Goal: Information Seeking & Learning: Learn about a topic

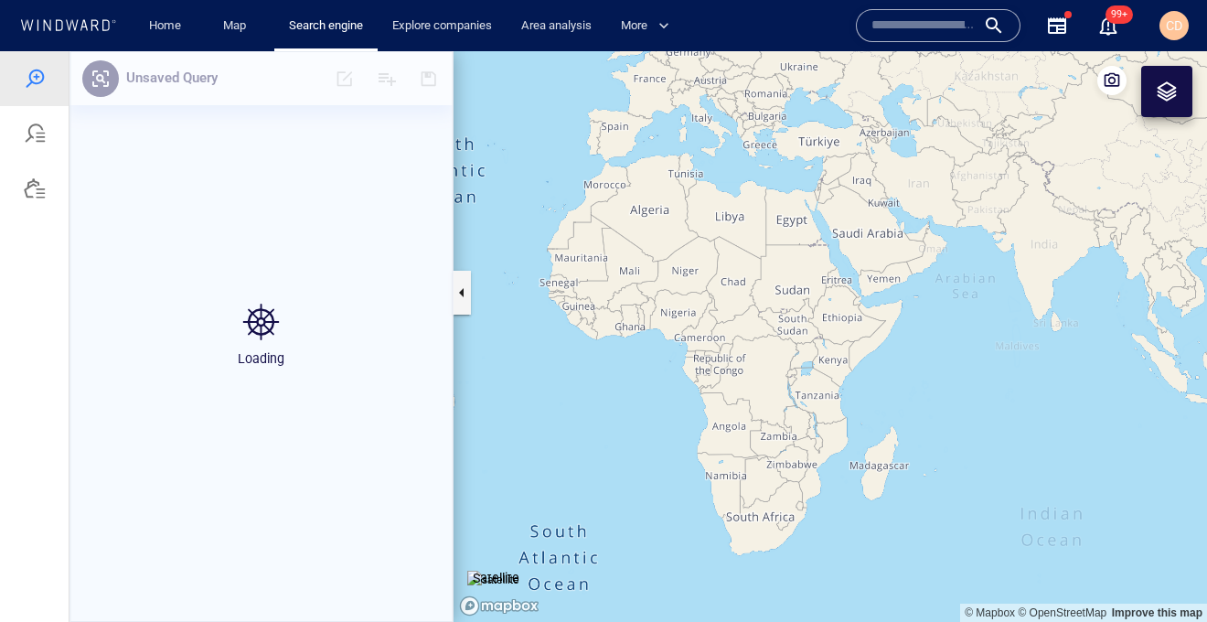
drag, startPoint x: 1035, startPoint y: 415, endPoint x: 687, endPoint y: 306, distance: 365.0
click at [632, 244] on canvas "Map" at bounding box center [830, 336] width 753 height 571
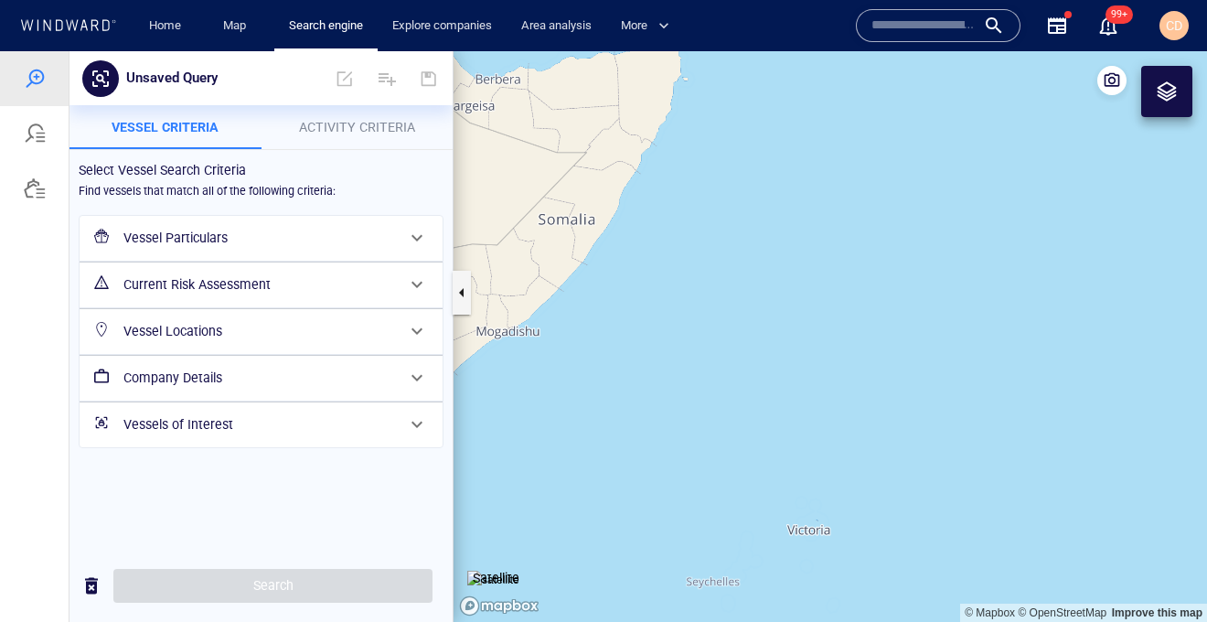
drag, startPoint x: 1020, startPoint y: 230, endPoint x: 529, endPoint y: 613, distance: 622.8
click at [529, 613] on div "© Mapbox © OpenStreetMap Improve this map Satellite" at bounding box center [830, 336] width 753 height 571
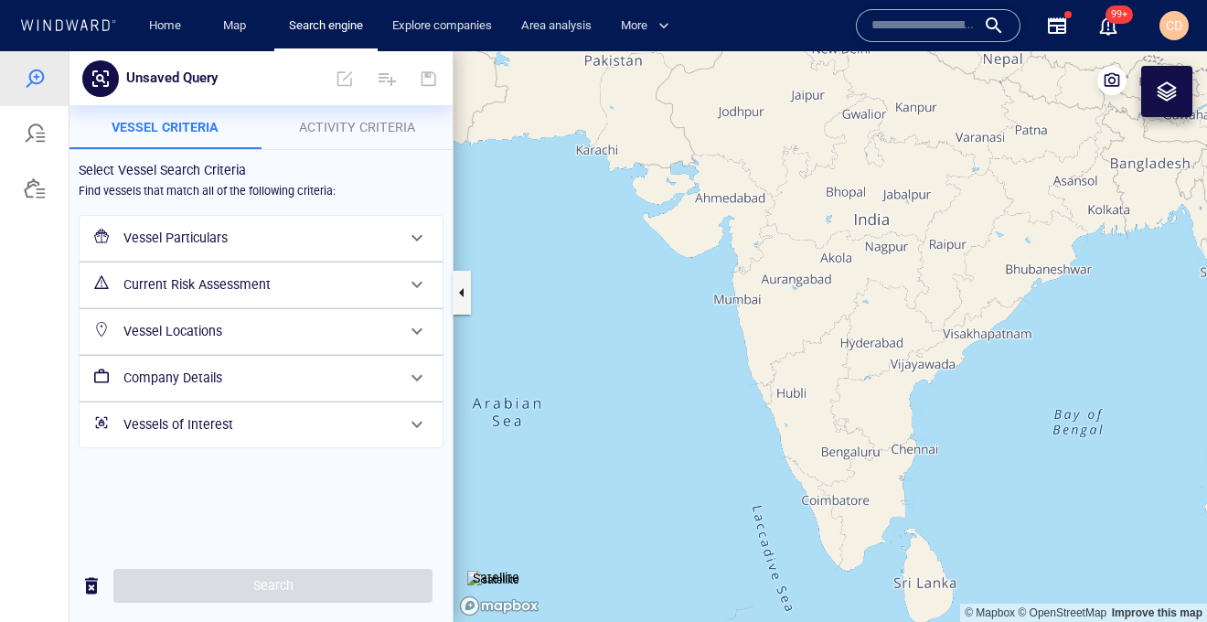
drag, startPoint x: 1130, startPoint y: 276, endPoint x: 674, endPoint y: 461, distance: 492.2
click at [593, 528] on canvas "Map" at bounding box center [830, 336] width 753 height 571
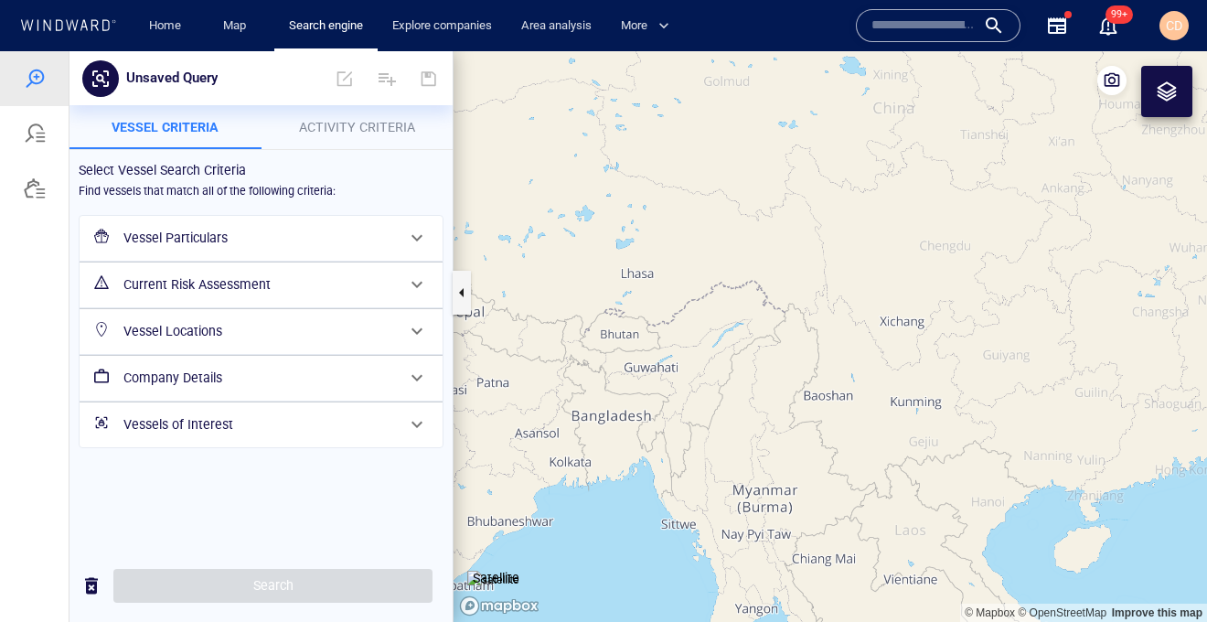
drag, startPoint x: 892, startPoint y: 525, endPoint x: 588, endPoint y: 114, distance: 510.6
click at [588, 114] on canvas "Map" at bounding box center [830, 336] width 753 height 571
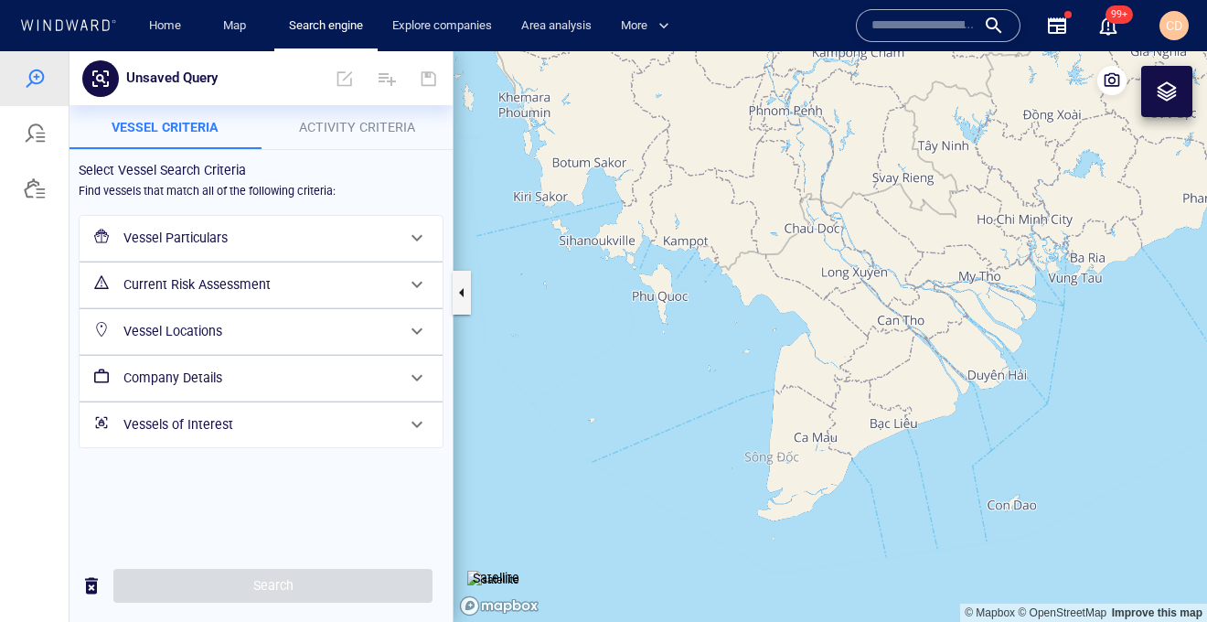
drag, startPoint x: 588, startPoint y: 390, endPoint x: 722, endPoint y: 326, distance: 149.3
click at [635, 330] on canvas "Map" at bounding box center [830, 336] width 753 height 571
drag, startPoint x: 1043, startPoint y: 309, endPoint x: 899, endPoint y: 370, distance: 156.9
click at [900, 371] on canvas "Map" at bounding box center [830, 336] width 753 height 571
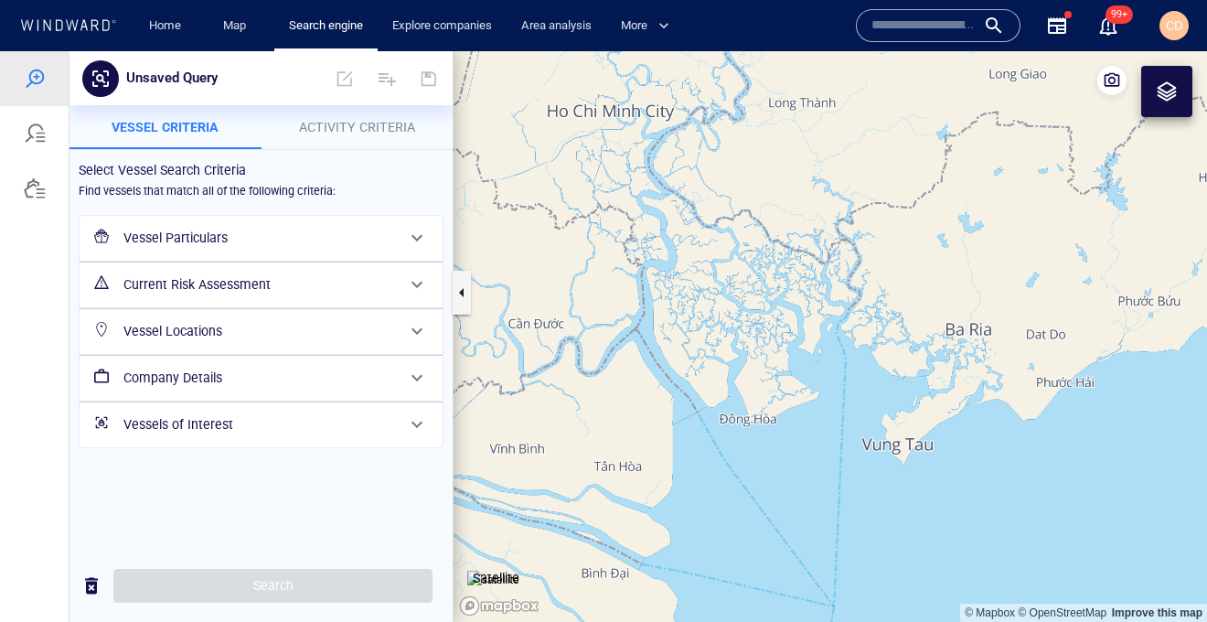
drag, startPoint x: 727, startPoint y: 358, endPoint x: 709, endPoint y: 381, distance: 29.3
click at [689, 404] on canvas "Map" at bounding box center [830, 336] width 753 height 571
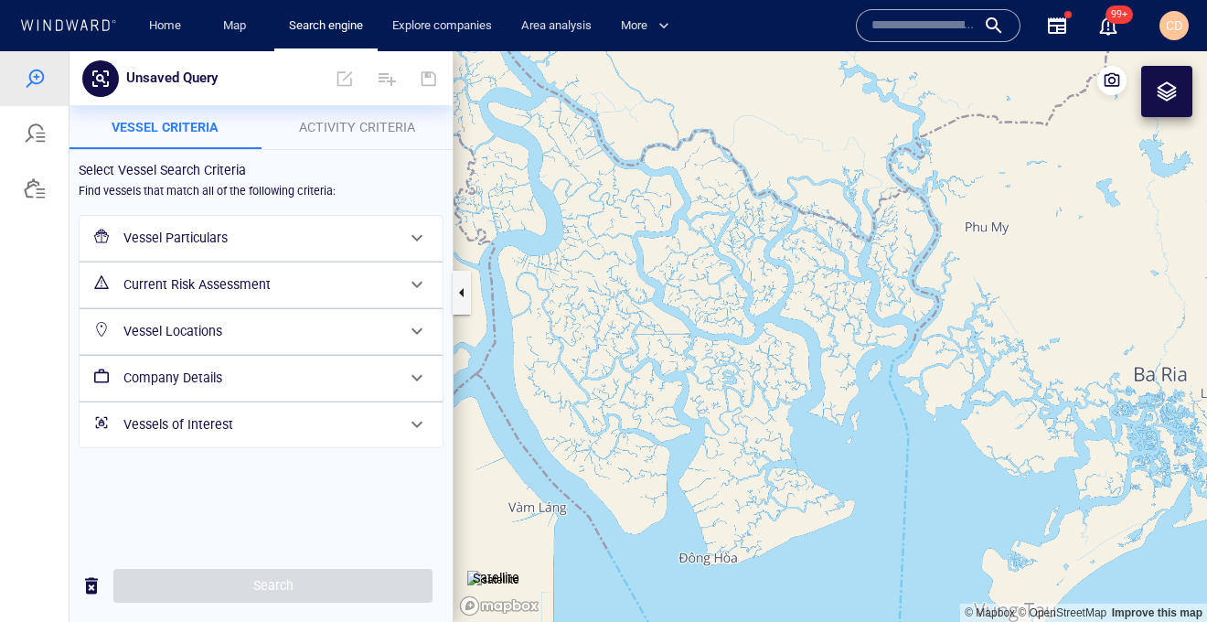
click at [1168, 95] on div at bounding box center [1167, 91] width 22 height 22
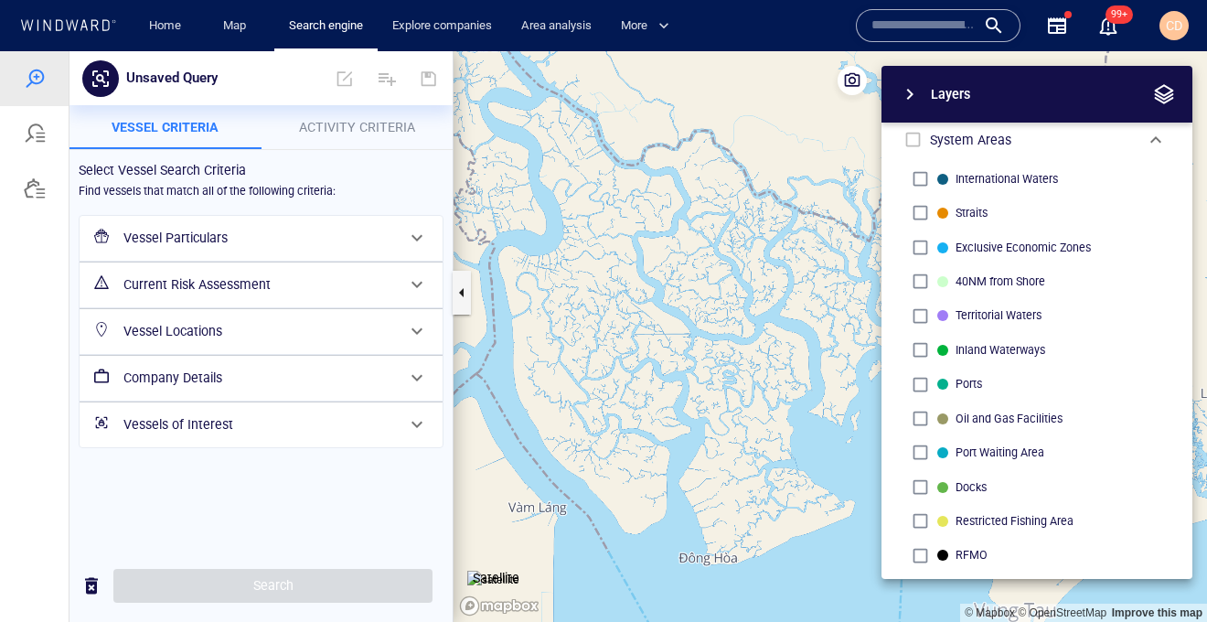
scroll to position [24, 0]
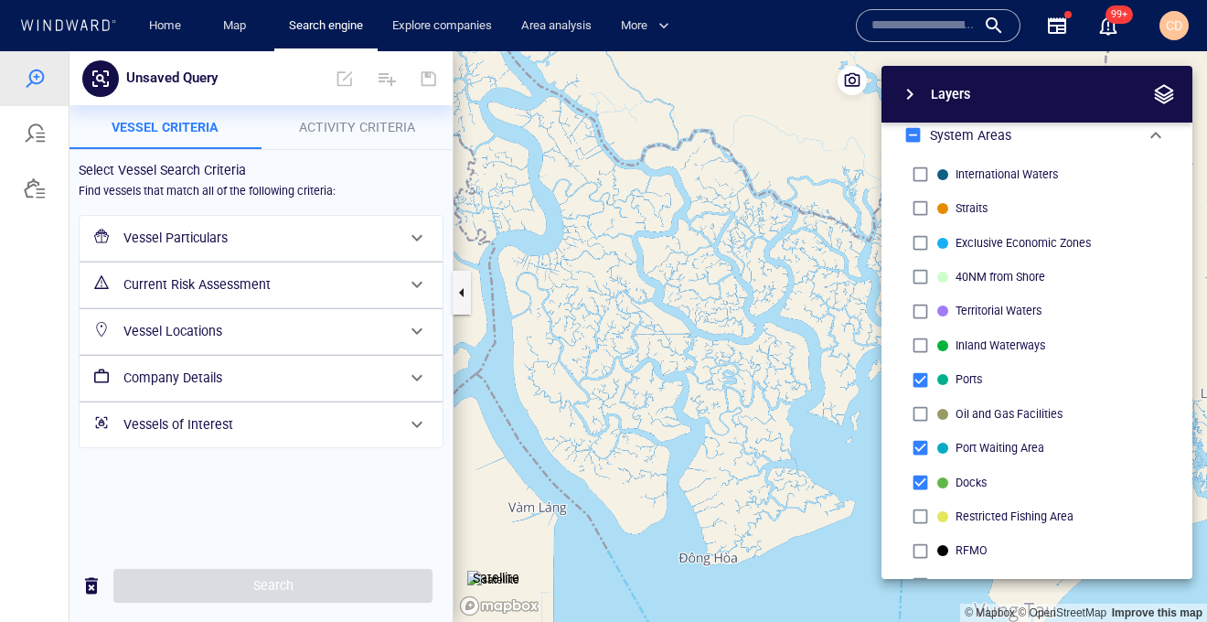
click at [721, 261] on canvas "Map" at bounding box center [830, 336] width 753 height 571
click at [912, 98] on span "button" at bounding box center [910, 94] width 22 height 22
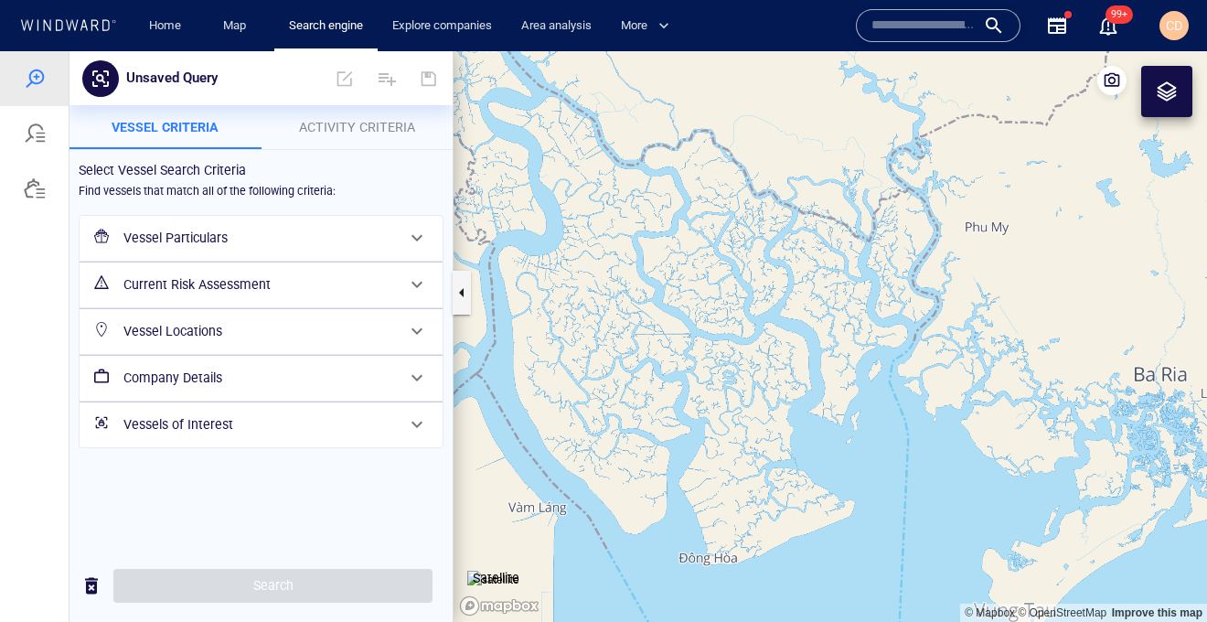
drag, startPoint x: 636, startPoint y: 359, endPoint x: 806, endPoint y: 324, distance: 173.8
click at [806, 324] on canvas "Map" at bounding box center [830, 336] width 753 height 571
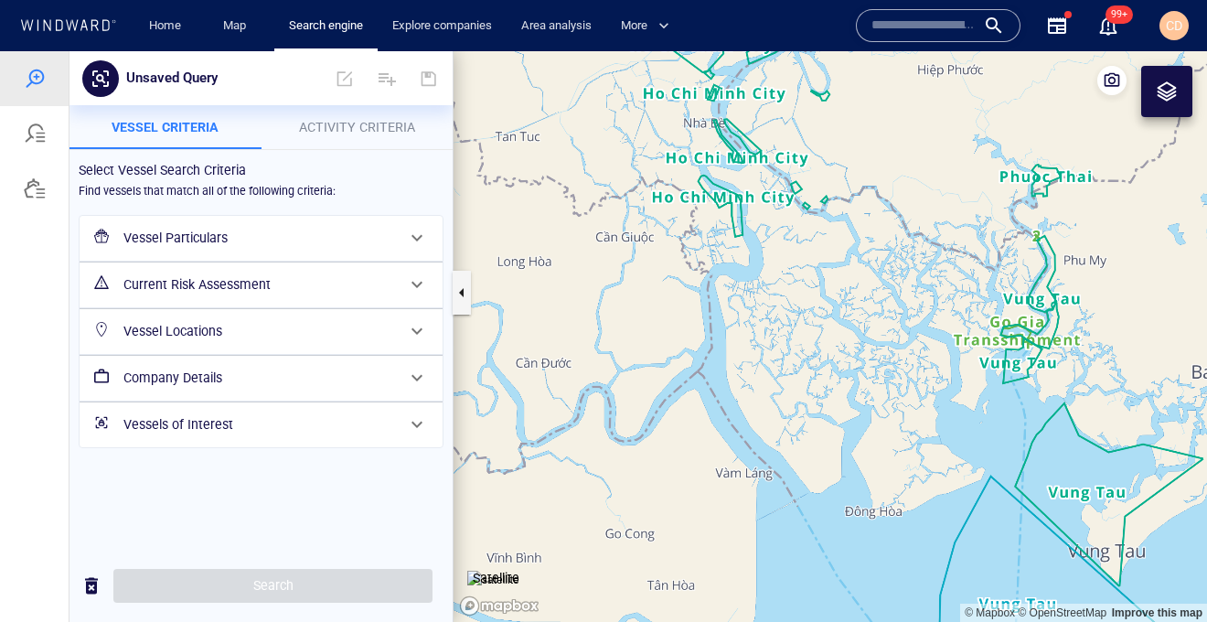
drag, startPoint x: 802, startPoint y: 323, endPoint x: 808, endPoint y: 368, distance: 46.2
click at [808, 368] on canvas "Map" at bounding box center [830, 336] width 753 height 571
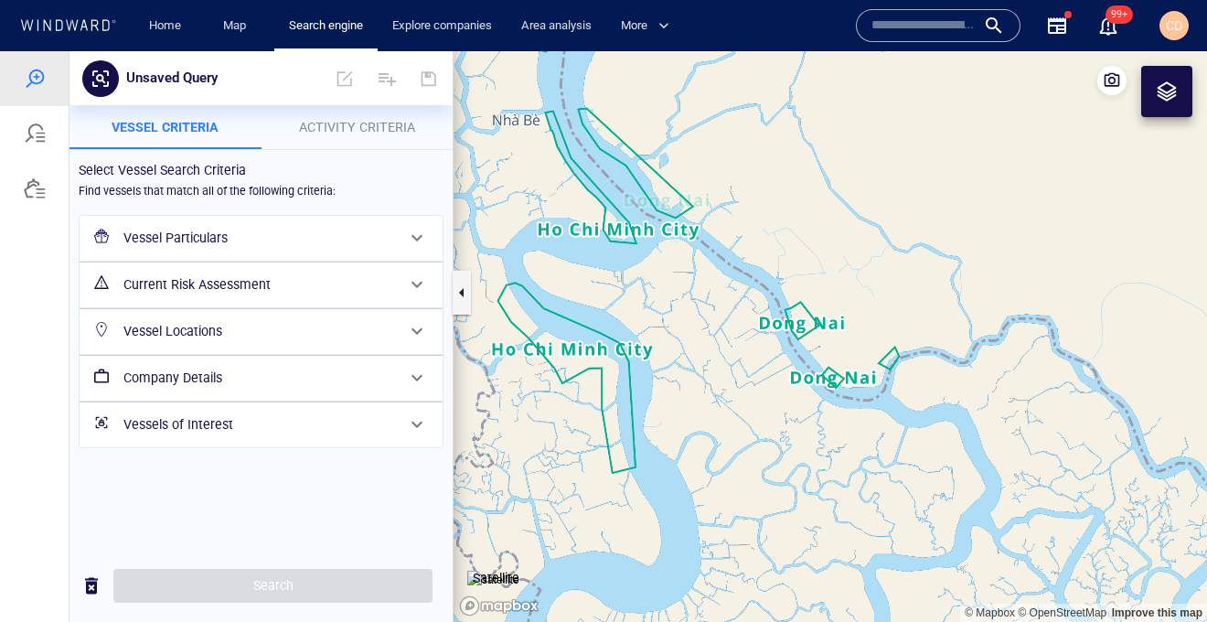
drag, startPoint x: 743, startPoint y: 333, endPoint x: 905, endPoint y: 376, distance: 167.5
click at [905, 376] on canvas "Map" at bounding box center [830, 336] width 753 height 571
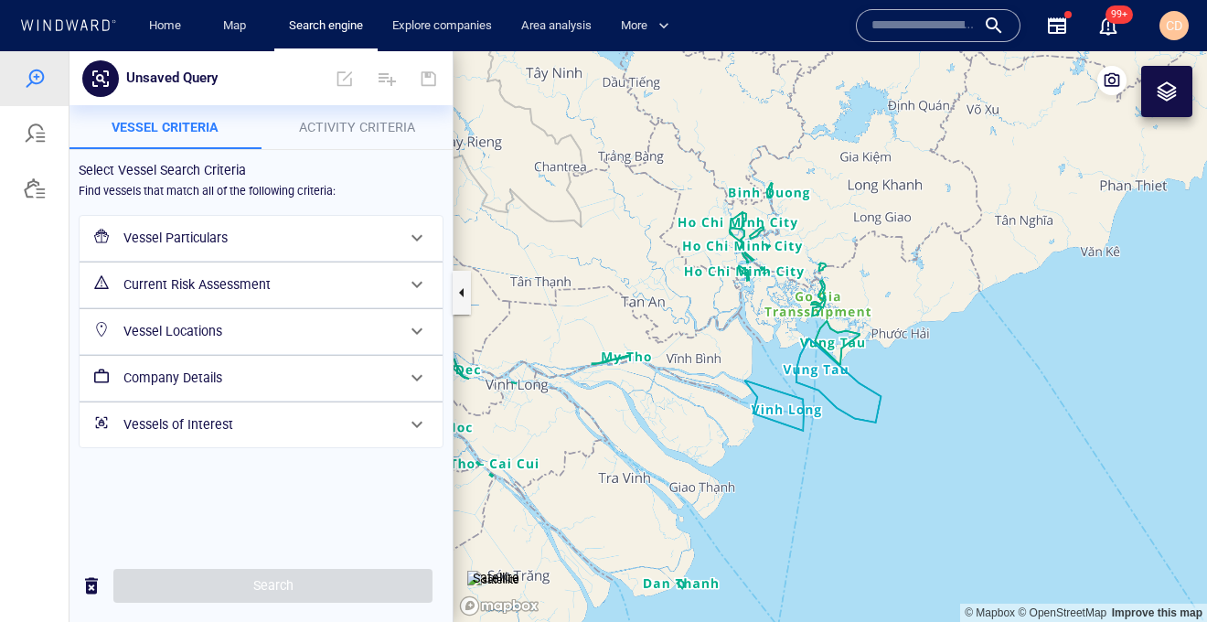
drag, startPoint x: 820, startPoint y: 432, endPoint x: 803, endPoint y: 343, distance: 90.4
click at [803, 343] on canvas "Map" at bounding box center [830, 336] width 753 height 571
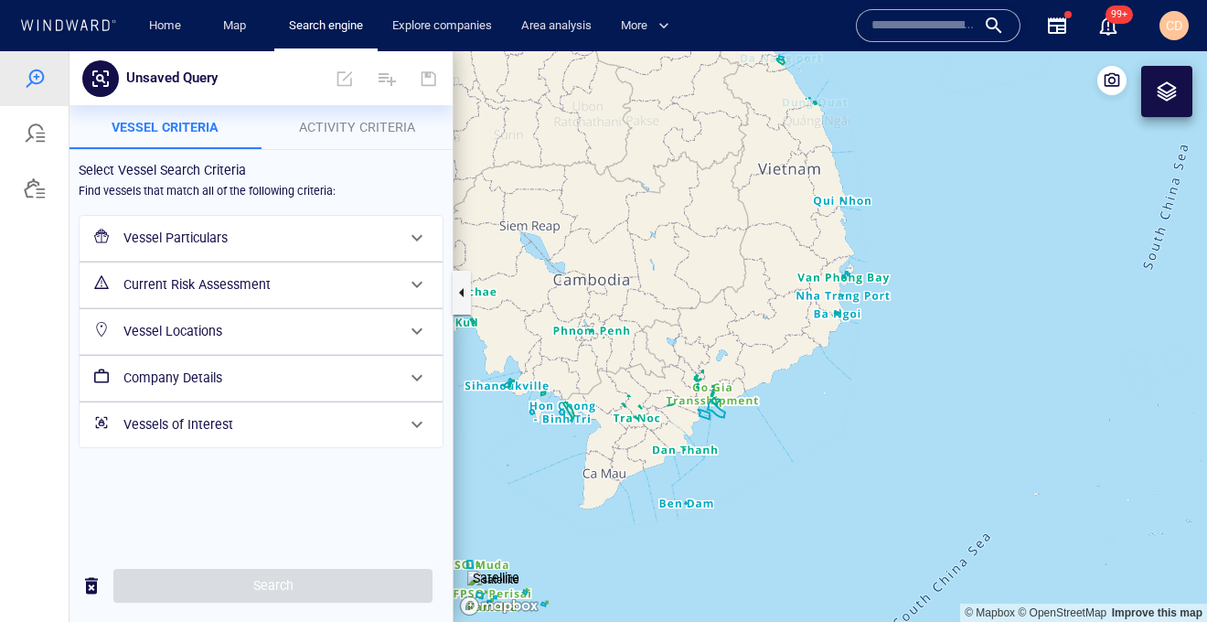
drag, startPoint x: 789, startPoint y: 188, endPoint x: 726, endPoint y: 418, distance: 238.0
click at [721, 423] on canvas "Map" at bounding box center [830, 336] width 753 height 571
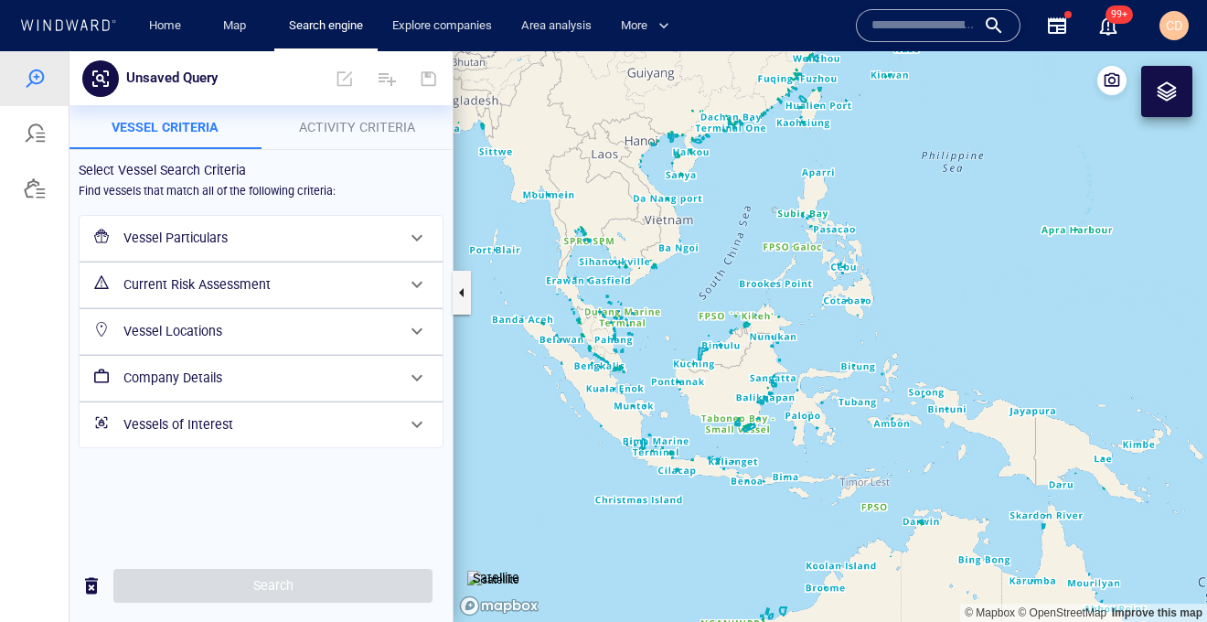
drag, startPoint x: 837, startPoint y: 151, endPoint x: 723, endPoint y: 167, distance: 114.6
click at [723, 167] on canvas "Map" at bounding box center [830, 336] width 753 height 571
drag, startPoint x: 817, startPoint y: 106, endPoint x: 913, endPoint y: 269, distance: 189.4
click at [665, 411] on canvas "Map" at bounding box center [830, 336] width 753 height 571
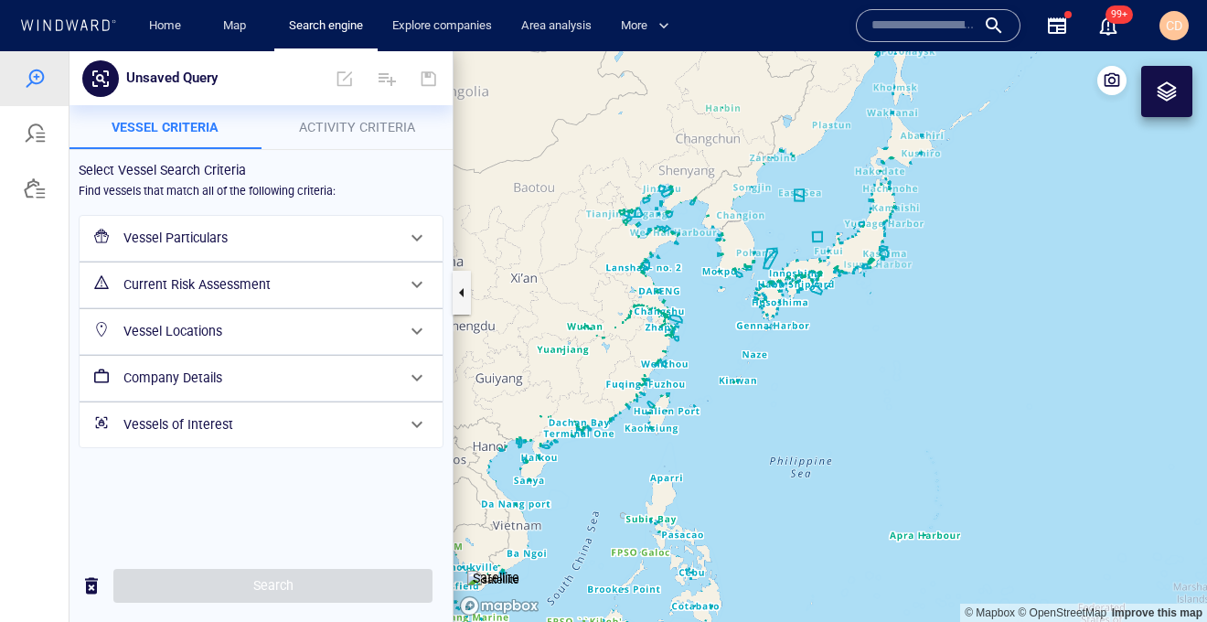
drag, startPoint x: 970, startPoint y: 243, endPoint x: 806, endPoint y: 410, distance: 234.1
click at [790, 428] on canvas "Map" at bounding box center [830, 336] width 753 height 571
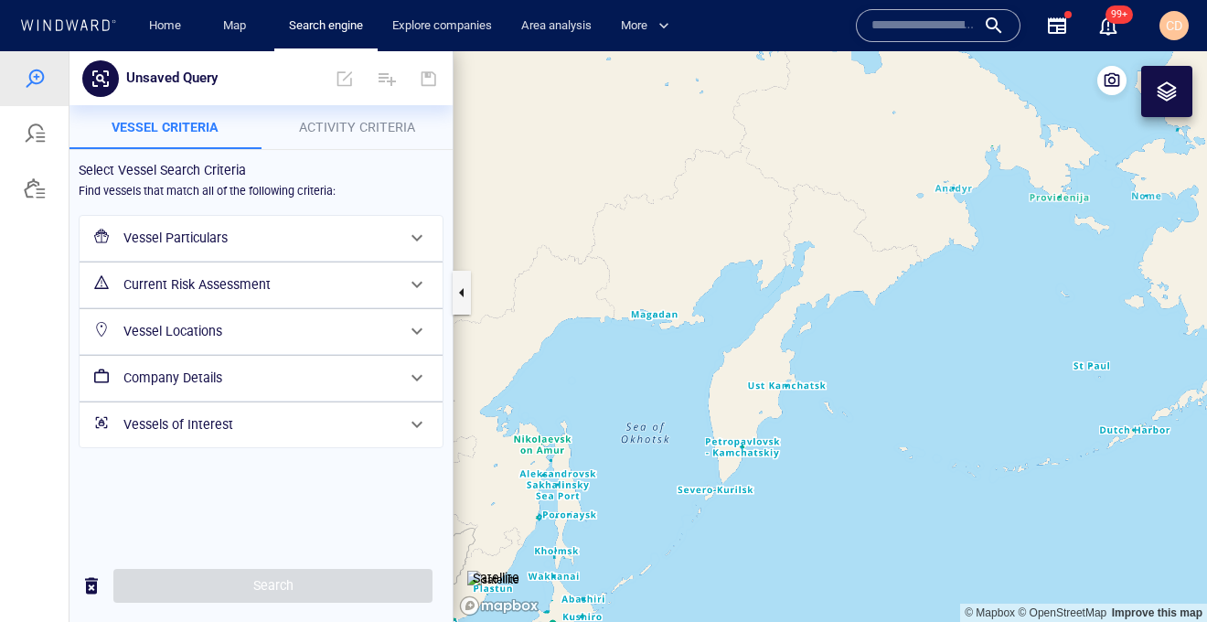
drag, startPoint x: 964, startPoint y: 230, endPoint x: 855, endPoint y: 445, distance: 241.7
click at [855, 445] on canvas "Map" at bounding box center [830, 336] width 753 height 571
drag, startPoint x: 990, startPoint y: 243, endPoint x: 572, endPoint y: 225, distance: 418.3
click at [572, 224] on canvas "Map" at bounding box center [830, 336] width 753 height 571
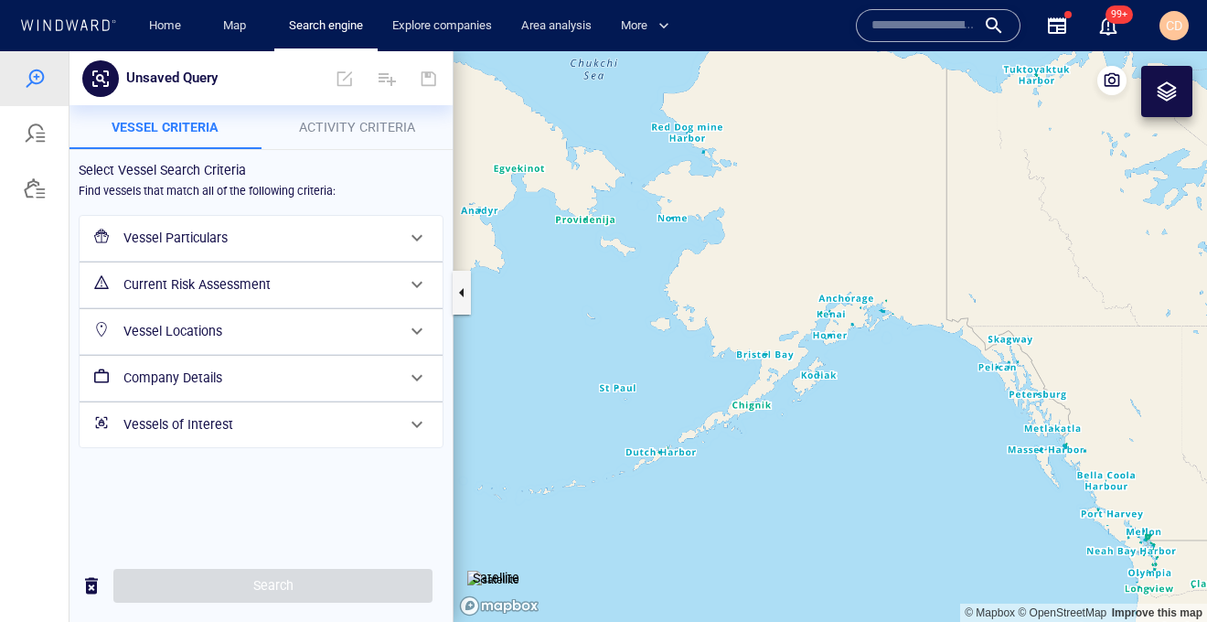
drag, startPoint x: 925, startPoint y: 279, endPoint x: 1159, endPoint y: 293, distance: 233.6
click at [1199, 285] on canvas "Map" at bounding box center [830, 336] width 753 height 571
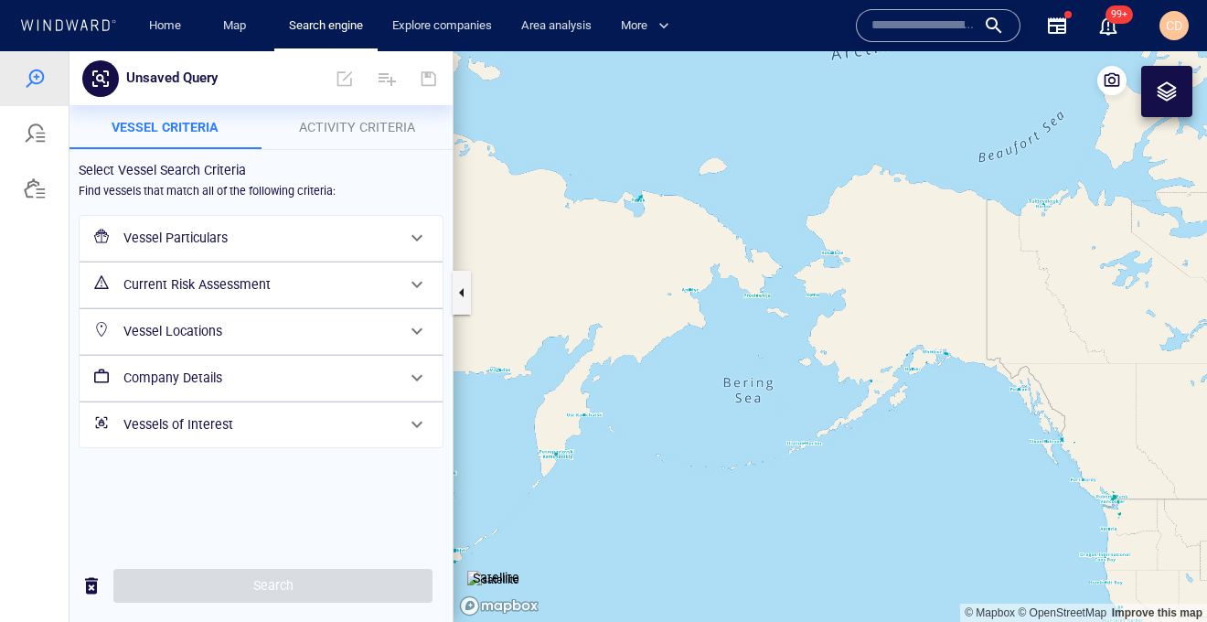
drag, startPoint x: 618, startPoint y: 503, endPoint x: 952, endPoint y: 301, distance: 390.2
click at [952, 301] on canvas "Map" at bounding box center [830, 336] width 753 height 571
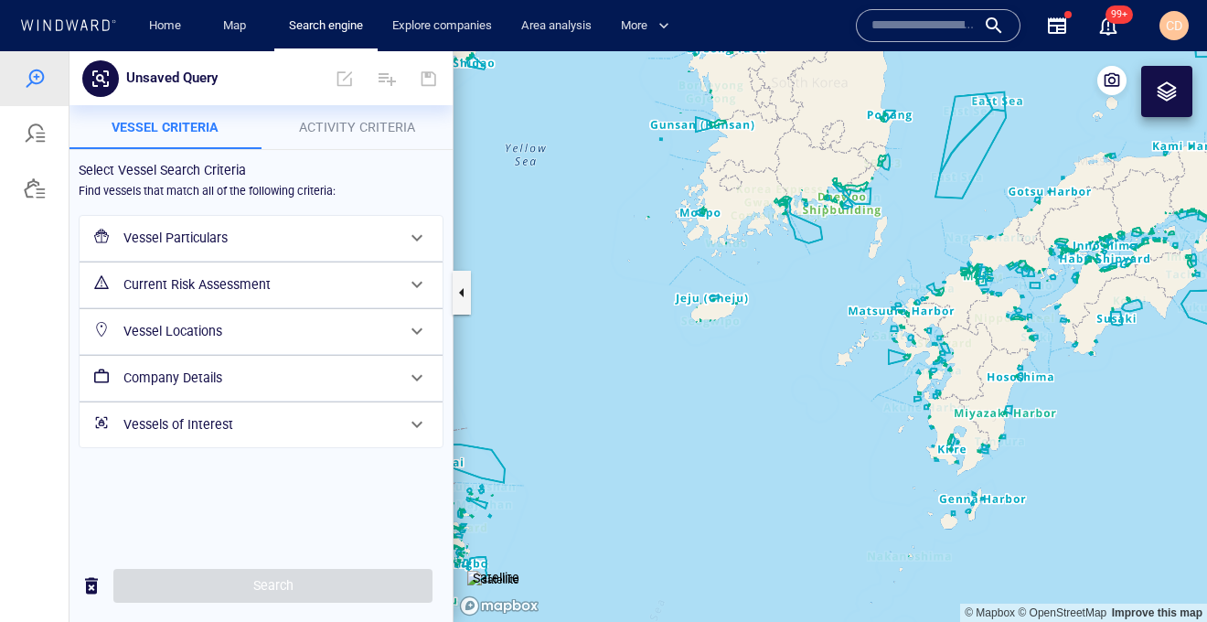
drag, startPoint x: 809, startPoint y: 208, endPoint x: 746, endPoint y: 370, distance: 174.6
click at [745, 372] on canvas "Map" at bounding box center [830, 336] width 753 height 571
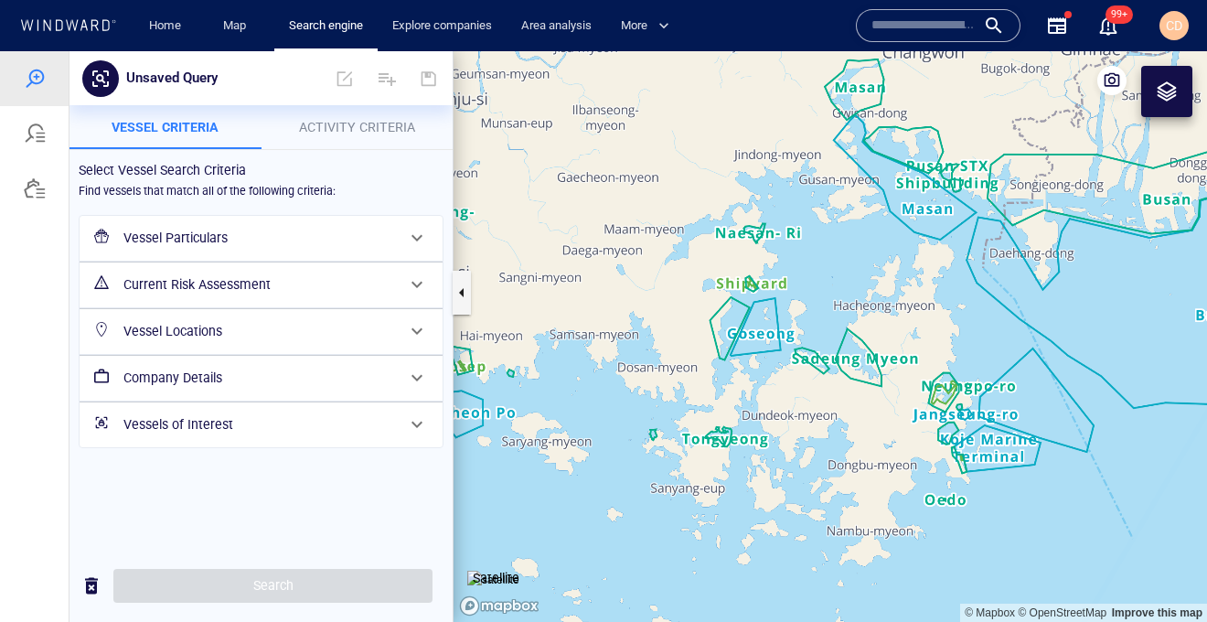
drag, startPoint x: 853, startPoint y: 435, endPoint x: 916, endPoint y: 303, distance: 146.8
click at [916, 303] on canvas "Map" at bounding box center [830, 336] width 753 height 571
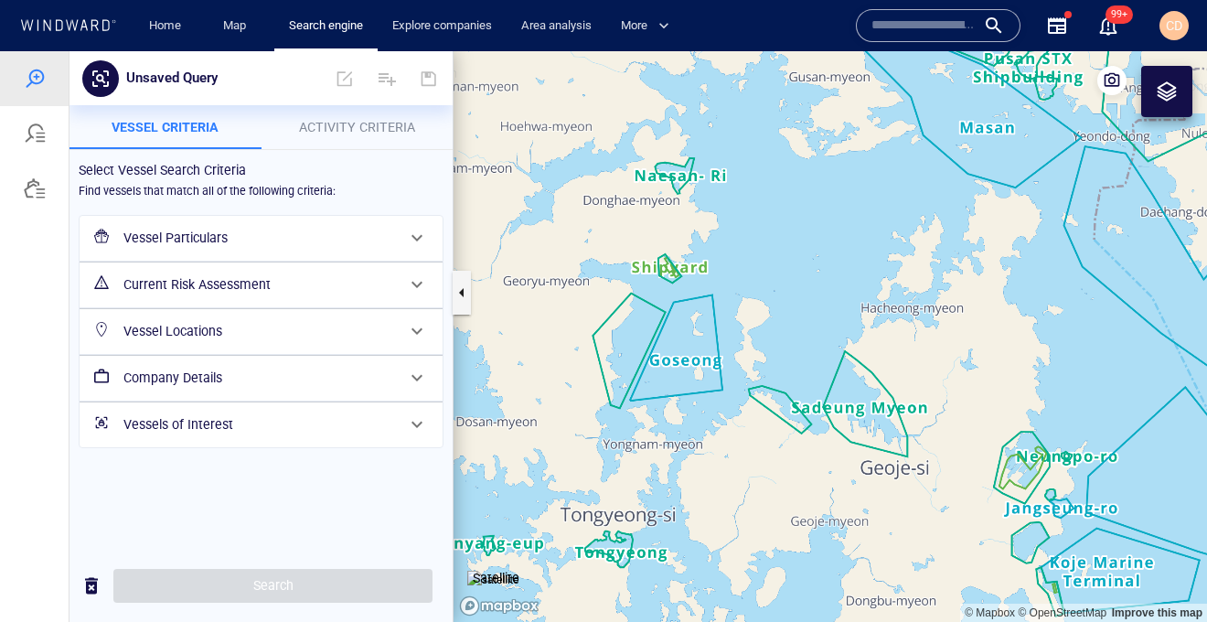
drag, startPoint x: 632, startPoint y: 290, endPoint x: 821, endPoint y: 252, distance: 193.0
click at [821, 252] on canvas "Map" at bounding box center [830, 336] width 753 height 571
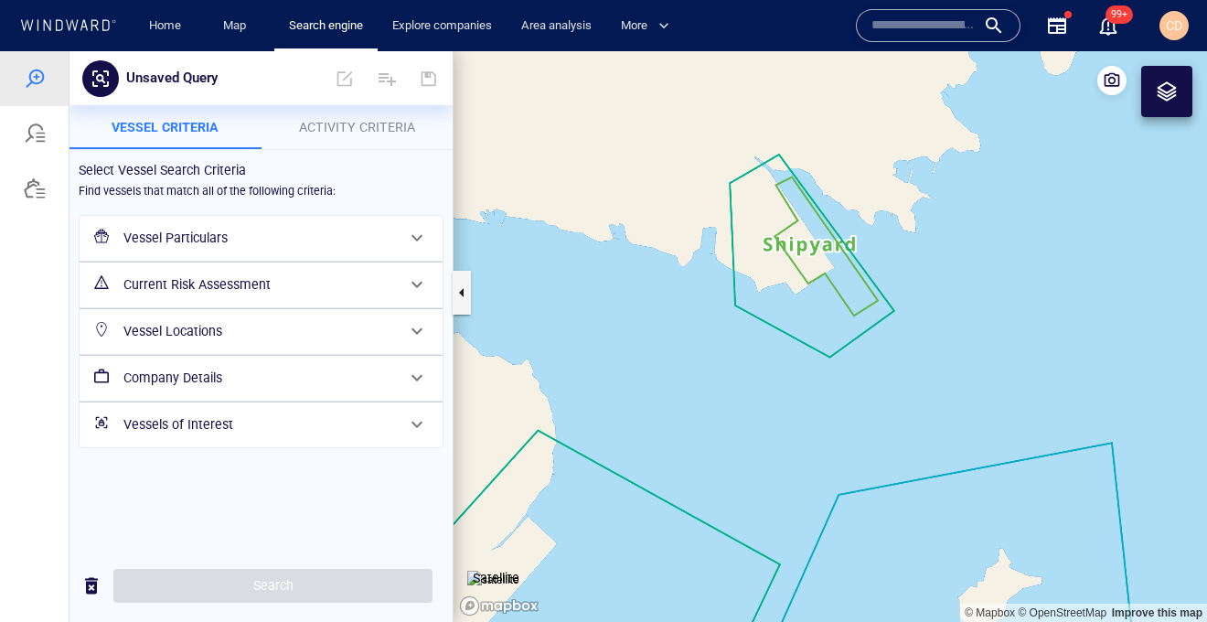
drag, startPoint x: 869, startPoint y: 240, endPoint x: 839, endPoint y: 350, distance: 114.4
click at [839, 350] on canvas "Map" at bounding box center [830, 336] width 753 height 571
click at [833, 250] on canvas "Map" at bounding box center [830, 336] width 753 height 571
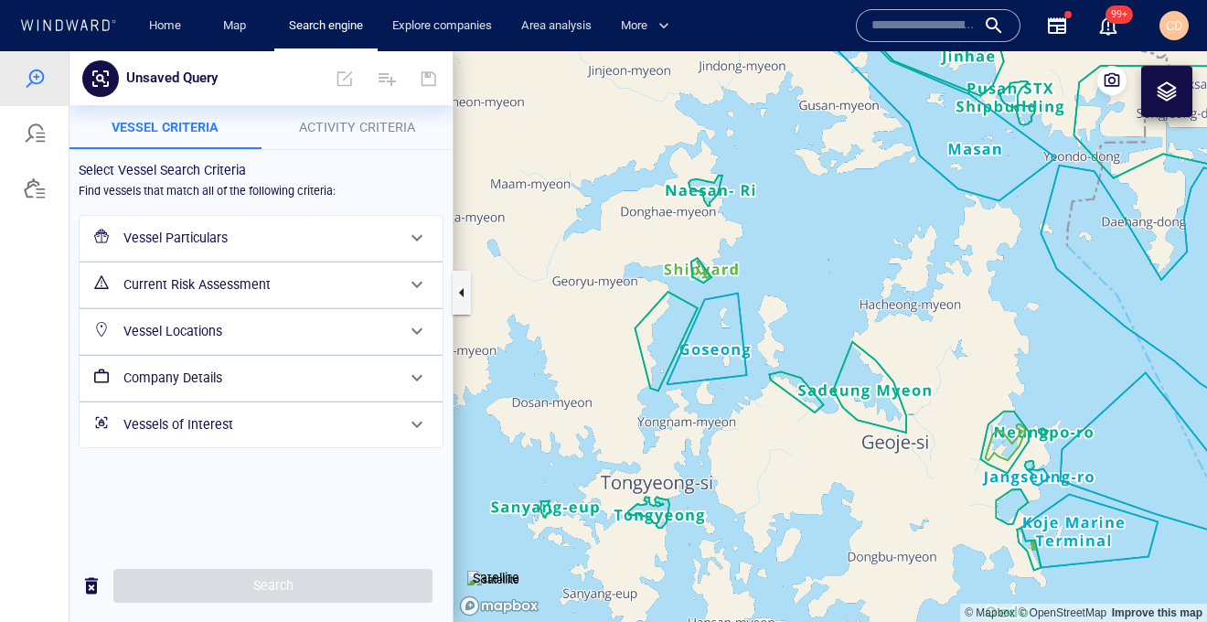
drag, startPoint x: 801, startPoint y: 224, endPoint x: 736, endPoint y: 338, distance: 131.4
click at [736, 338] on canvas "Map" at bounding box center [830, 336] width 753 height 571
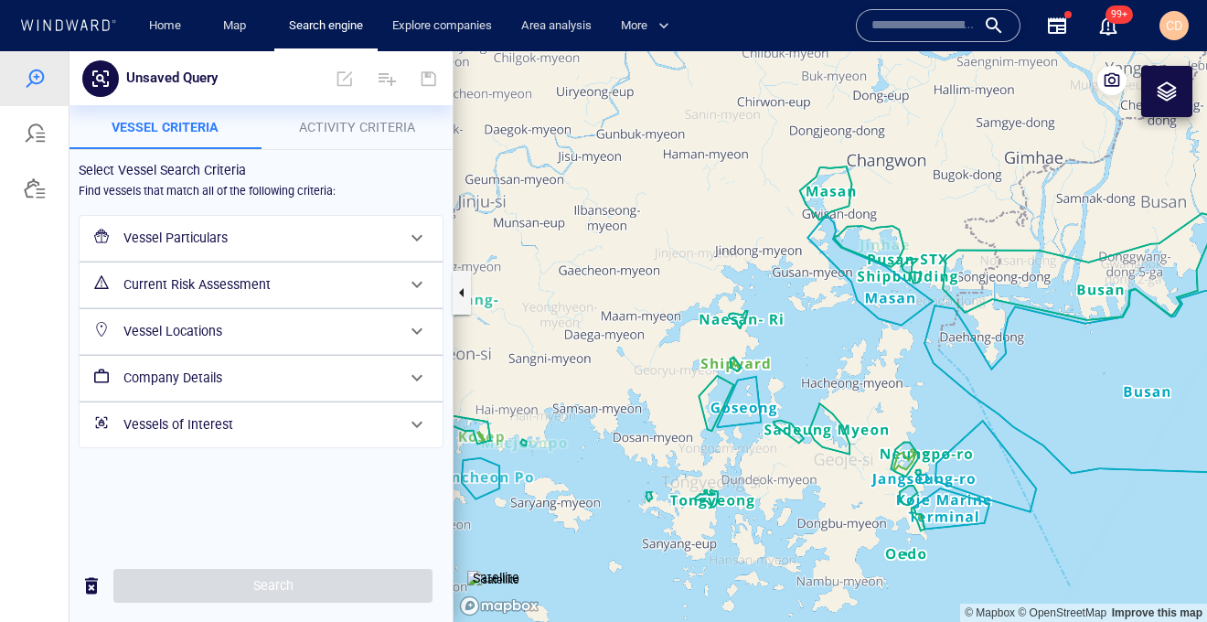
drag, startPoint x: 914, startPoint y: 356, endPoint x: 916, endPoint y: 281, distance: 75.0
click at [916, 281] on canvas "Map" at bounding box center [830, 336] width 753 height 571
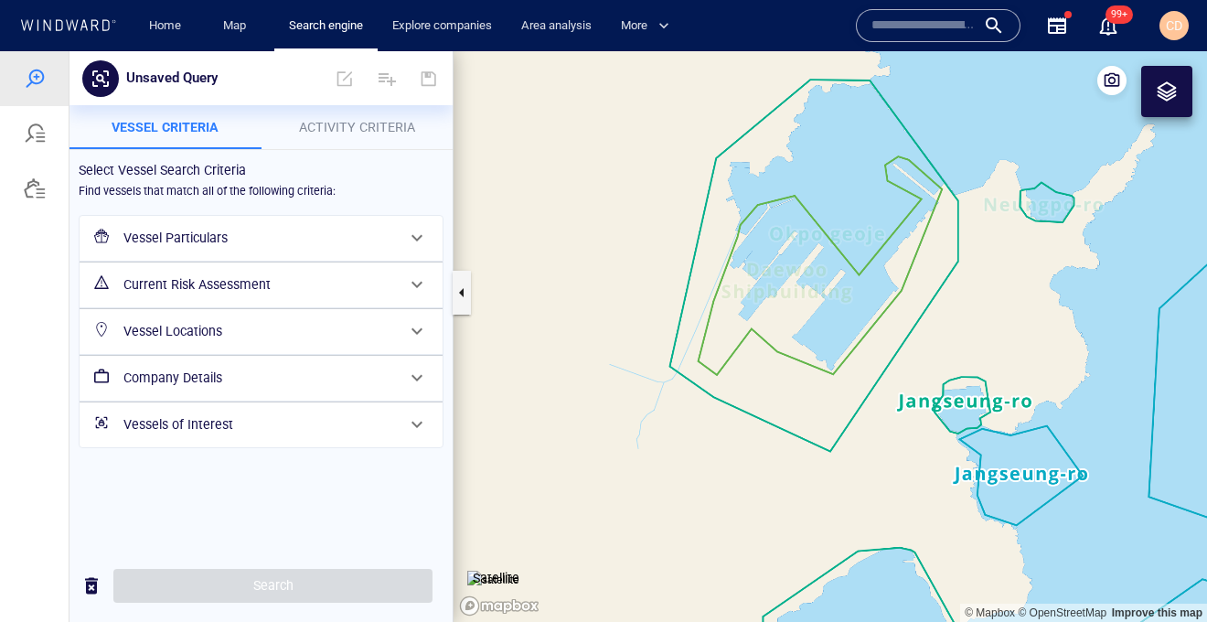
drag, startPoint x: 850, startPoint y: 287, endPoint x: 1010, endPoint y: 600, distance: 351.3
click at [1012, 600] on canvas "Map" at bounding box center [830, 336] width 753 height 571
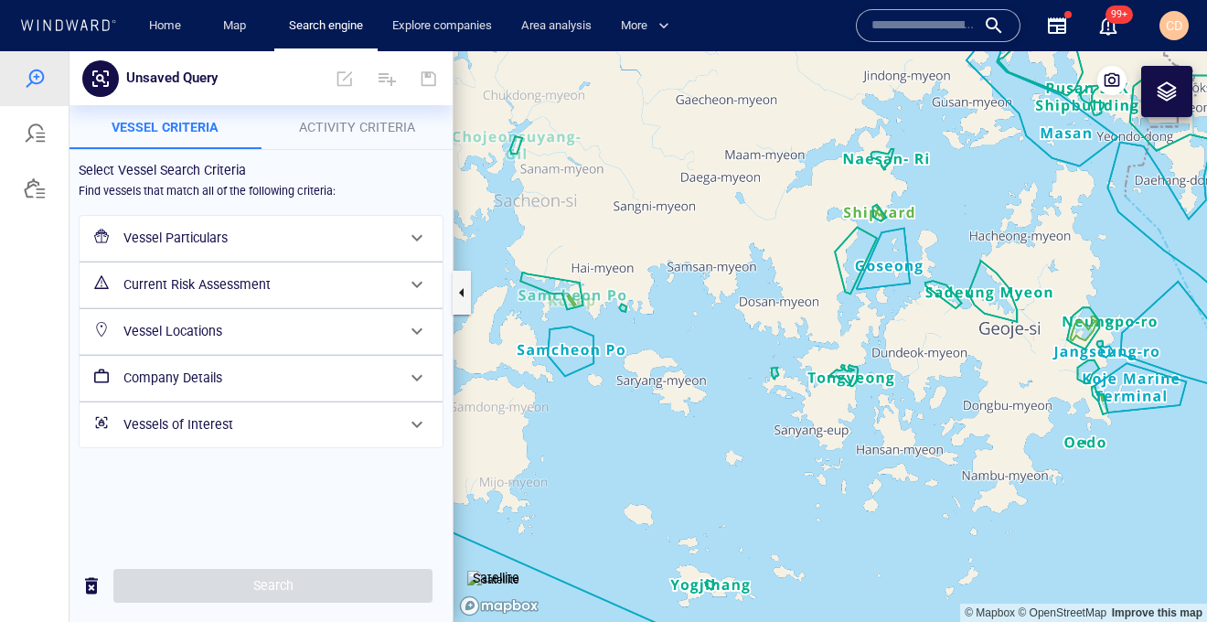
drag, startPoint x: 724, startPoint y: 347, endPoint x: 963, endPoint y: 372, distance: 239.9
click at [963, 372] on canvas "Map" at bounding box center [830, 336] width 753 height 571
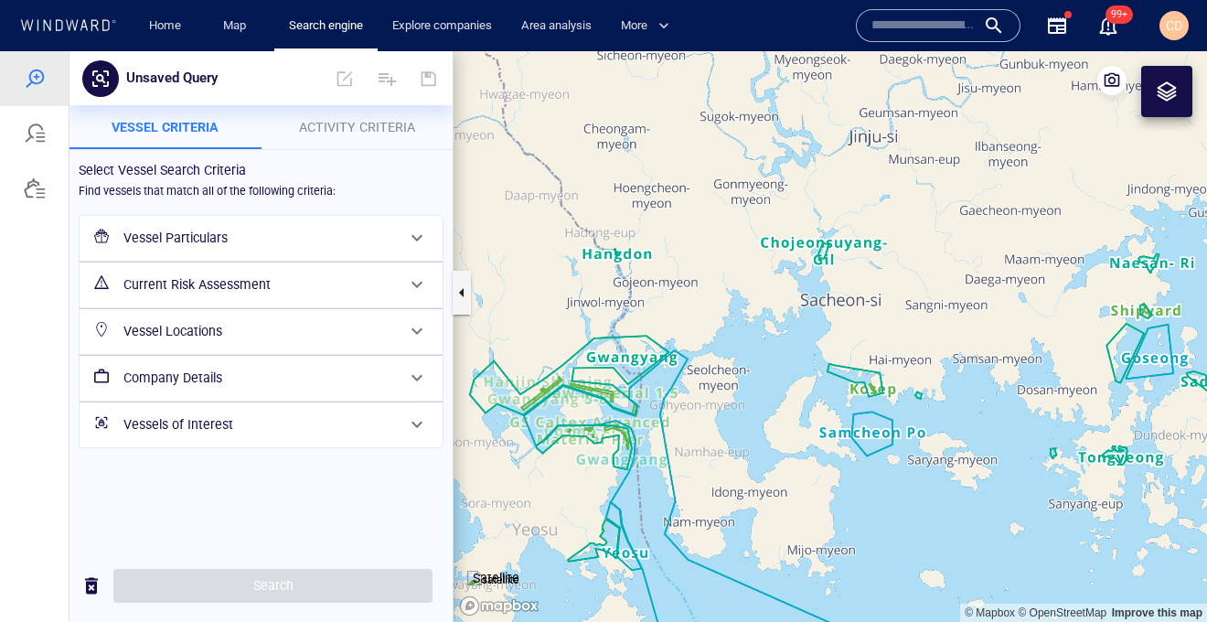
drag, startPoint x: 676, startPoint y: 337, endPoint x: 957, endPoint y: 418, distance: 292.9
click at [957, 420] on canvas "Map" at bounding box center [830, 336] width 753 height 571
drag, startPoint x: 695, startPoint y: 395, endPoint x: 1009, endPoint y: 336, distance: 320.1
click at [1009, 336] on canvas "Map" at bounding box center [830, 336] width 753 height 571
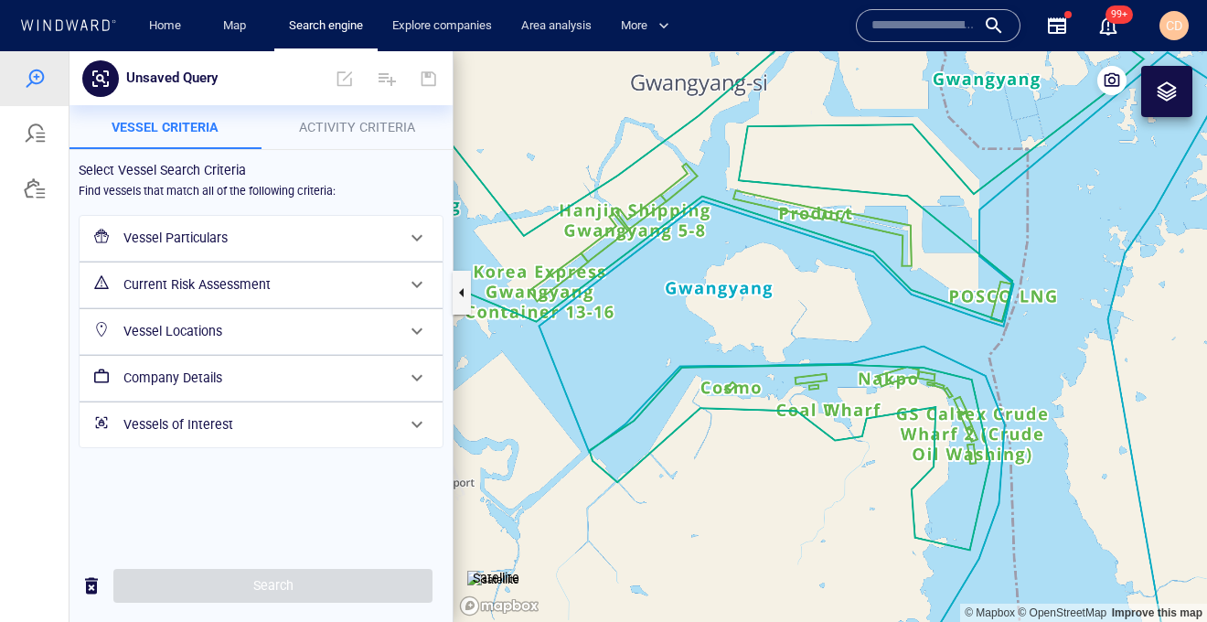
drag, startPoint x: 1057, startPoint y: 422, endPoint x: 822, endPoint y: 355, distance: 244.5
click at [822, 355] on canvas "Map" at bounding box center [830, 336] width 753 height 571
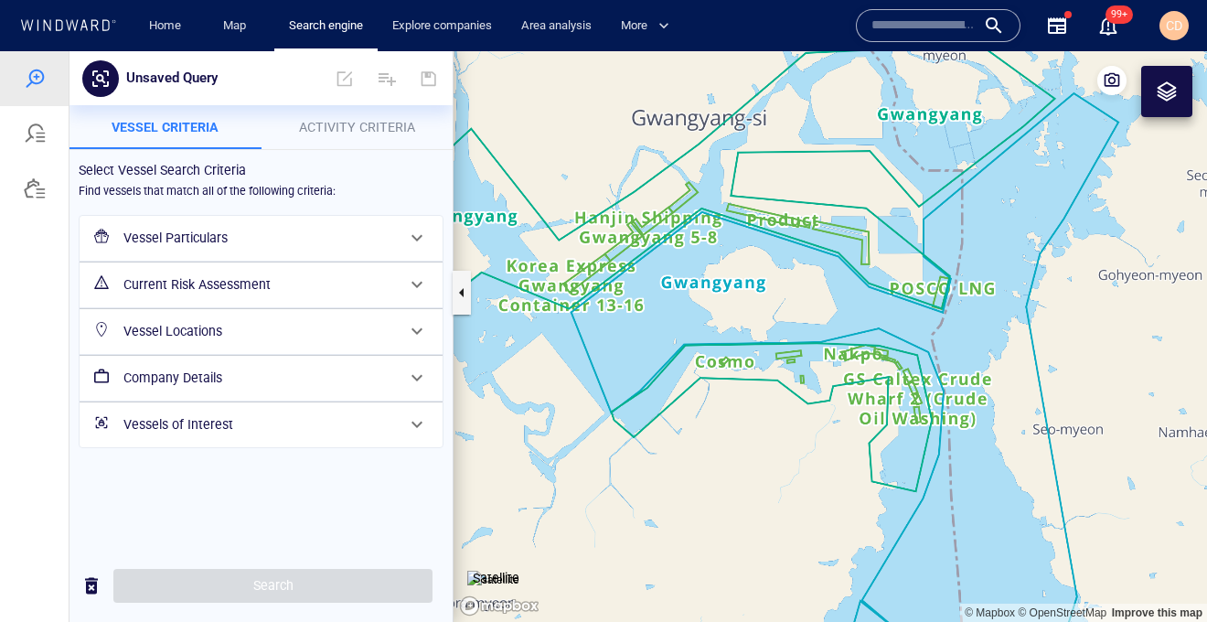
click at [344, 124] on span "Activity Criteria" at bounding box center [357, 127] width 116 height 15
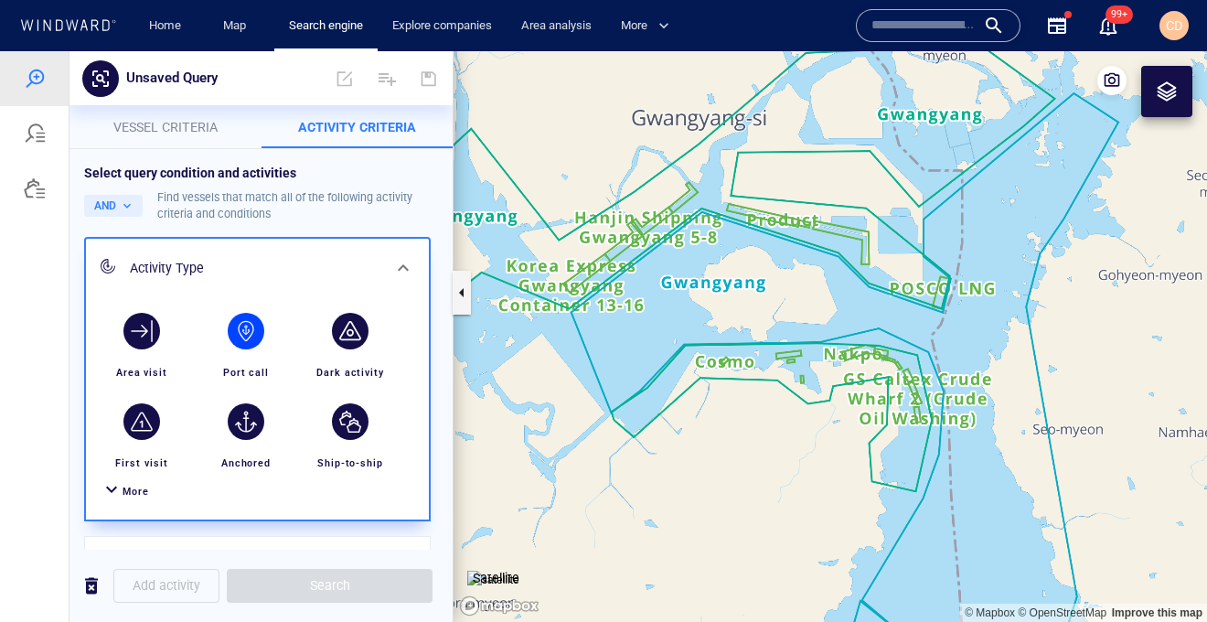
scroll to position [139, 0]
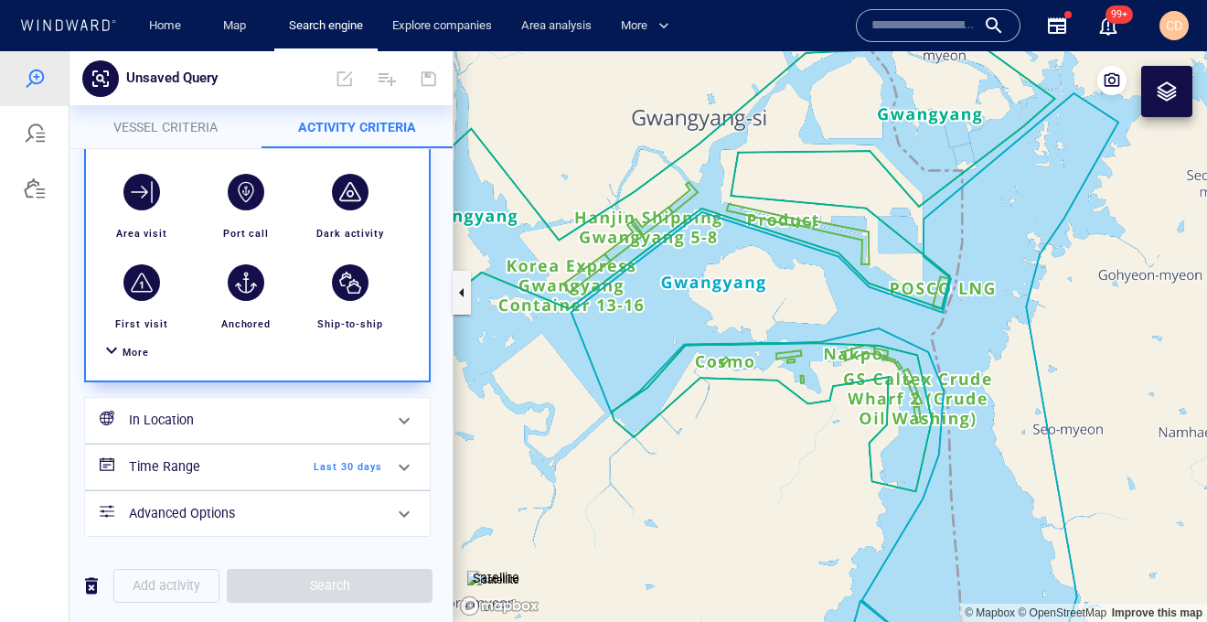
click at [233, 419] on h6 "In Location" at bounding box center [255, 420] width 253 height 23
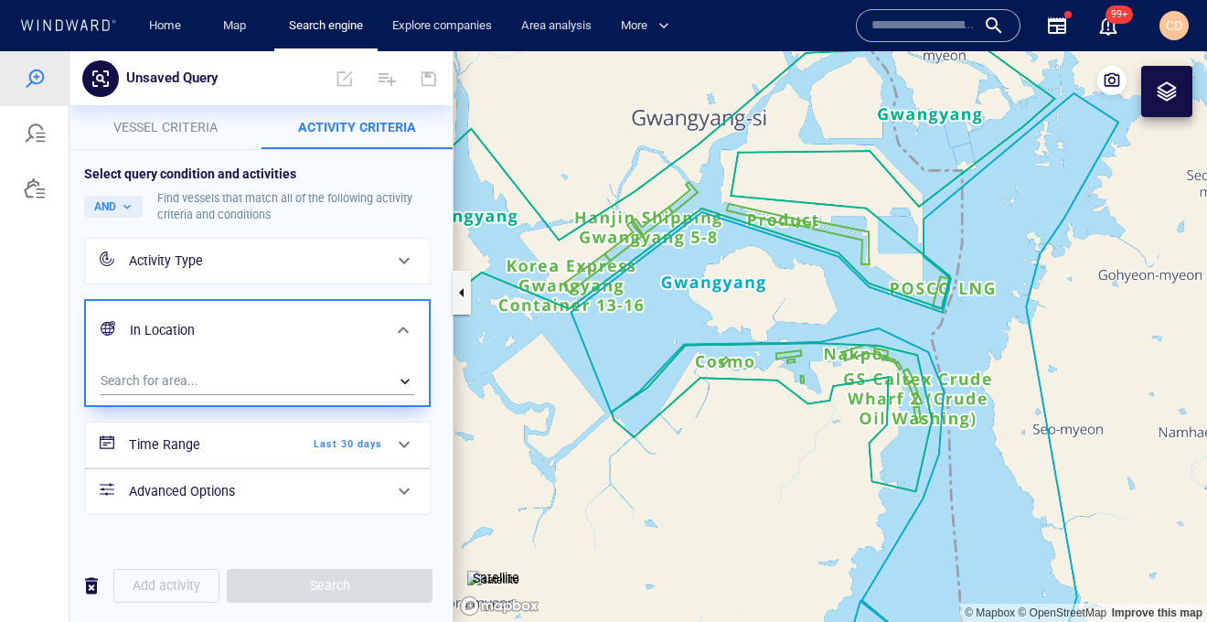
scroll to position [0, 0]
click at [204, 372] on div "​" at bounding box center [258, 381] width 314 height 27
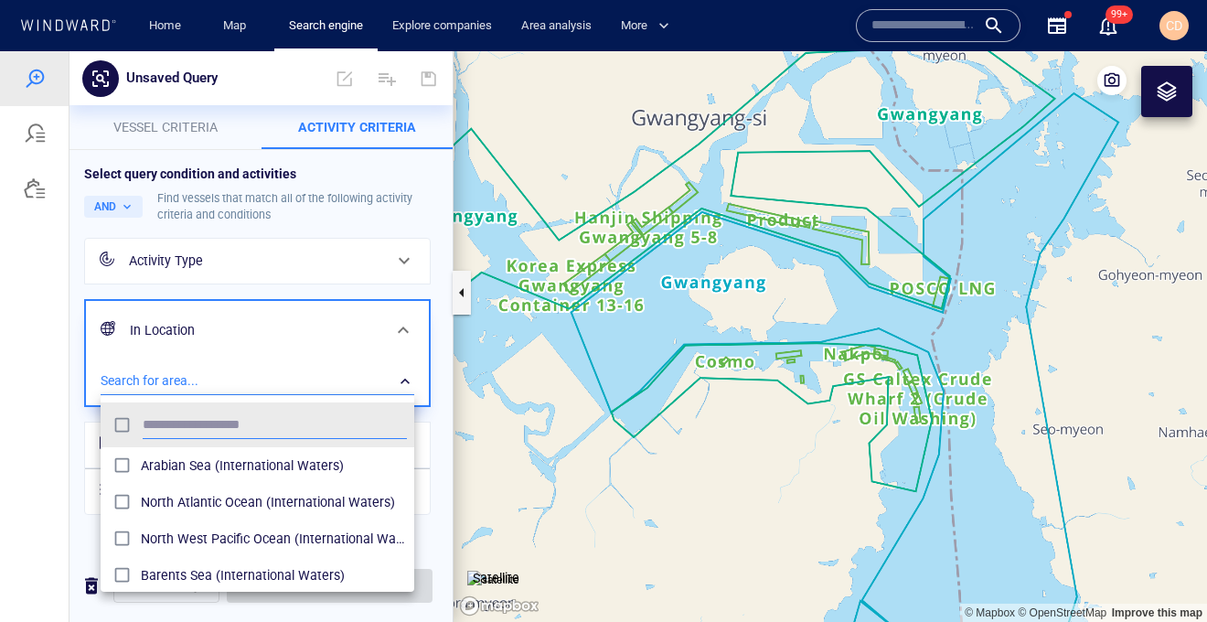
scroll to position [182, 313]
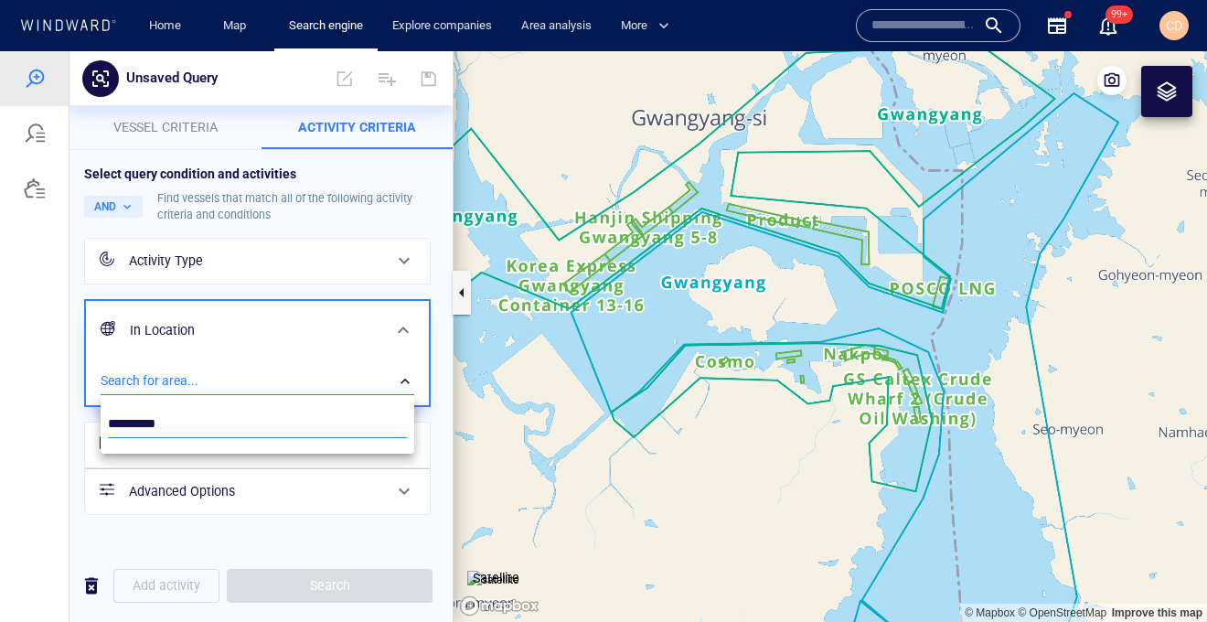
click at [129, 425] on input "*********" at bounding box center [257, 424] width 299 height 27
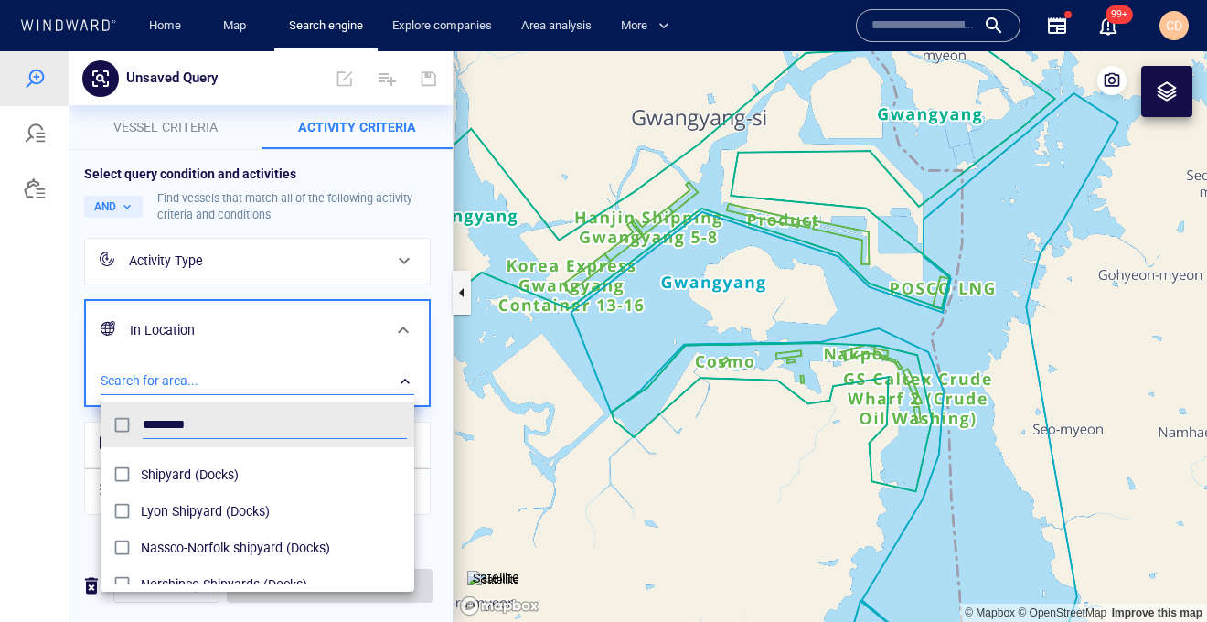
scroll to position [0, 0]
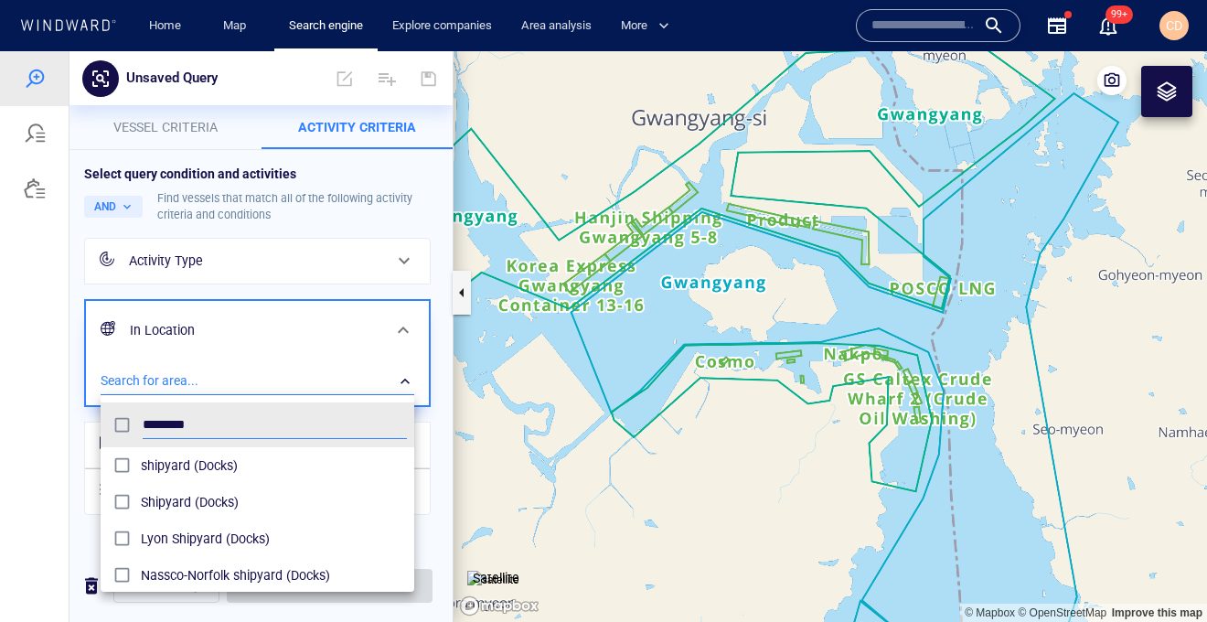
type input "********"
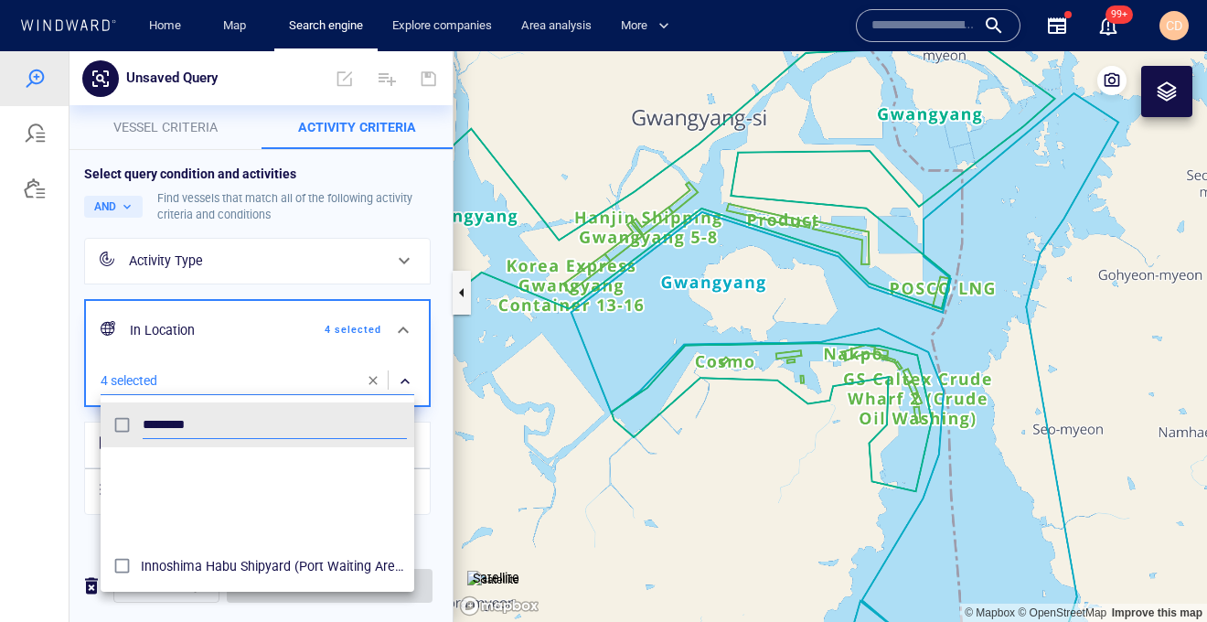
scroll to position [7068, 0]
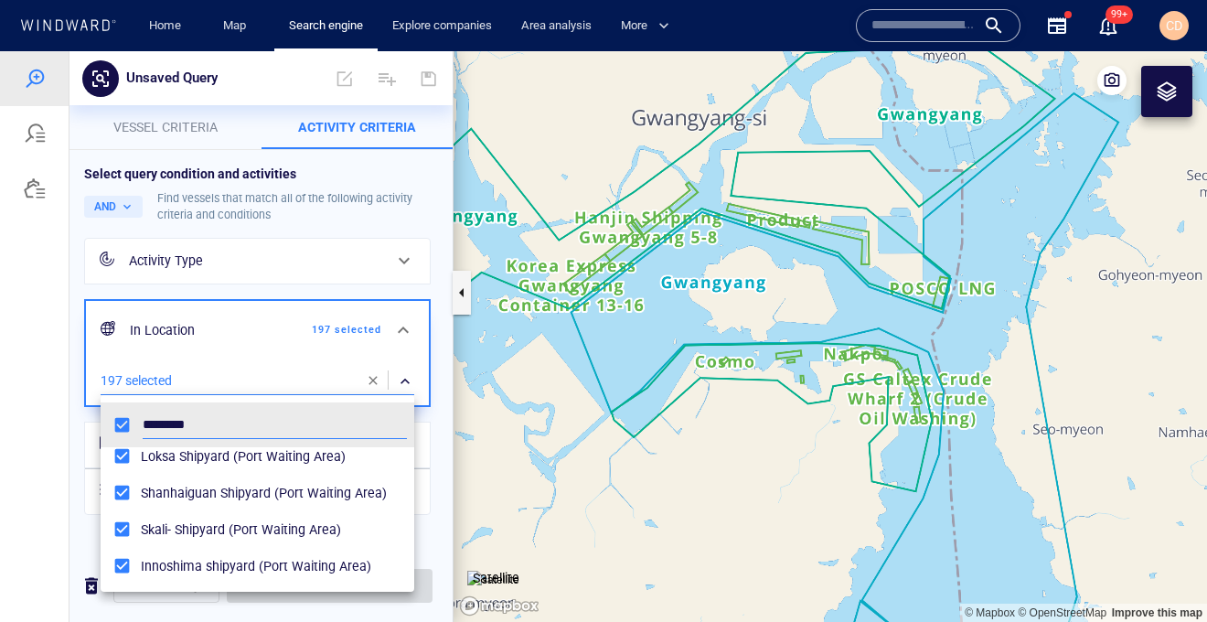
click at [433, 455] on div at bounding box center [603, 336] width 1207 height 571
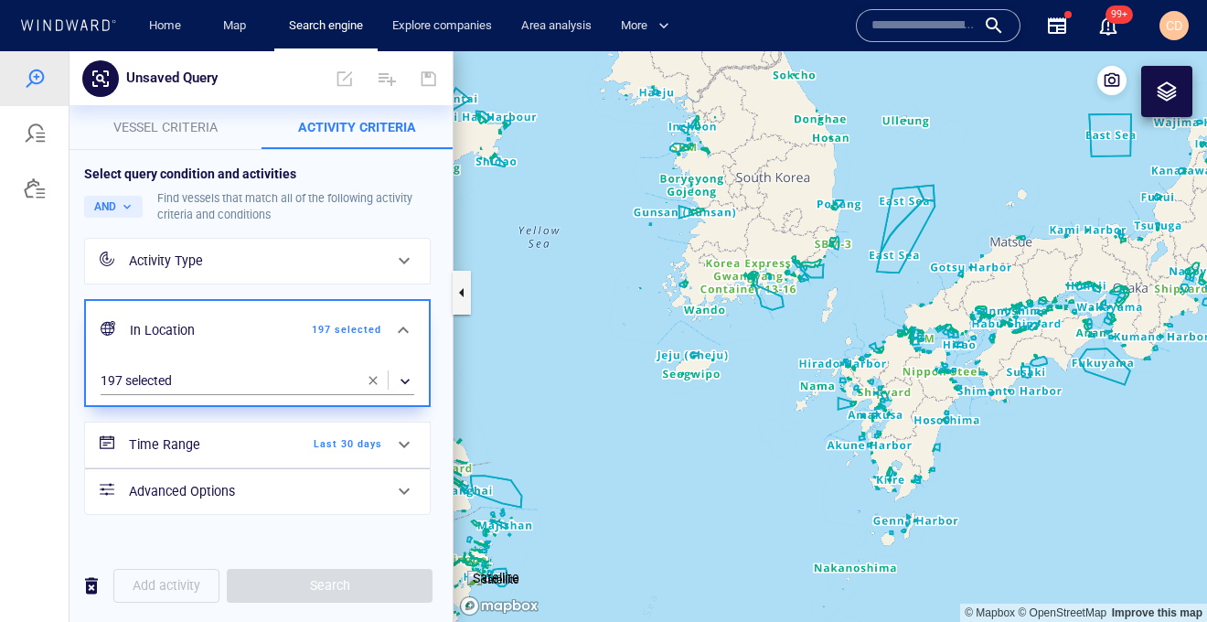
drag, startPoint x: 724, startPoint y: 495, endPoint x: 739, endPoint y: 352, distance: 143.4
click at [739, 352] on canvas "Map" at bounding box center [830, 336] width 753 height 571
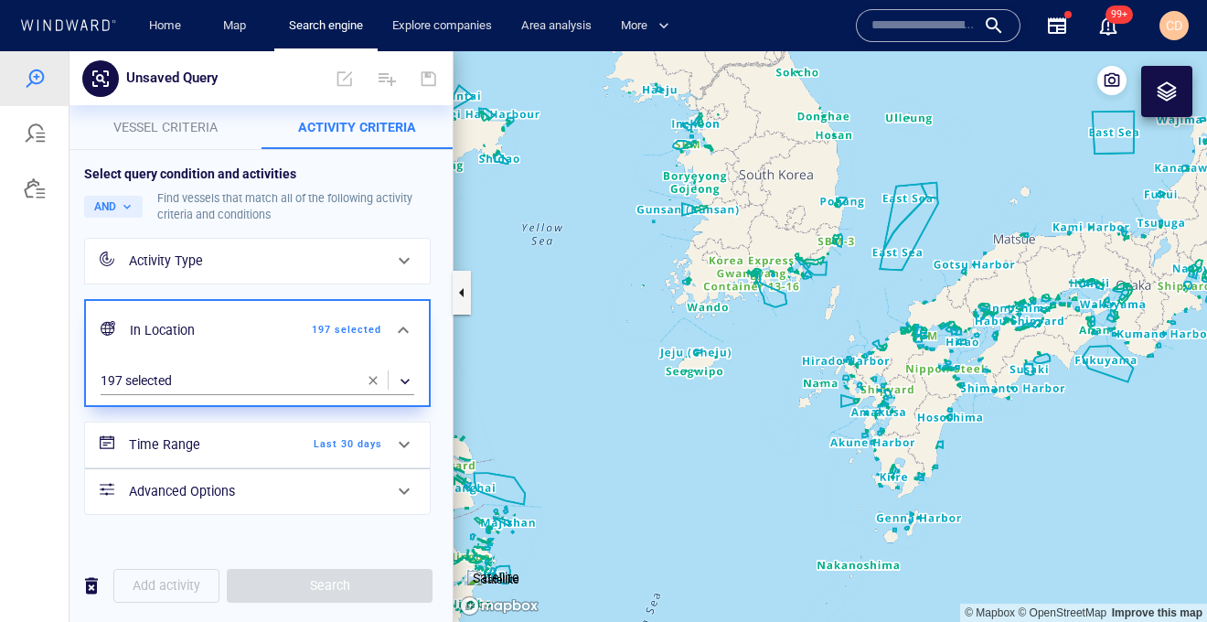
click at [1165, 96] on div at bounding box center [1167, 91] width 22 height 22
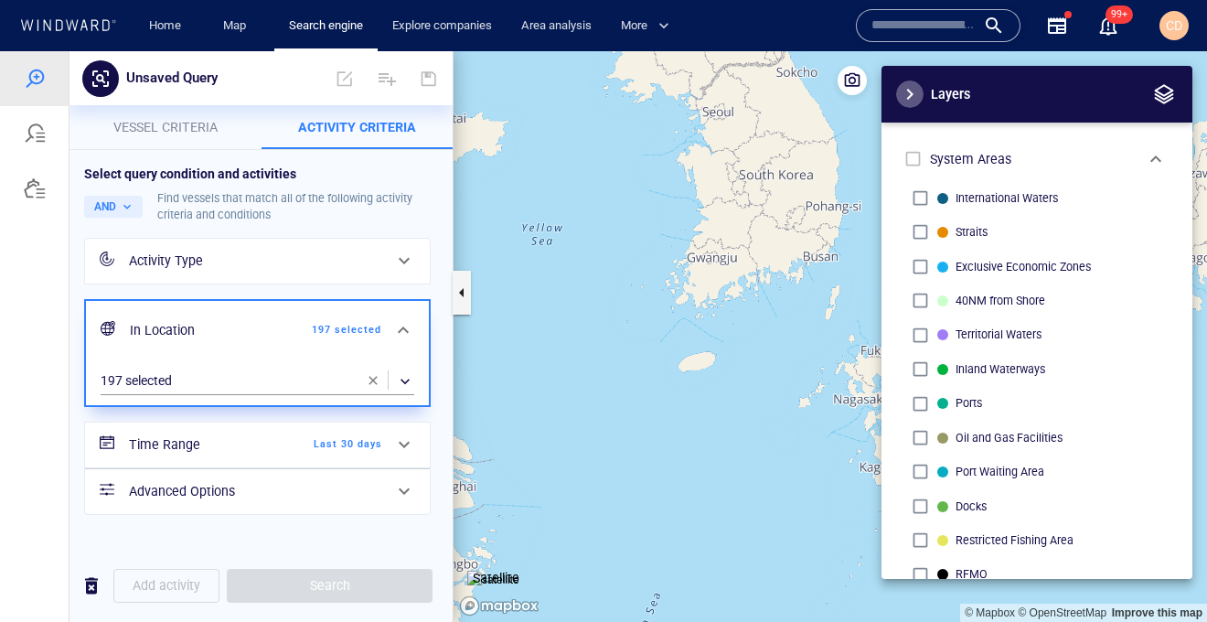
click at [908, 96] on span "button" at bounding box center [910, 94] width 22 height 22
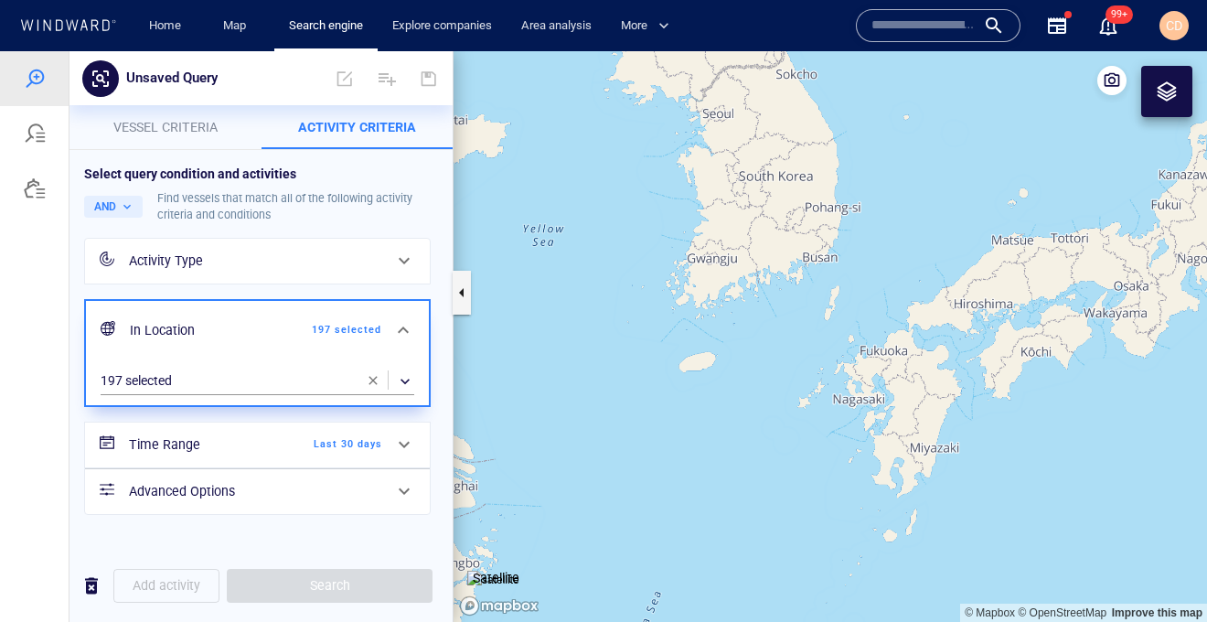
click at [235, 263] on div "Activity Type" at bounding box center [255, 261] width 253 height 23
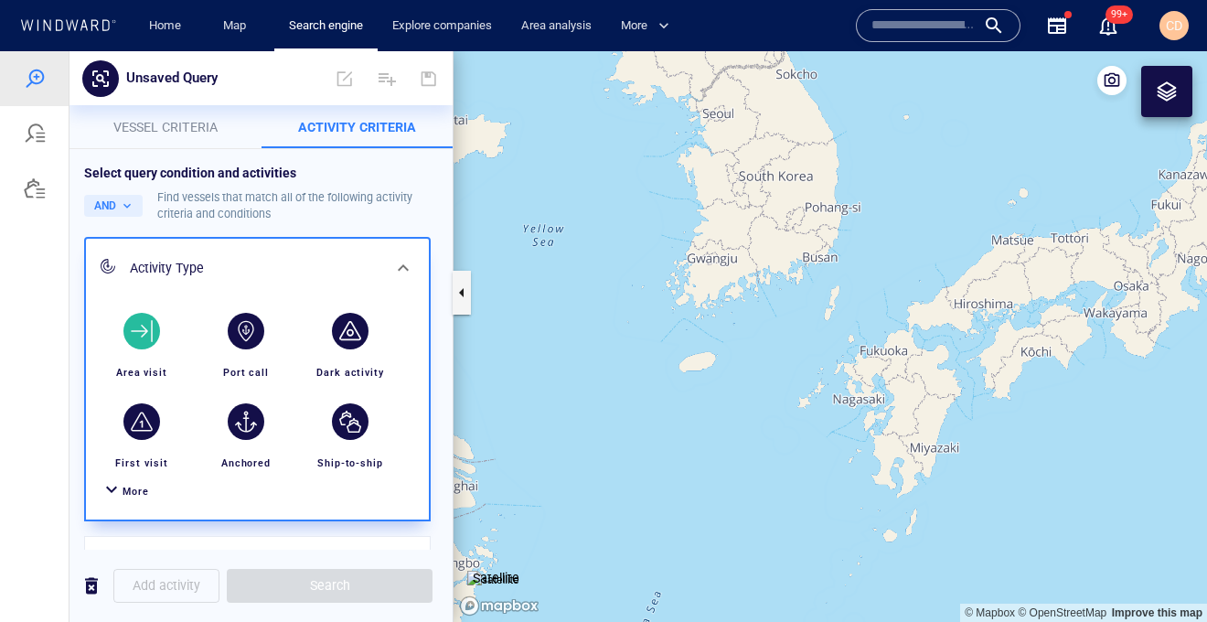
click at [128, 342] on div "button" at bounding box center [141, 331] width 37 height 37
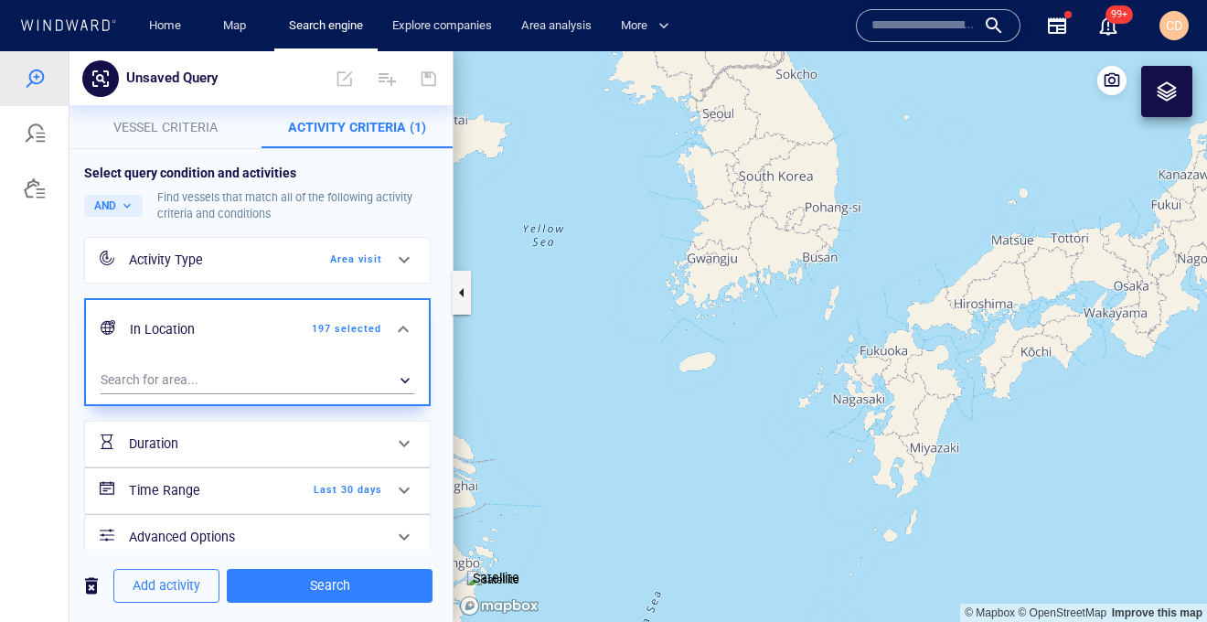
click at [450, 204] on div "Select query condition and activities AND Find vessels that match all of the fo…" at bounding box center [260, 371] width 383 height 445
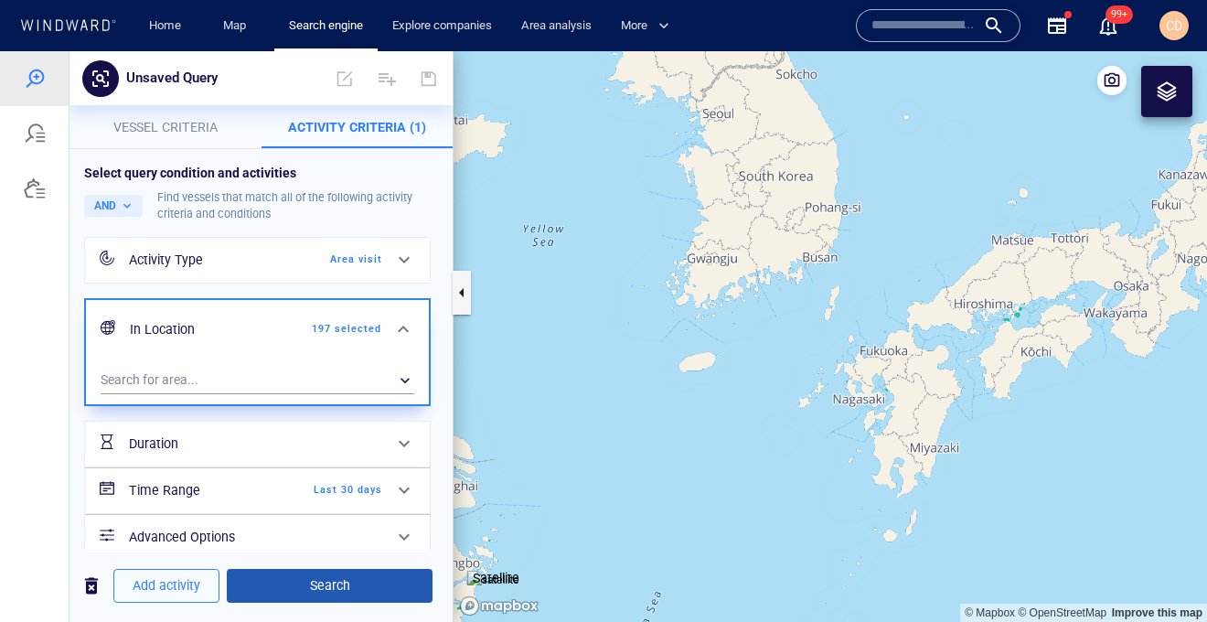
click at [365, 585] on span "Search" at bounding box center [329, 585] width 176 height 23
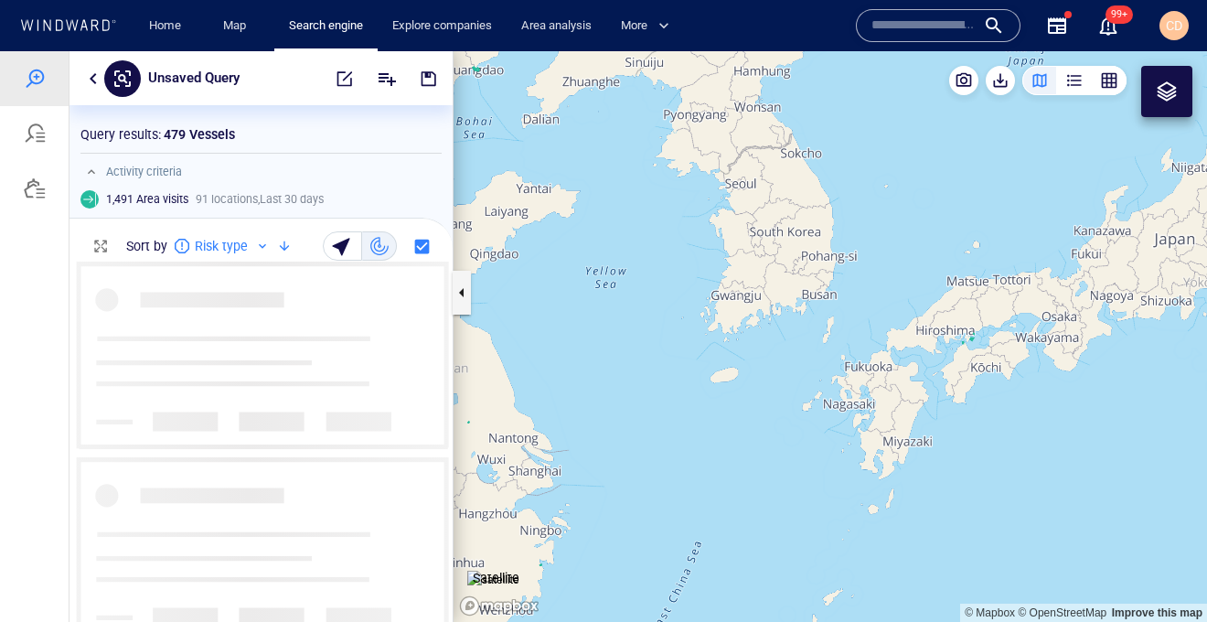
scroll to position [360, 383]
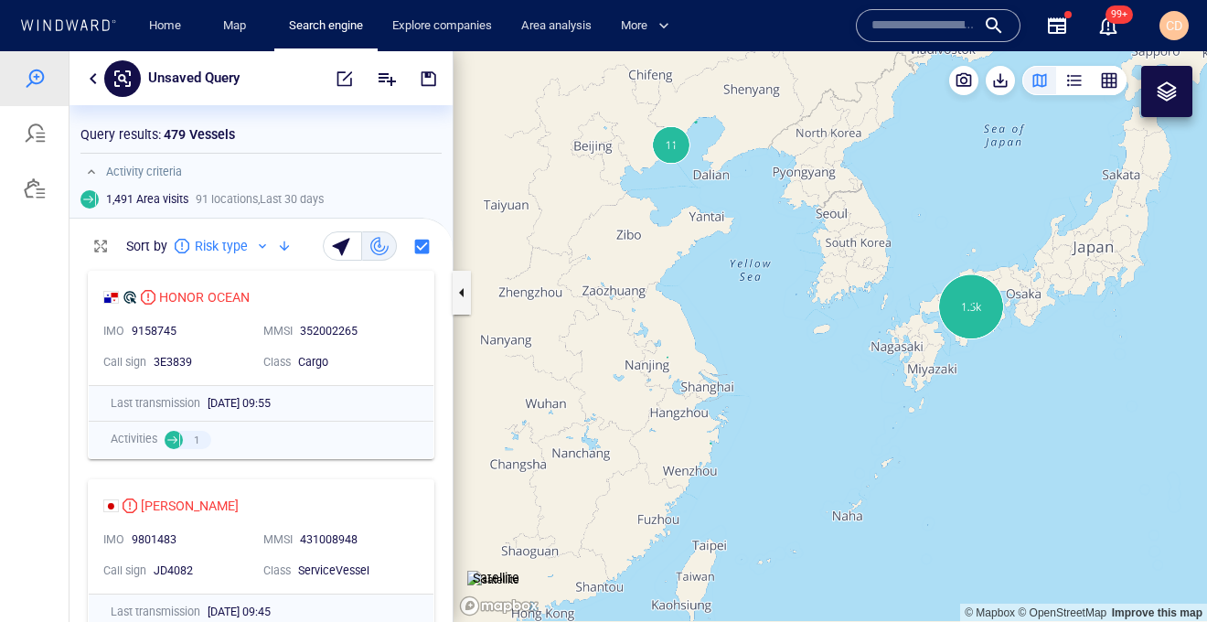
drag, startPoint x: 678, startPoint y: 408, endPoint x: 910, endPoint y: 266, distance: 271.3
click at [910, 266] on canvas "Map" at bounding box center [830, 336] width 753 height 571
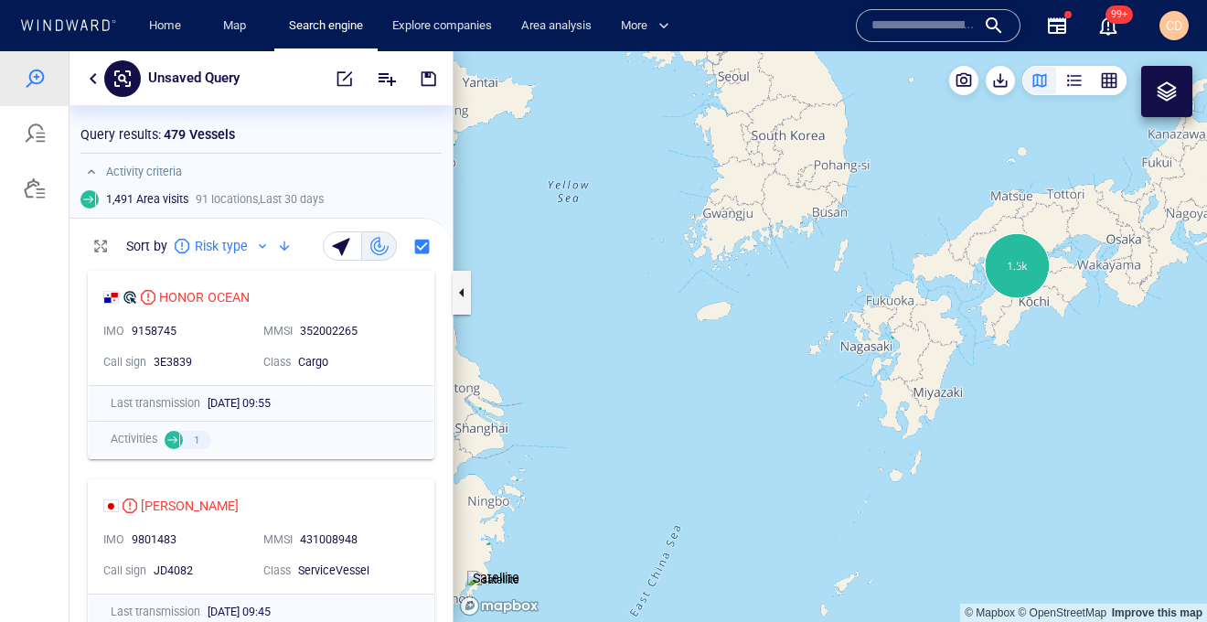
drag, startPoint x: 1077, startPoint y: 306, endPoint x: 860, endPoint y: 357, distance: 223.4
click at [860, 357] on canvas "Map" at bounding box center [830, 336] width 753 height 571
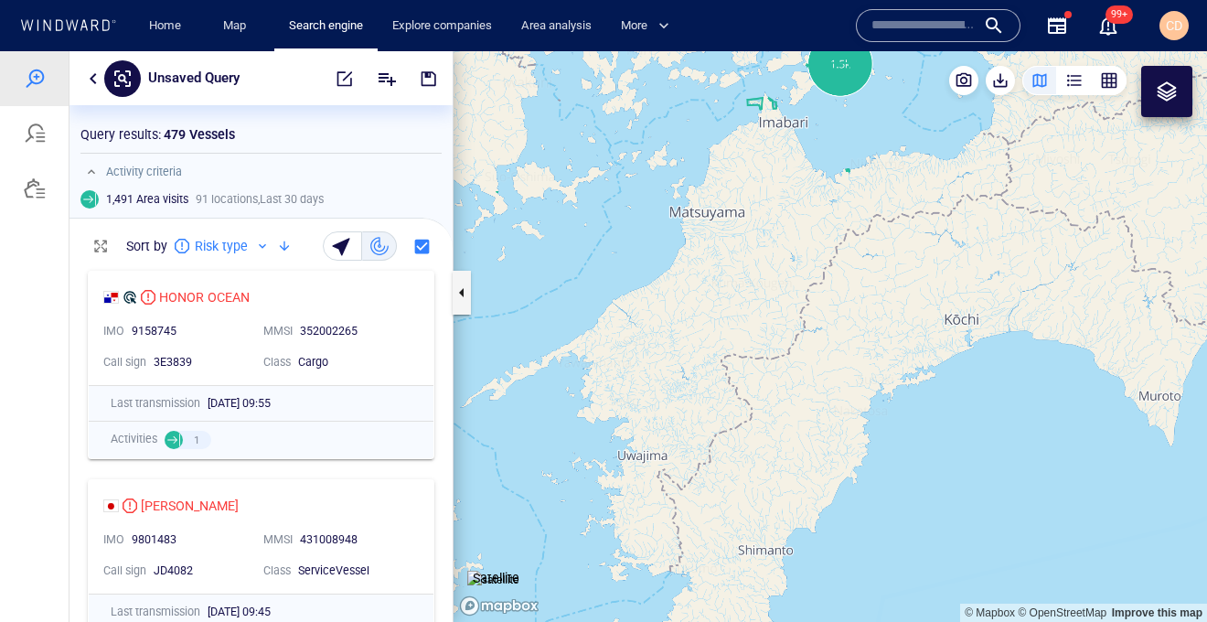
drag, startPoint x: 843, startPoint y: 272, endPoint x: 847, endPoint y: 443, distance: 170.1
click at [844, 473] on canvas "Map" at bounding box center [830, 336] width 753 height 571
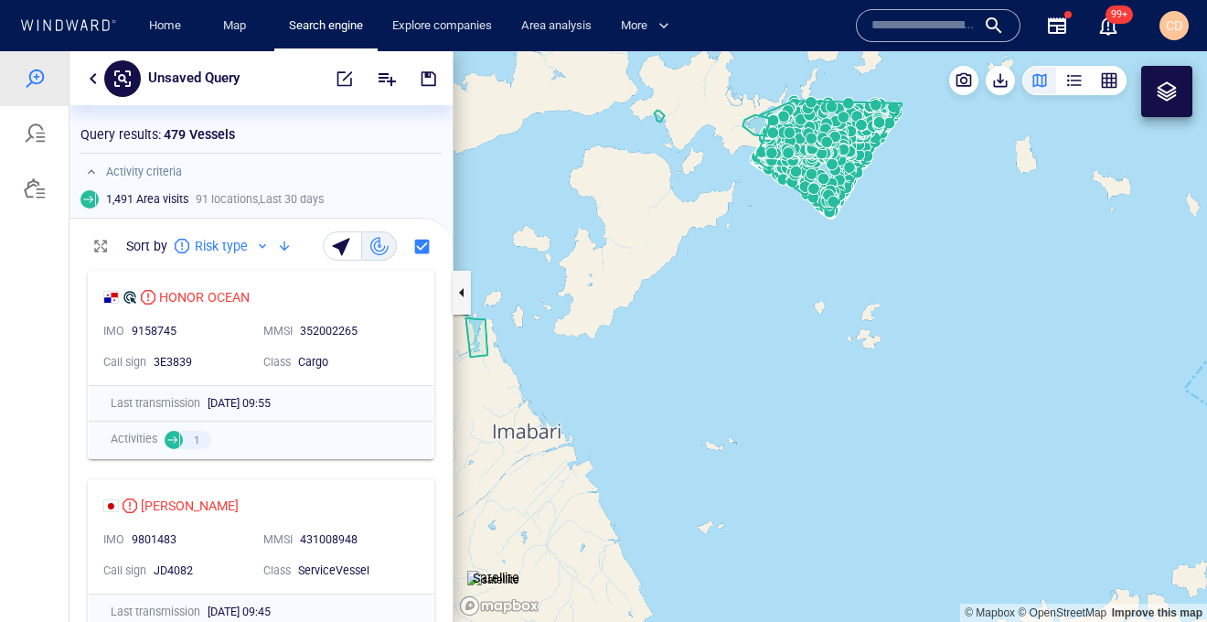
drag, startPoint x: 900, startPoint y: 314, endPoint x: 897, endPoint y: 449, distance: 135.4
click at [897, 449] on canvas "Map" at bounding box center [830, 336] width 753 height 571
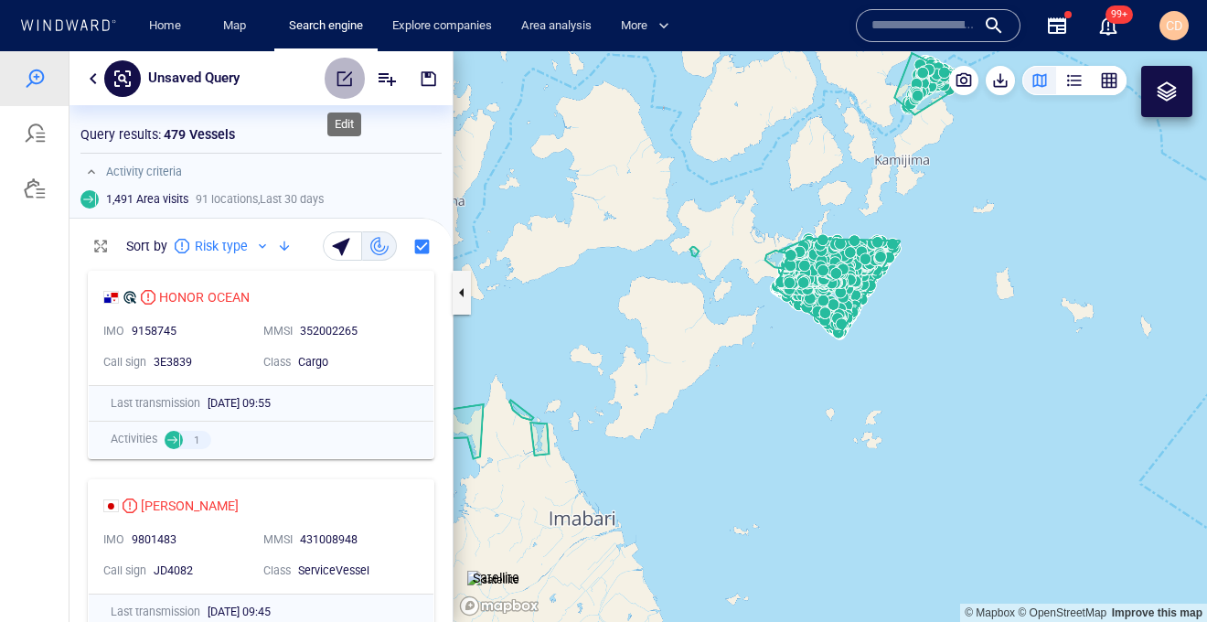
click at [356, 78] on button "button" at bounding box center [345, 79] width 40 height 44
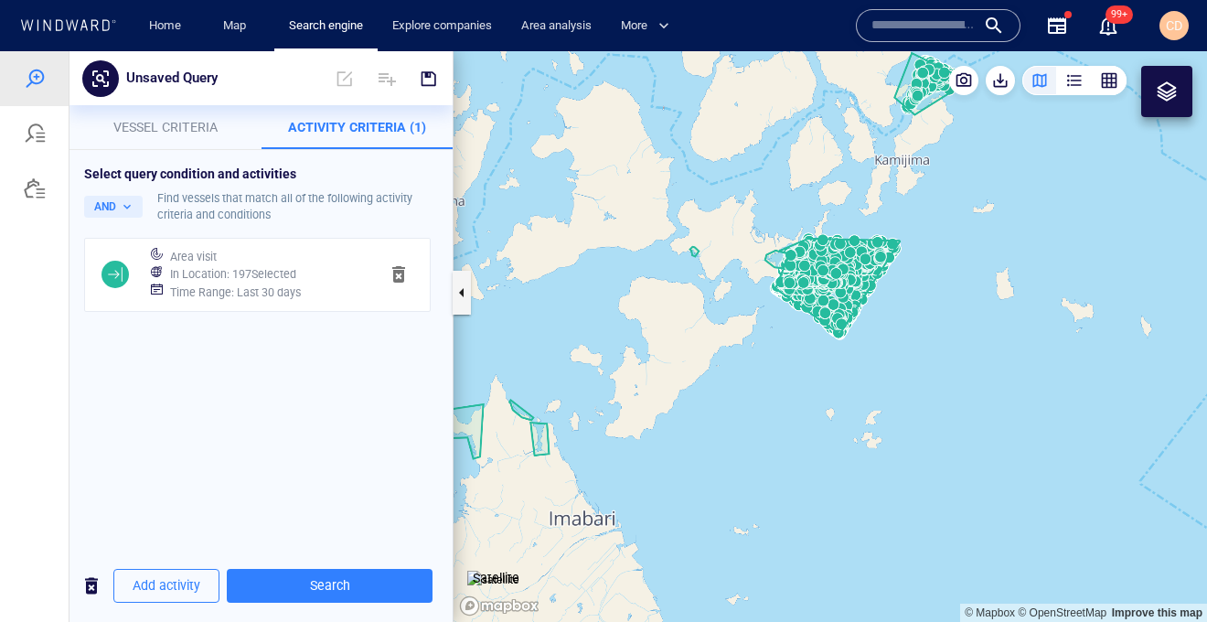
click at [244, 264] on div "In Location : 197 Selected" at bounding box center [266, 275] width 201 height 26
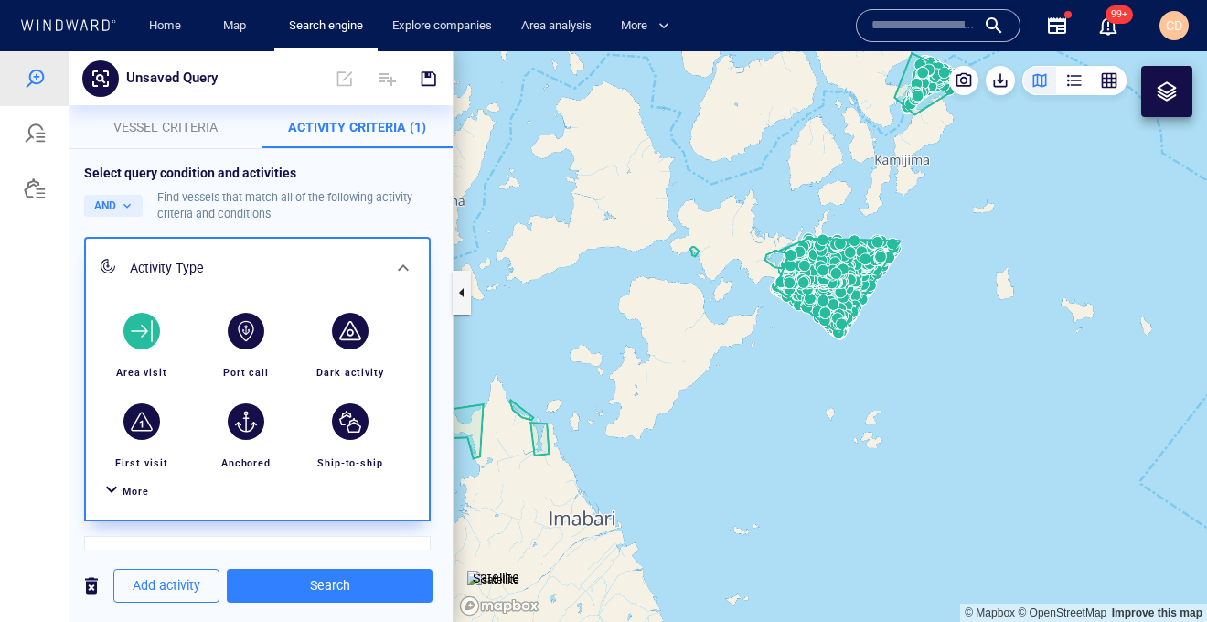
click at [140, 343] on div "button" at bounding box center [141, 331] width 37 height 37
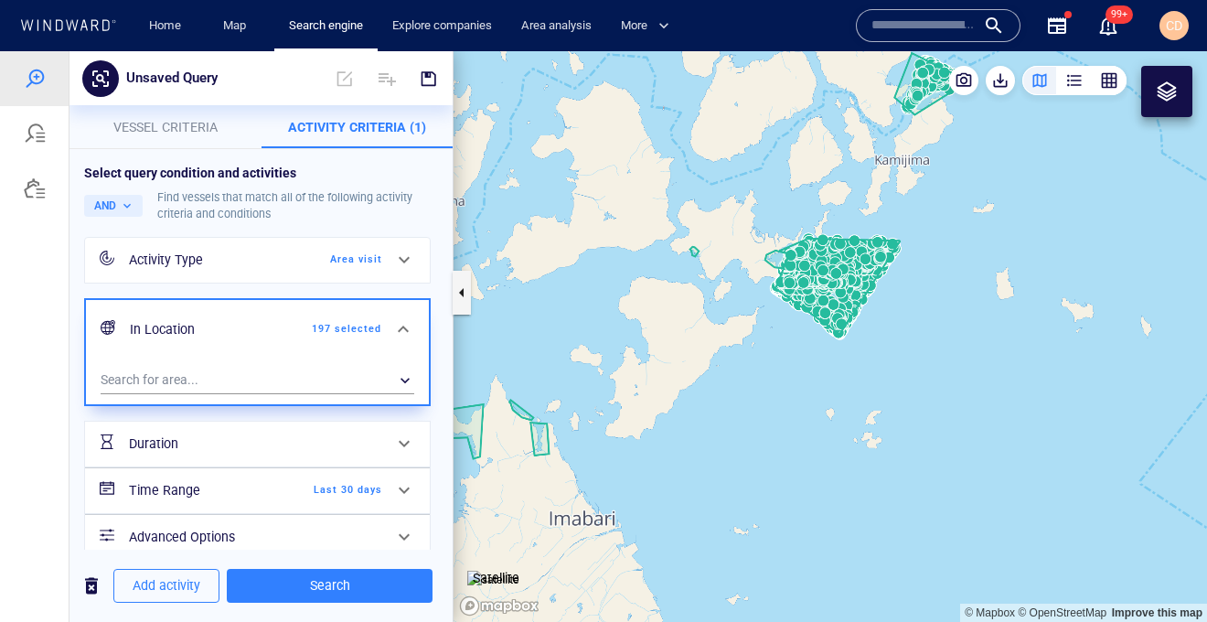
drag, startPoint x: 354, startPoint y: 254, endPoint x: 327, endPoint y: 261, distance: 27.3
click at [354, 254] on div "Area visit" at bounding box center [329, 259] width 105 height 16
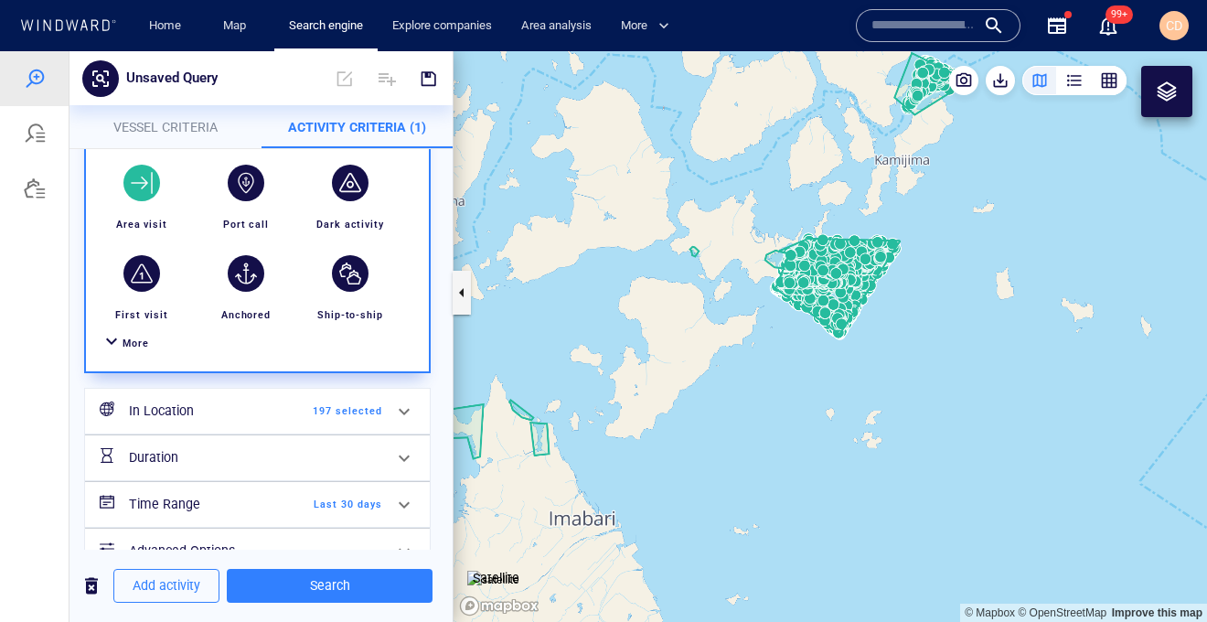
click at [114, 334] on div at bounding box center [112, 343] width 22 height 27
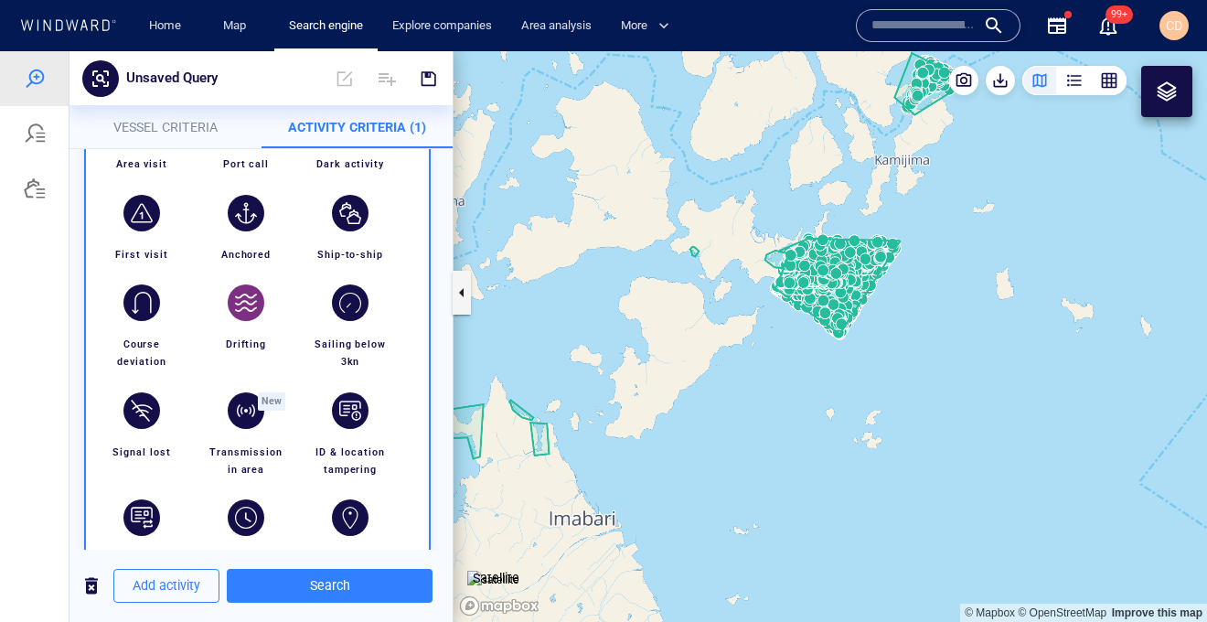
scroll to position [211, 0]
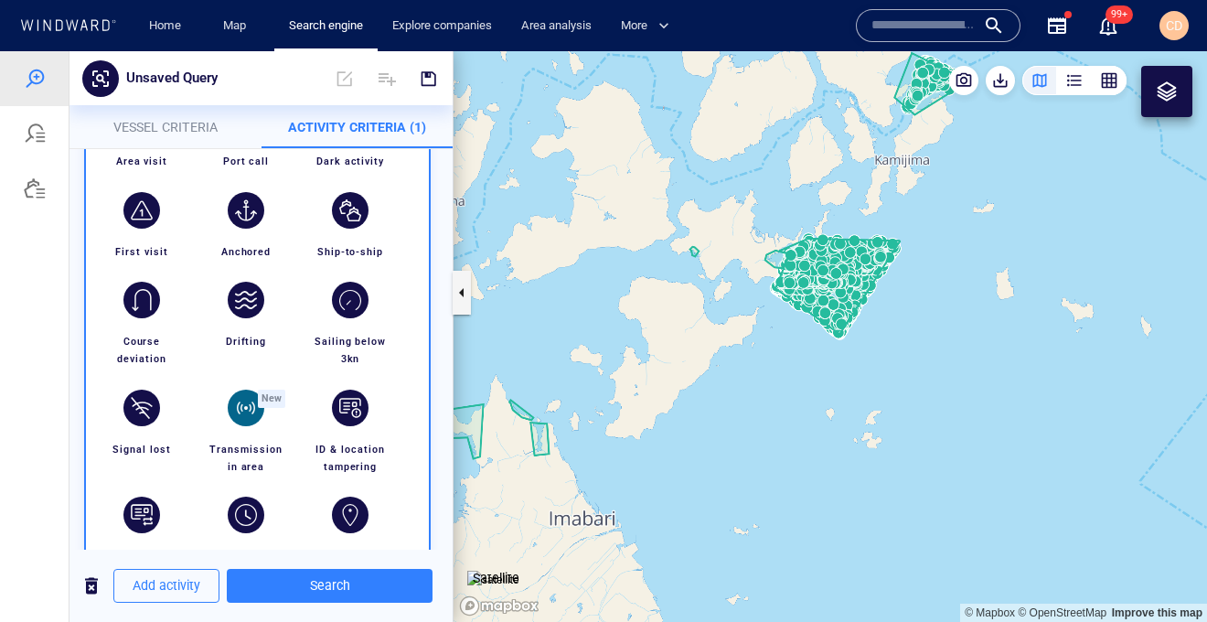
click at [252, 411] on div "button" at bounding box center [246, 408] width 37 height 37
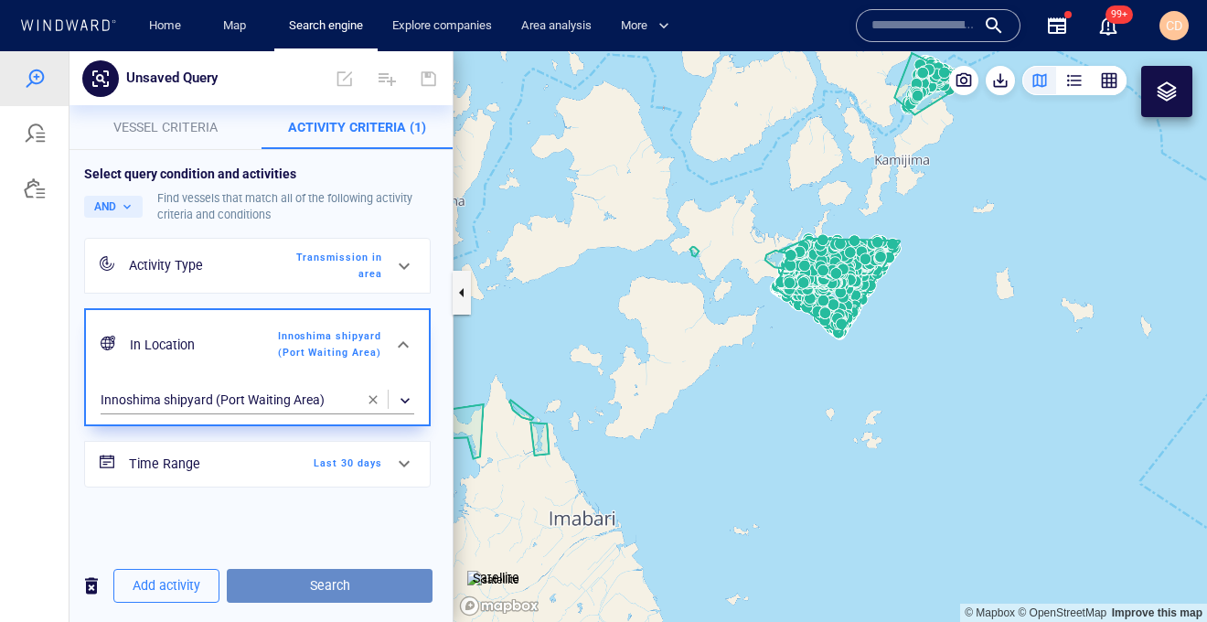
click at [331, 582] on span "Search" at bounding box center [329, 585] width 176 height 23
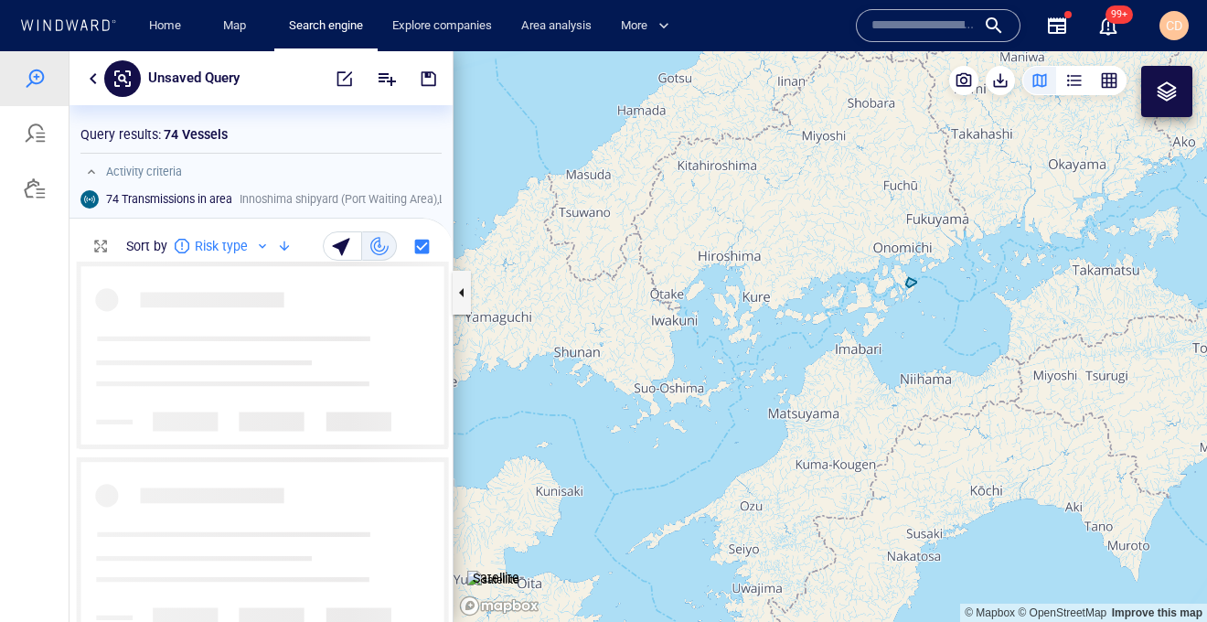
scroll to position [360, 383]
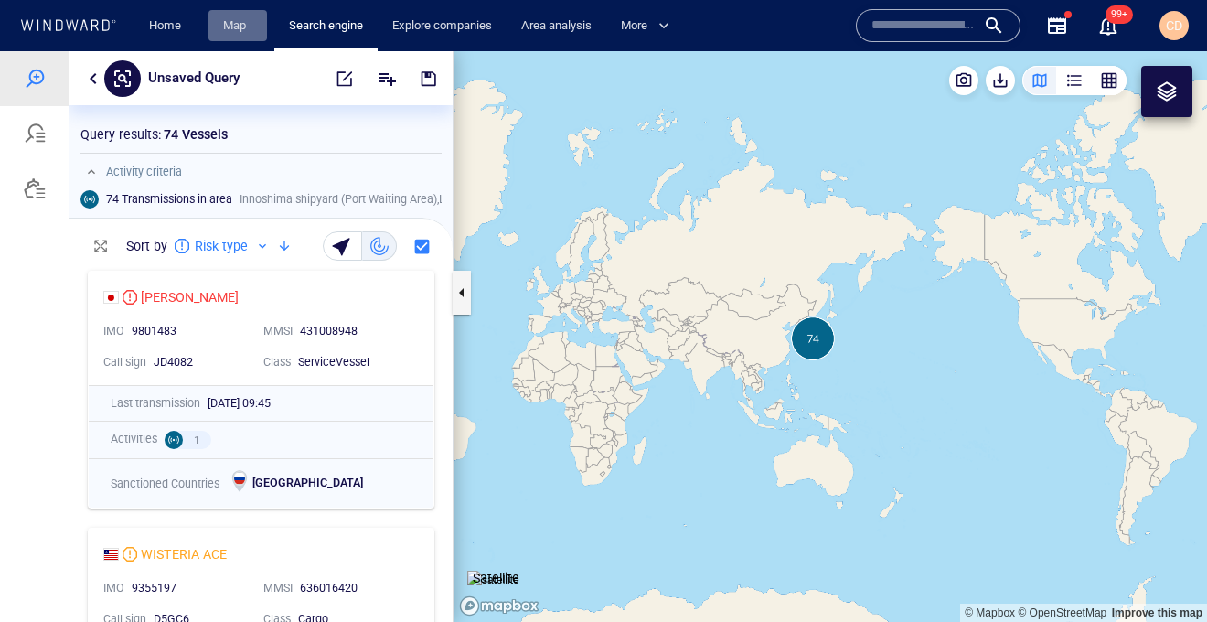
click at [238, 24] on link "Map" at bounding box center [238, 26] width 44 height 32
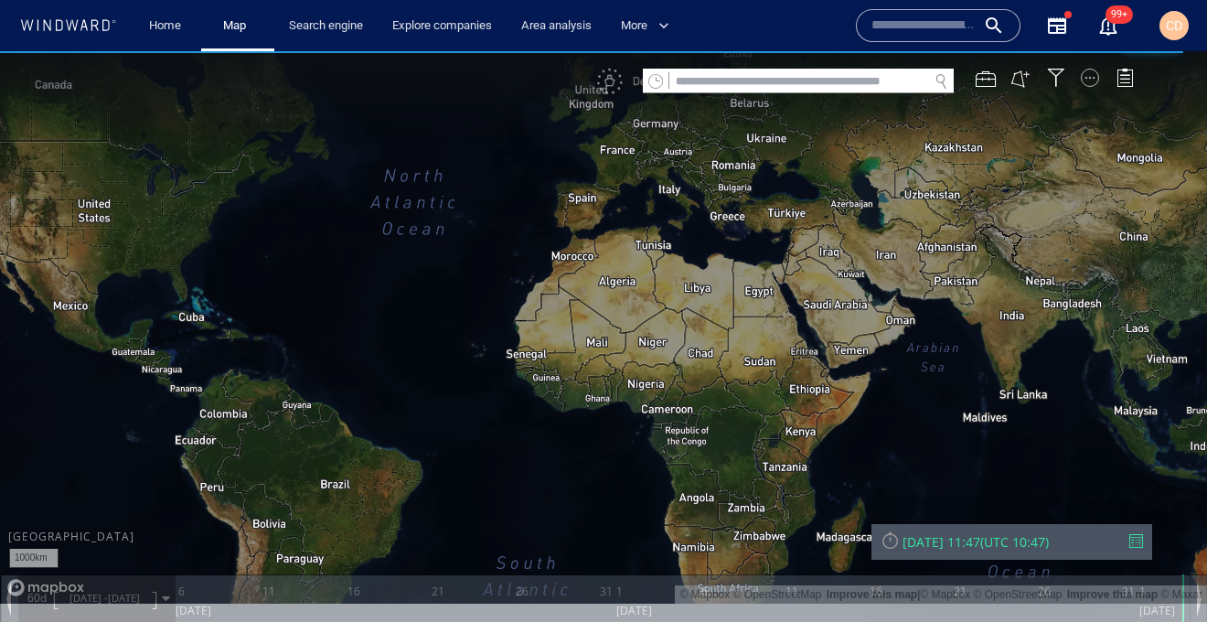
click at [1093, 81] on div at bounding box center [1090, 78] width 18 height 18
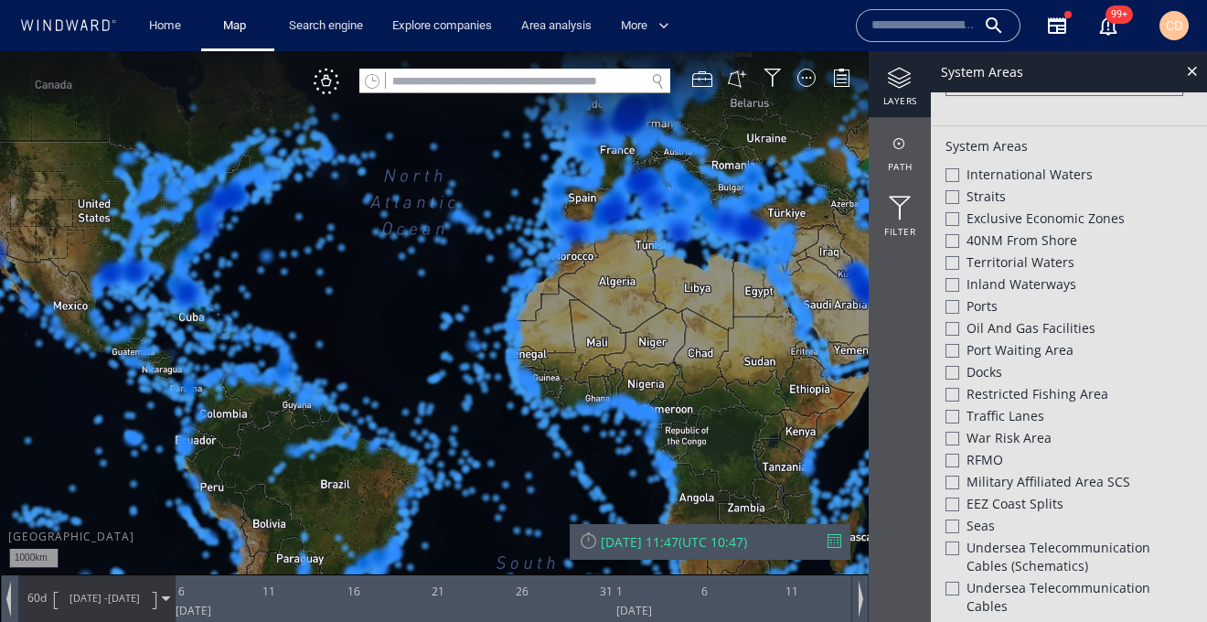
scroll to position [620, 0]
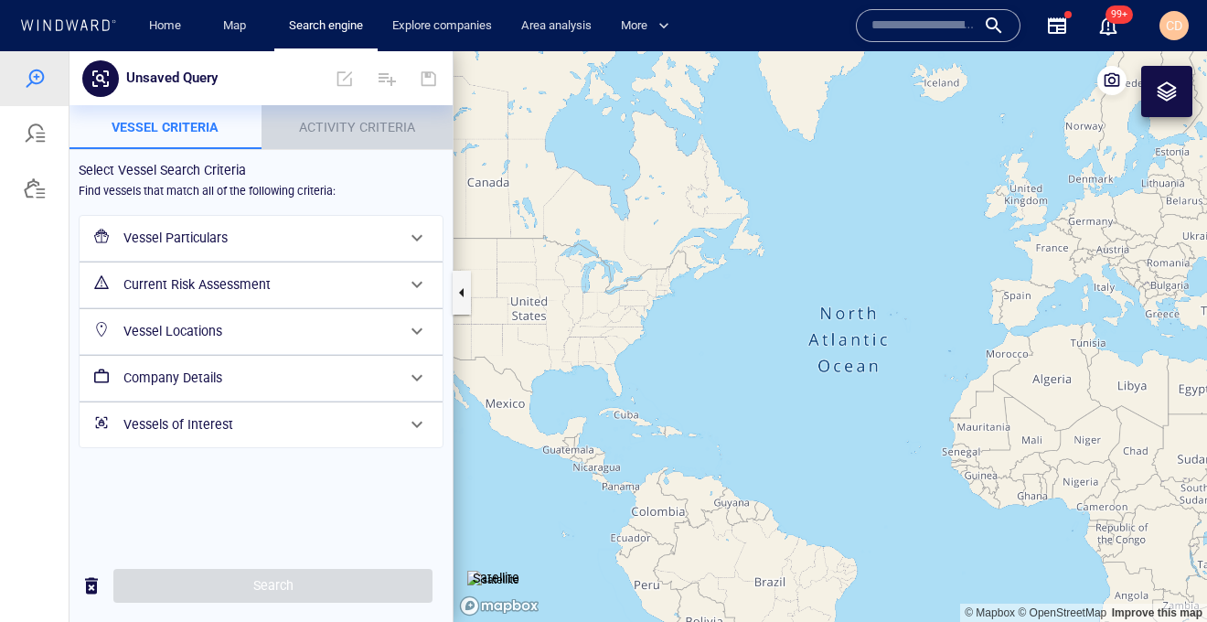
click at [373, 127] on span "Activity Criteria" at bounding box center [357, 127] width 116 height 15
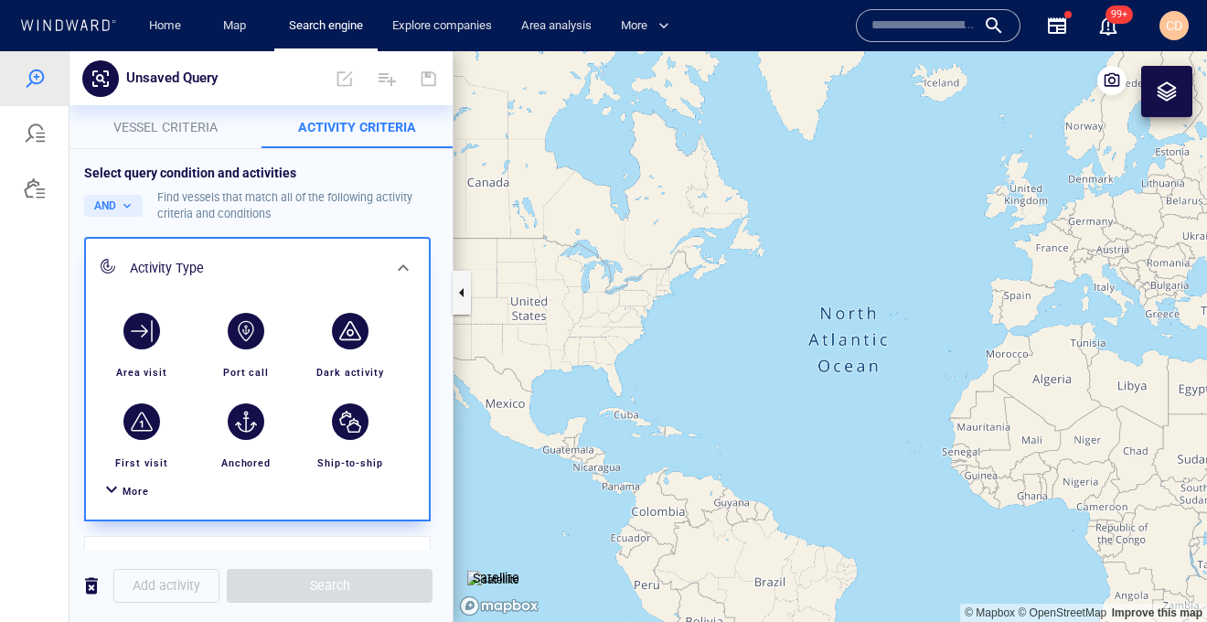
click at [187, 122] on span "Vessel criteria" at bounding box center [165, 127] width 104 height 15
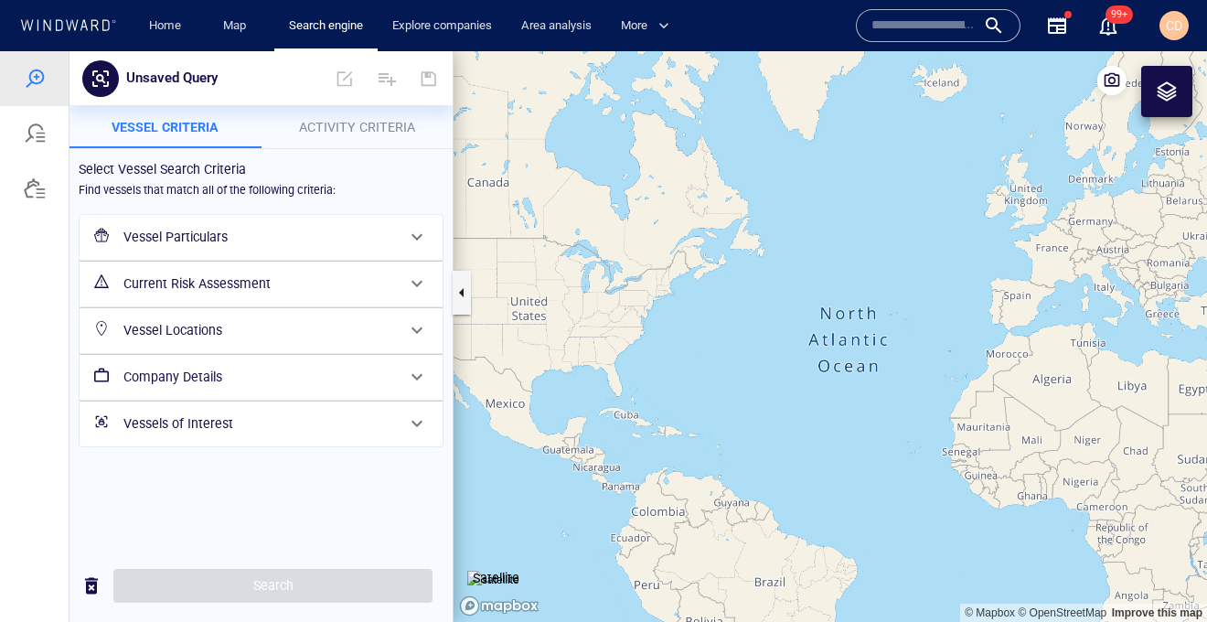
click at [208, 339] on h6 "Vessel Locations" at bounding box center [259, 330] width 272 height 23
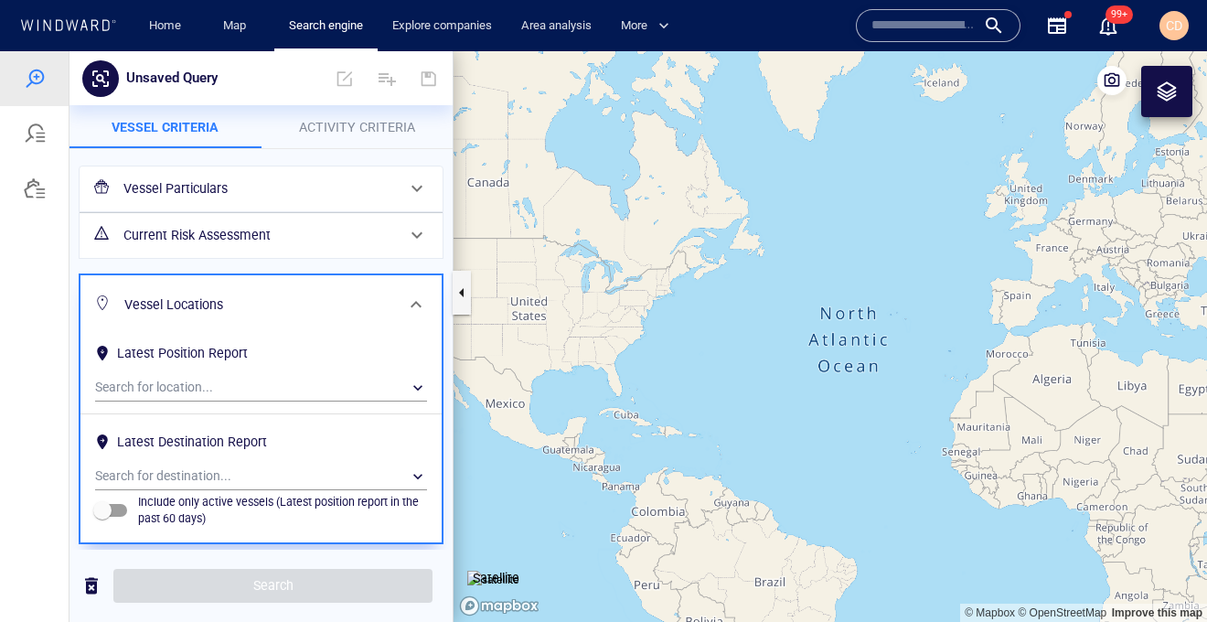
scroll to position [77, 0]
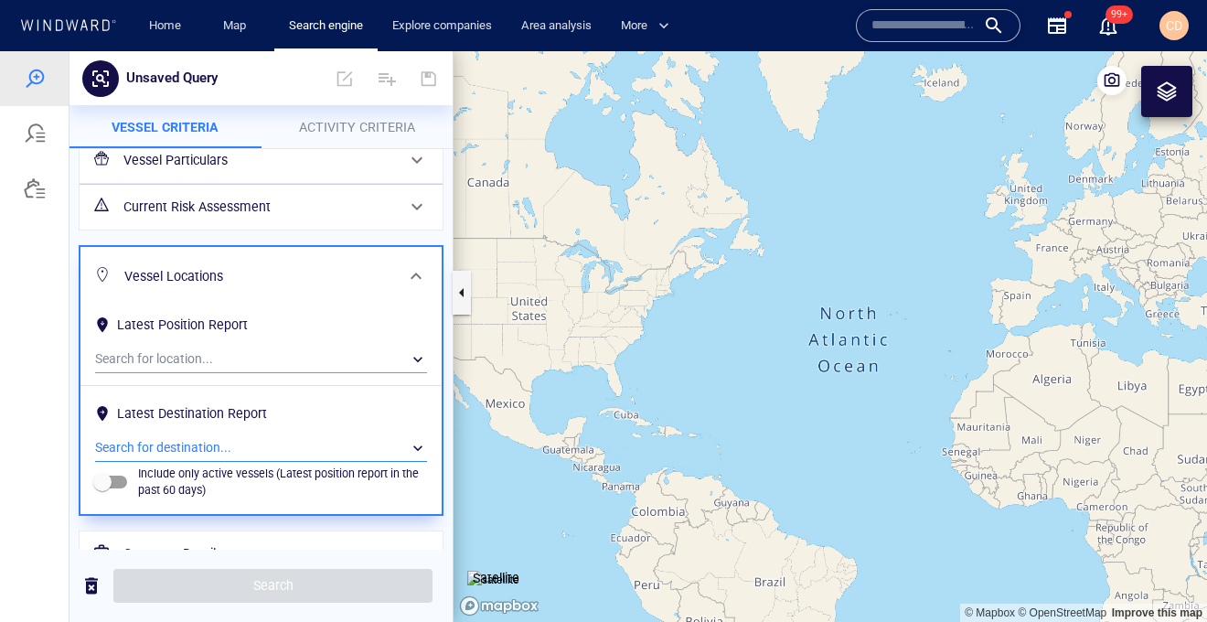
click at [205, 446] on div "​" at bounding box center [261, 447] width 332 height 27
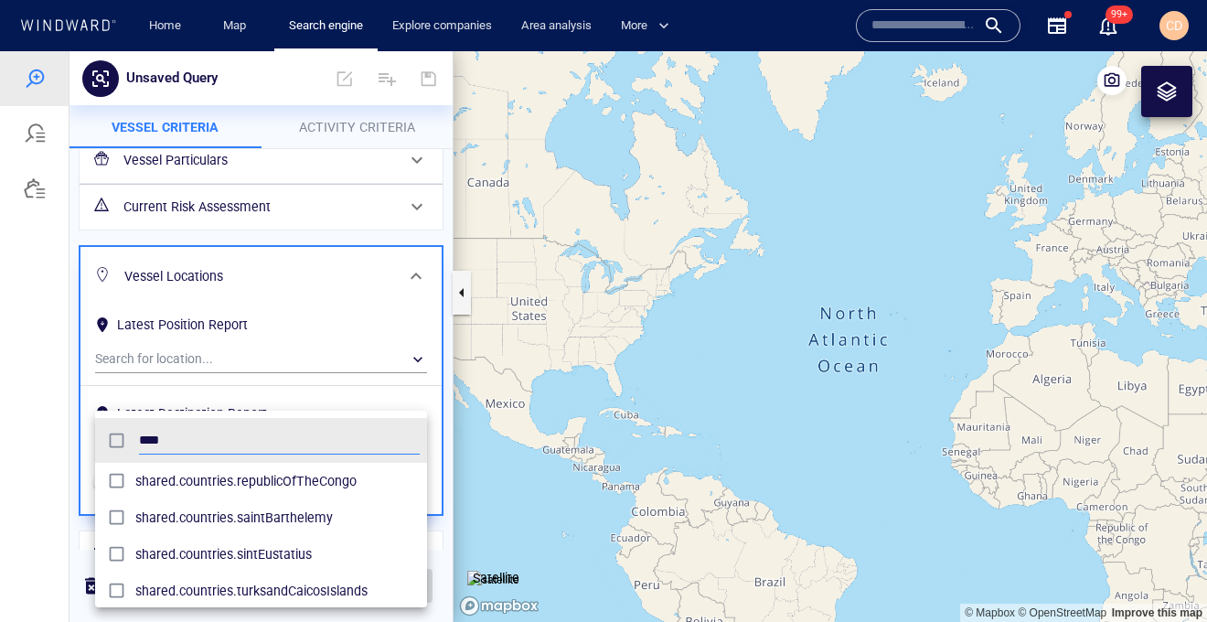
scroll to position [182, 331]
type input "*"
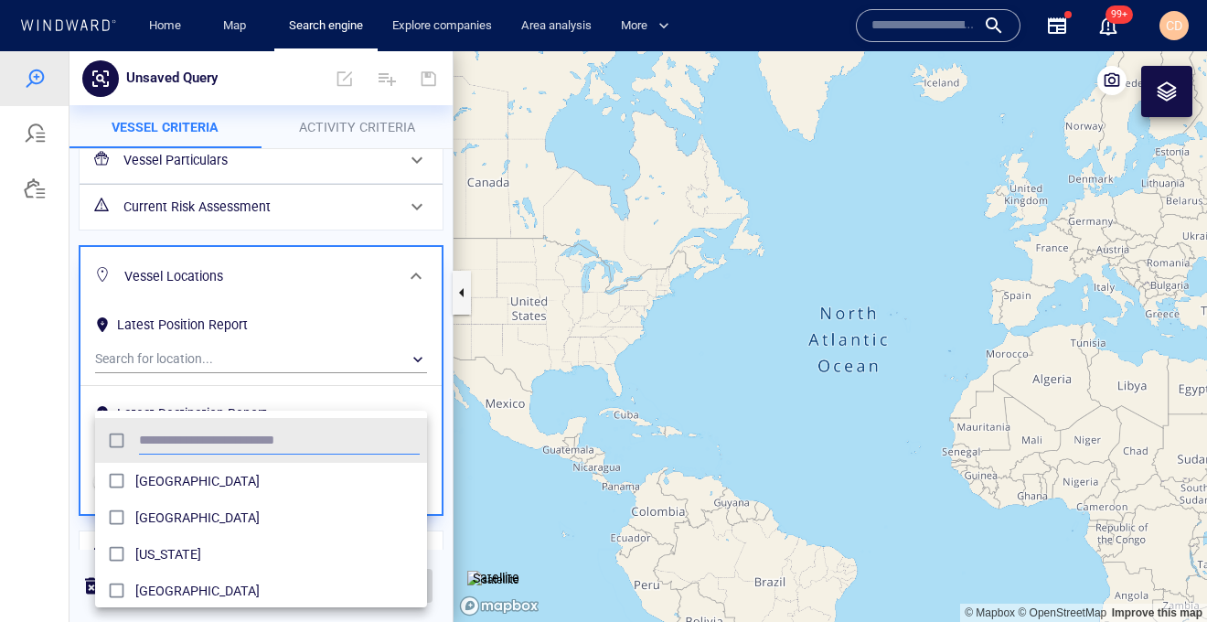
click at [451, 394] on div at bounding box center [603, 336] width 1207 height 571
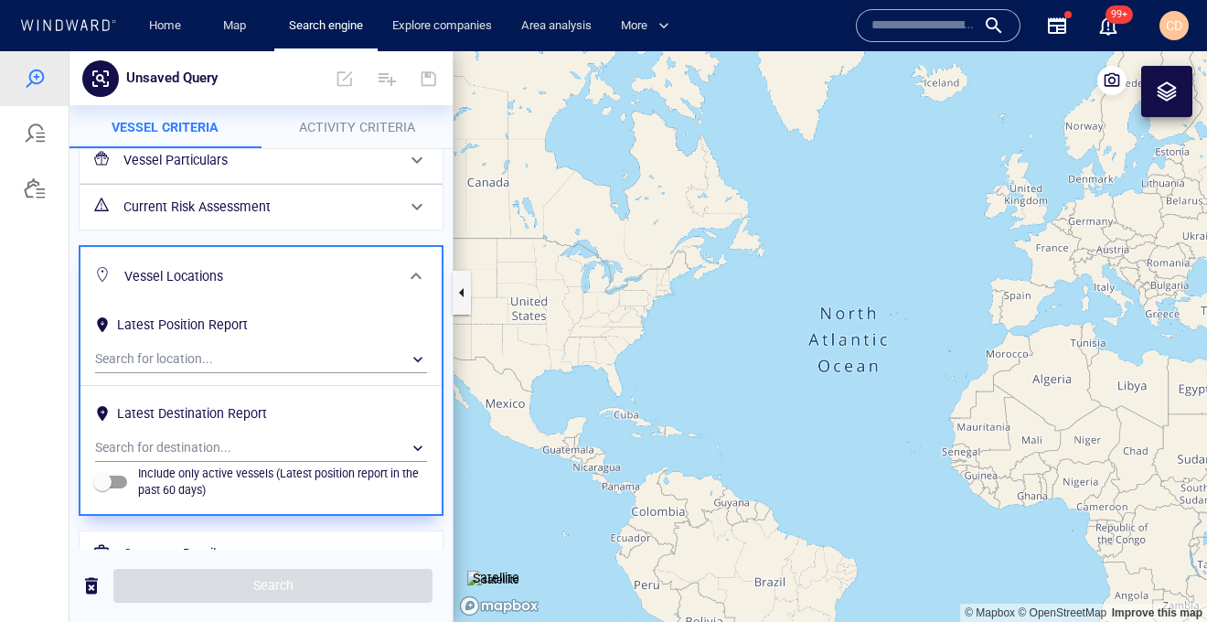
drag, startPoint x: 1047, startPoint y: 432, endPoint x: 571, endPoint y: 292, distance: 496.8
click at [571, 292] on canvas "Map" at bounding box center [830, 336] width 753 height 571
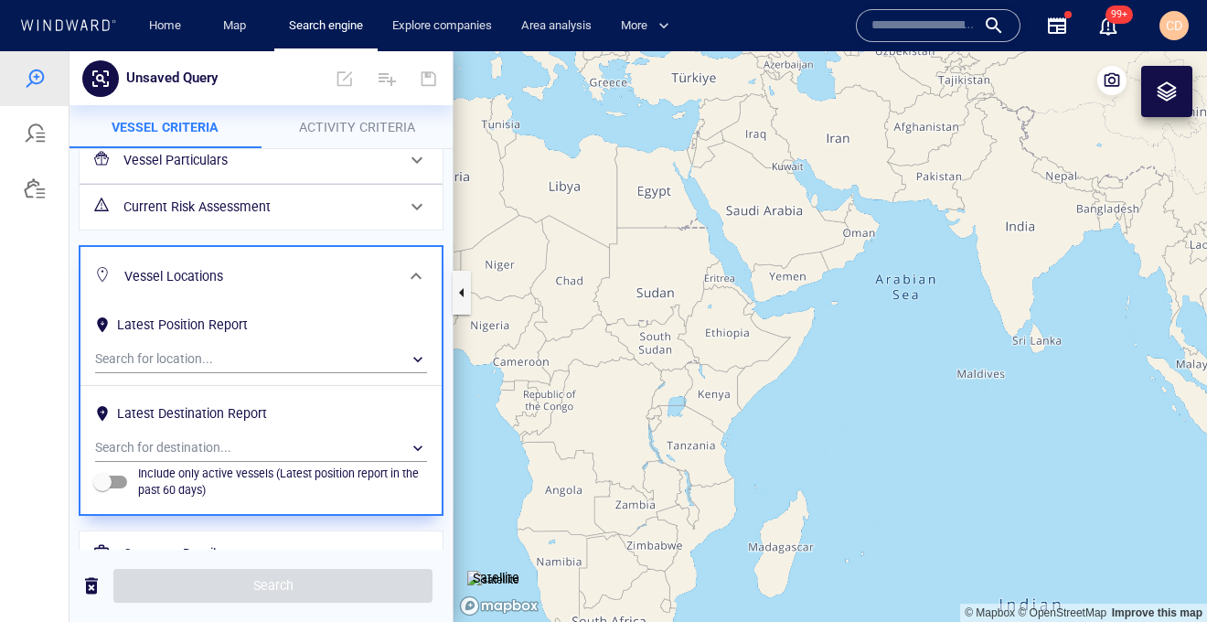
drag, startPoint x: 837, startPoint y: 275, endPoint x: 793, endPoint y: 425, distance: 156.2
click at [793, 425] on canvas "Map" at bounding box center [830, 336] width 753 height 571
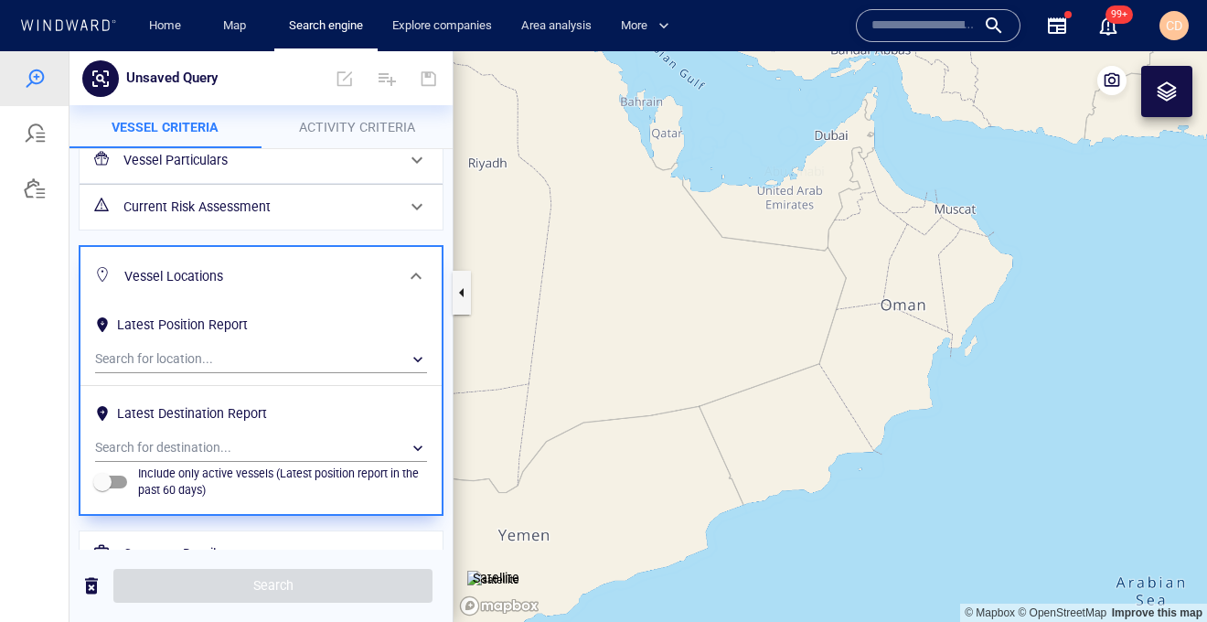
drag, startPoint x: 693, startPoint y: 222, endPoint x: 772, endPoint y: 258, distance: 86.3
click at [737, 326] on canvas "Map" at bounding box center [830, 336] width 753 height 571
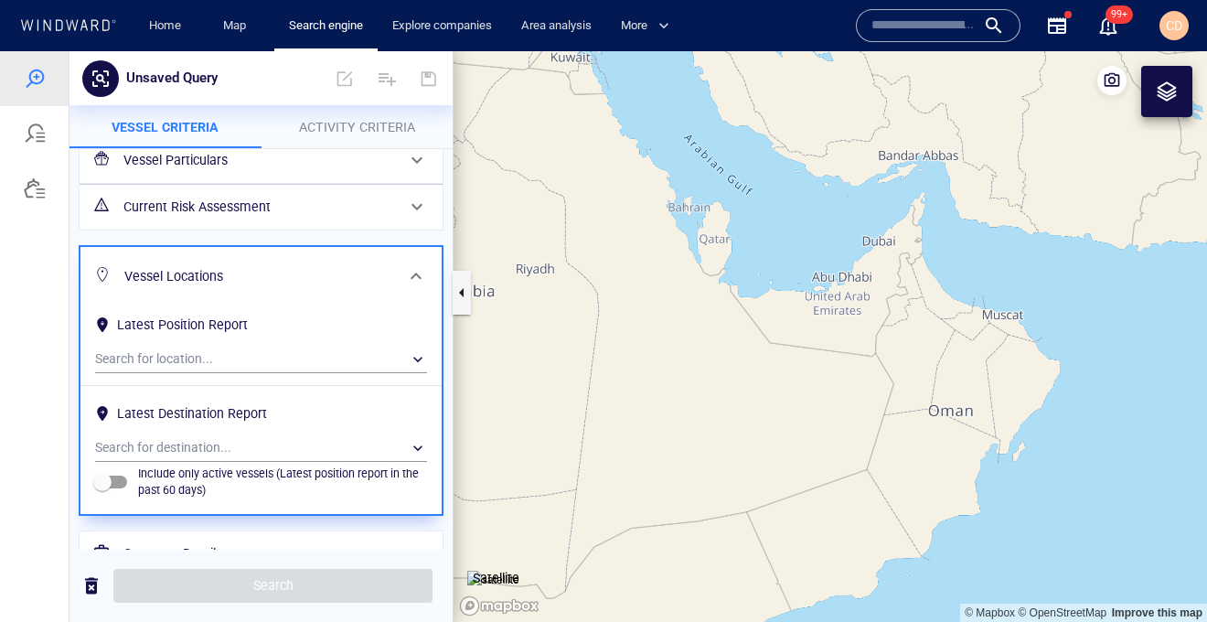
drag, startPoint x: 693, startPoint y: 266, endPoint x: 742, endPoint y: 320, distance: 73.1
click at [742, 320] on canvas "Map" at bounding box center [830, 336] width 753 height 571
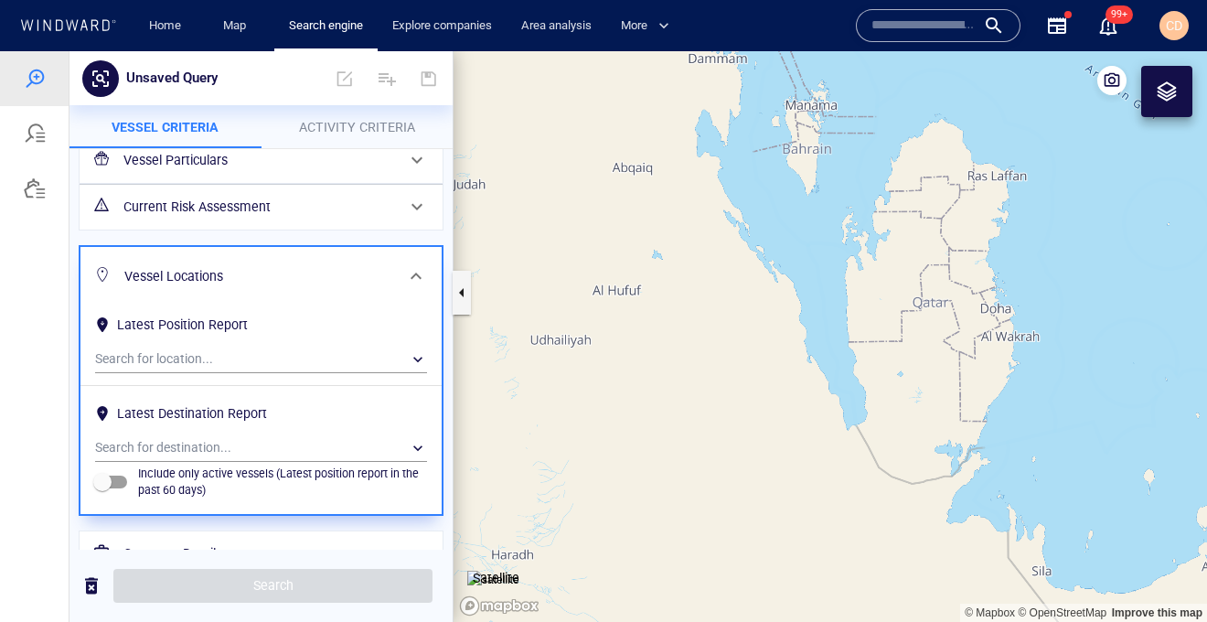
drag, startPoint x: 737, startPoint y: 224, endPoint x: 717, endPoint y: 486, distance: 262.3
click at [717, 486] on canvas "Map" at bounding box center [830, 336] width 753 height 571
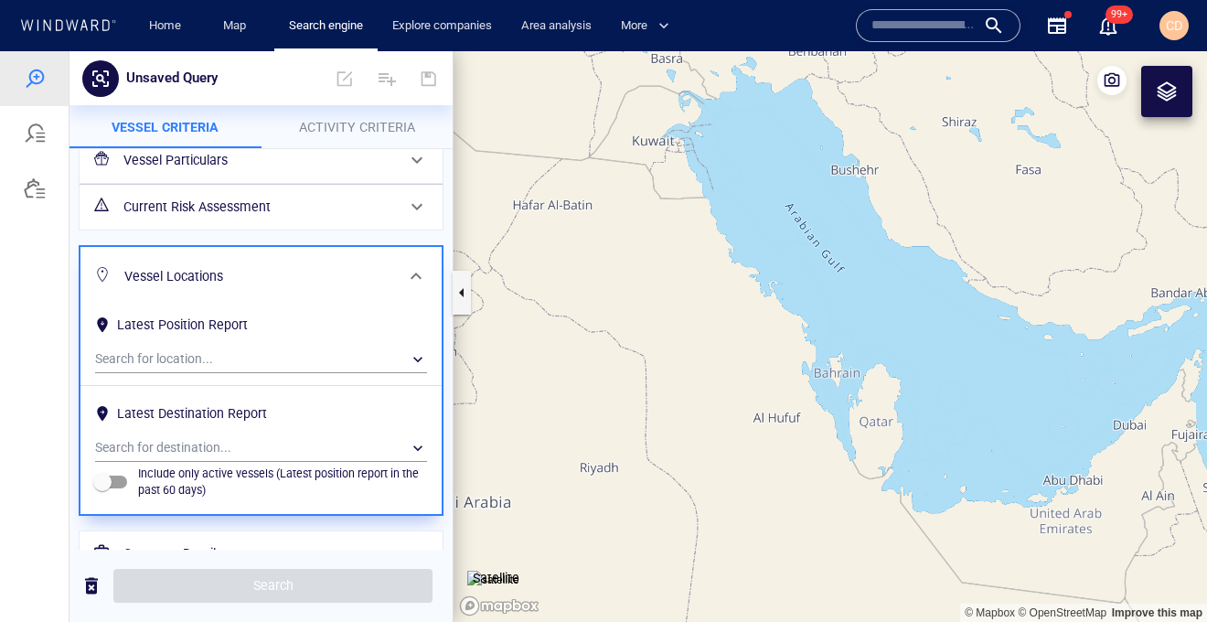
drag, startPoint x: 901, startPoint y: 343, endPoint x: 1177, endPoint y: 140, distance: 342.7
click at [754, 330] on canvas "Map" at bounding box center [830, 336] width 753 height 571
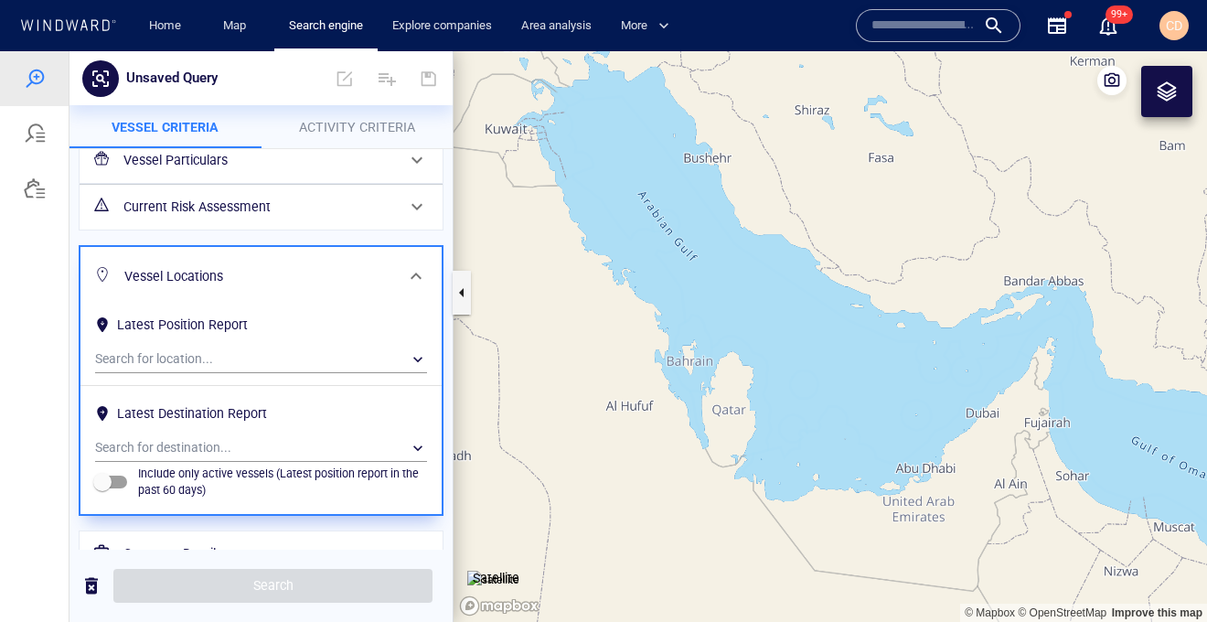
click at [1156, 95] on div at bounding box center [1167, 91] width 22 height 22
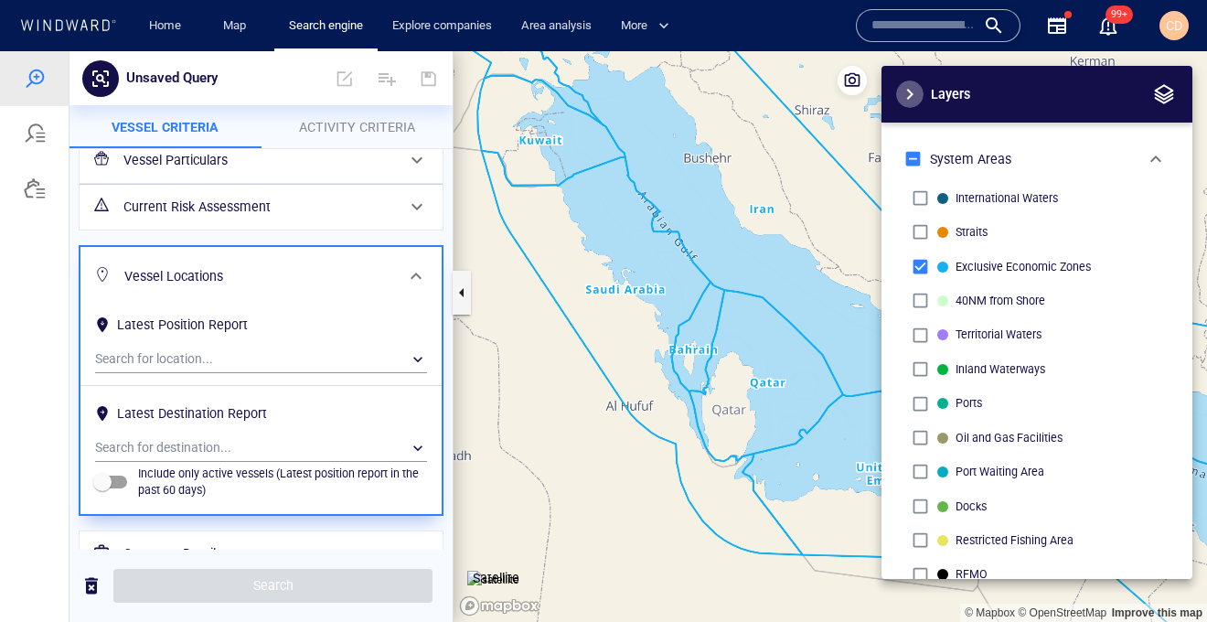
click at [911, 95] on span "button" at bounding box center [910, 94] width 22 height 22
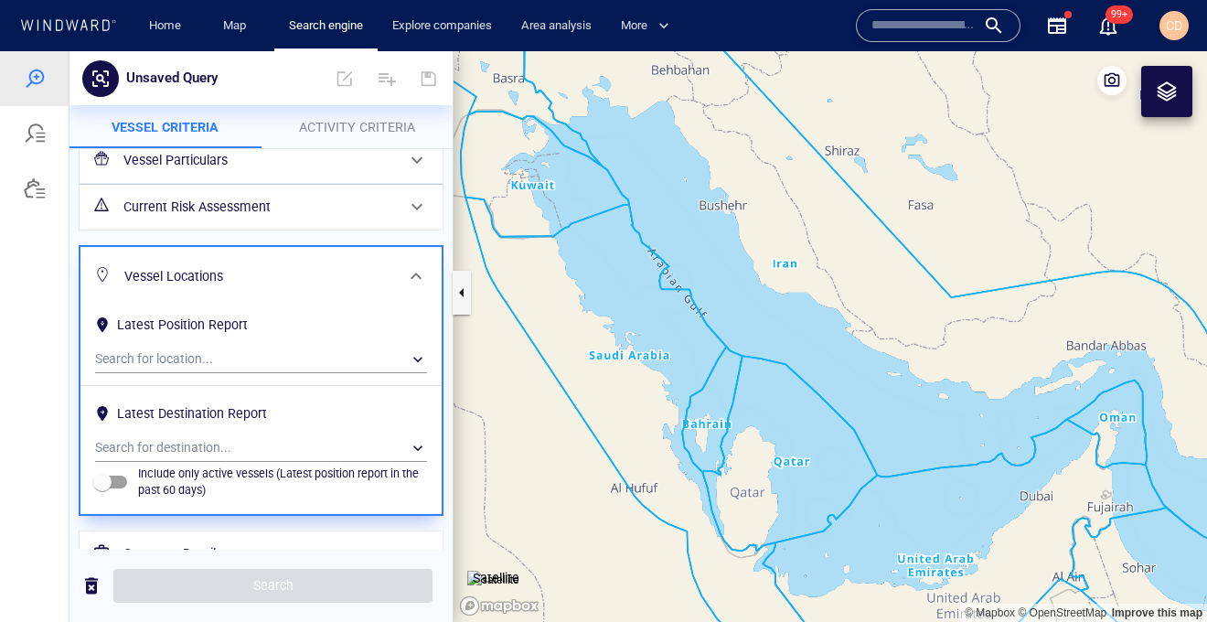
drag, startPoint x: 792, startPoint y: 318, endPoint x: 828, endPoint y: 400, distance: 89.2
click at [828, 400] on canvas "Map" at bounding box center [830, 336] width 753 height 571
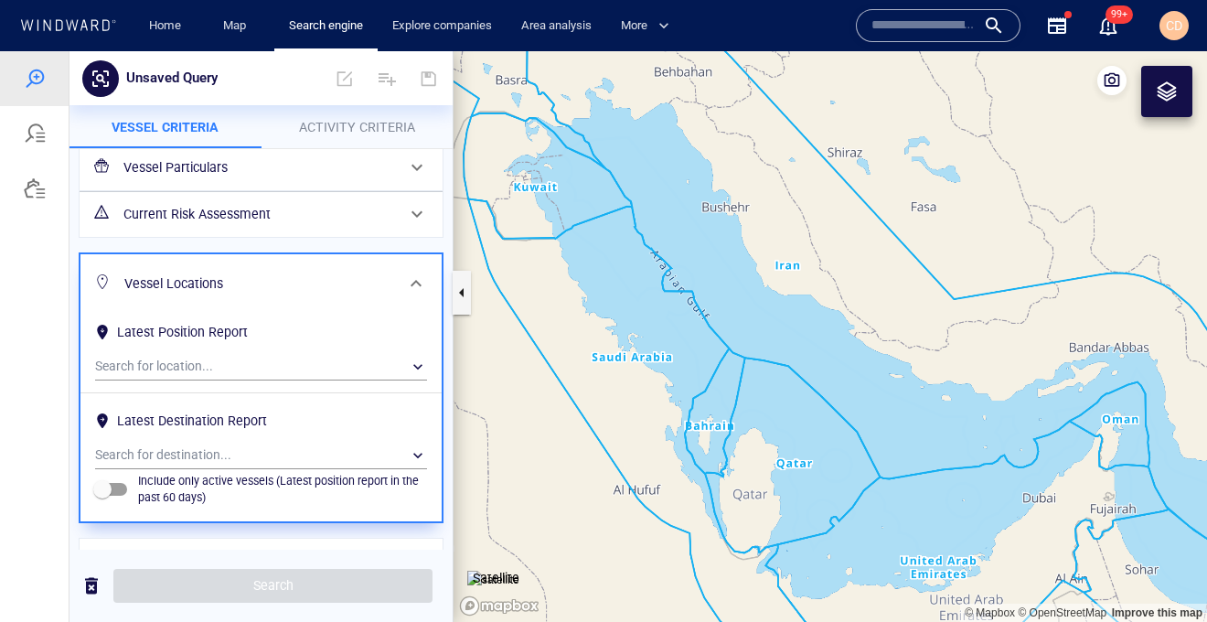
scroll to position [70, 0]
click at [206, 362] on div "​" at bounding box center [261, 365] width 332 height 27
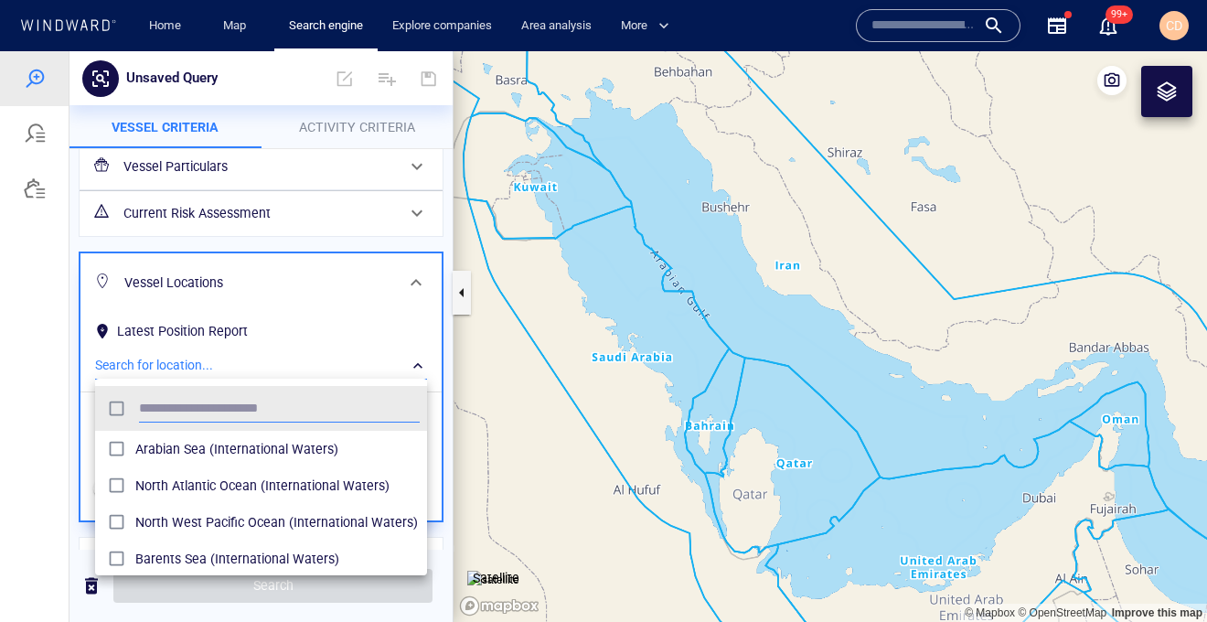
scroll to position [182, 331]
click at [206, 362] on div at bounding box center [603, 336] width 1207 height 571
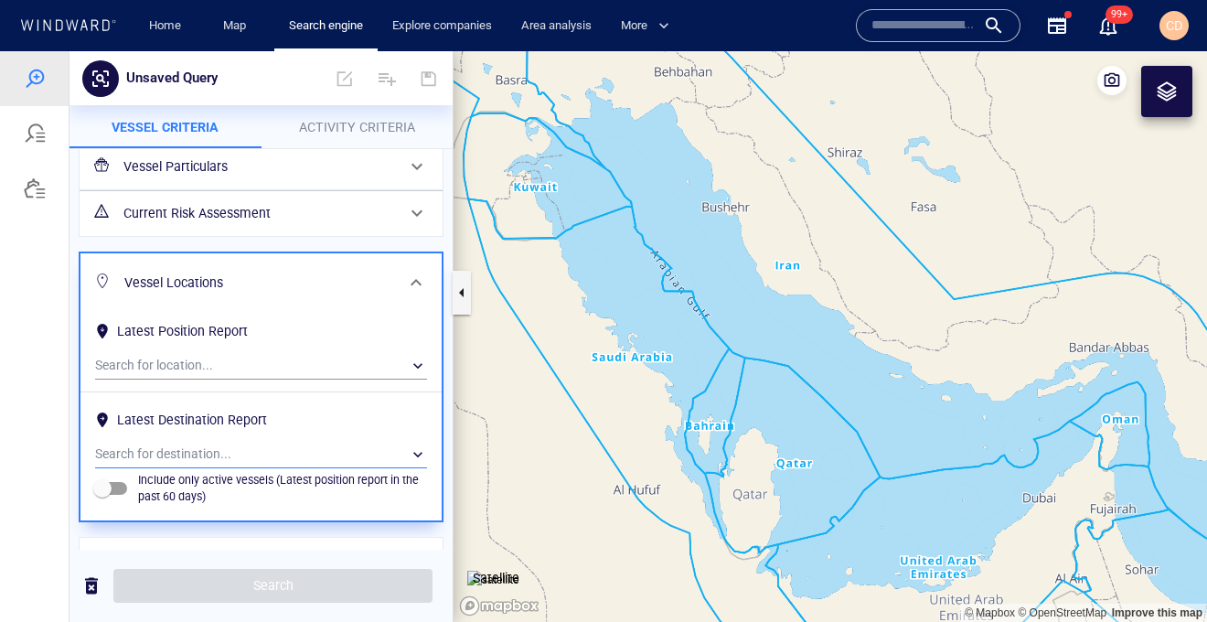
drag, startPoint x: 203, startPoint y: 433, endPoint x: 200, endPoint y: 448, distance: 14.9
click at [203, 433] on div "Latest Destination Report" at bounding box center [191, 420] width 157 height 30
click at [200, 448] on div "​" at bounding box center [261, 454] width 332 height 27
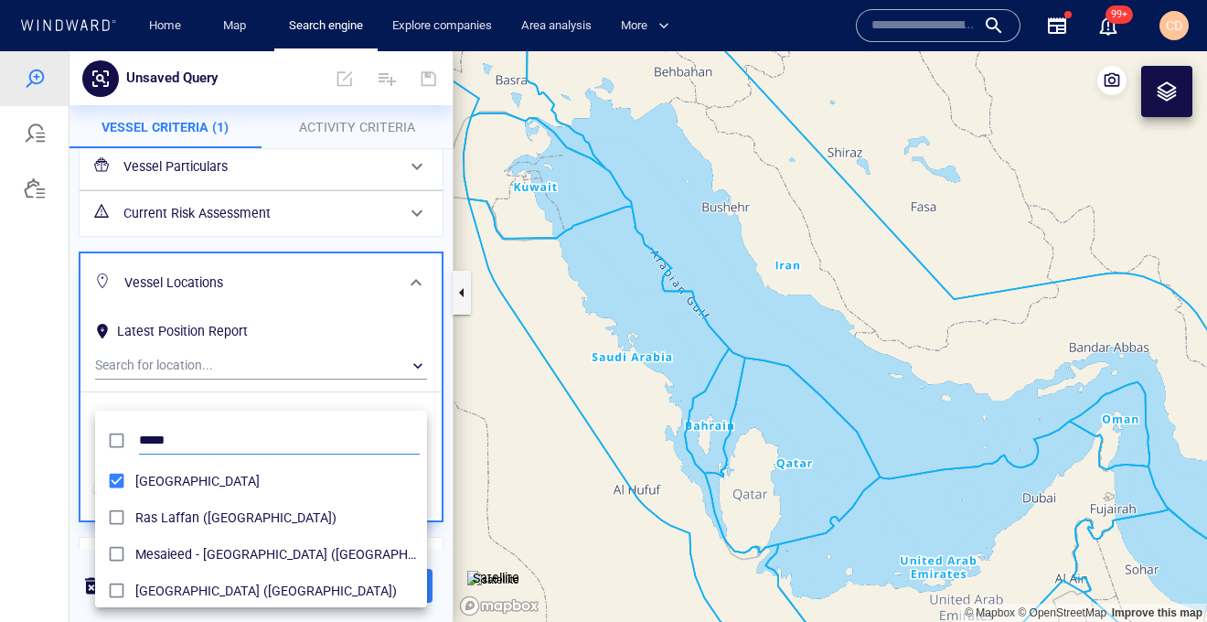
click at [151, 436] on input "*****" at bounding box center [279, 440] width 281 height 27
click at [156, 432] on input "*******" at bounding box center [279, 440] width 281 height 27
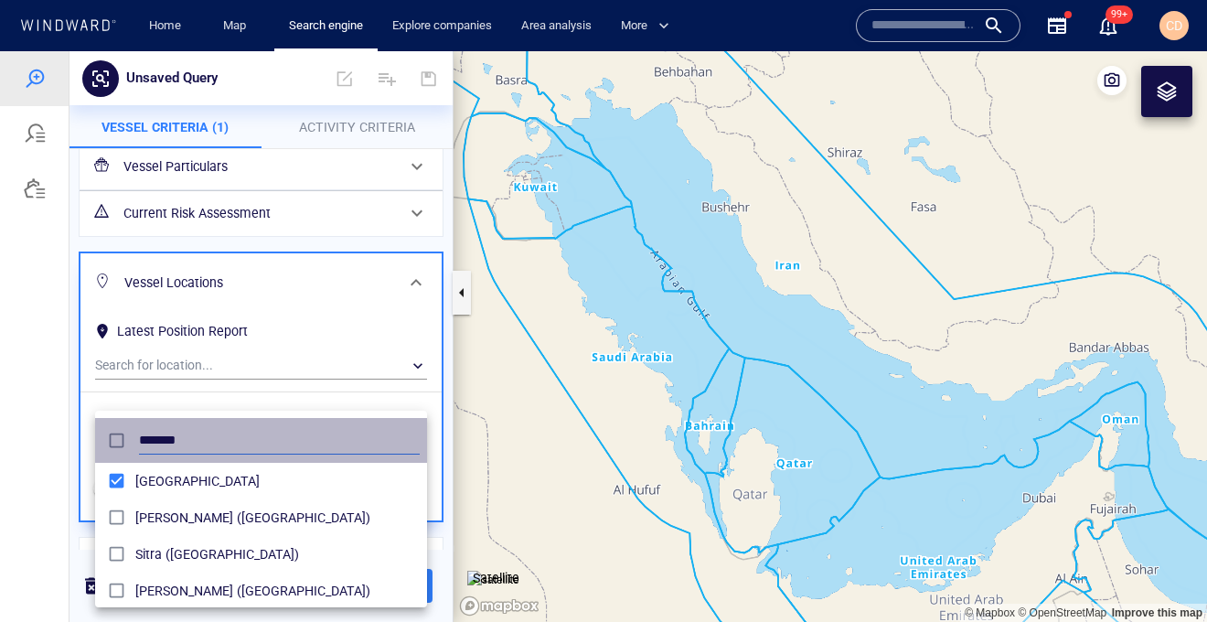
click at [156, 432] on input "*******" at bounding box center [279, 440] width 281 height 27
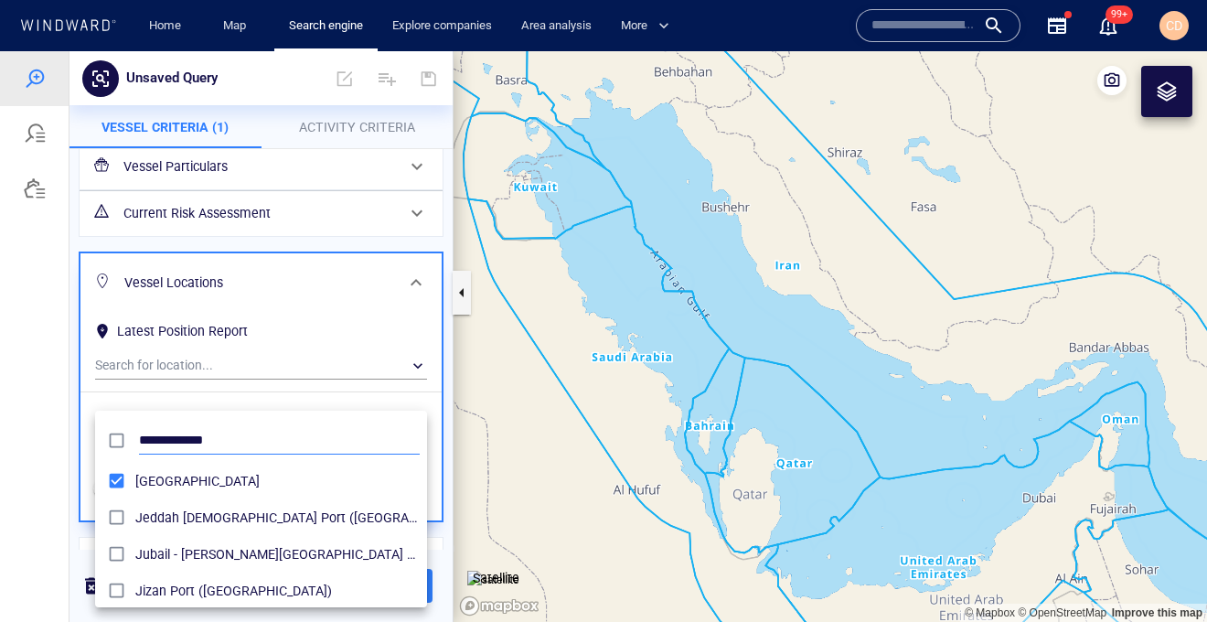
click at [173, 432] on input "**********" at bounding box center [279, 440] width 281 height 27
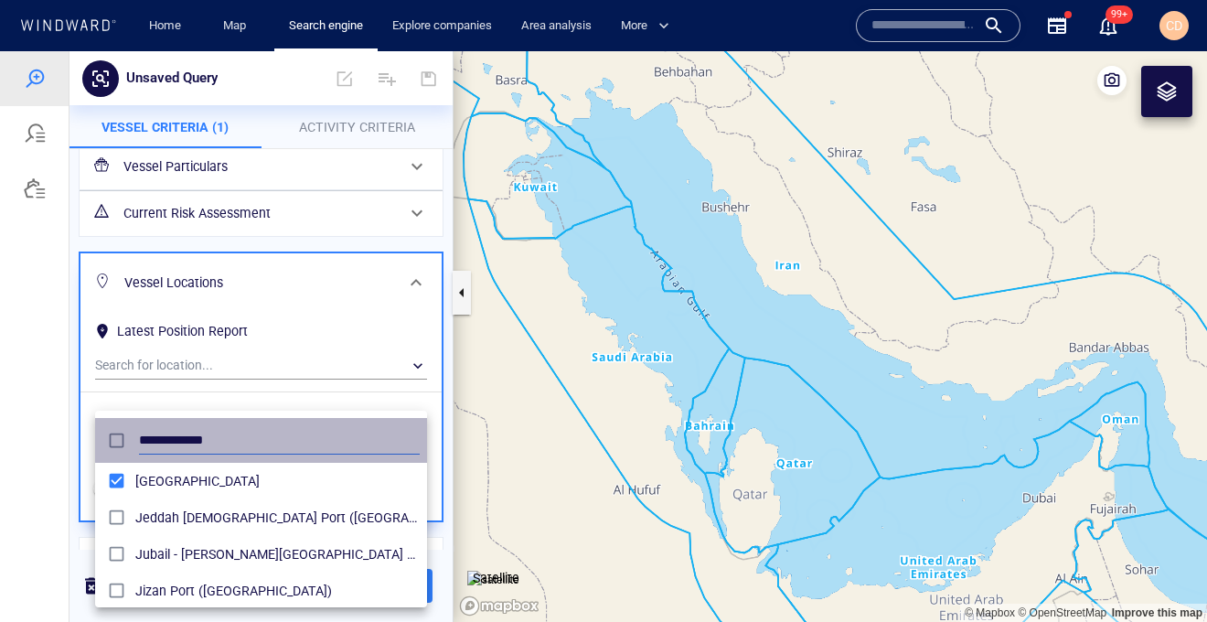
click at [173, 432] on input "**********" at bounding box center [279, 440] width 281 height 27
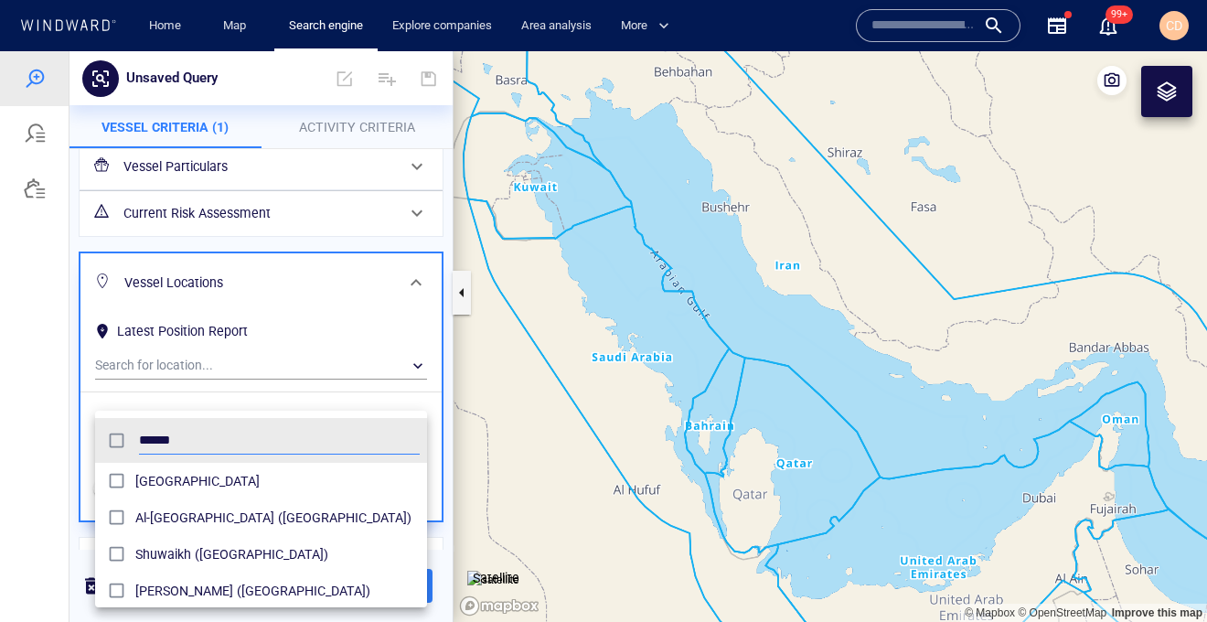
click at [166, 475] on span "Kuwait" at bounding box center [277, 481] width 284 height 22
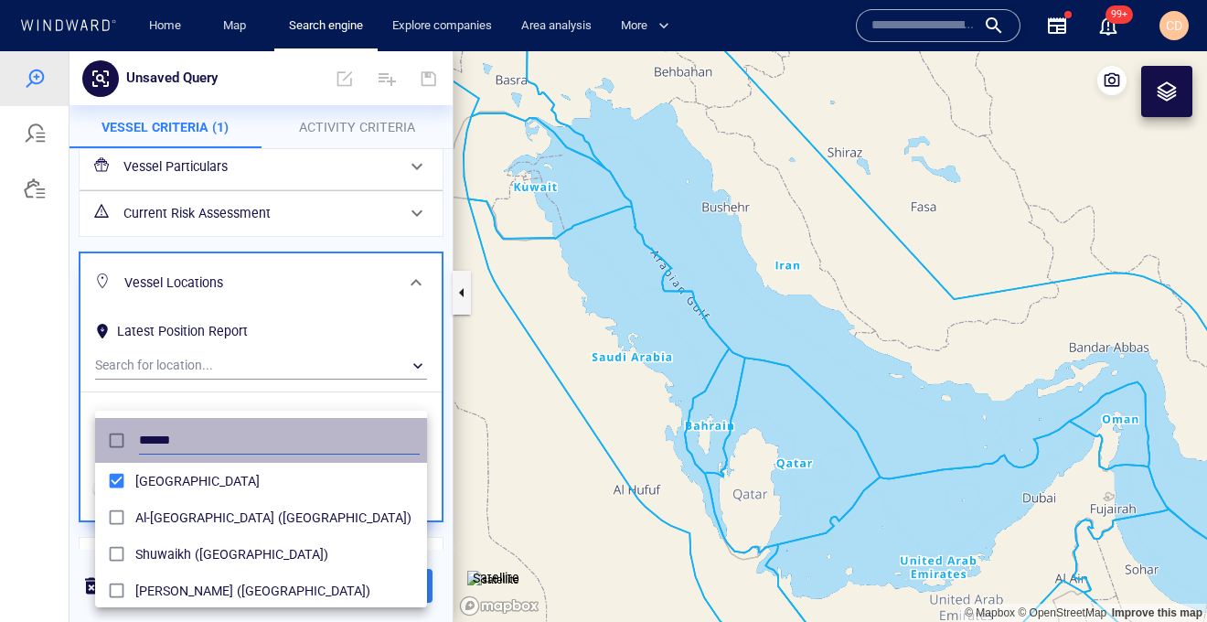
click at [181, 439] on input "******" at bounding box center [279, 440] width 281 height 27
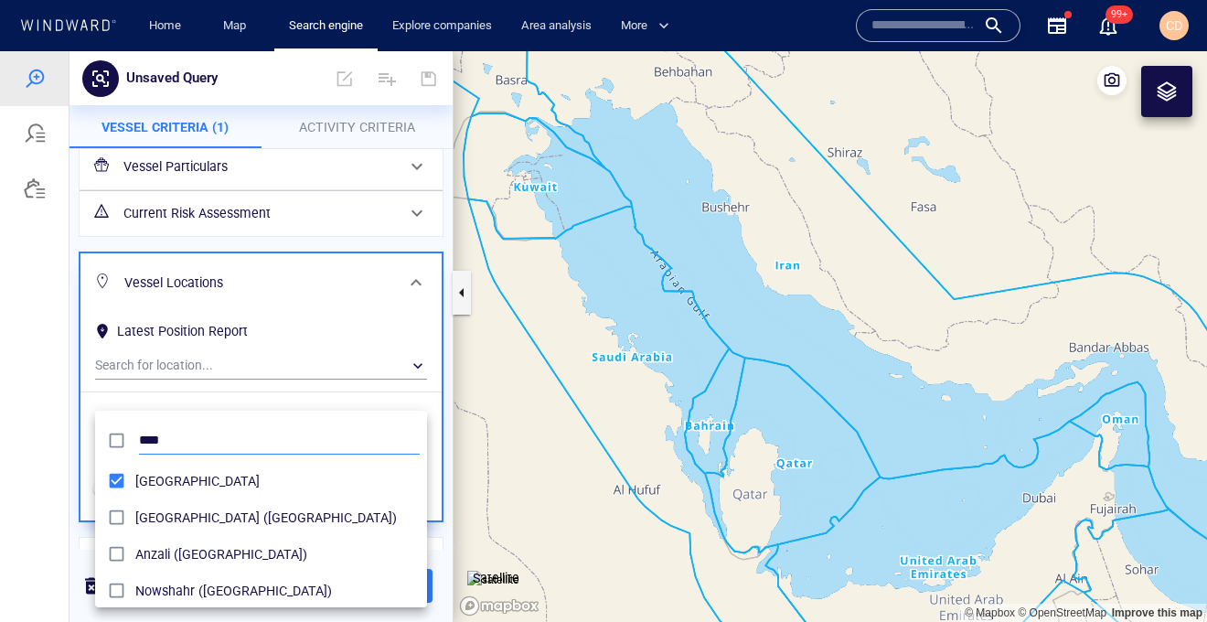
click at [156, 437] on input "****" at bounding box center [279, 440] width 281 height 27
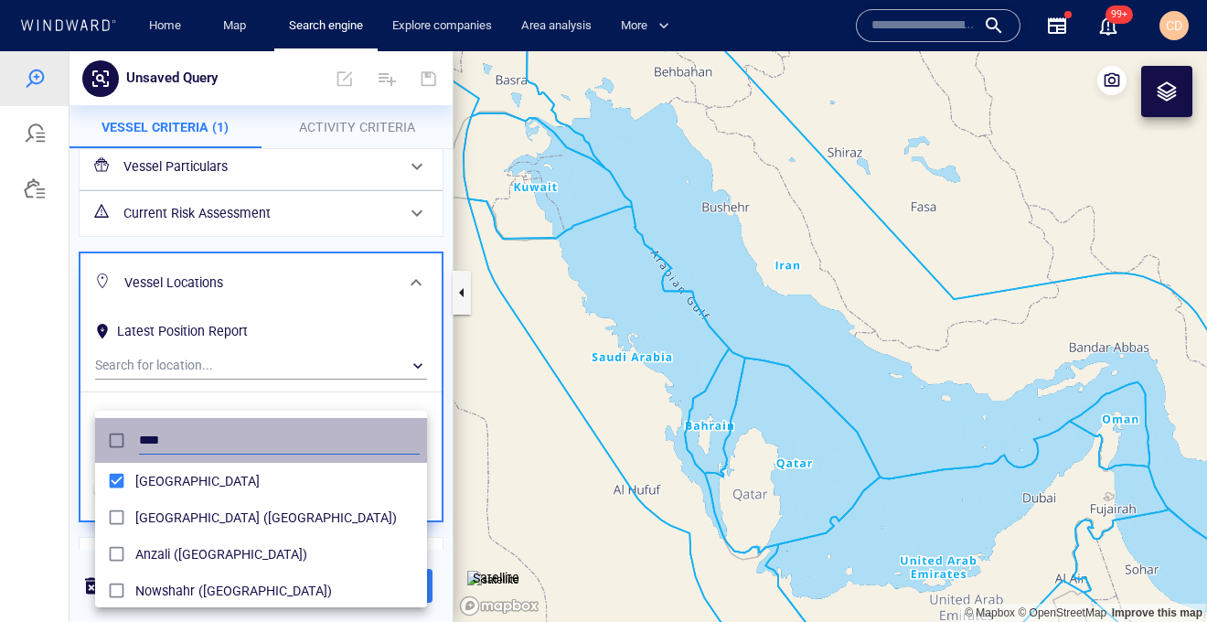
click at [156, 437] on input "****" at bounding box center [279, 440] width 281 height 27
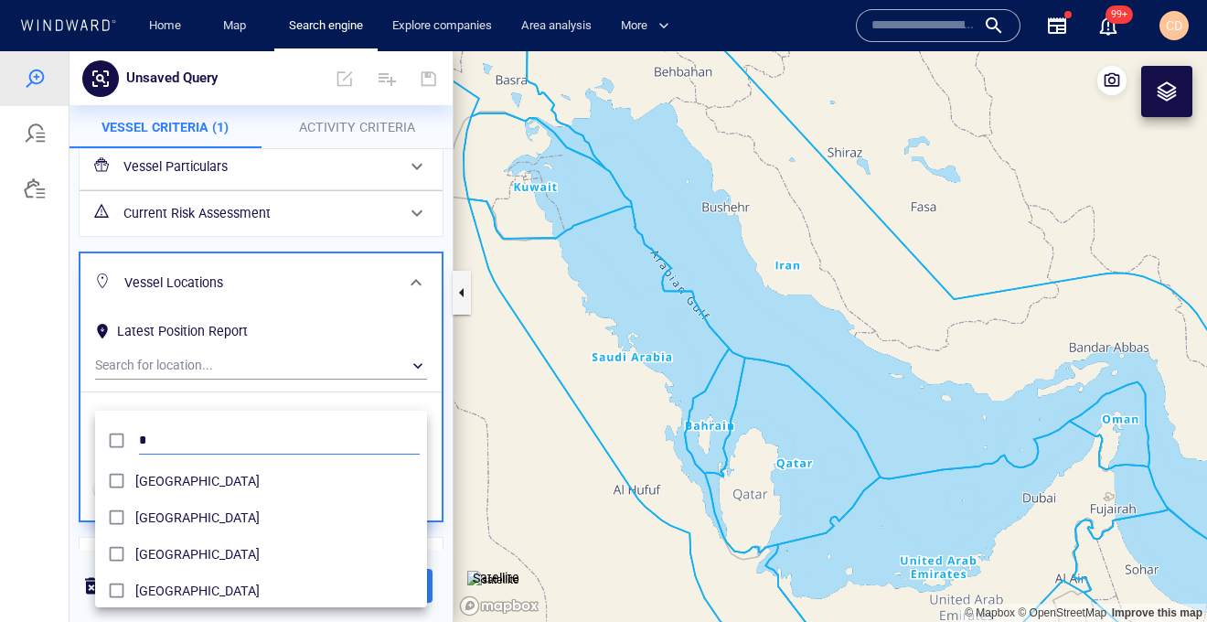
scroll to position [182, 331]
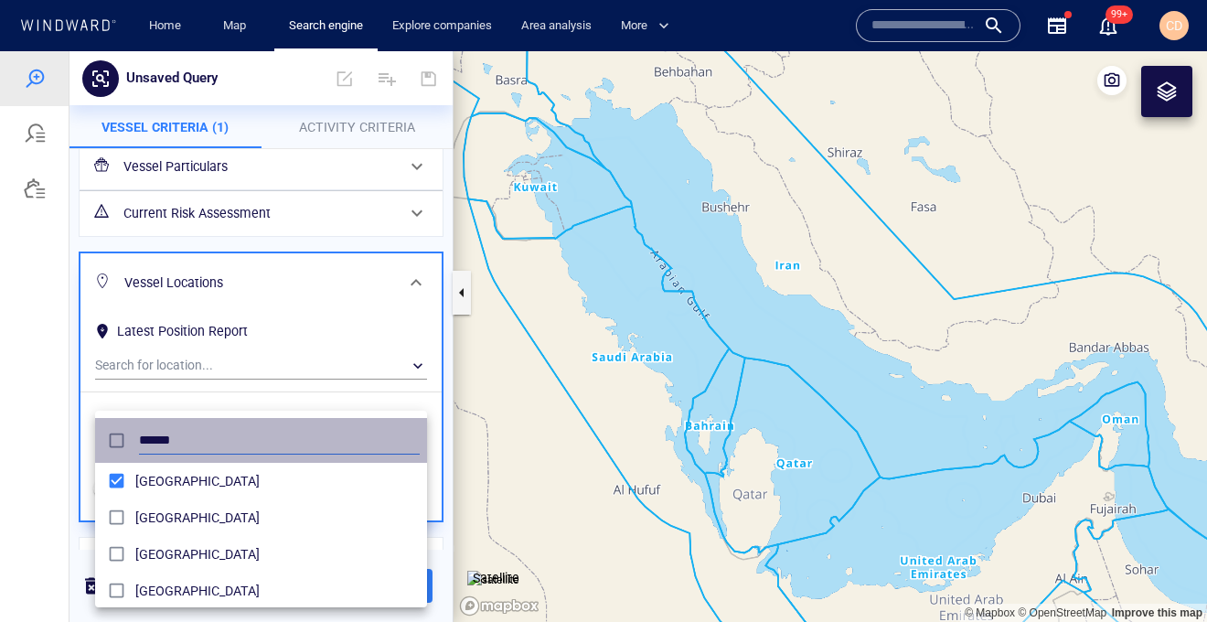
click at [154, 443] on input "******" at bounding box center [279, 440] width 281 height 27
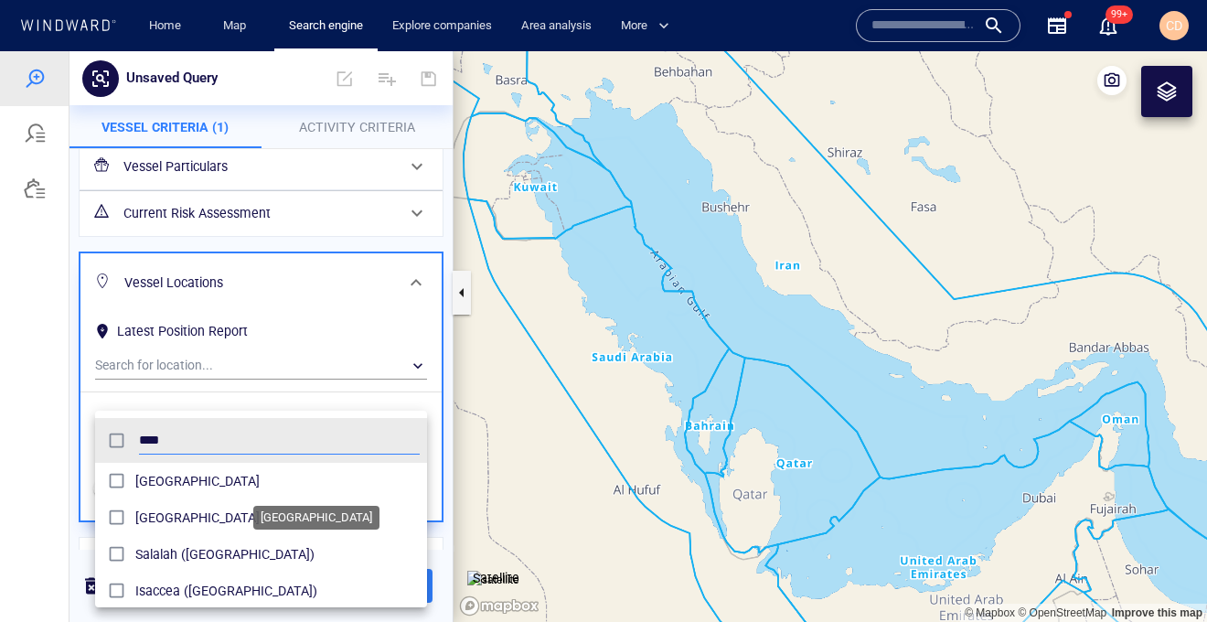
type input "****"
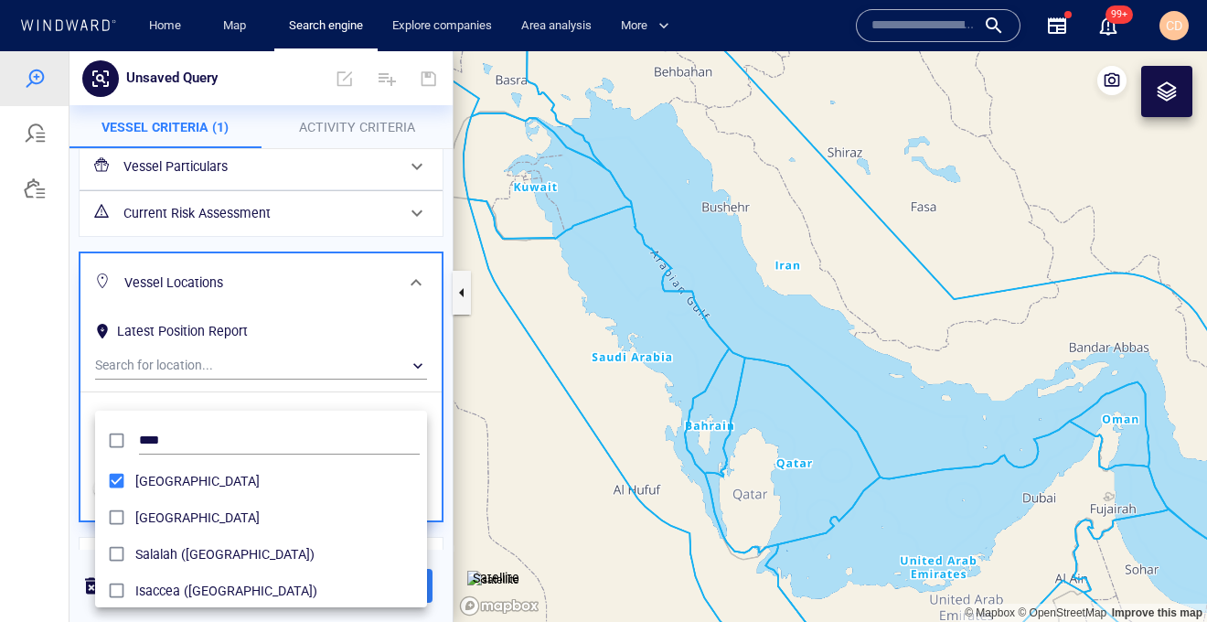
drag, startPoint x: 870, startPoint y: 443, endPoint x: 706, endPoint y: 315, distance: 207.9
click at [706, 315] on div at bounding box center [603, 336] width 1207 height 571
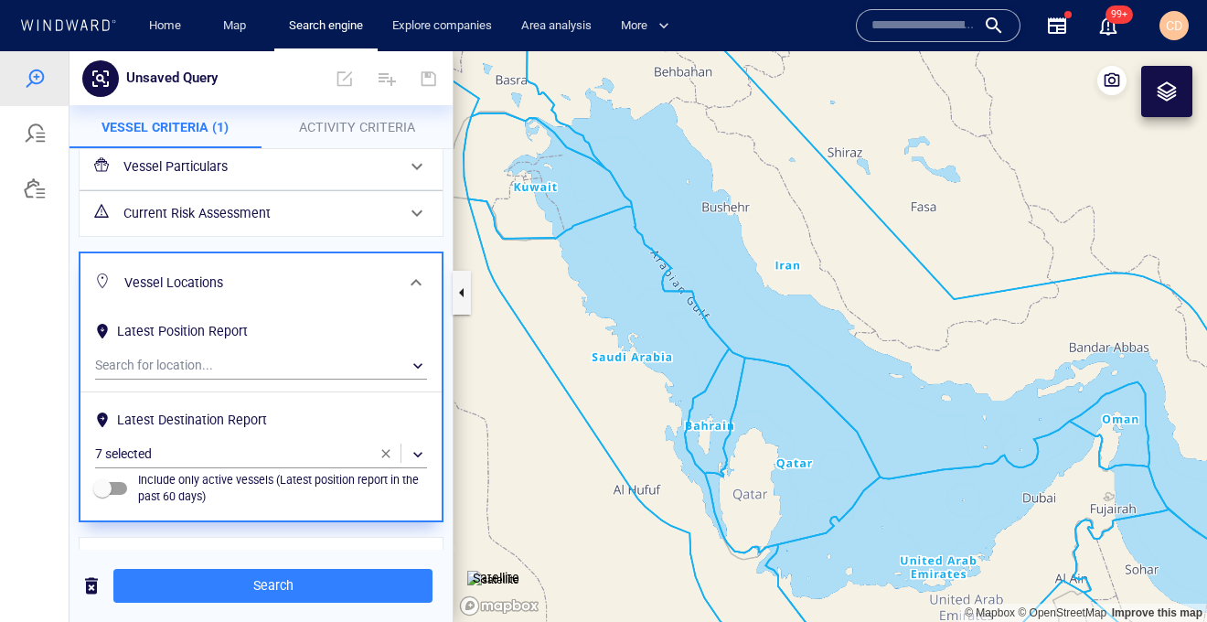
drag, startPoint x: 916, startPoint y: 416, endPoint x: 687, endPoint y: 278, distance: 267.8
click at [687, 278] on canvas "Map" at bounding box center [830, 336] width 753 height 571
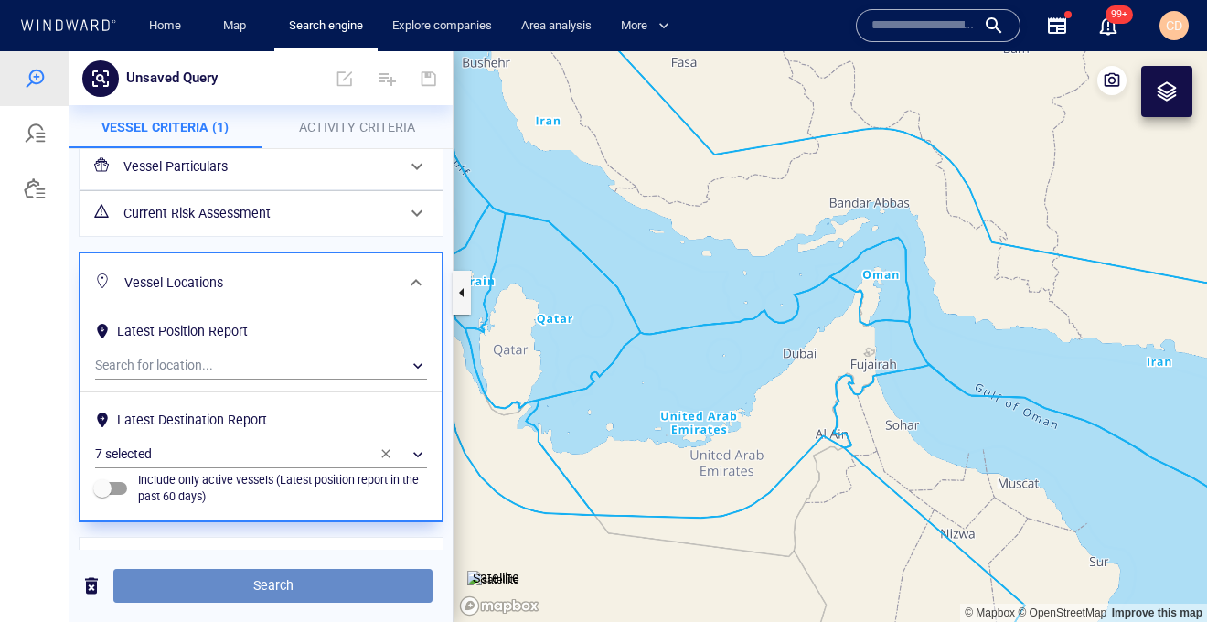
click at [272, 588] on span "Search" at bounding box center [273, 585] width 290 height 23
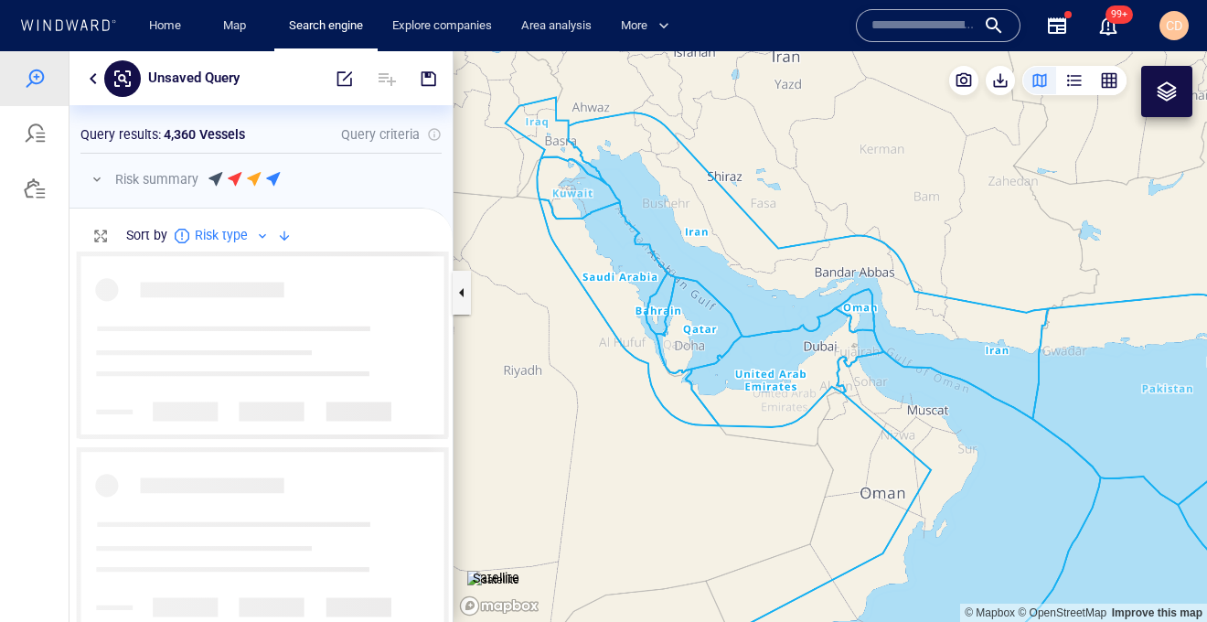
scroll to position [370, 383]
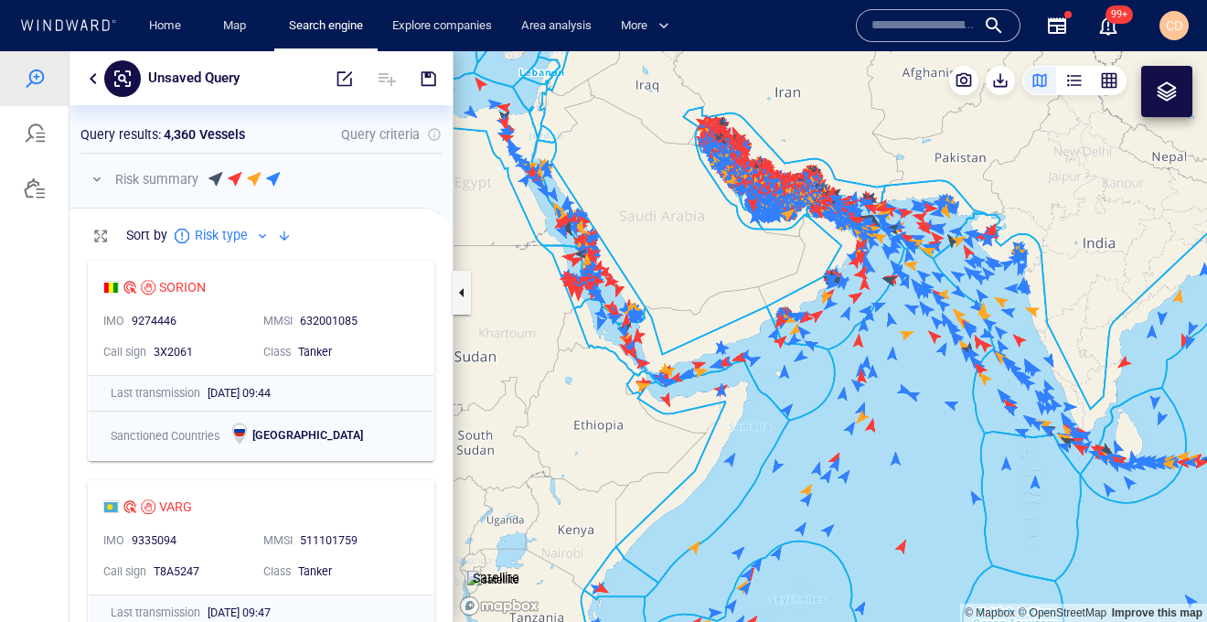
drag, startPoint x: 843, startPoint y: 302, endPoint x: 837, endPoint y: 435, distance: 133.7
click at [837, 435] on canvas "Map" at bounding box center [830, 336] width 753 height 571
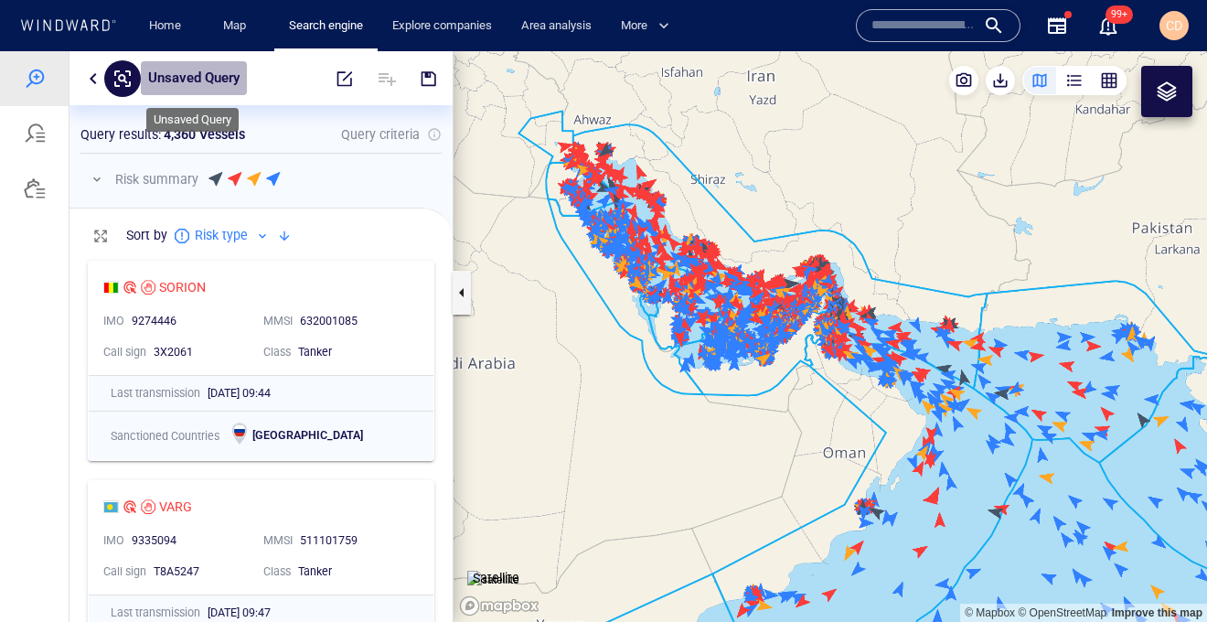
click at [182, 69] on p "Unsaved Query" at bounding box center [193, 79] width 91 height 24
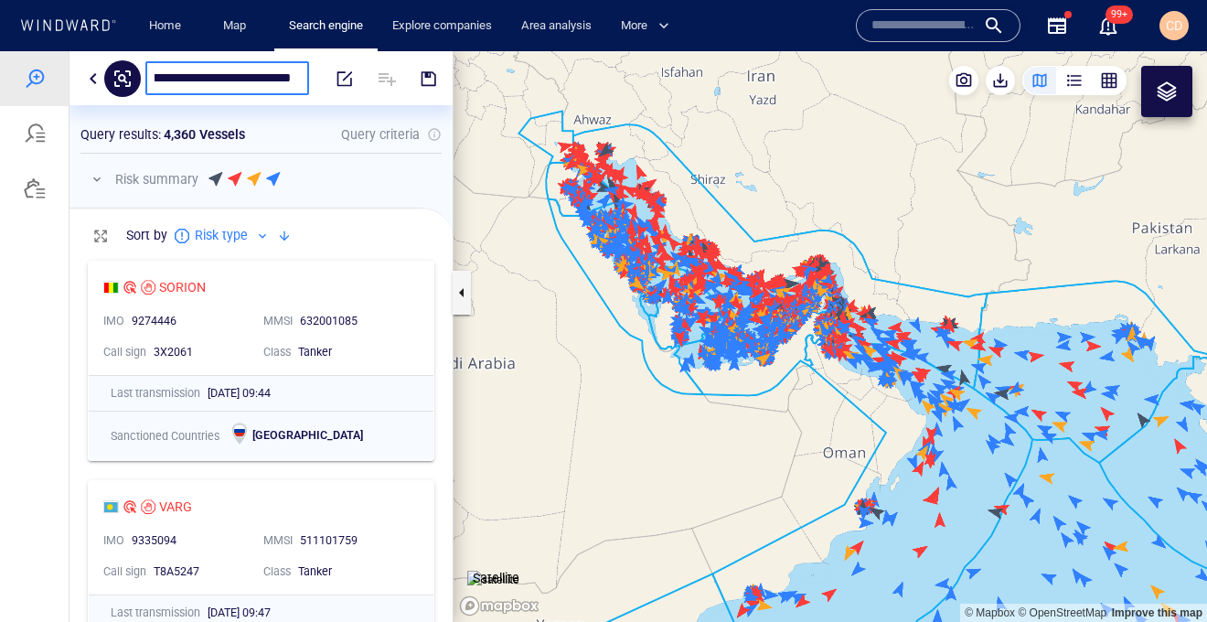
type input "**********"
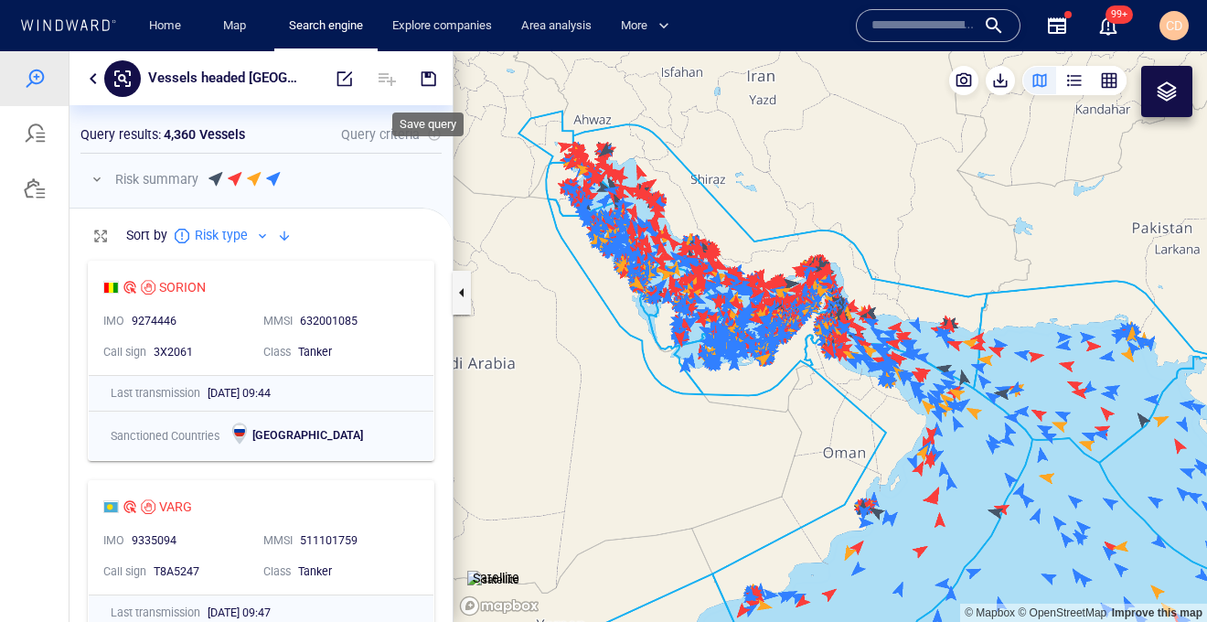
click at [422, 83] on span "button" at bounding box center [429, 78] width 18 height 18
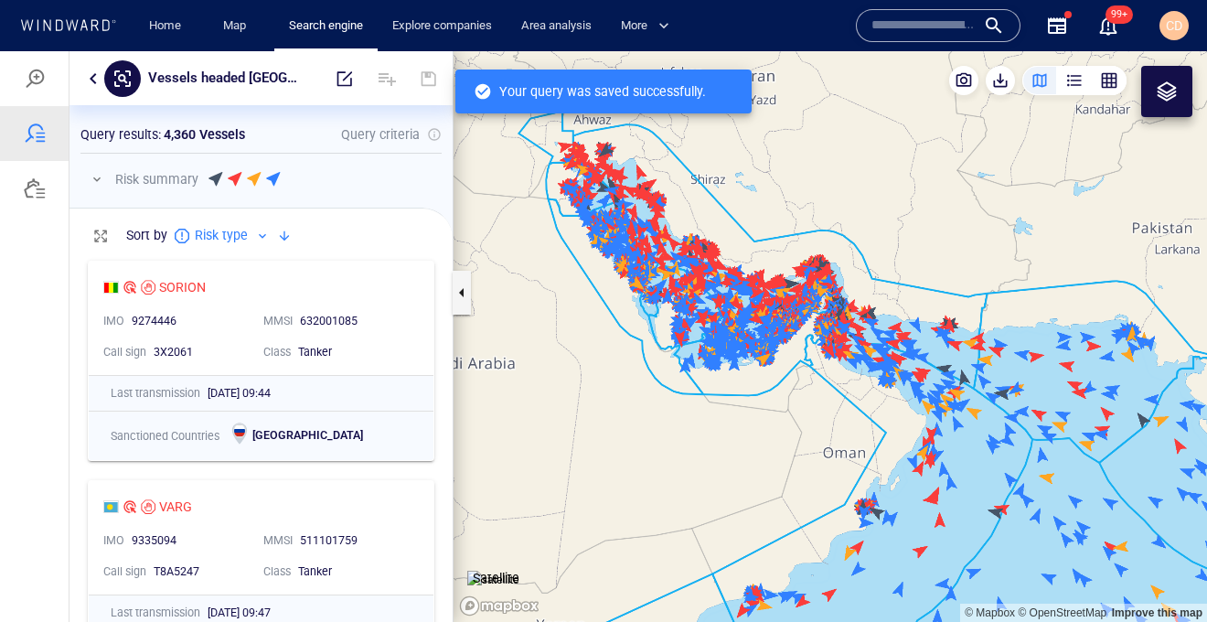
scroll to position [370, 383]
click at [1113, 84] on div "button" at bounding box center [1109, 80] width 18 height 18
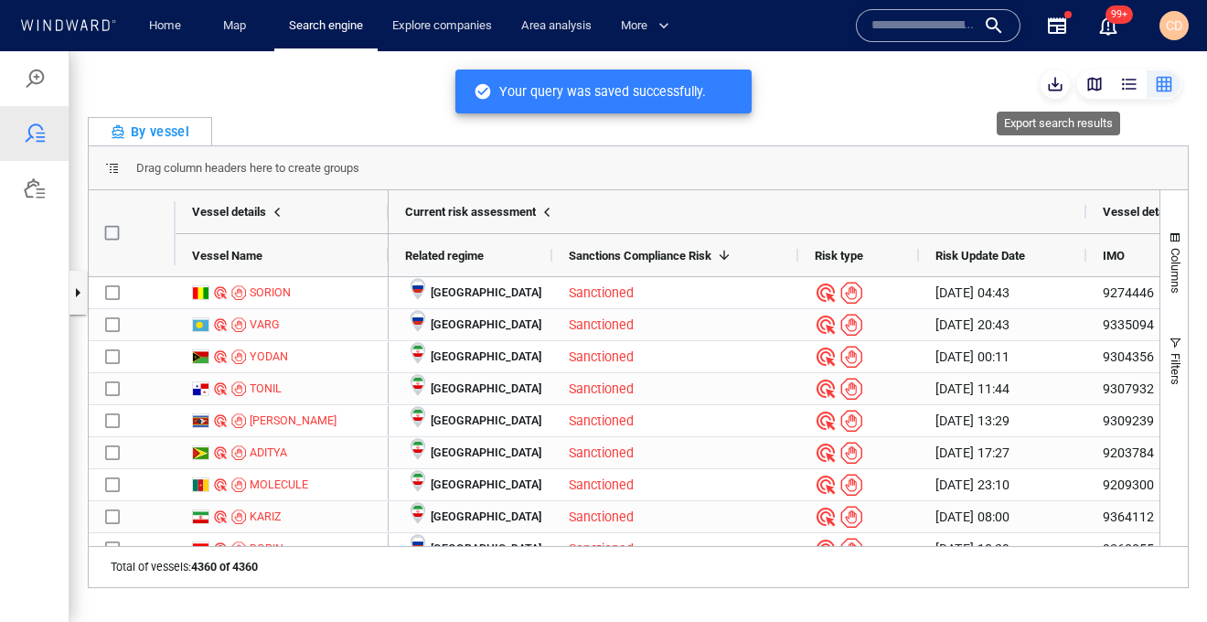
scroll to position [370, 383]
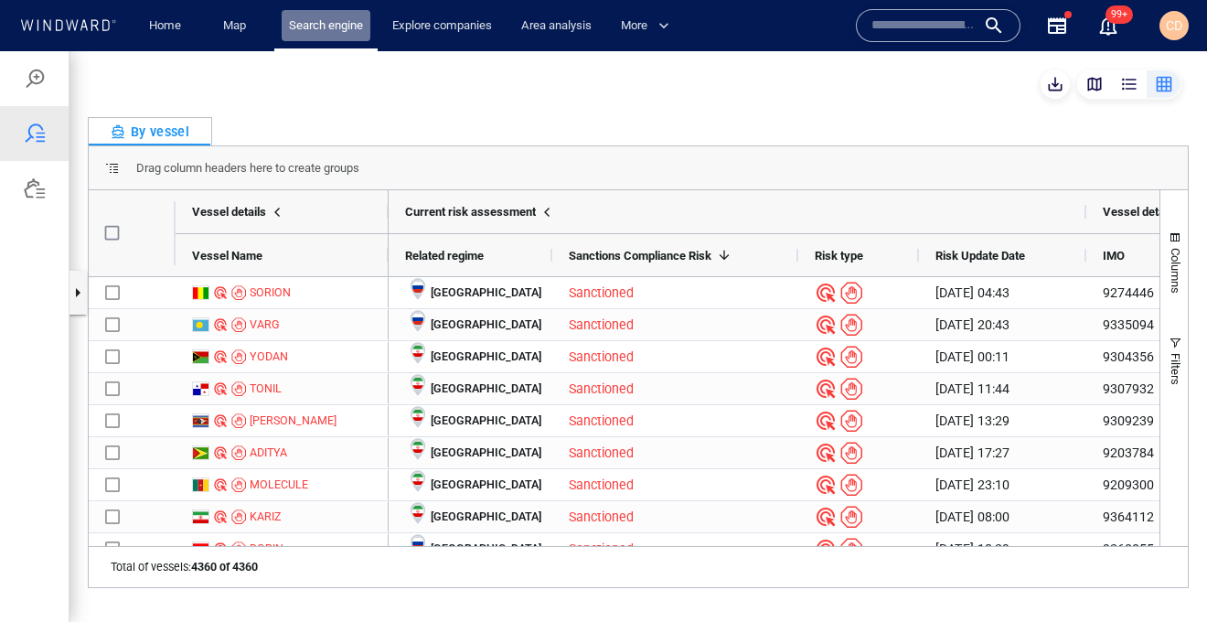
click at [301, 35] on link "Search engine" at bounding box center [326, 26] width 89 height 32
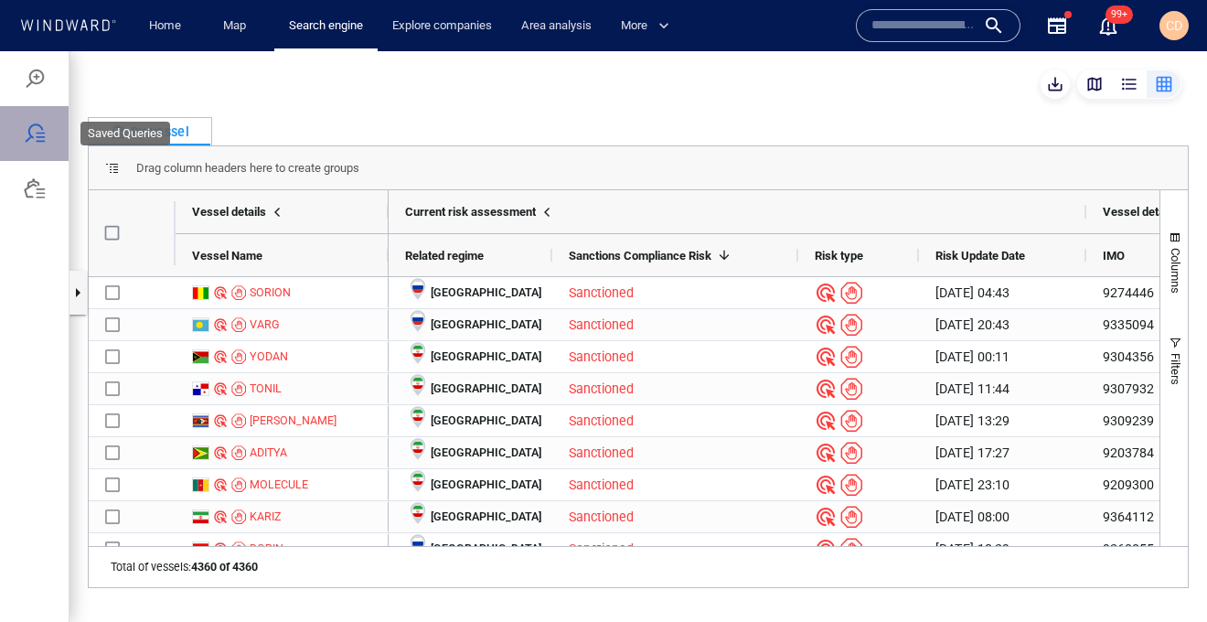
click at [35, 140] on div at bounding box center [35, 134] width 22 height 22
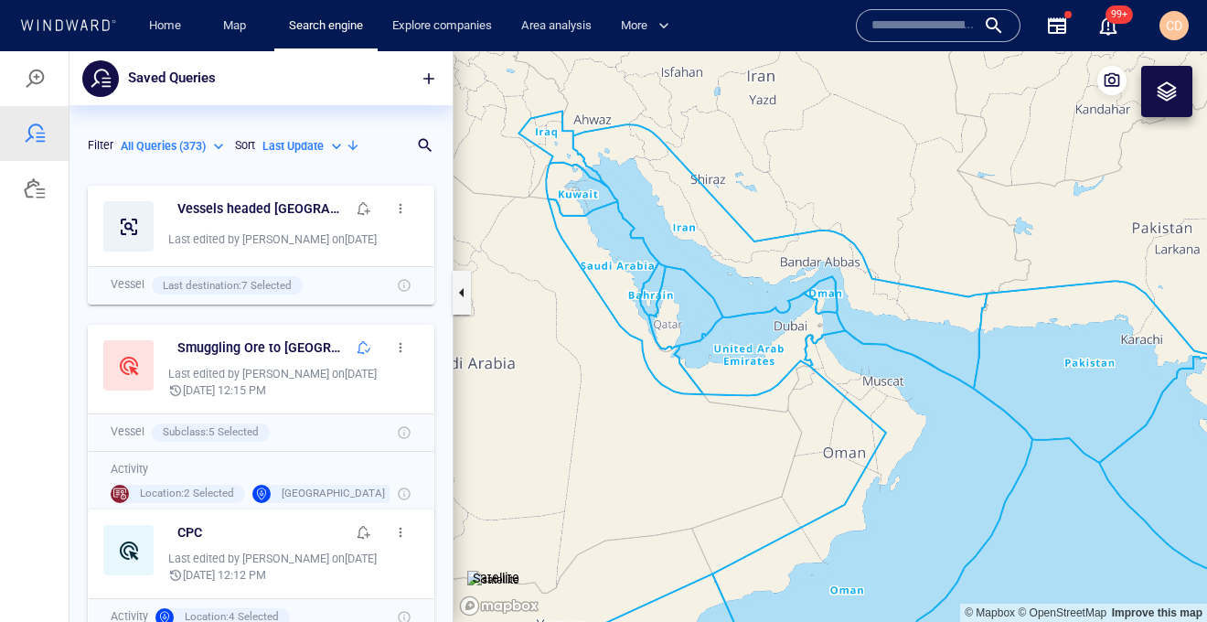
scroll to position [445, 383]
click at [44, 80] on div at bounding box center [35, 79] width 22 height 22
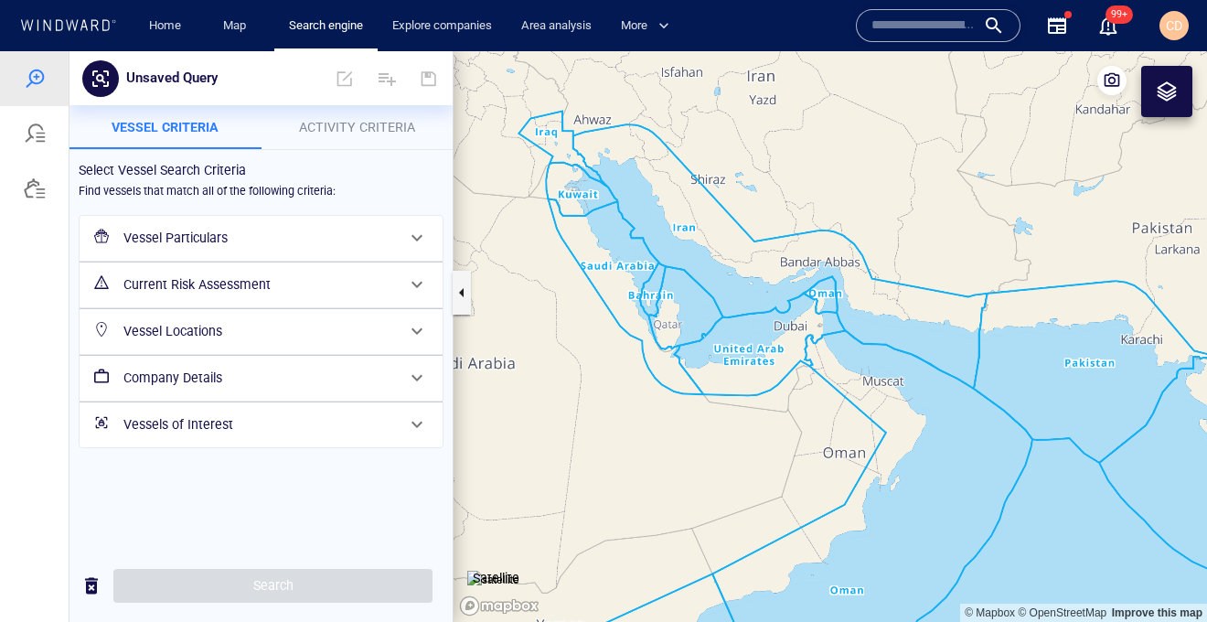
click at [222, 290] on h6 "Current Risk Assessment" at bounding box center [259, 284] width 272 height 23
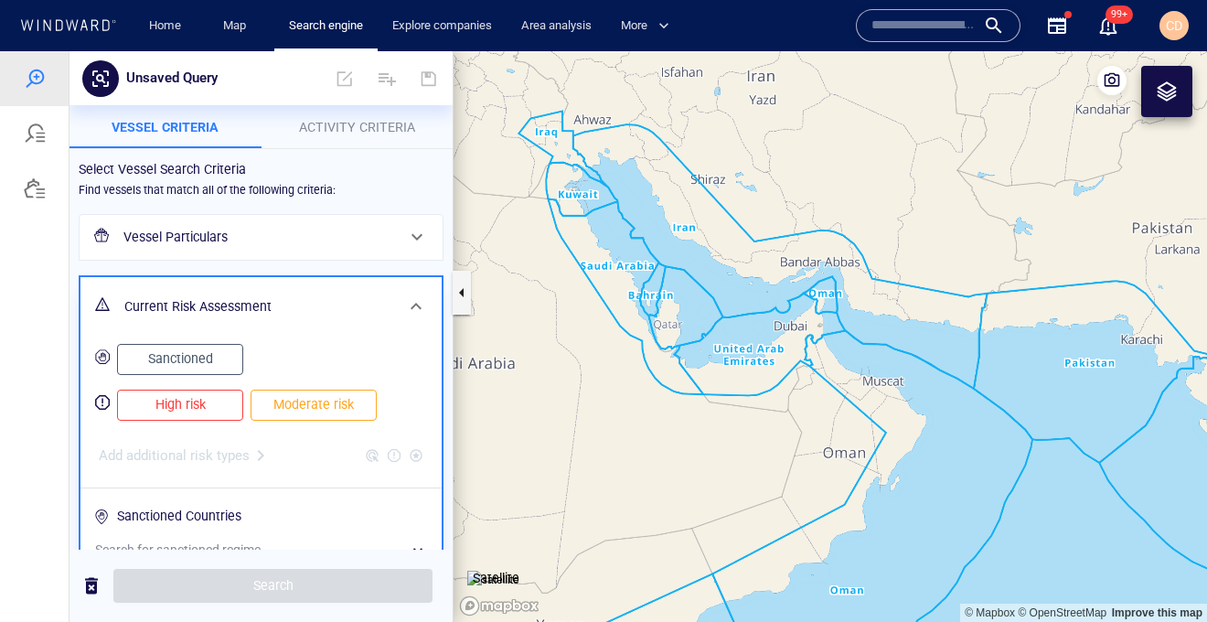
click at [211, 297] on h6 "Current Risk Assessment" at bounding box center [259, 306] width 270 height 23
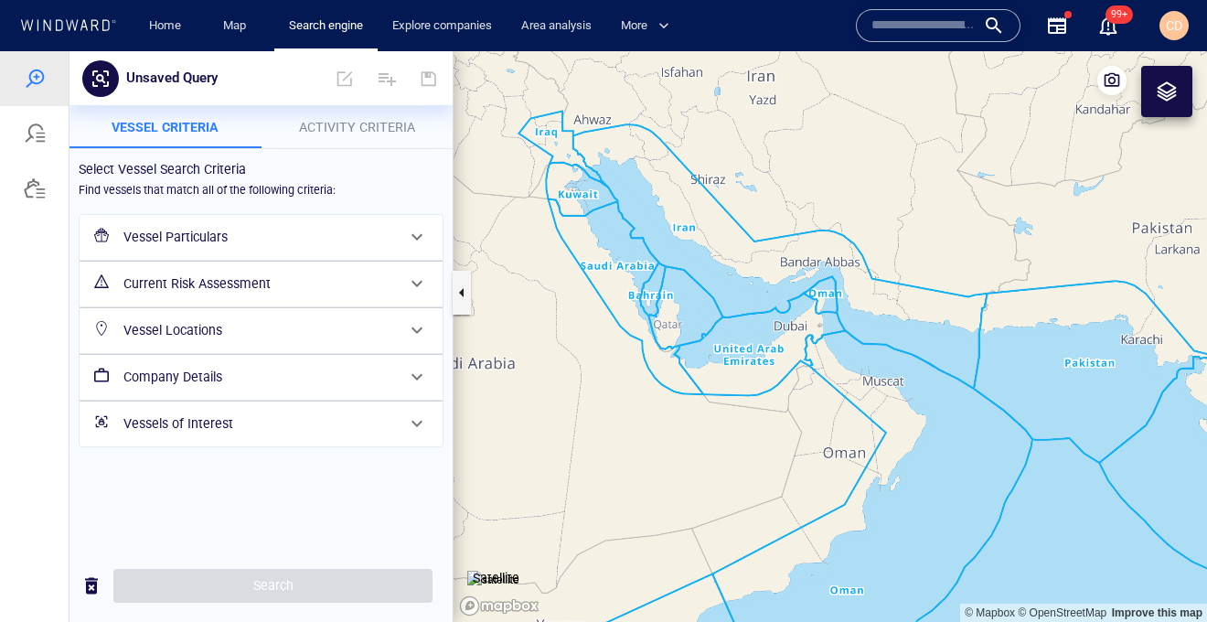
click at [213, 331] on h6 "Vessel Locations" at bounding box center [259, 330] width 272 height 23
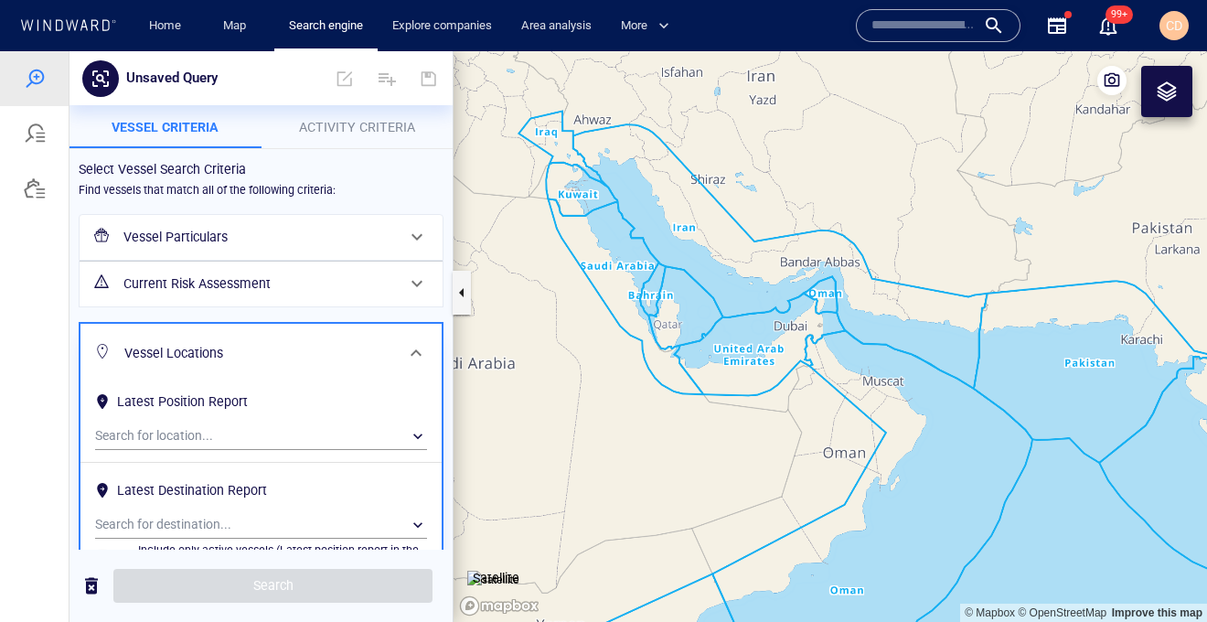
click at [204, 346] on h6 "Vessel Locations" at bounding box center [259, 353] width 270 height 23
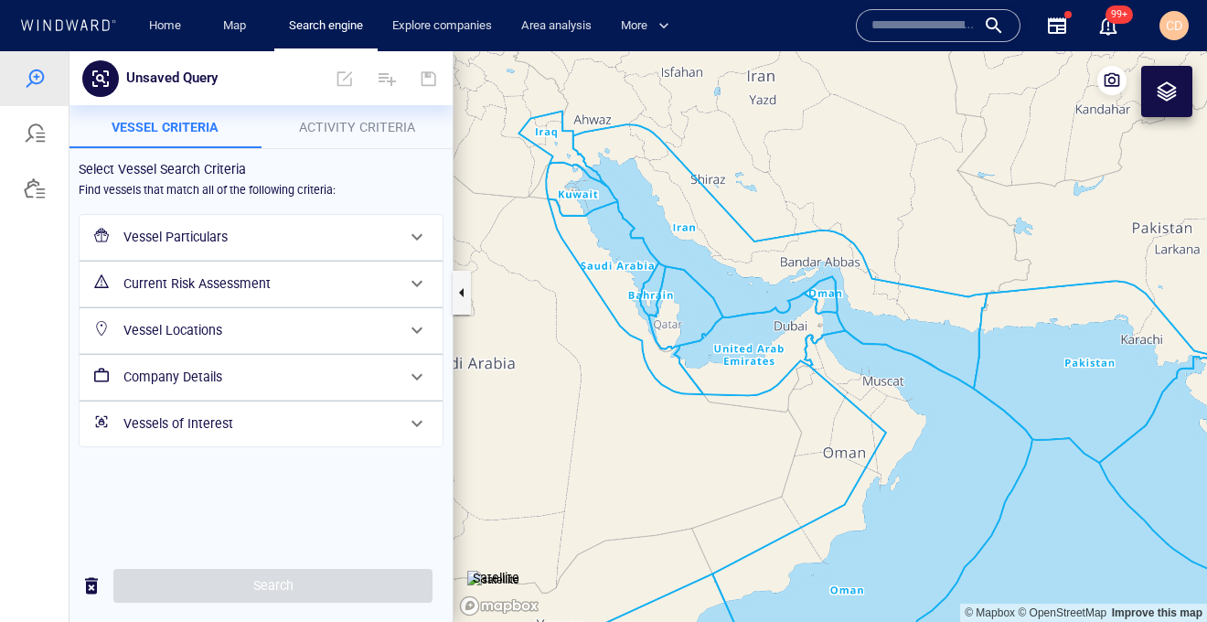
click at [203, 232] on h6 "Vessel Particulars" at bounding box center [259, 237] width 272 height 23
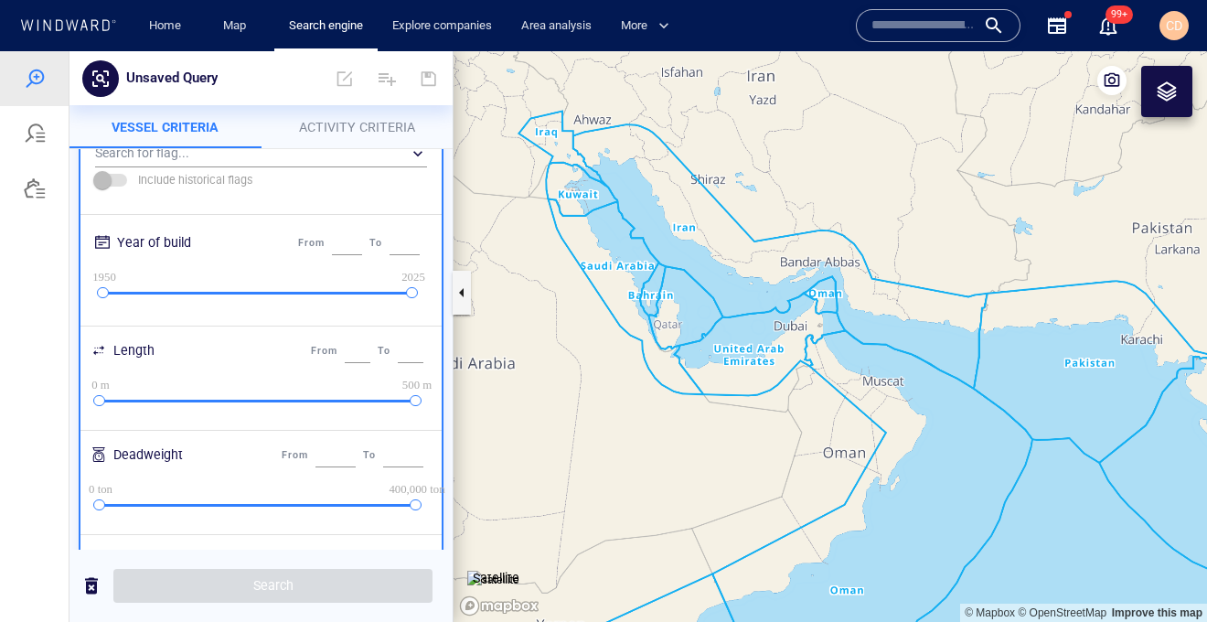
scroll to position [304, 0]
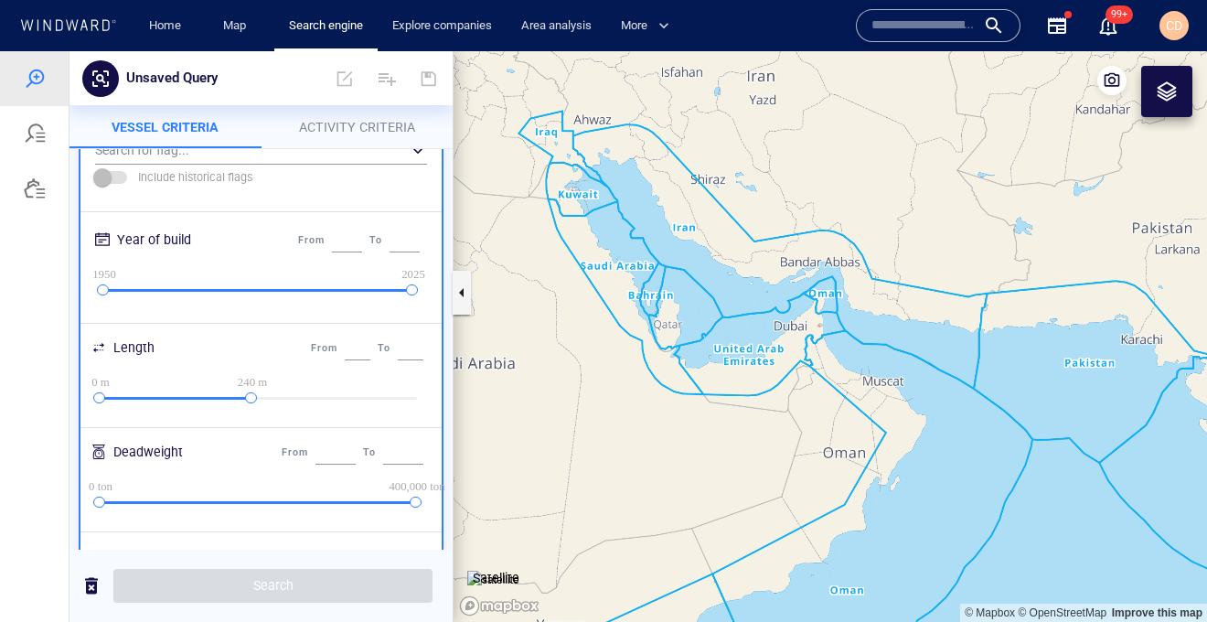
drag, startPoint x: 413, startPoint y: 396, endPoint x: 252, endPoint y: 394, distance: 160.9
click at [252, 394] on div at bounding box center [251, 398] width 12 height 12
type input "***"
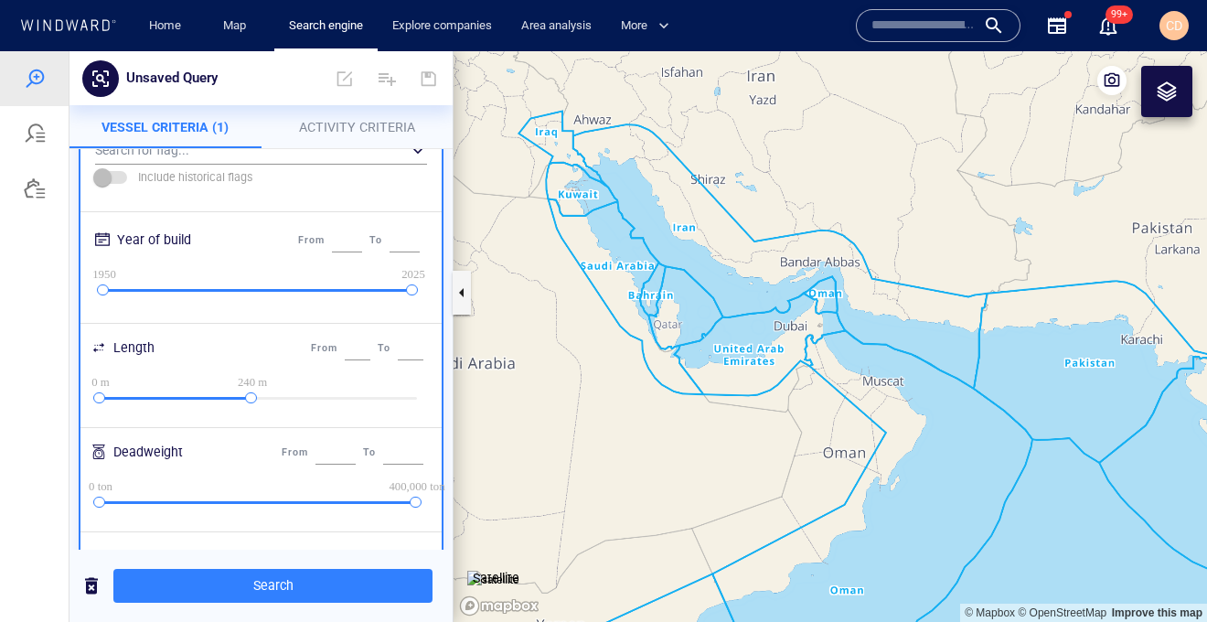
click at [345, 126] on span "Activity Criteria" at bounding box center [357, 127] width 116 height 15
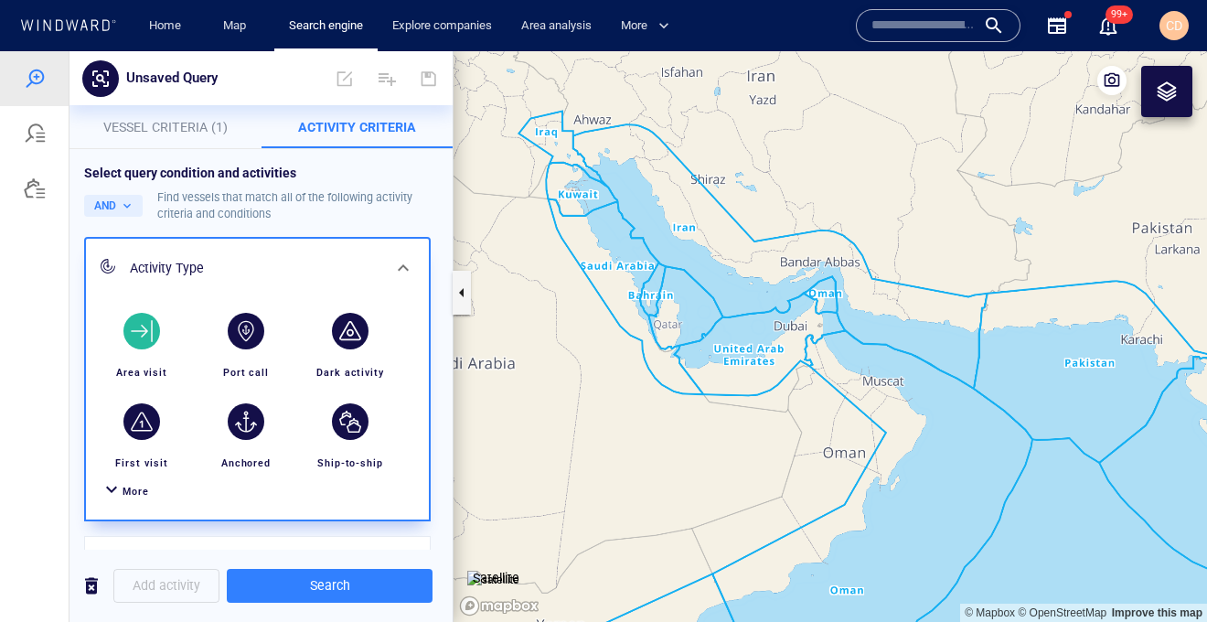
click at [148, 347] on div "button" at bounding box center [141, 331] width 37 height 37
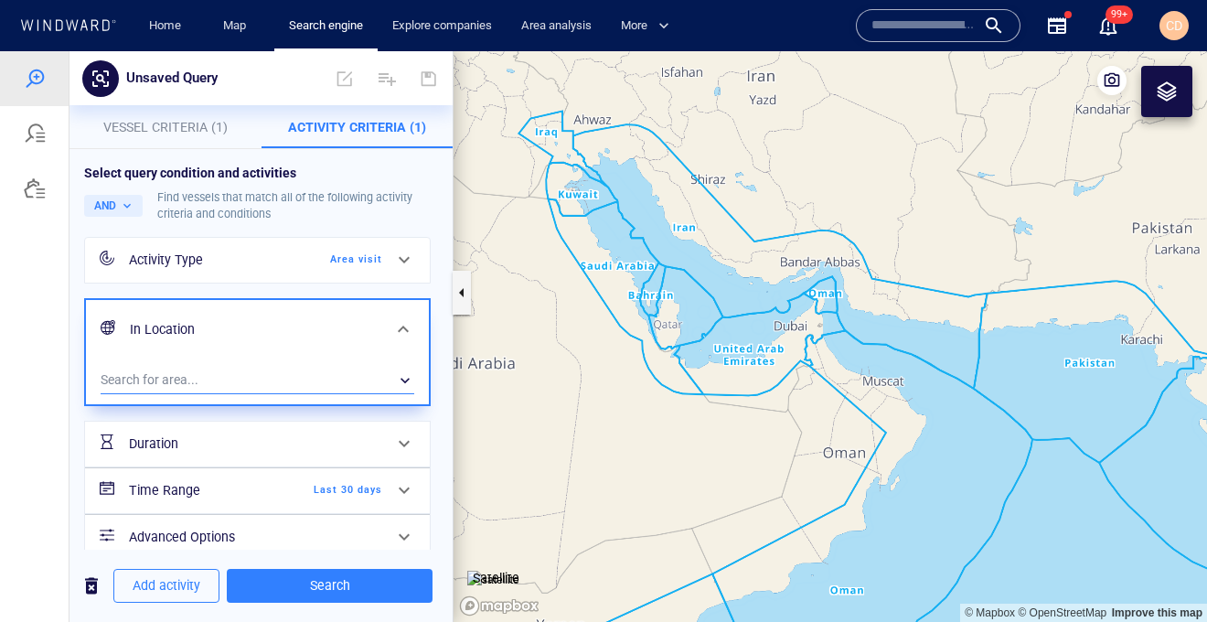
click at [206, 384] on div "​" at bounding box center [258, 380] width 314 height 27
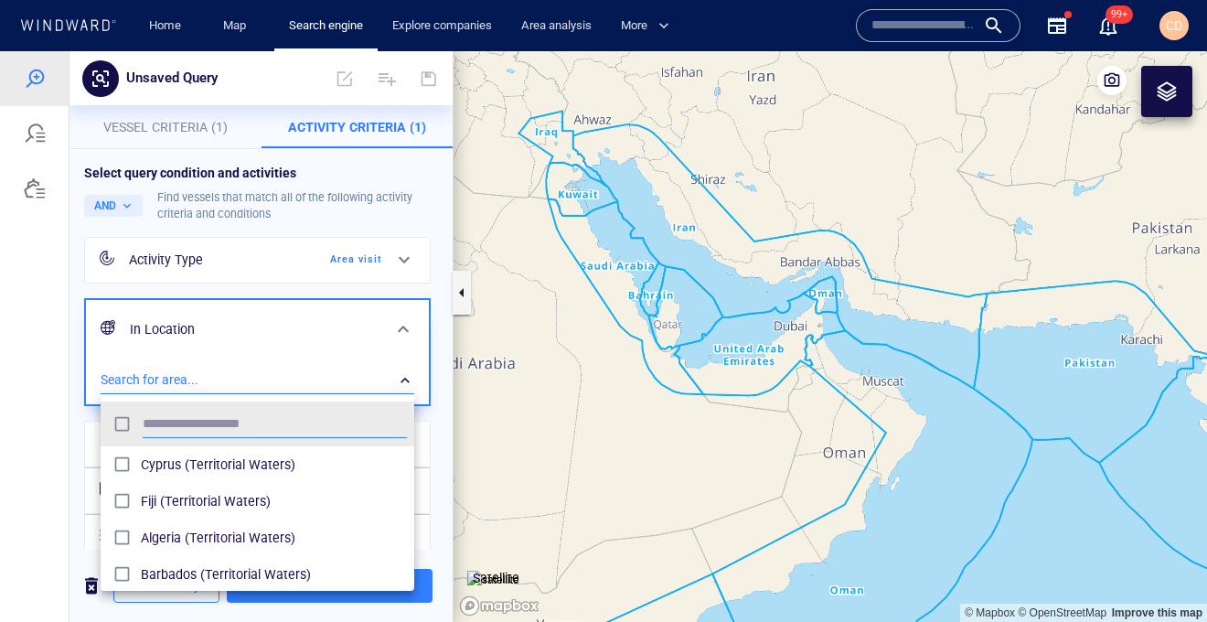
scroll to position [182, 313]
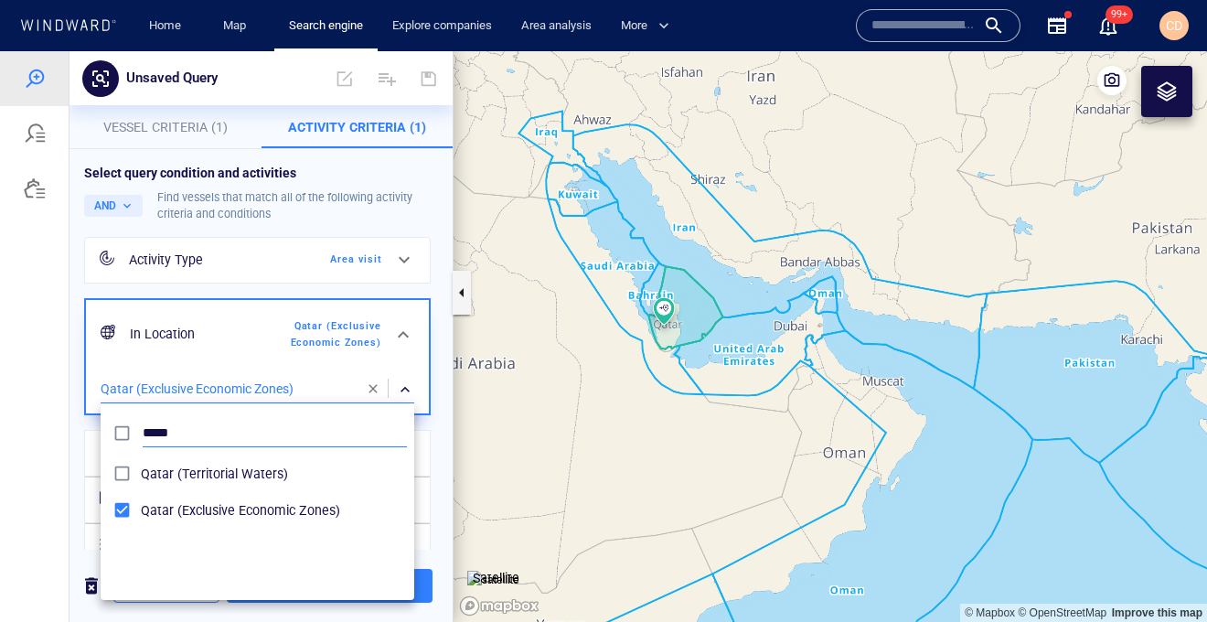
click at [161, 432] on input "*****" at bounding box center [275, 433] width 264 height 27
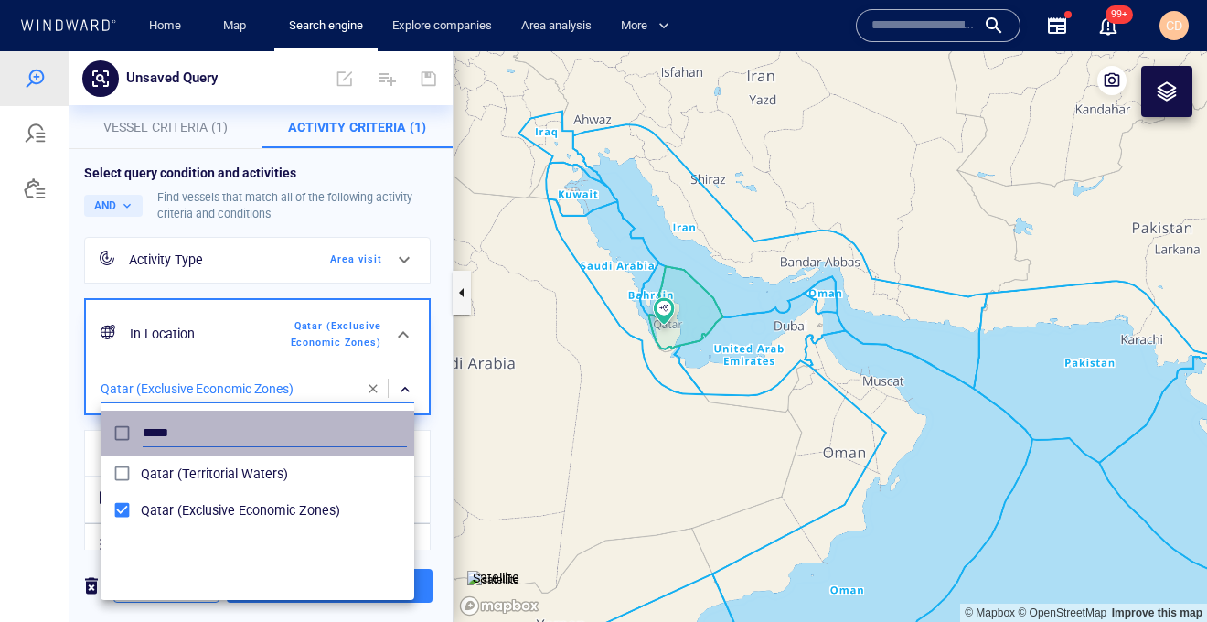
click at [161, 432] on input "*****" at bounding box center [275, 433] width 264 height 27
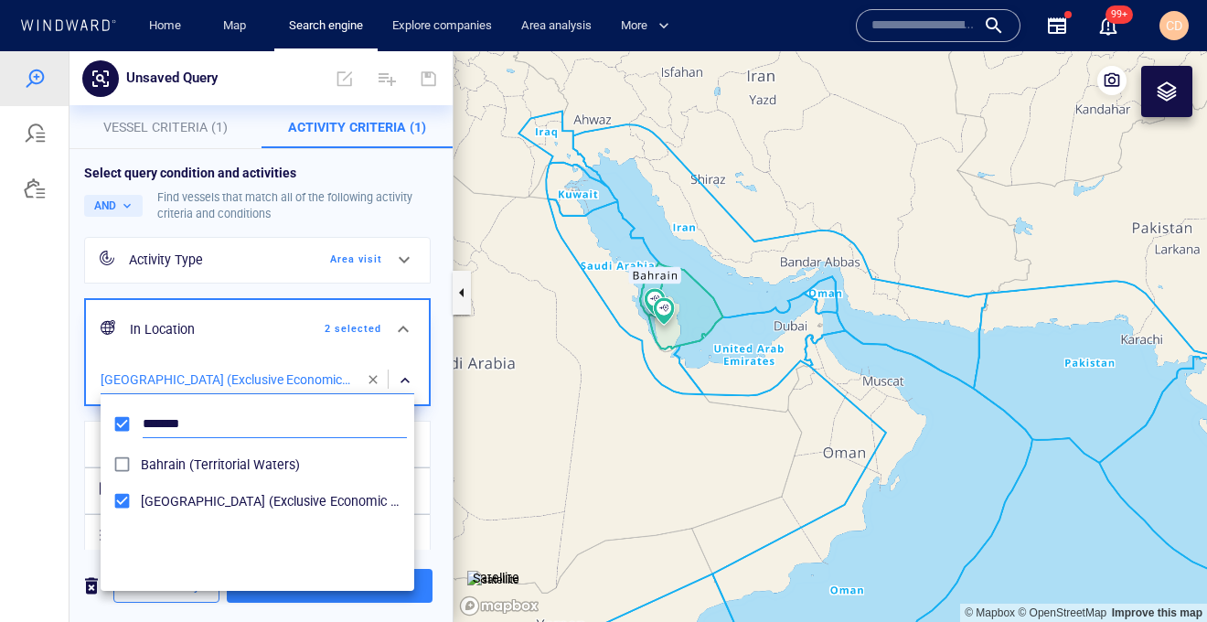
drag, startPoint x: 161, startPoint y: 409, endPoint x: 167, endPoint y: 423, distance: 16.0
click at [161, 413] on div "*******" at bounding box center [275, 424] width 272 height 35
click at [167, 422] on input "*******" at bounding box center [275, 424] width 264 height 27
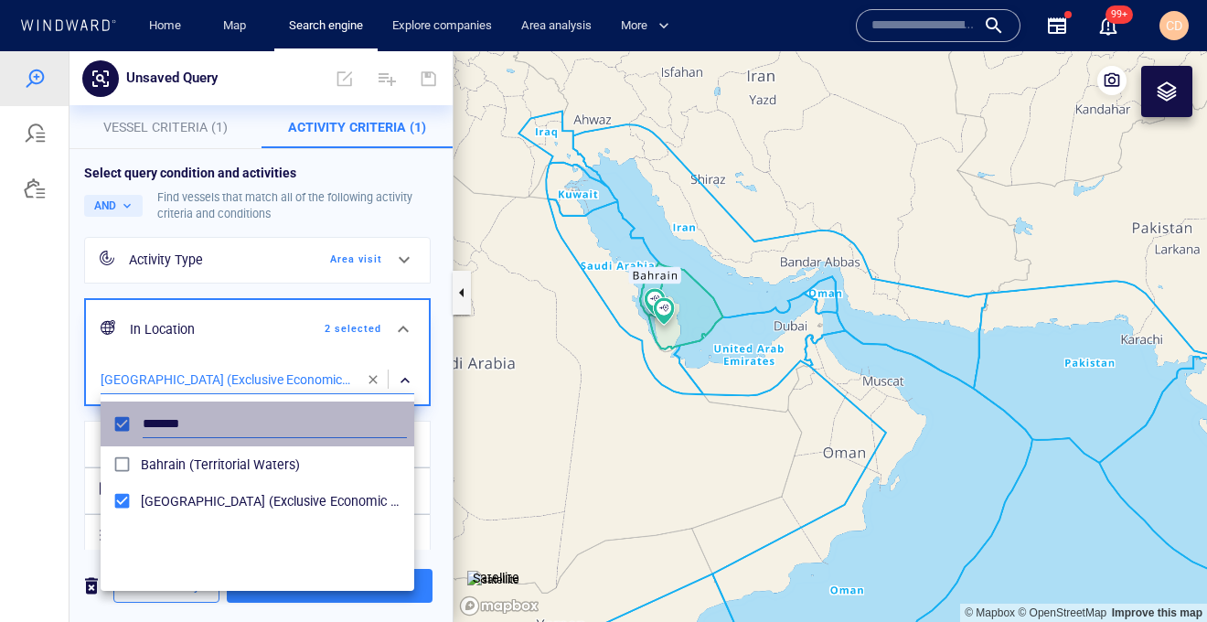
click at [167, 422] on input "*******" at bounding box center [275, 424] width 264 height 27
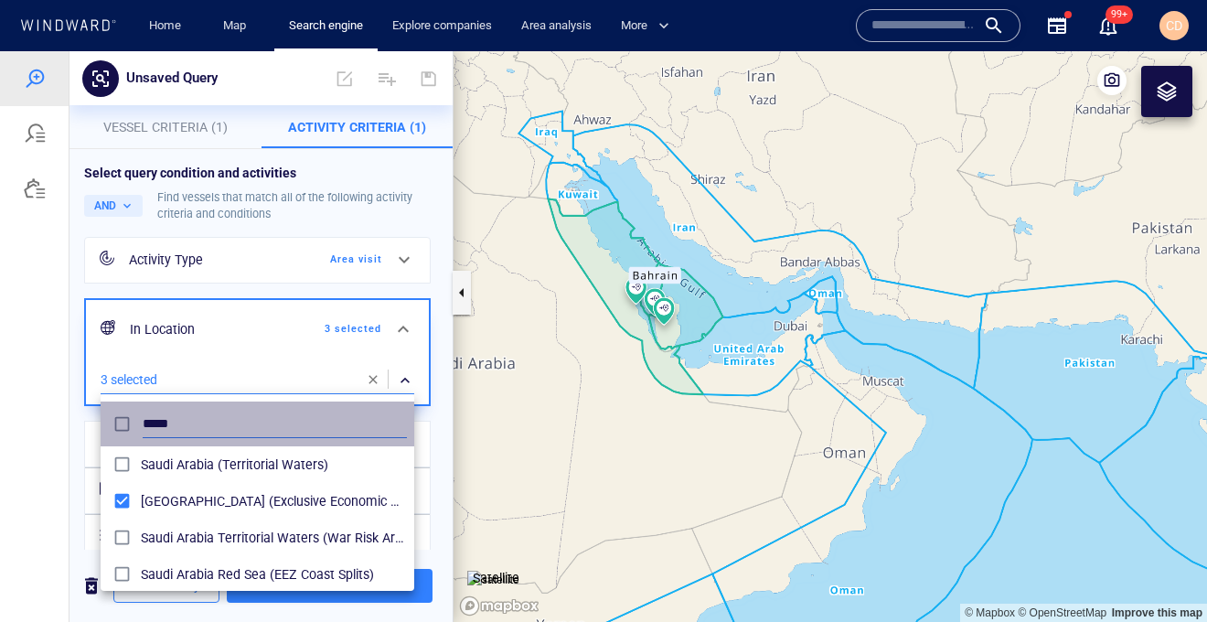
click at [161, 429] on input "*****" at bounding box center [275, 424] width 264 height 27
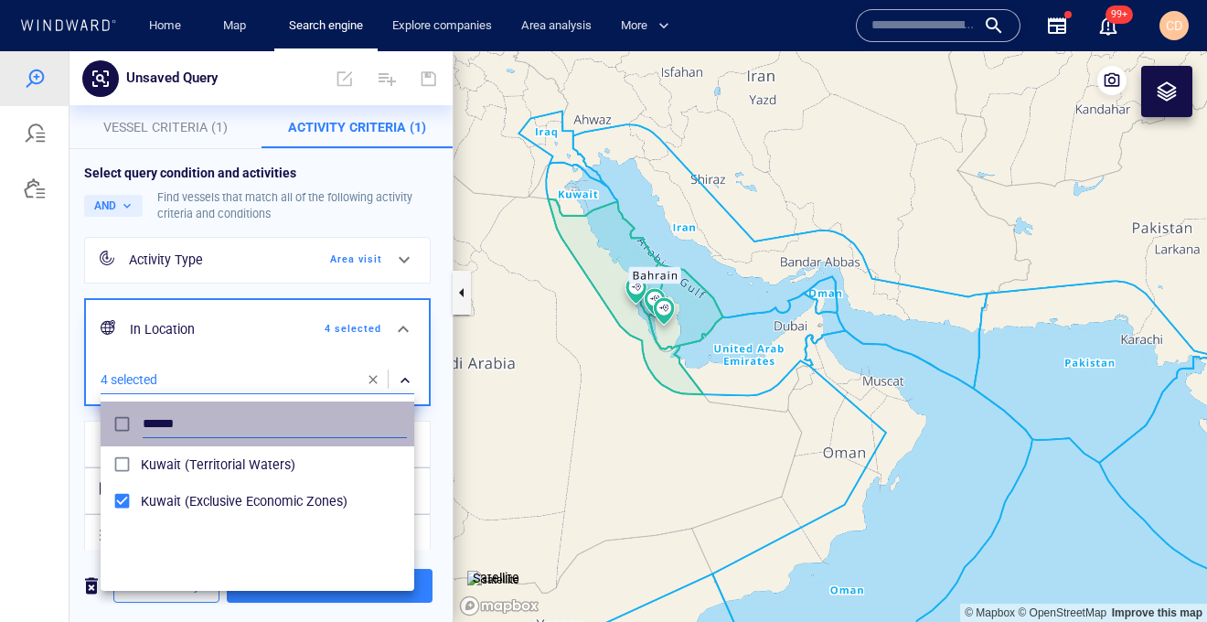
click at [161, 421] on input "******" at bounding box center [275, 424] width 264 height 27
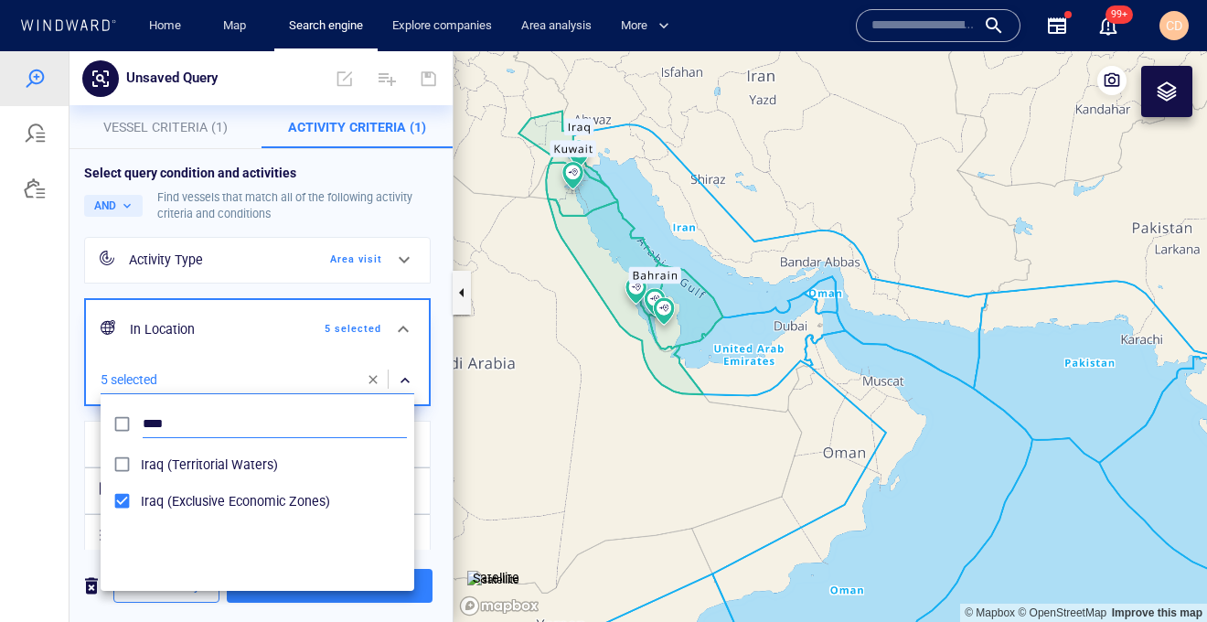
click at [154, 417] on input "****" at bounding box center [275, 424] width 264 height 27
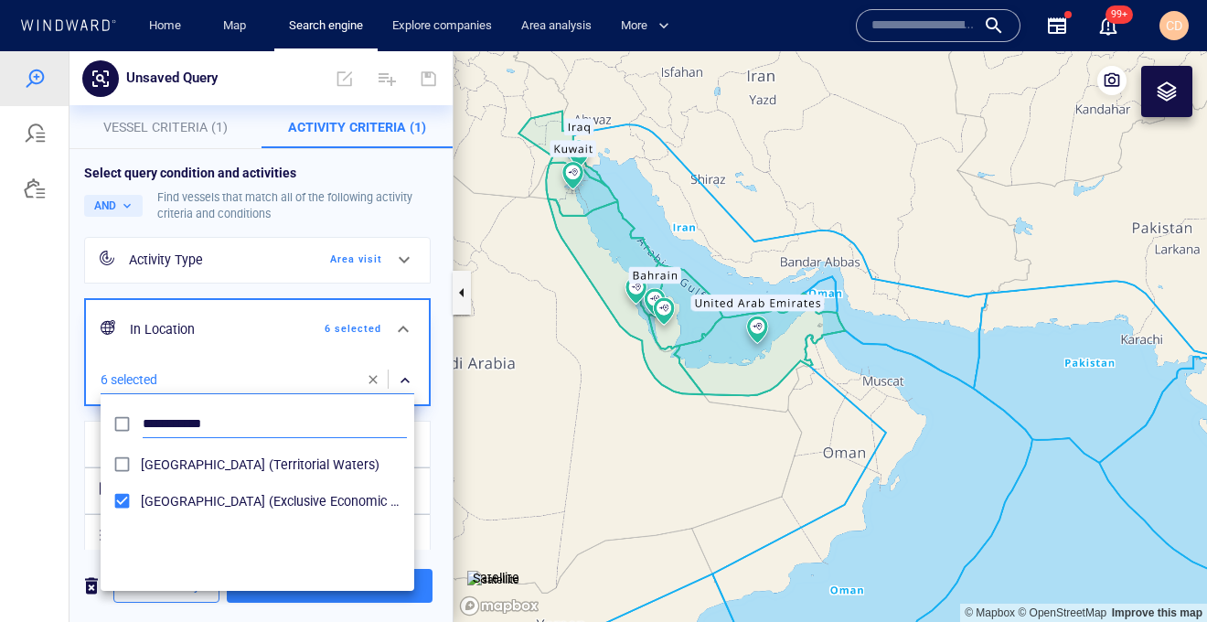
click at [188, 431] on input "**********" at bounding box center [275, 424] width 264 height 27
click at [167, 423] on input "**********" at bounding box center [275, 424] width 264 height 27
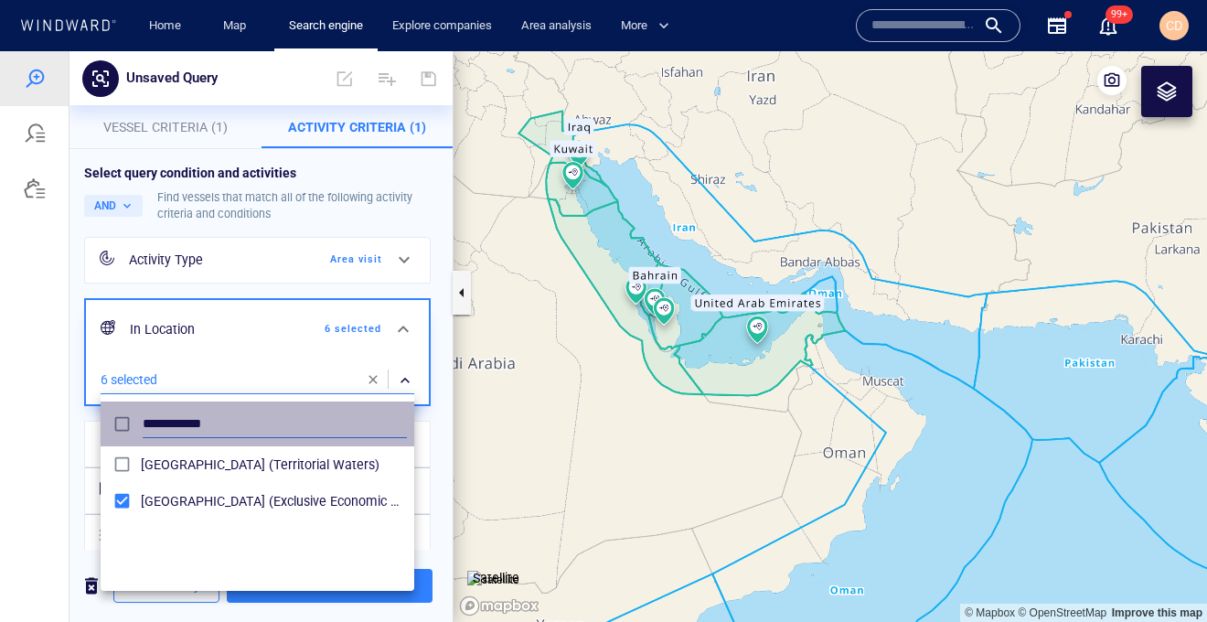
click at [167, 423] on input "**********" at bounding box center [275, 424] width 264 height 27
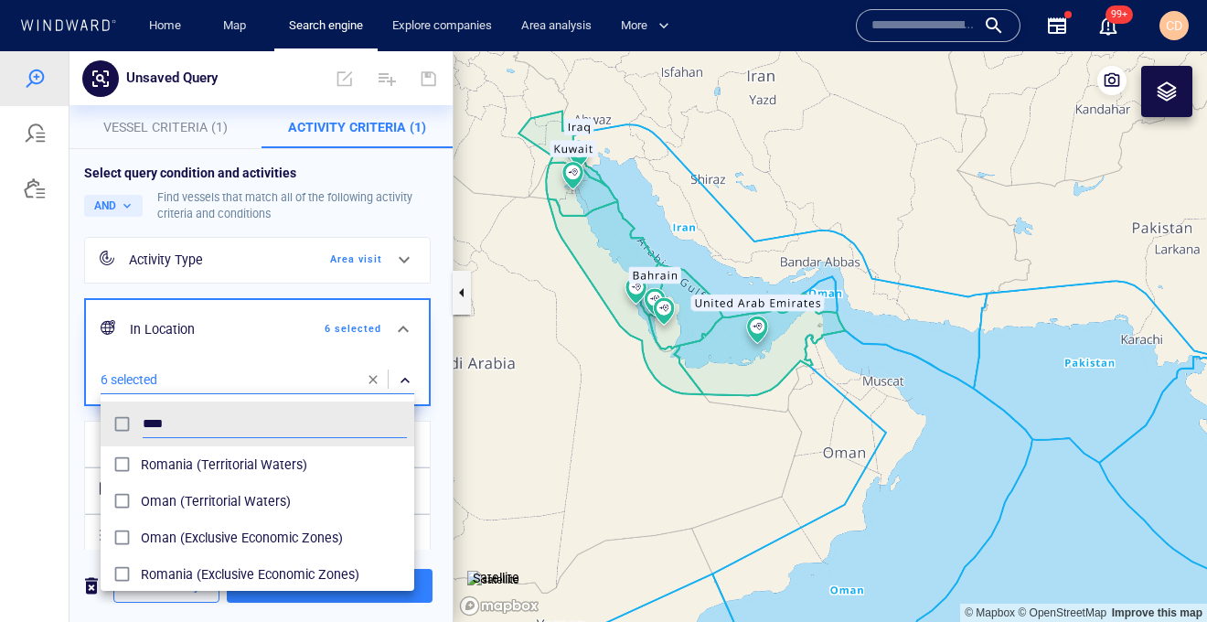
type input "****"
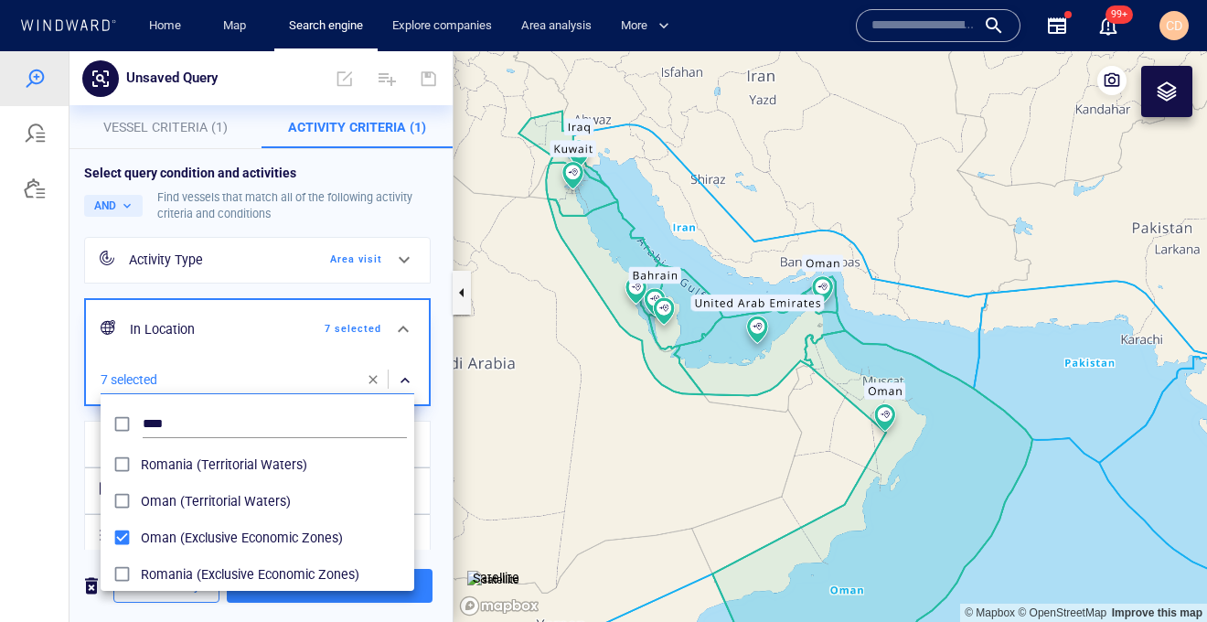
click at [463, 418] on div at bounding box center [603, 336] width 1207 height 571
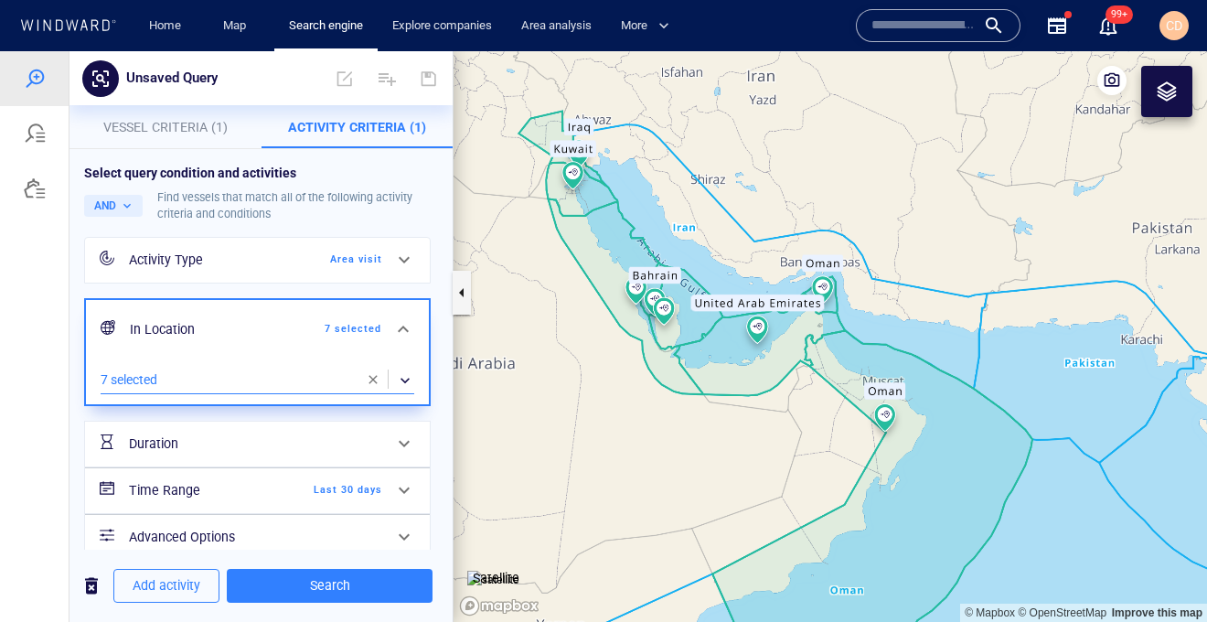
click at [449, 416] on div "Select query condition and activities AND Find vessels that match all of the fo…" at bounding box center [260, 366] width 383 height 435
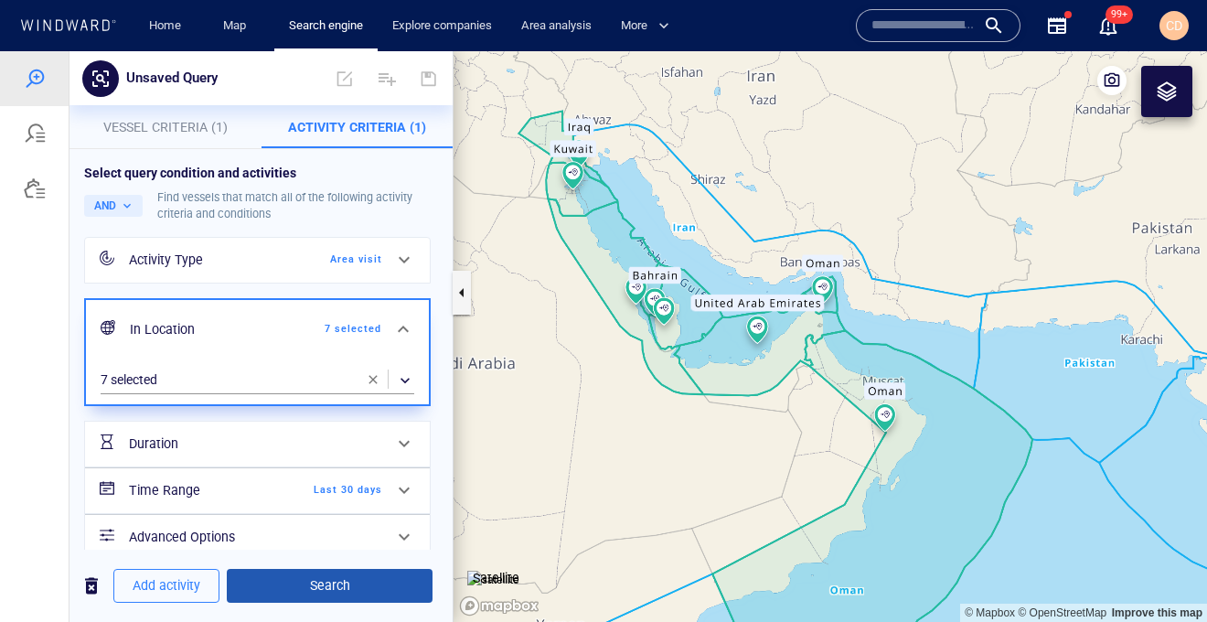
click at [335, 582] on span "Search" at bounding box center [329, 585] width 176 height 23
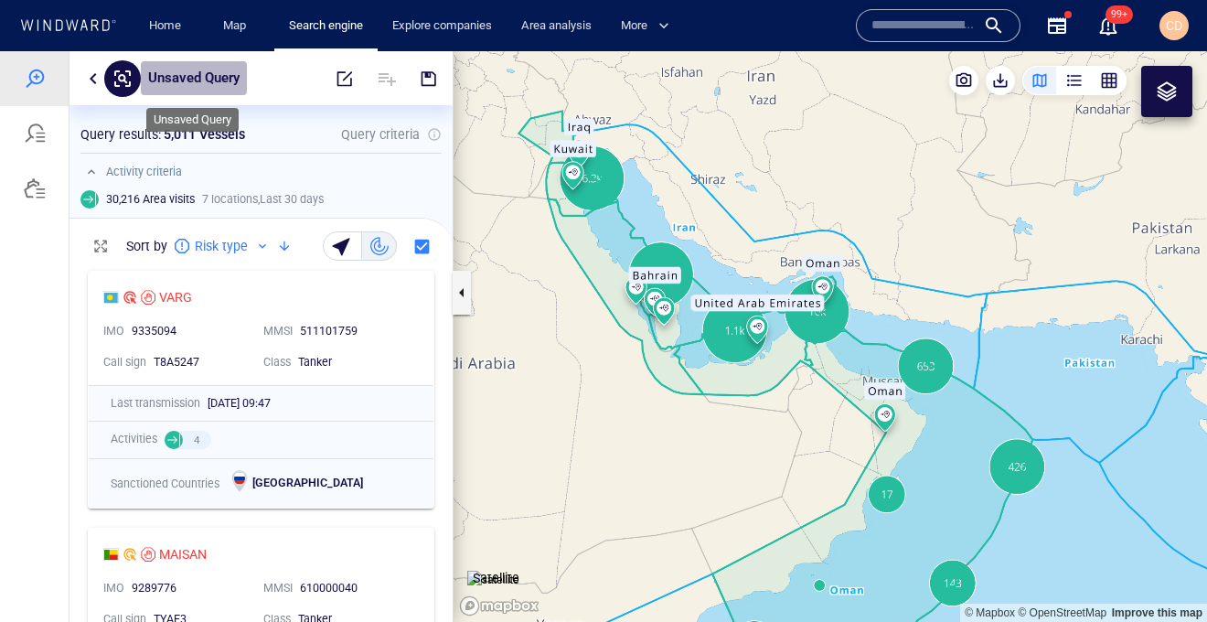
click at [202, 73] on p "Unsaved Query" at bounding box center [193, 79] width 91 height 24
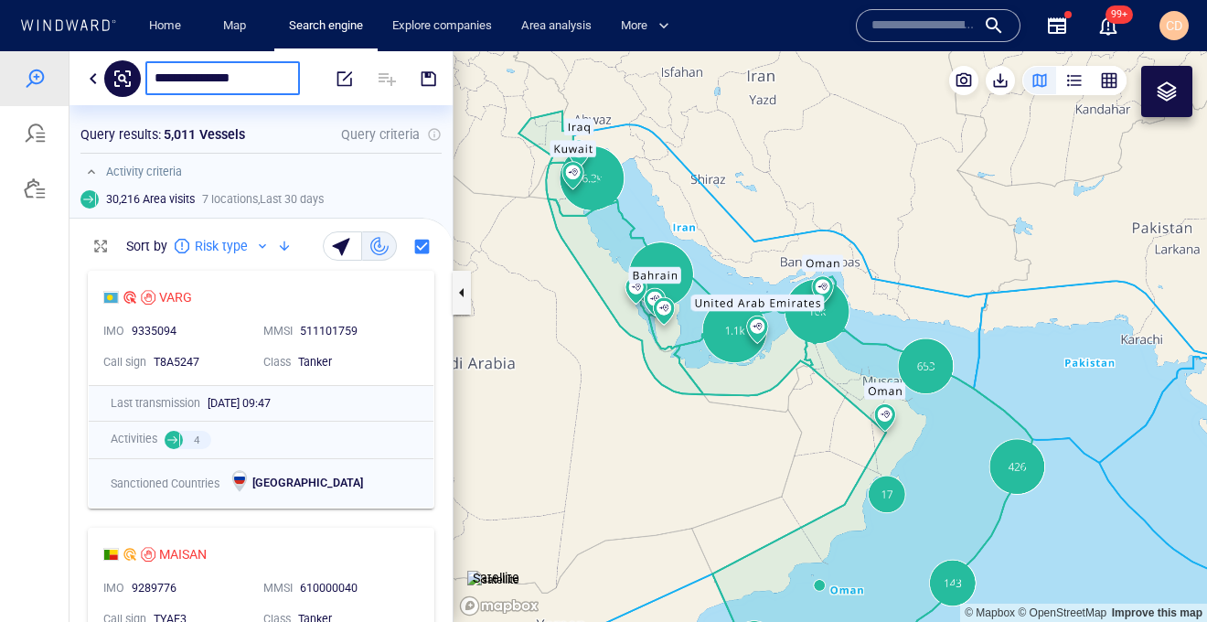
type input "**********"
click at [432, 80] on span "button" at bounding box center [429, 78] width 18 height 18
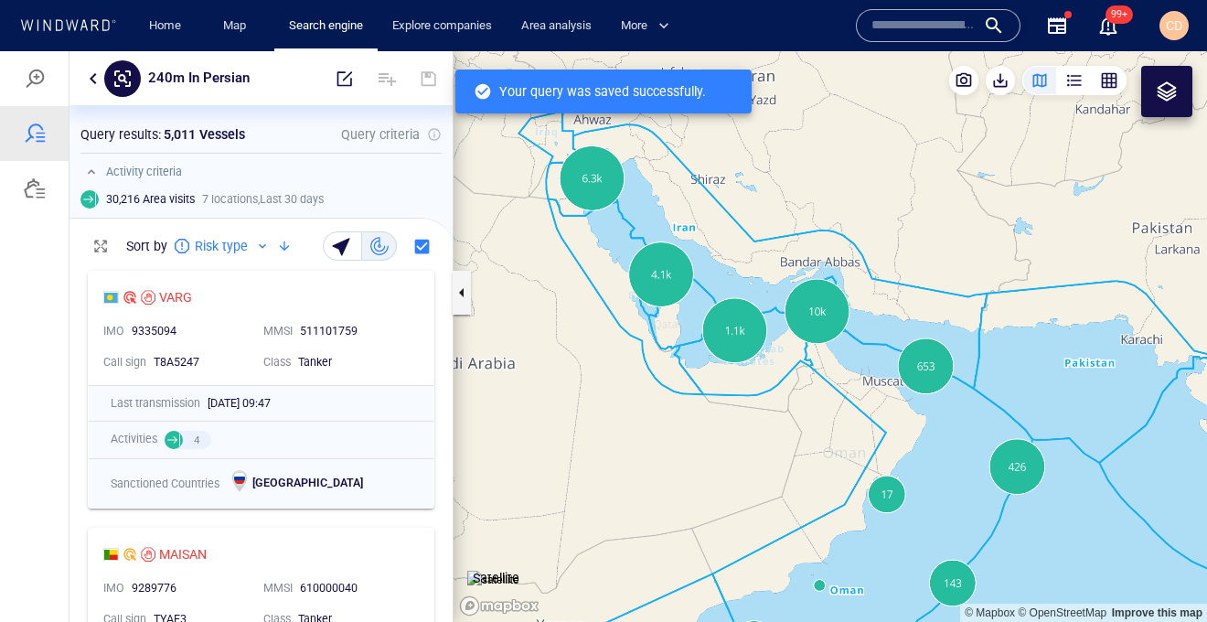
scroll to position [360, 383]
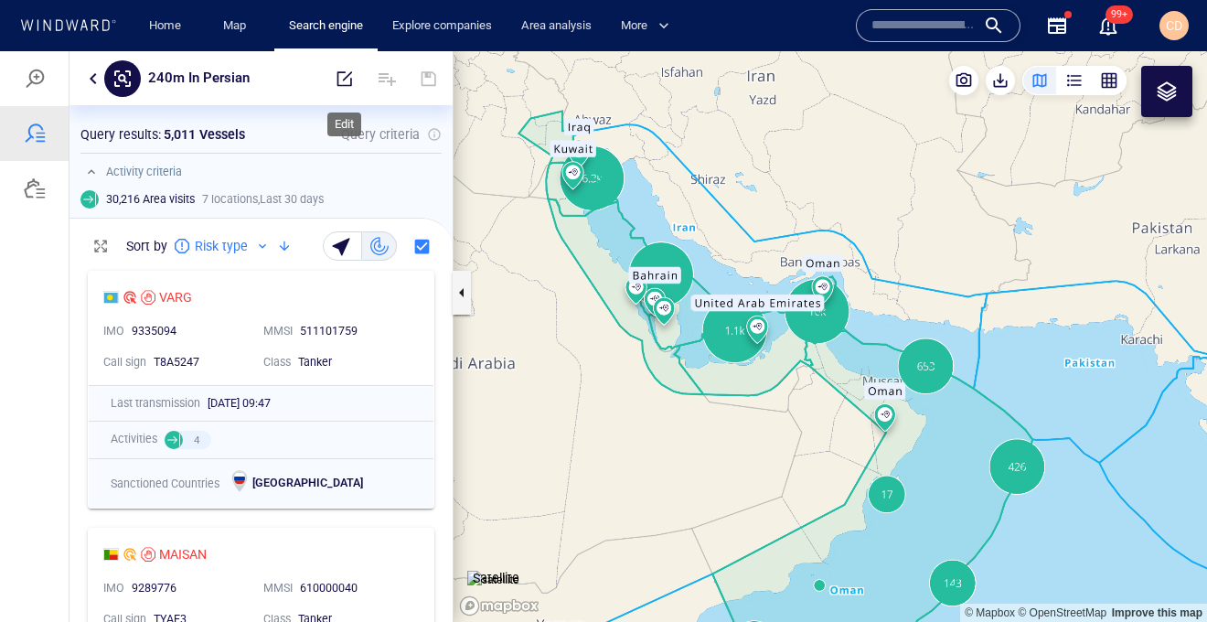
click at [339, 80] on span "button" at bounding box center [345, 78] width 18 height 18
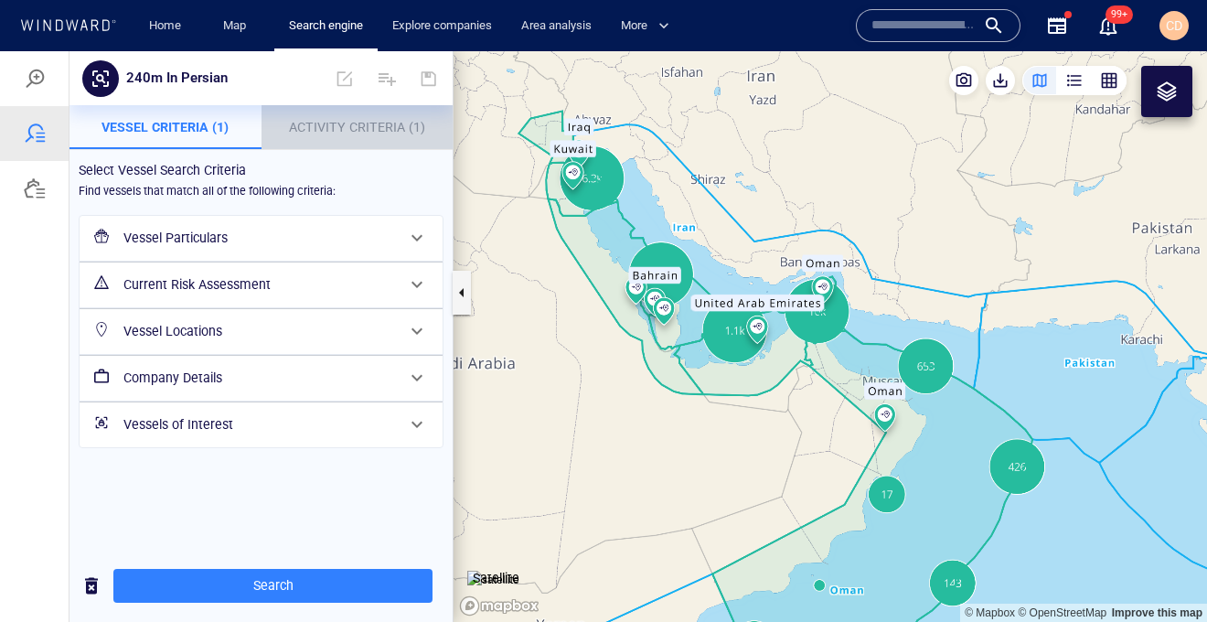
click at [357, 123] on span "Activity Criteria (1)" at bounding box center [357, 127] width 136 height 15
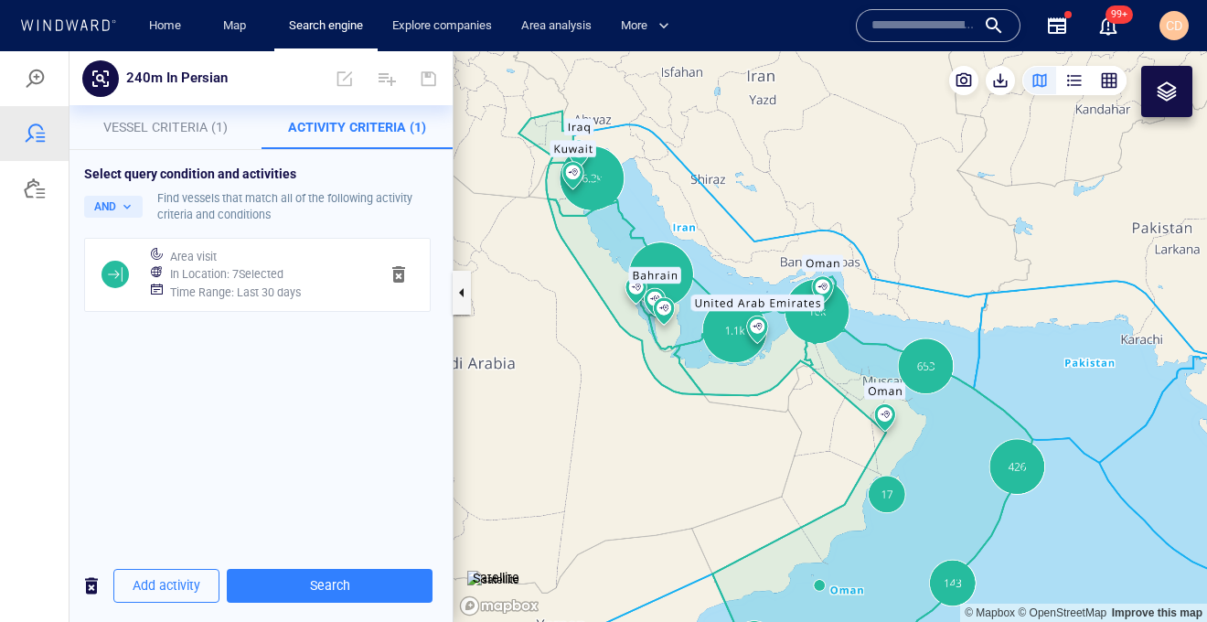
click at [246, 267] on h6 "In Location : 7 Selected" at bounding box center [226, 274] width 113 height 18
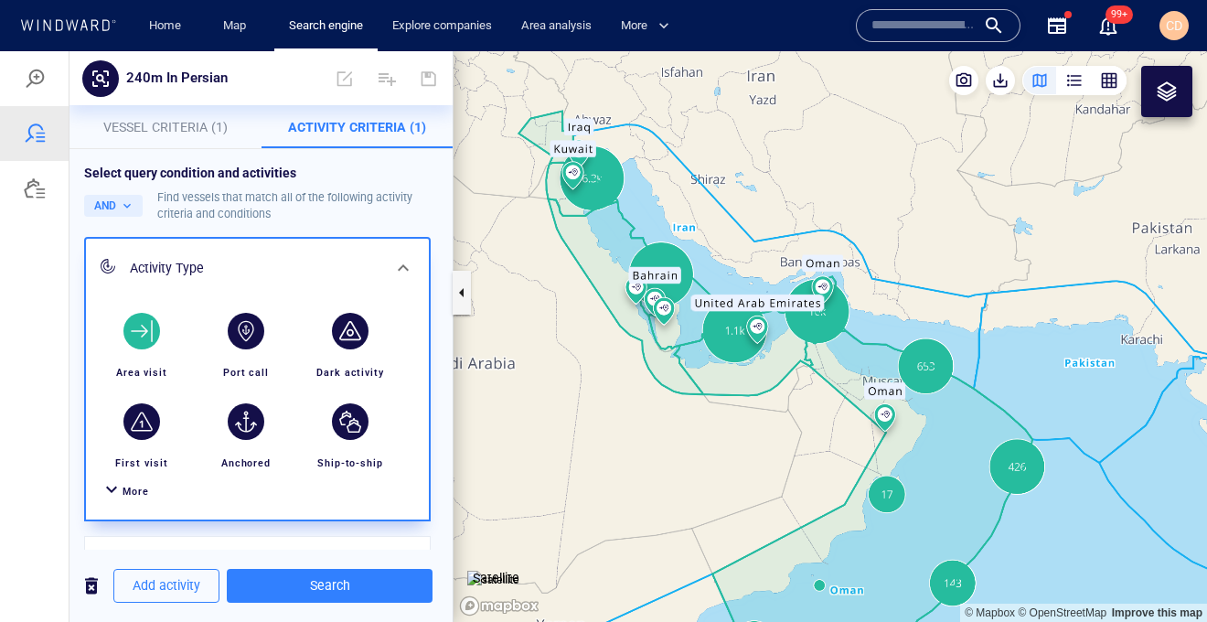
click at [112, 492] on div at bounding box center [112, 491] width 22 height 27
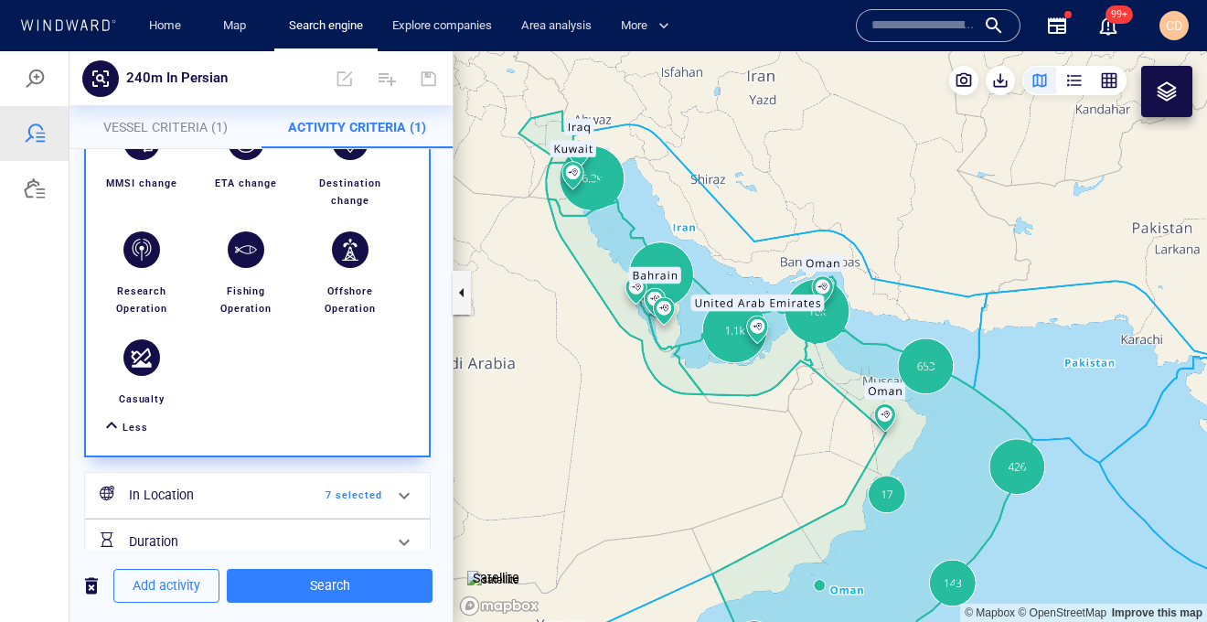
scroll to position [701, 0]
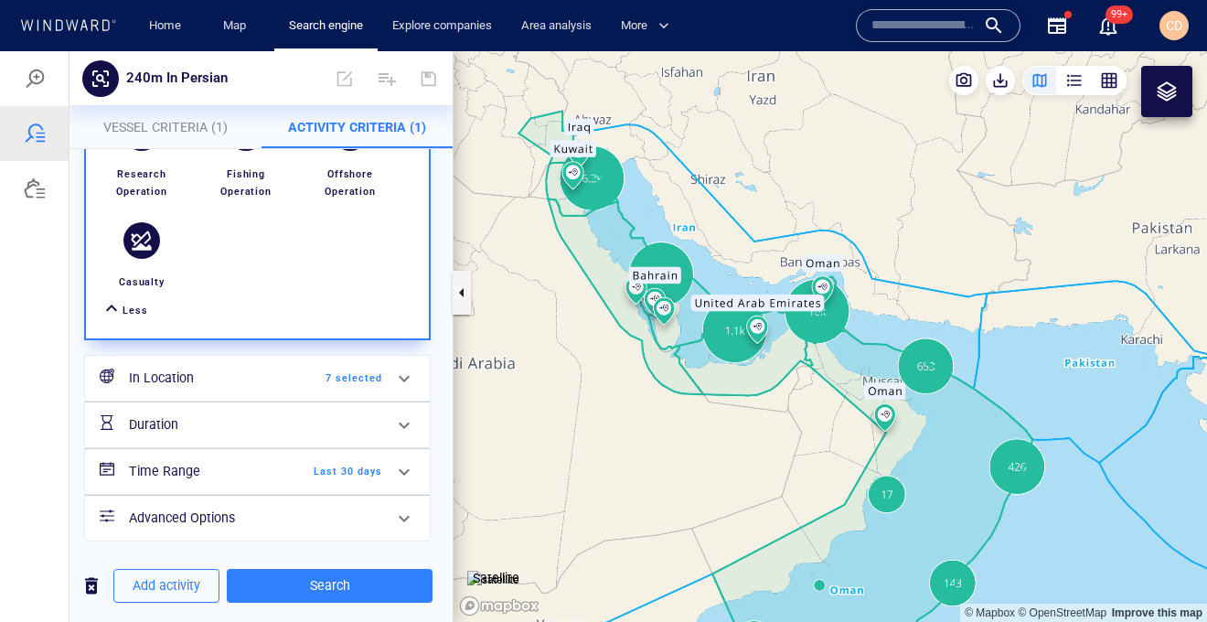
click at [264, 379] on h6 "In Location" at bounding box center [203, 378] width 148 height 23
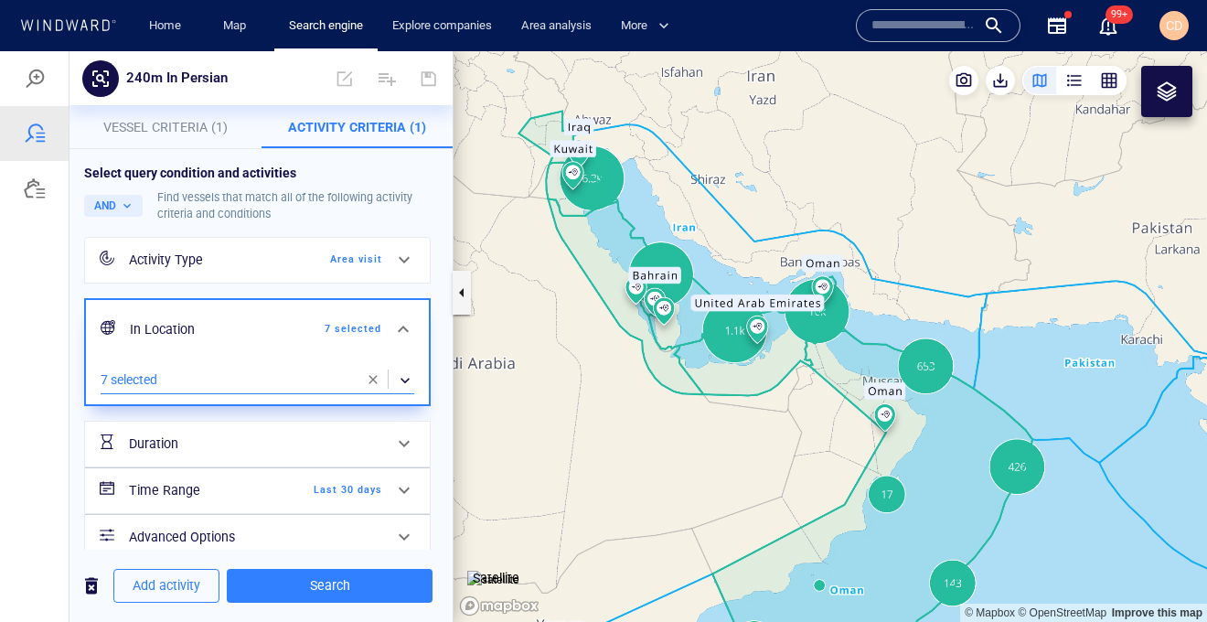
click at [204, 377] on div "​" at bounding box center [258, 380] width 314 height 27
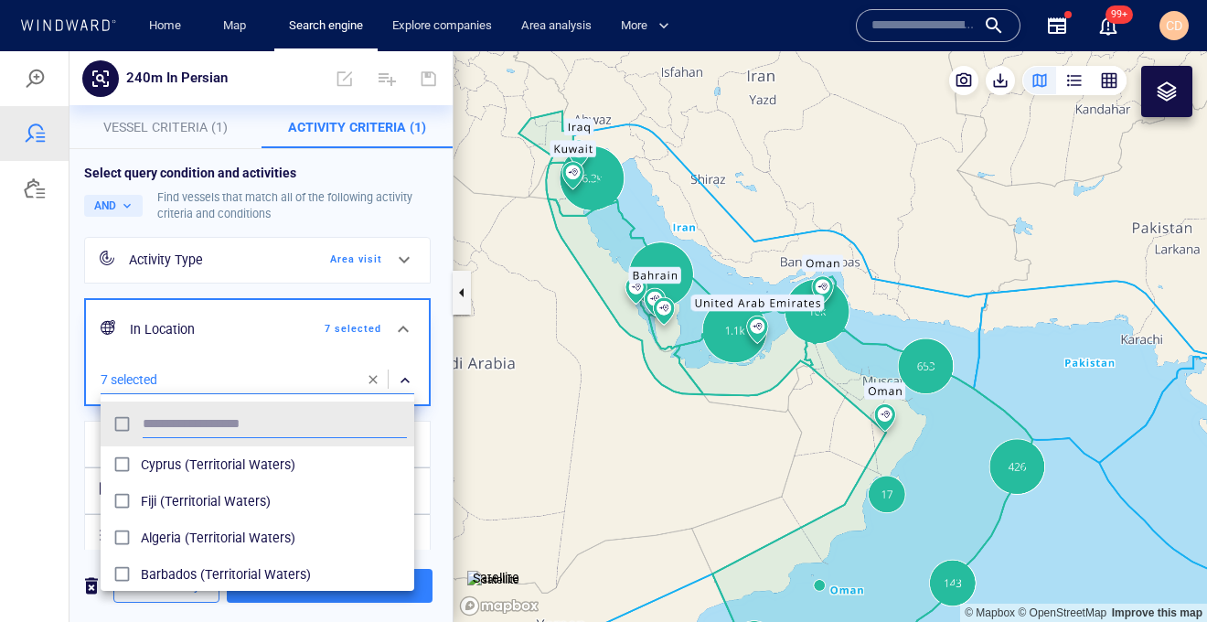
scroll to position [182, 313]
type input "****"
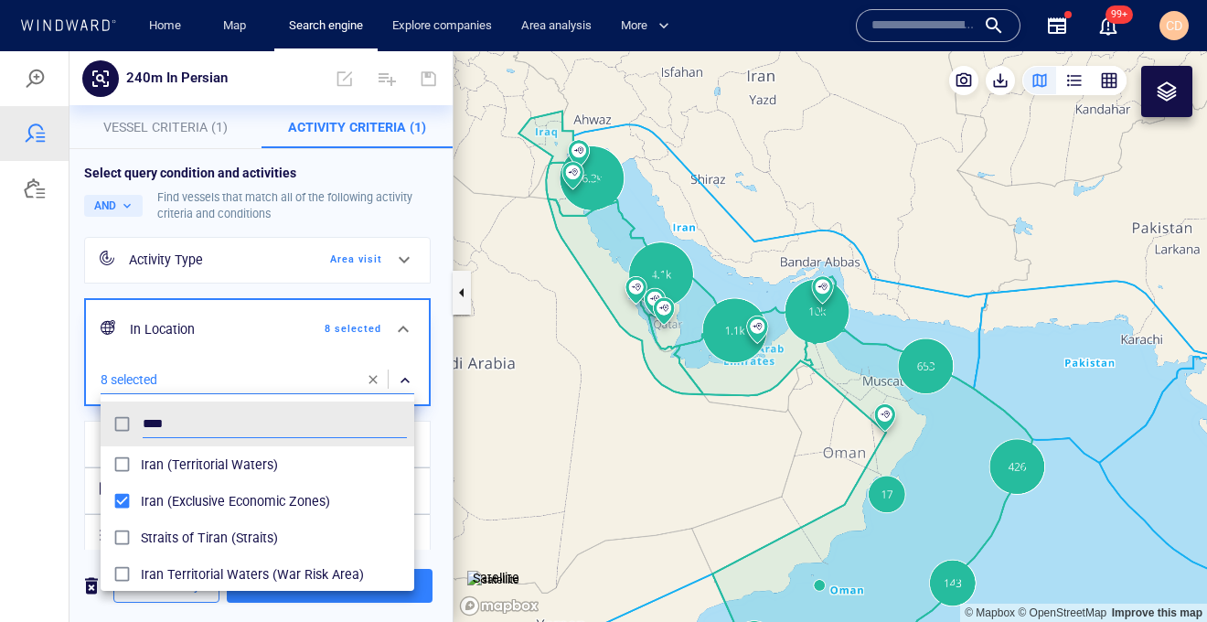
click at [439, 434] on div at bounding box center [603, 336] width 1207 height 571
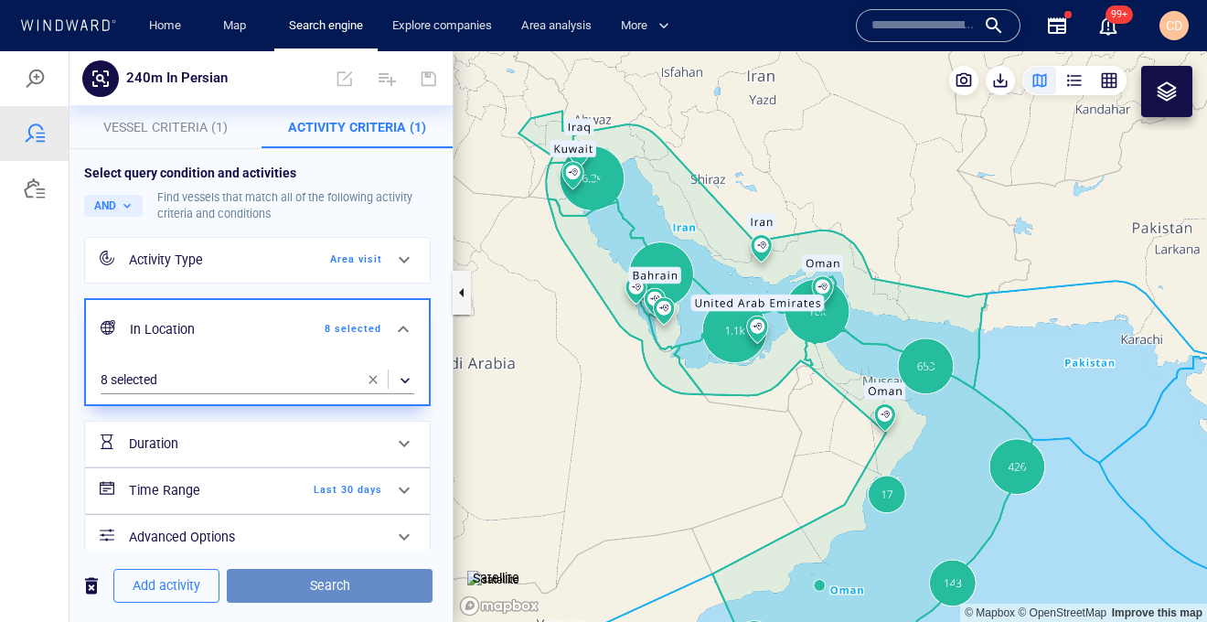
click at [331, 585] on span "Search" at bounding box center [329, 585] width 176 height 23
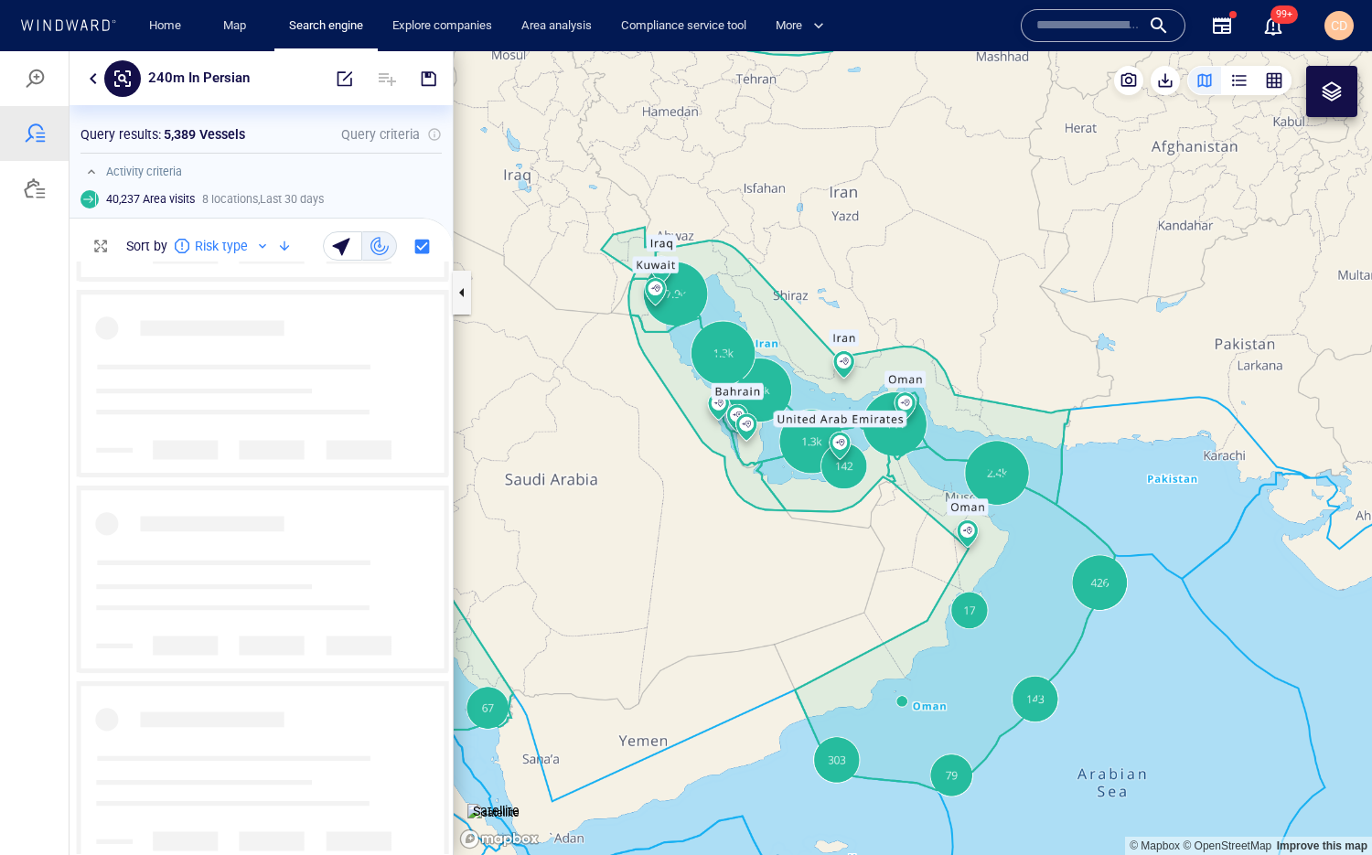
scroll to position [21160, 0]
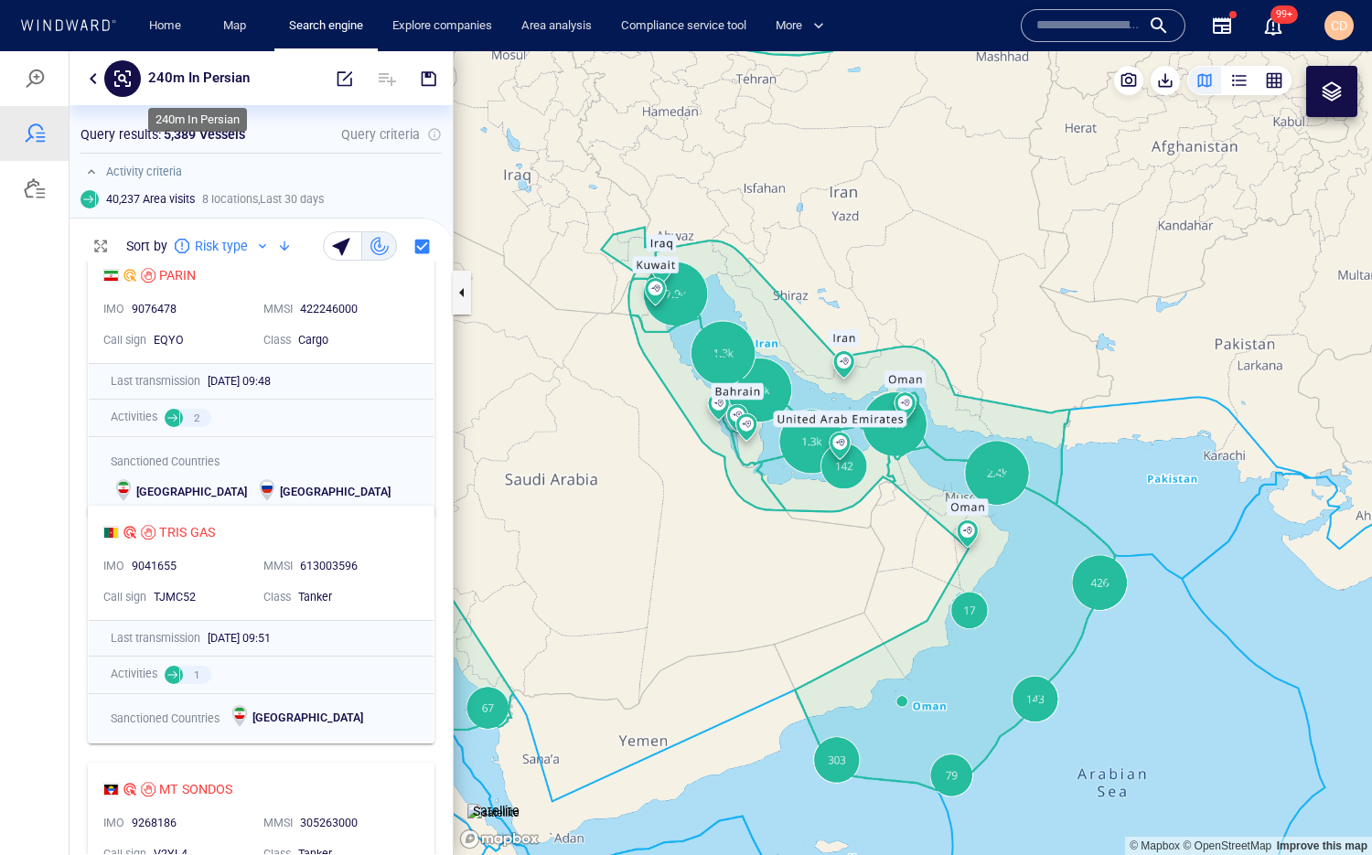
click at [205, 80] on p "240m In Persian" at bounding box center [198, 79] width 101 height 24
click at [353, 73] on span "button" at bounding box center [345, 78] width 18 height 18
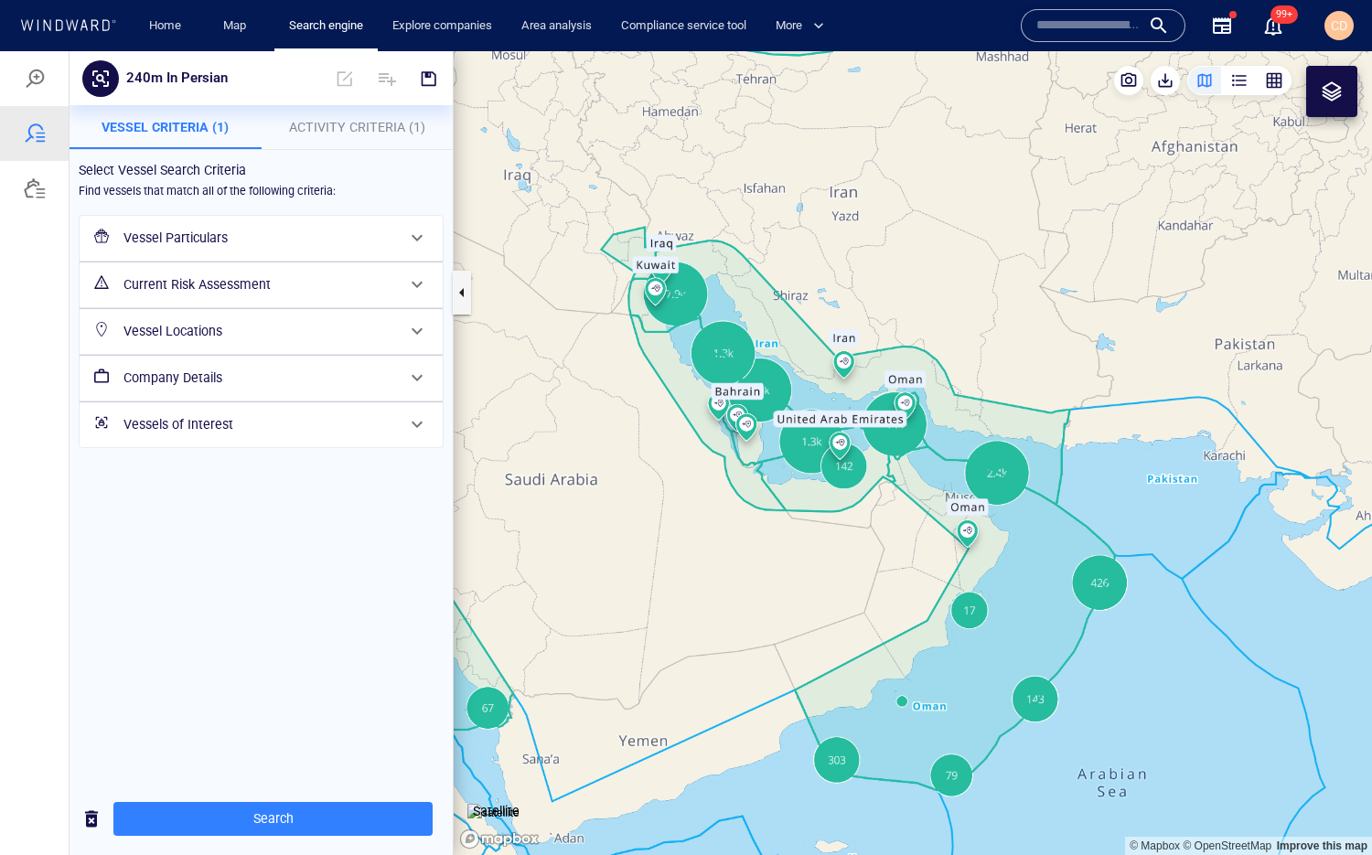
click at [199, 235] on h6 "Vessel Particulars" at bounding box center [259, 238] width 272 height 23
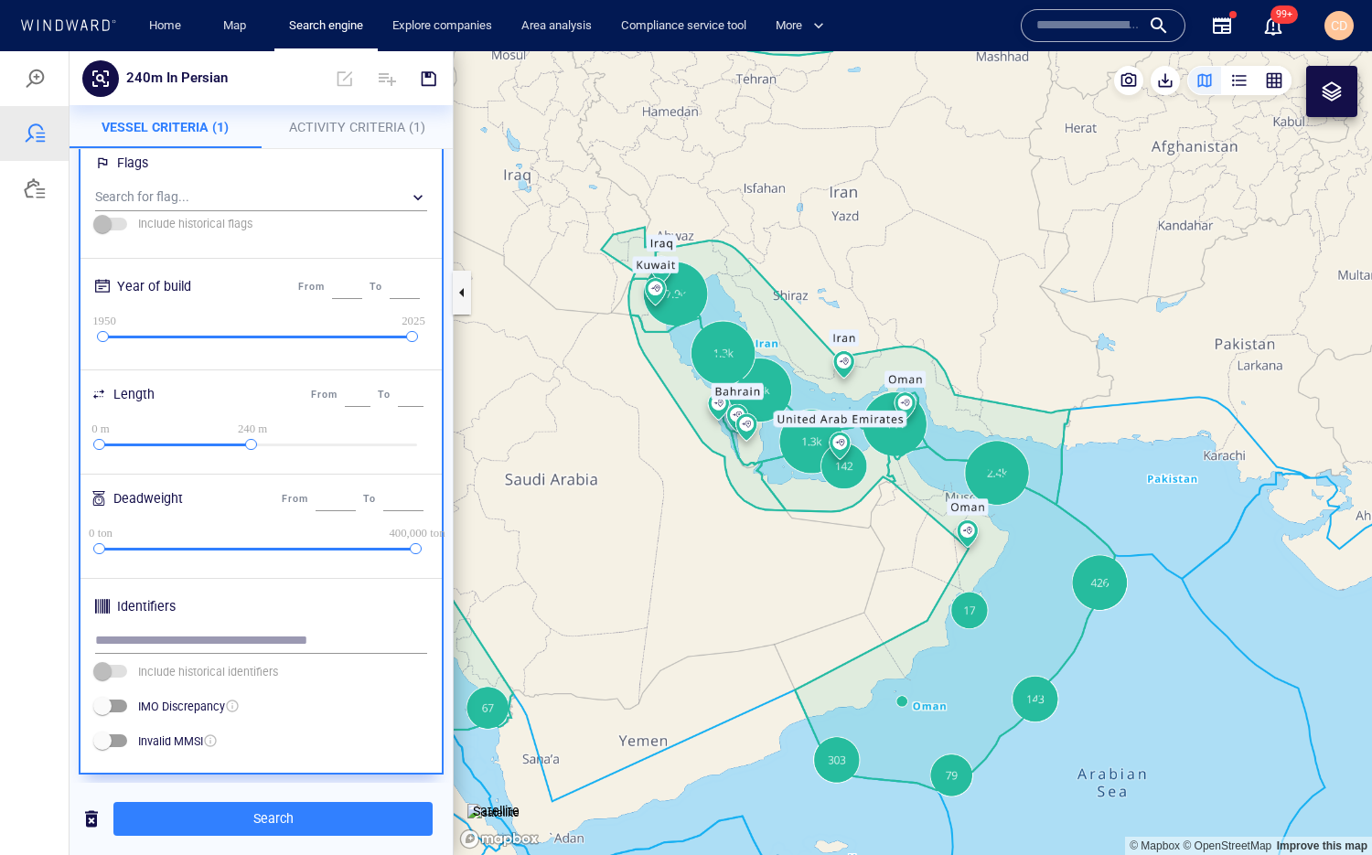
scroll to position [270, 0]
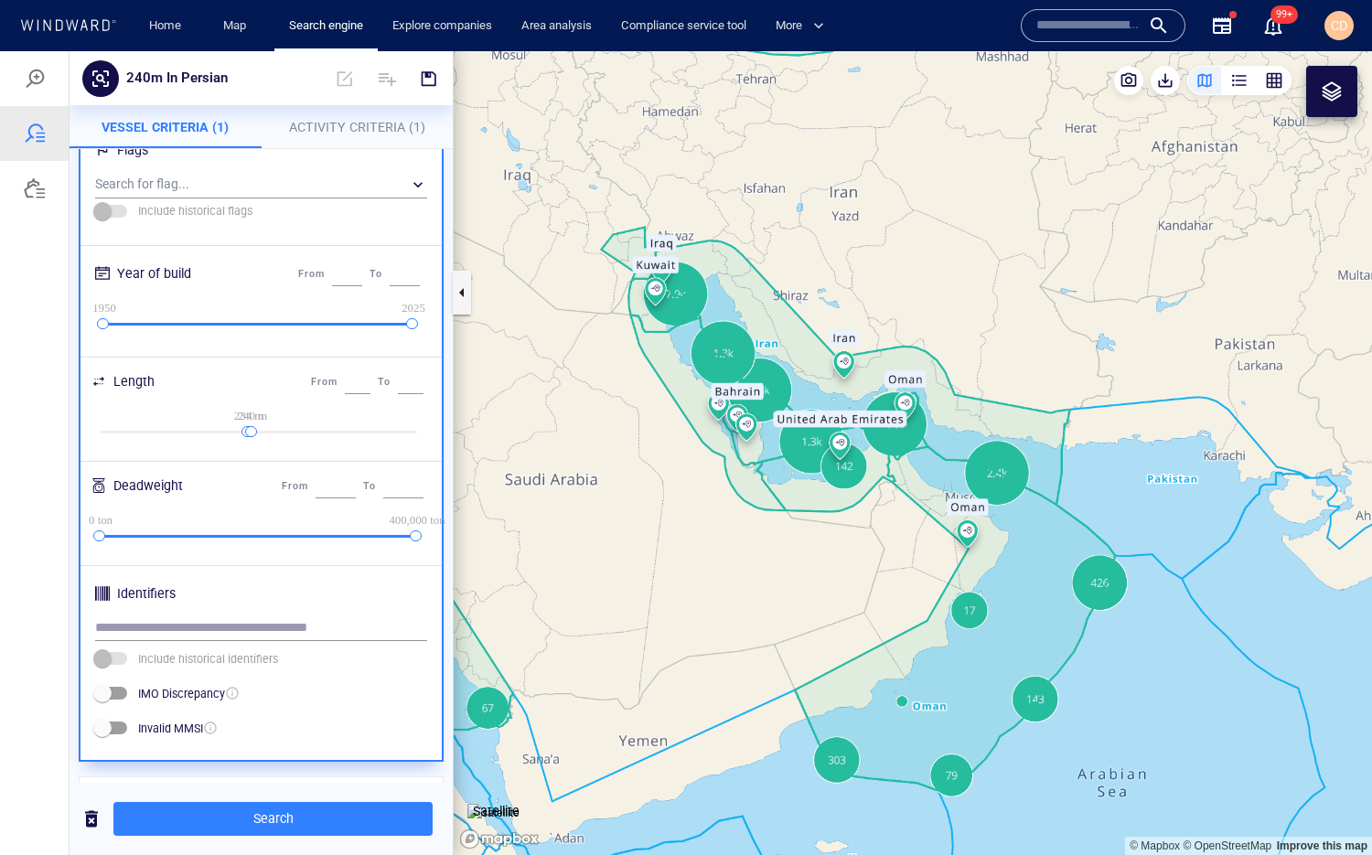
drag, startPoint x: 99, startPoint y: 432, endPoint x: 249, endPoint y: 432, distance: 150.0
click at [249, 432] on div "234 m 240 m" at bounding box center [259, 432] width 316 height 3
type input "***"
drag, startPoint x: 251, startPoint y: 433, endPoint x: 458, endPoint y: 438, distance: 206.7
click at [459, 438] on div "240m In Persian Vessel Criteria (1) Activity Criteria (1) Select Vessel Search …" at bounding box center [686, 453] width 1372 height 804
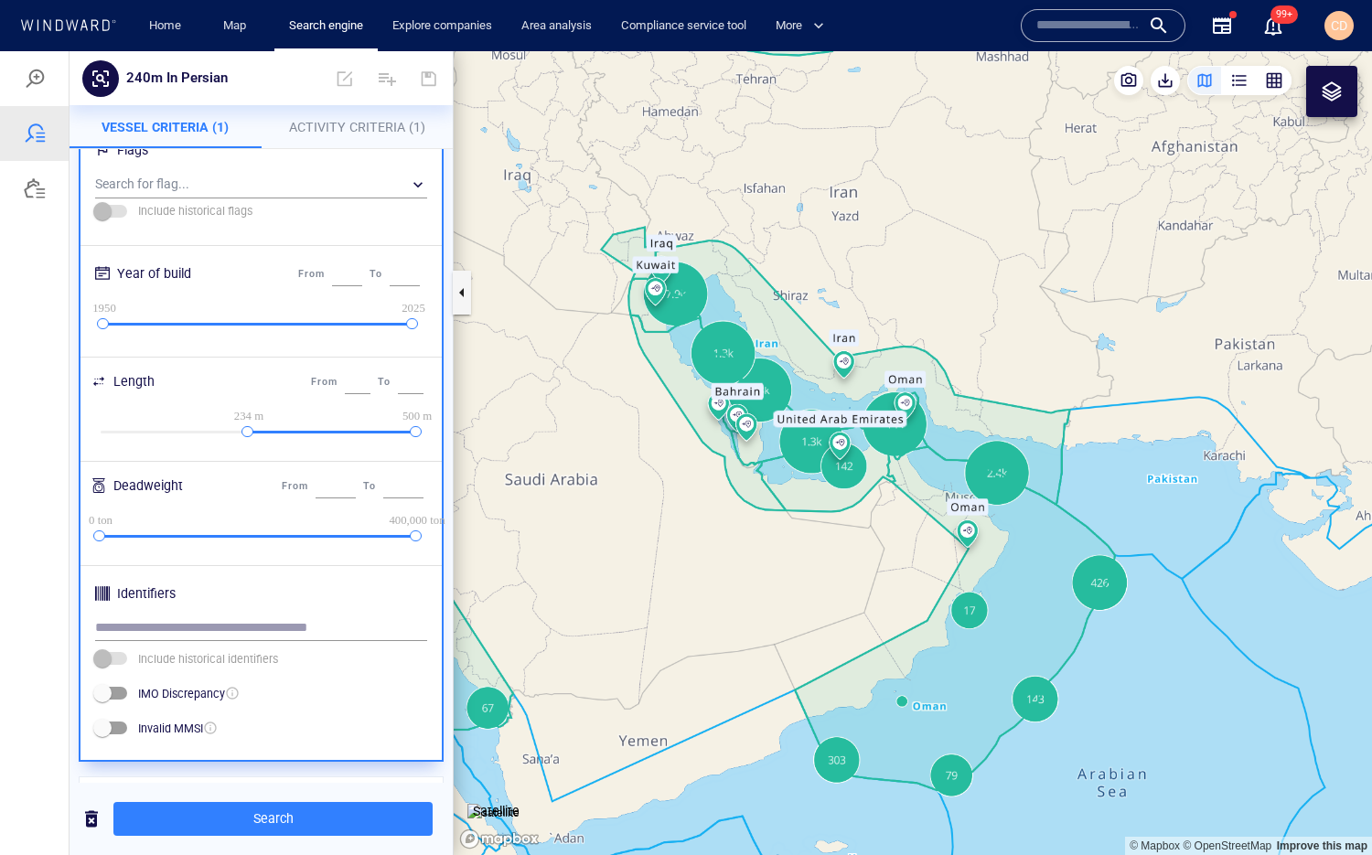
type input "***"
click at [252, 433] on div at bounding box center [251, 432] width 12 height 12
type input "***"
click at [272, 621] on span "Search" at bounding box center [273, 818] width 290 height 23
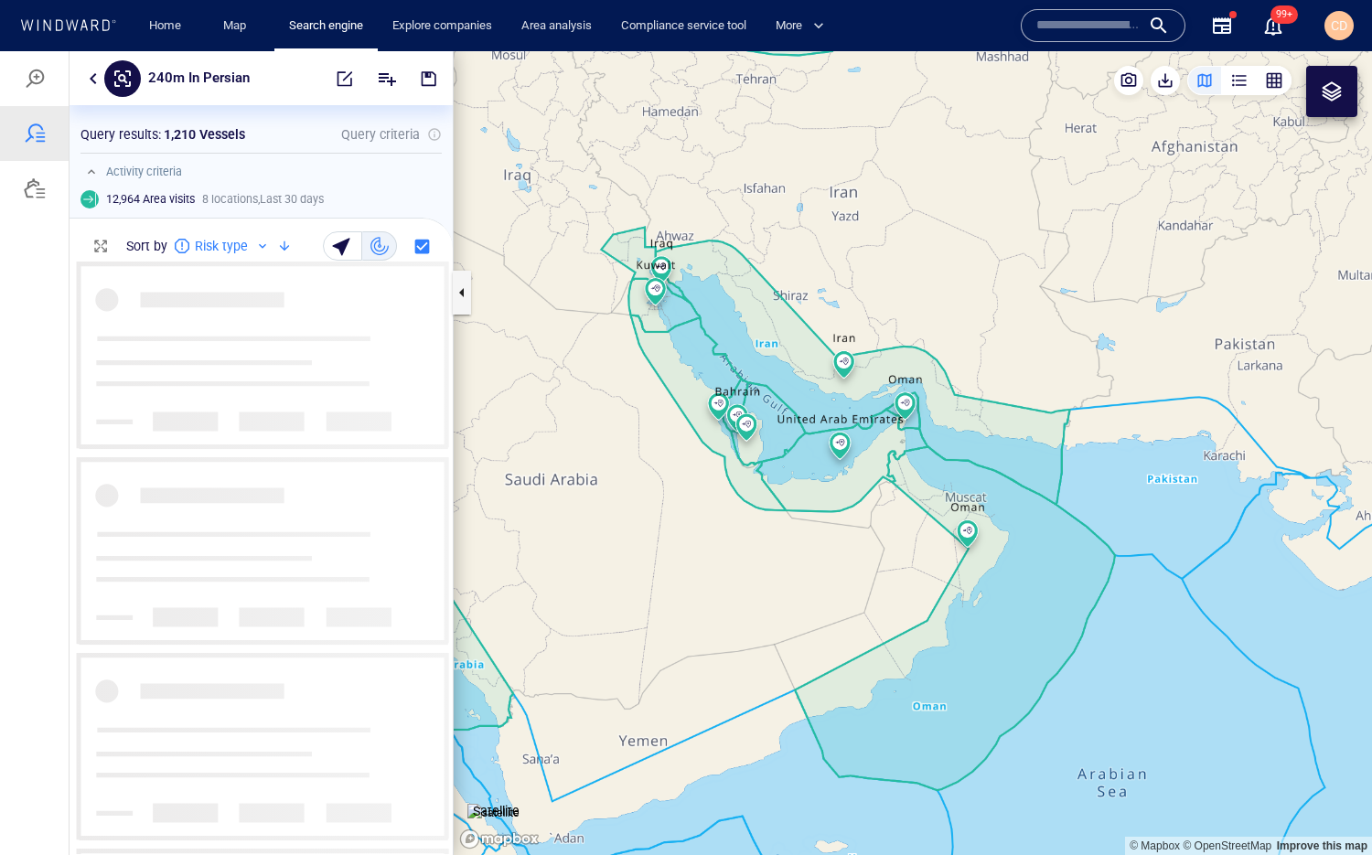
scroll to position [593, 383]
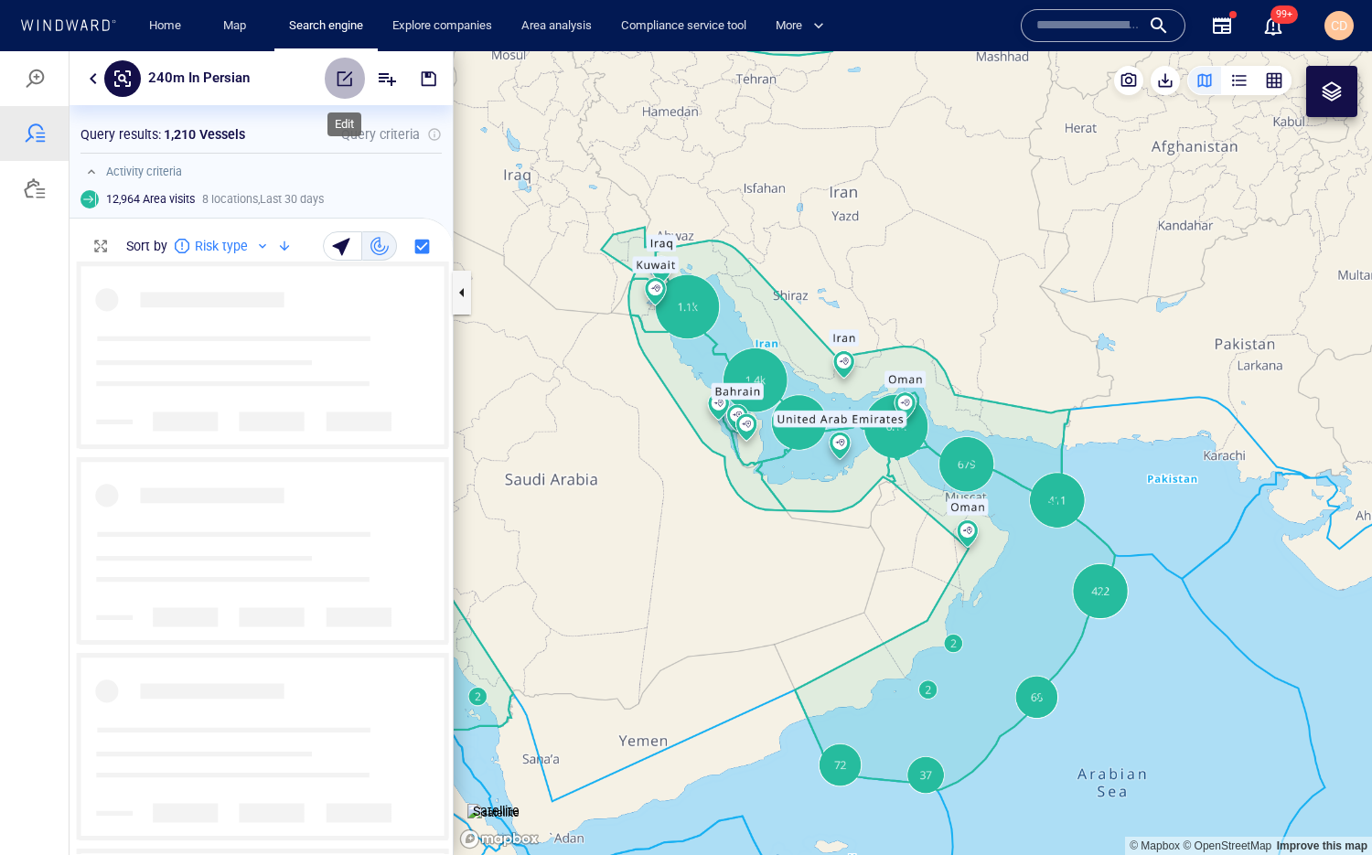
click at [353, 72] on span "button" at bounding box center [345, 78] width 18 height 18
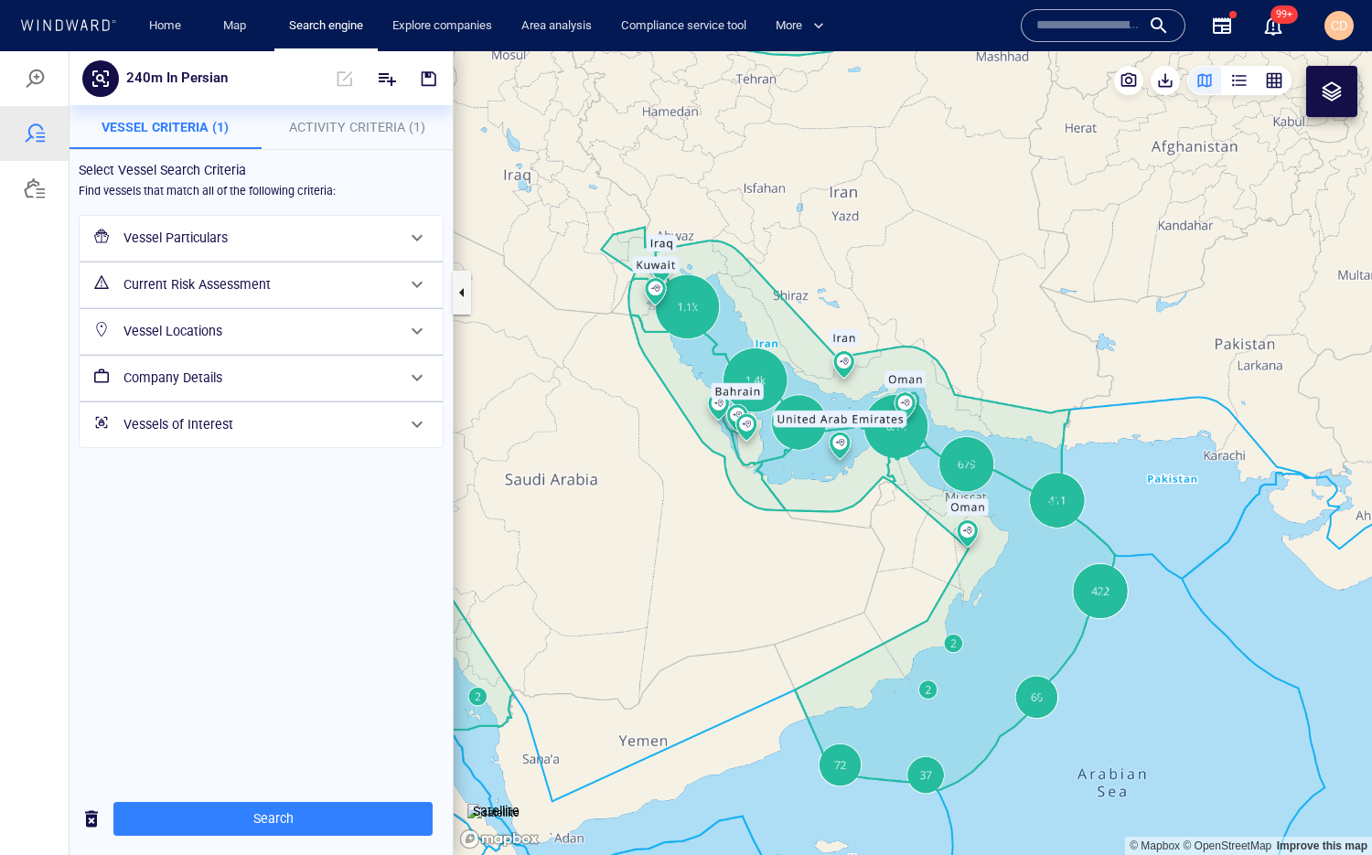
click at [218, 329] on h6 "Vessel Locations" at bounding box center [259, 331] width 272 height 23
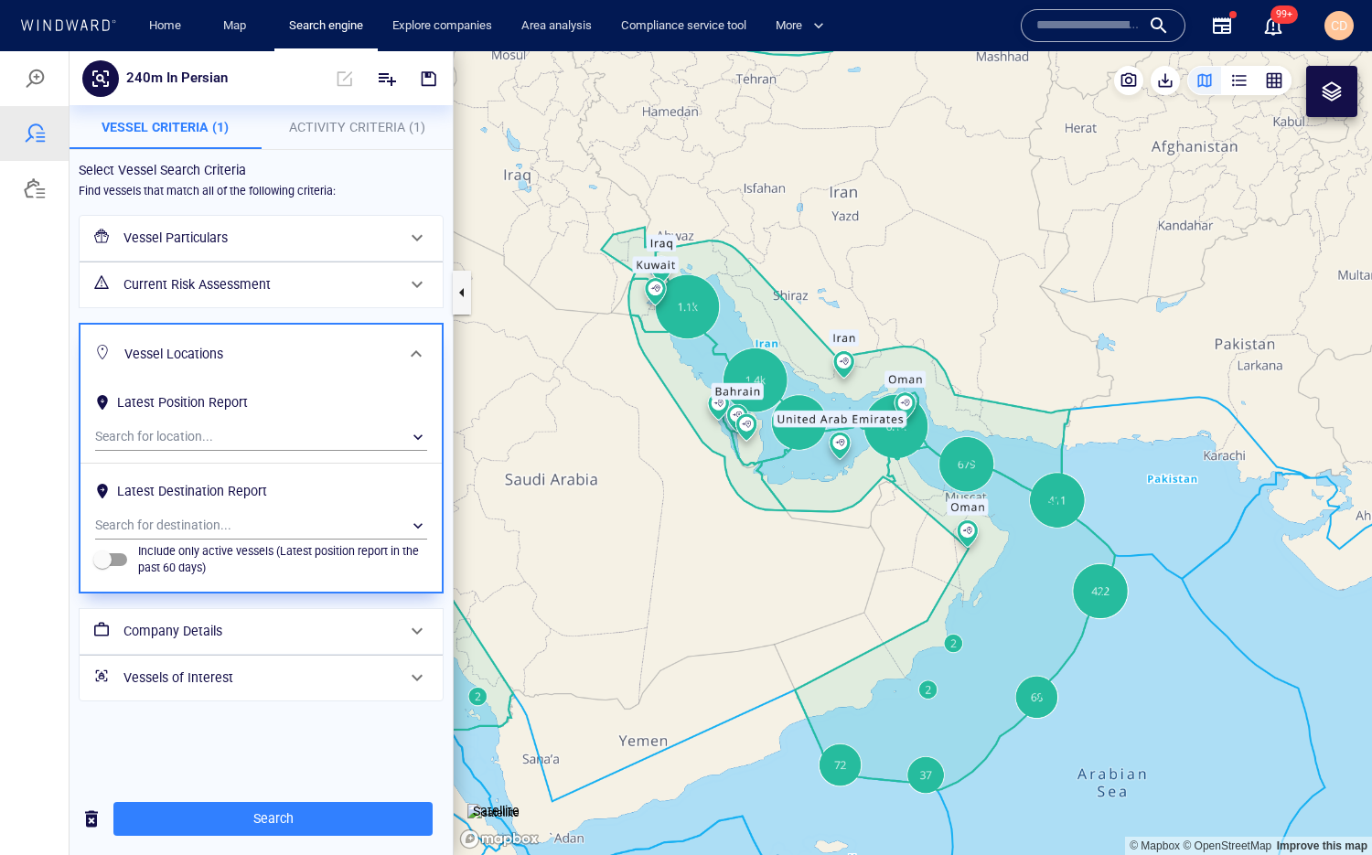
click at [214, 291] on h6 "Current Risk Assessment" at bounding box center [259, 284] width 272 height 23
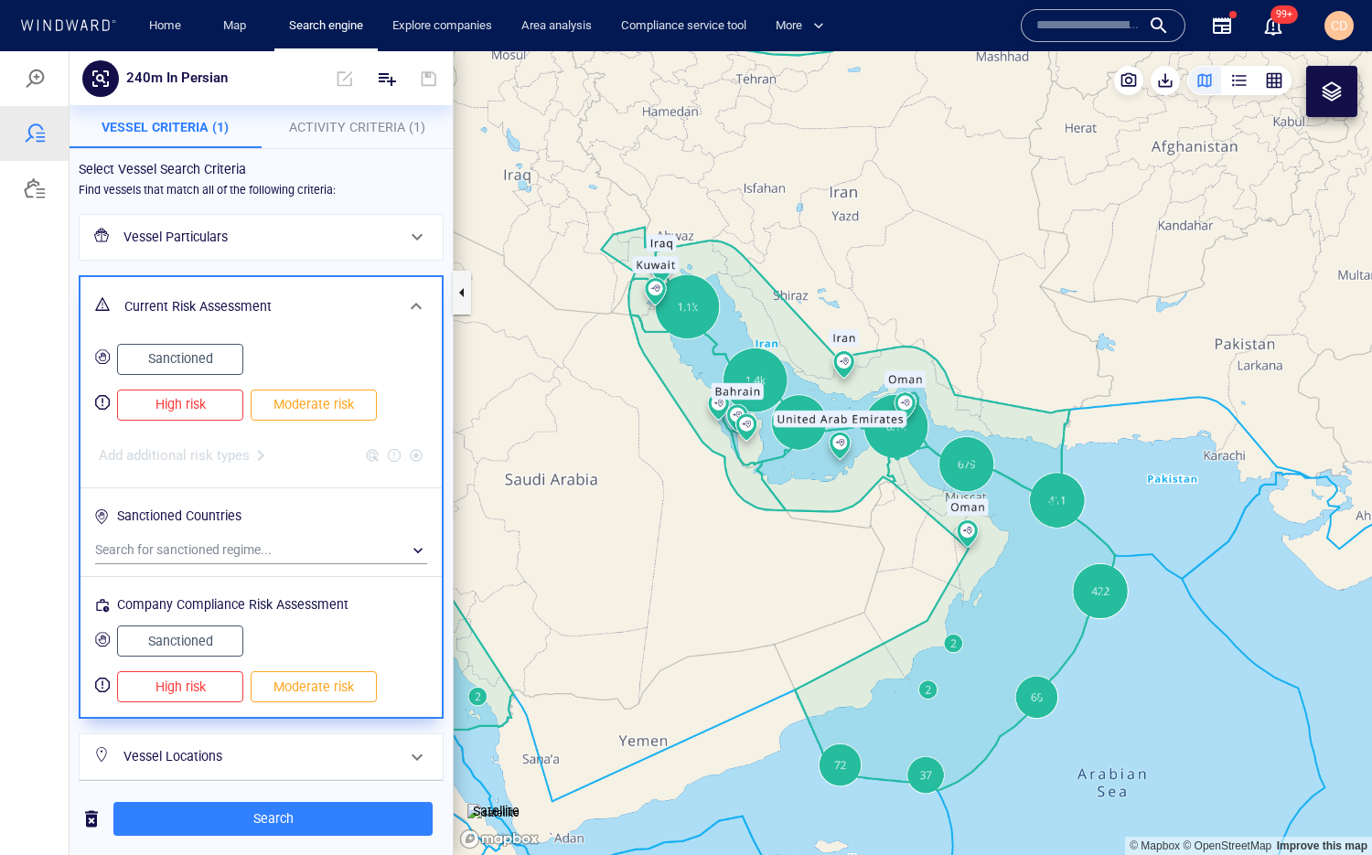
click at [197, 239] on h6 "Vessel Particulars" at bounding box center [259, 237] width 272 height 23
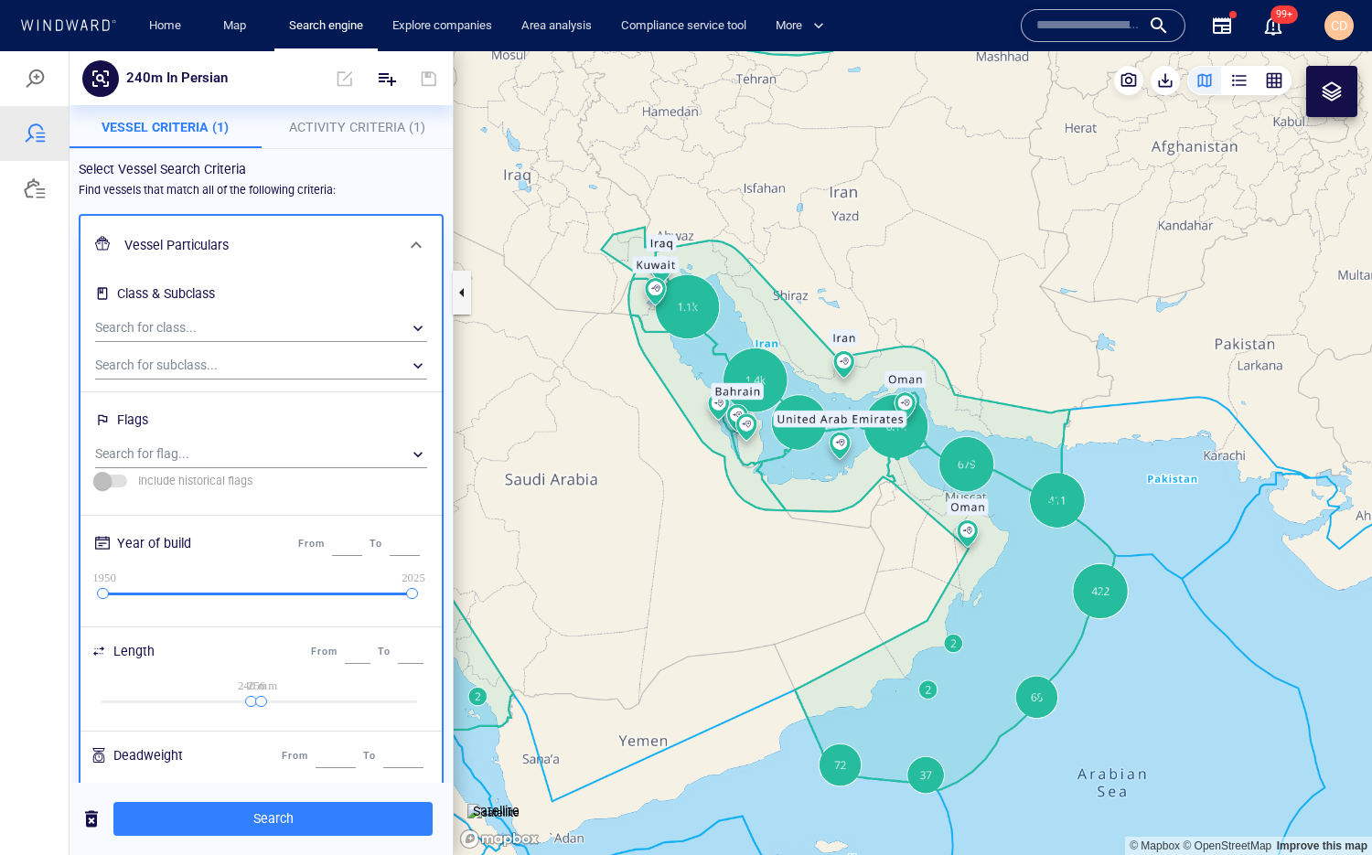
drag, startPoint x: 413, startPoint y: 703, endPoint x: 262, endPoint y: 706, distance: 150.9
click at [262, 621] on div at bounding box center [261, 702] width 12 height 12
drag, startPoint x: 256, startPoint y: 703, endPoint x: 228, endPoint y: 704, distance: 28.4
click at [228, 621] on div "0 m 240 m 241 m 500 m" at bounding box center [259, 703] width 316 height 15
drag, startPoint x: 256, startPoint y: 704, endPoint x: 272, endPoint y: 703, distance: 15.6
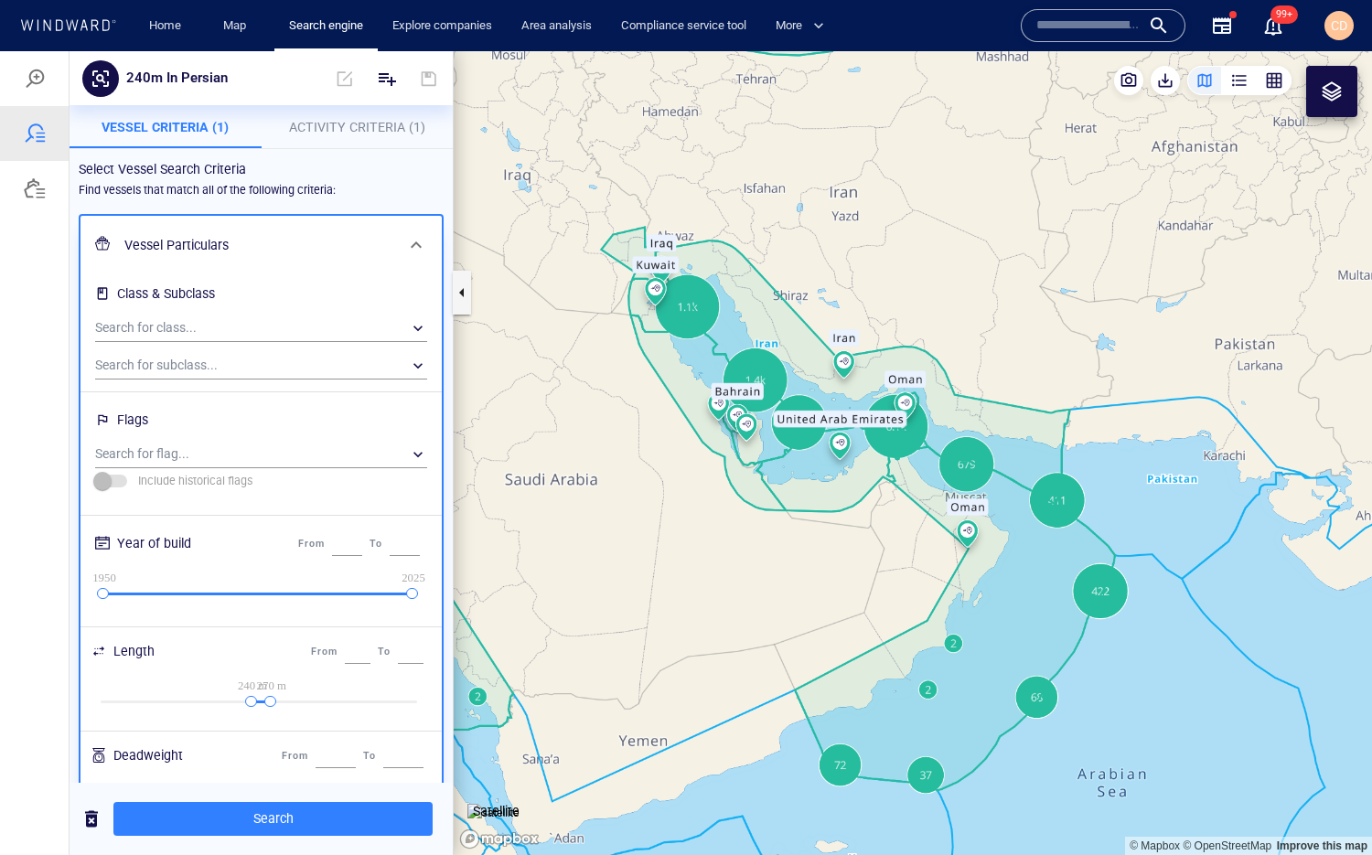
click at [272, 621] on div "0 m 240 m 270 m 500 m" at bounding box center [259, 703] width 316 height 15
type input "***"
drag, startPoint x: 257, startPoint y: 702, endPoint x: 228, endPoint y: 702, distance: 29.3
click at [228, 621] on div "194 m 224 m" at bounding box center [259, 701] width 316 height 3
type input "***"
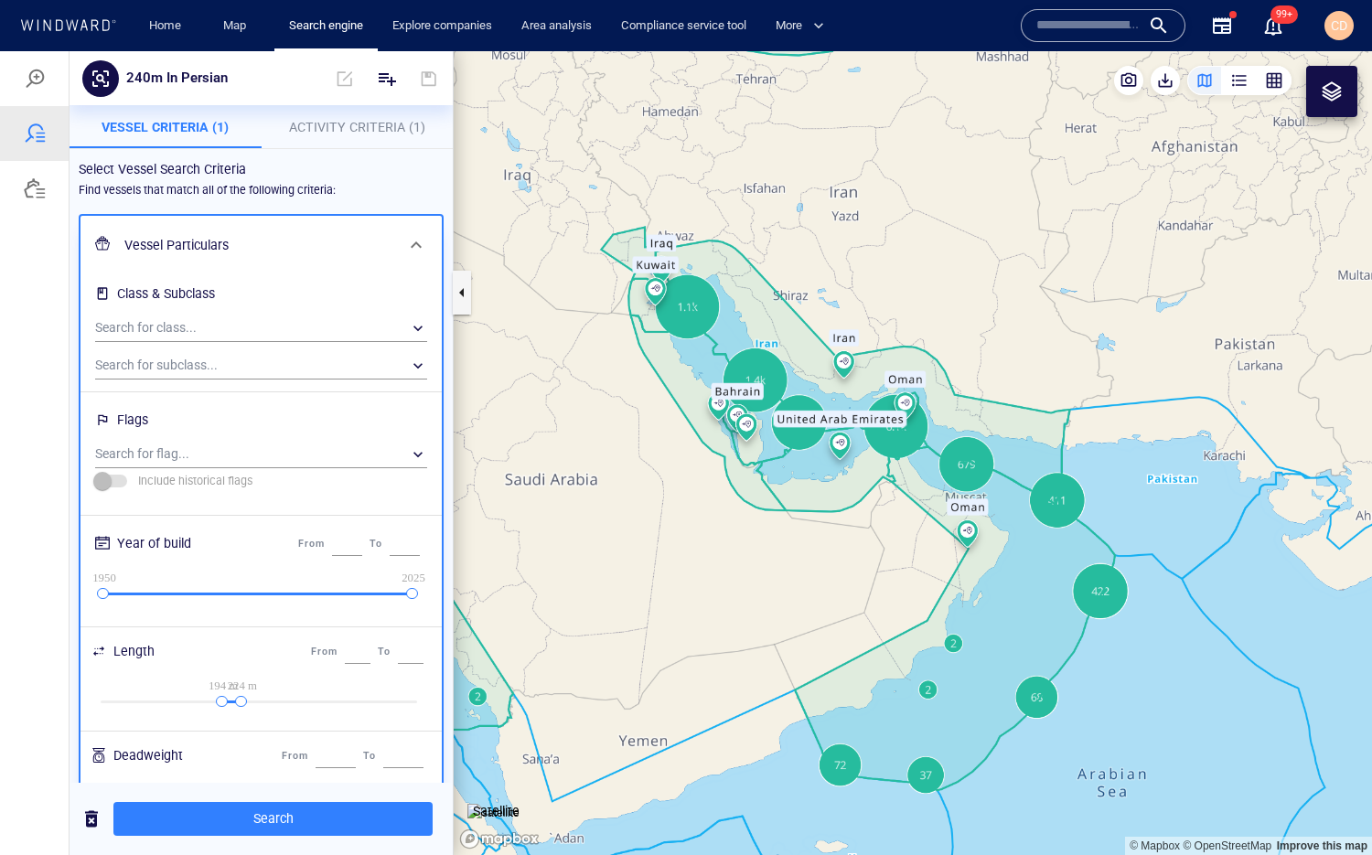
type input "***"
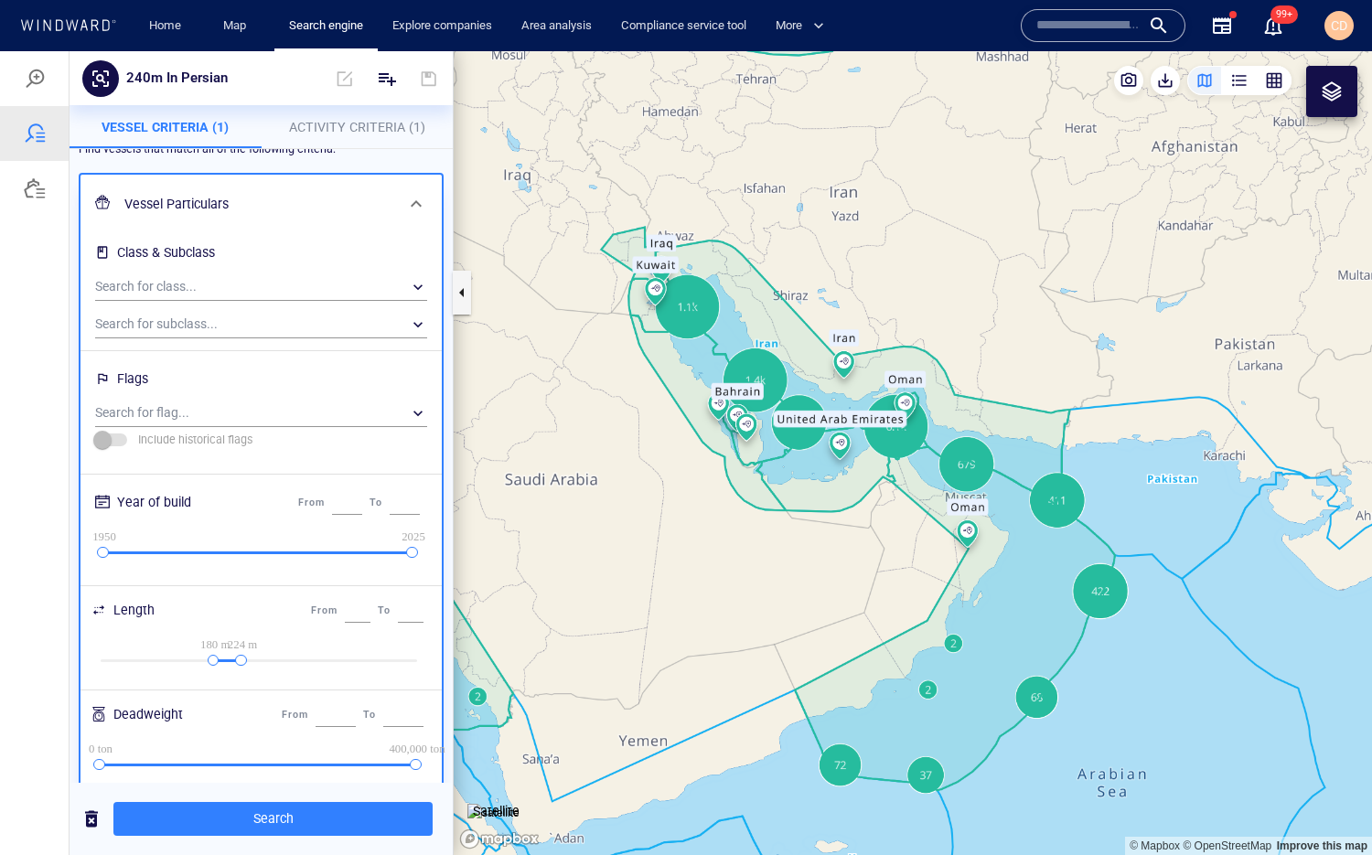
drag, startPoint x: 225, startPoint y: 657, endPoint x: 215, endPoint y: 658, distance: 10.1
click at [215, 621] on div at bounding box center [214, 661] width 12 height 12
click at [251, 621] on div "189 m 238 m" at bounding box center [259, 660] width 316 height 3
type input "***"
click at [252, 621] on div at bounding box center [251, 661] width 12 height 12
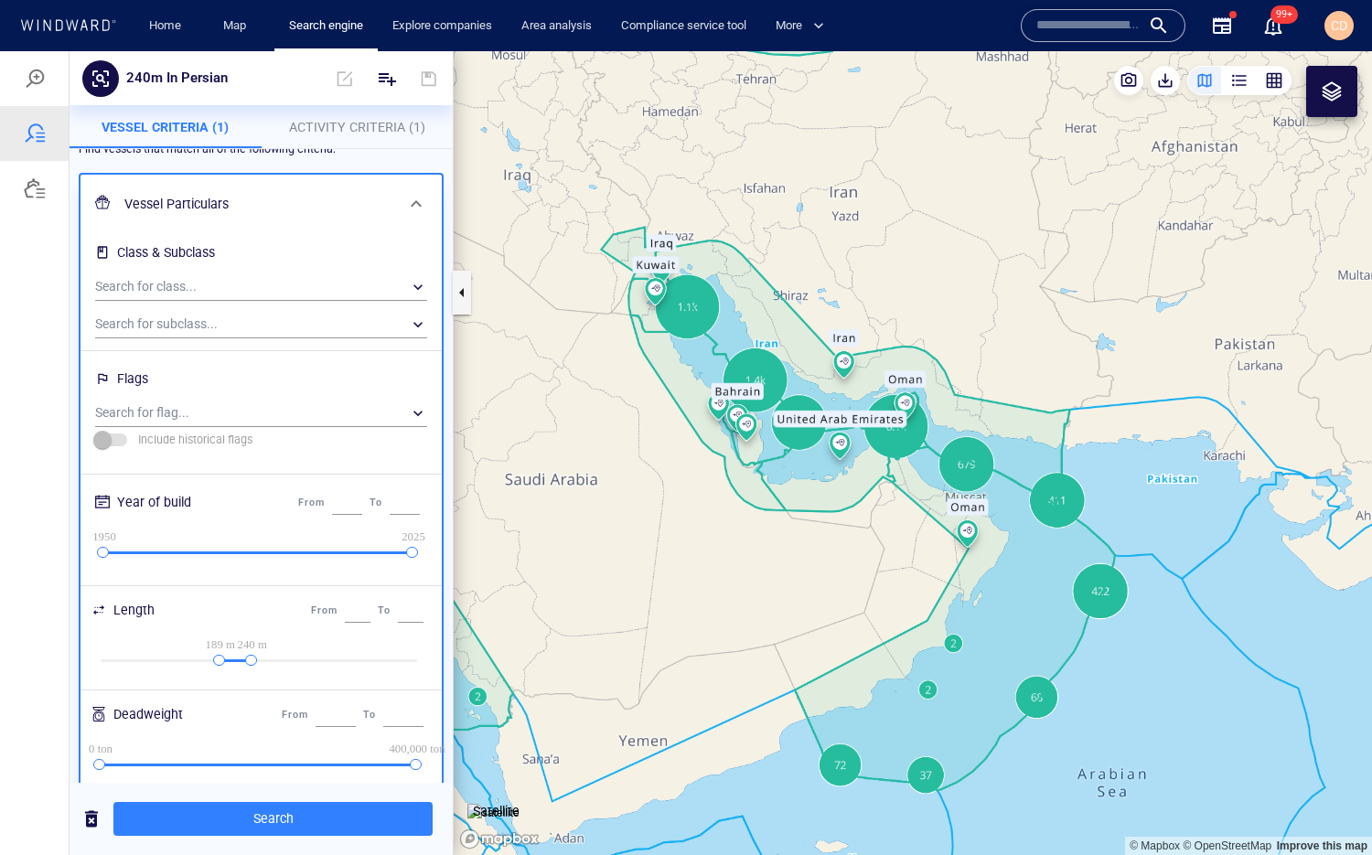
type input "***"
click at [215, 621] on div at bounding box center [214, 661] width 12 height 12
type input "***"
click at [276, 621] on span "Search" at bounding box center [273, 818] width 290 height 23
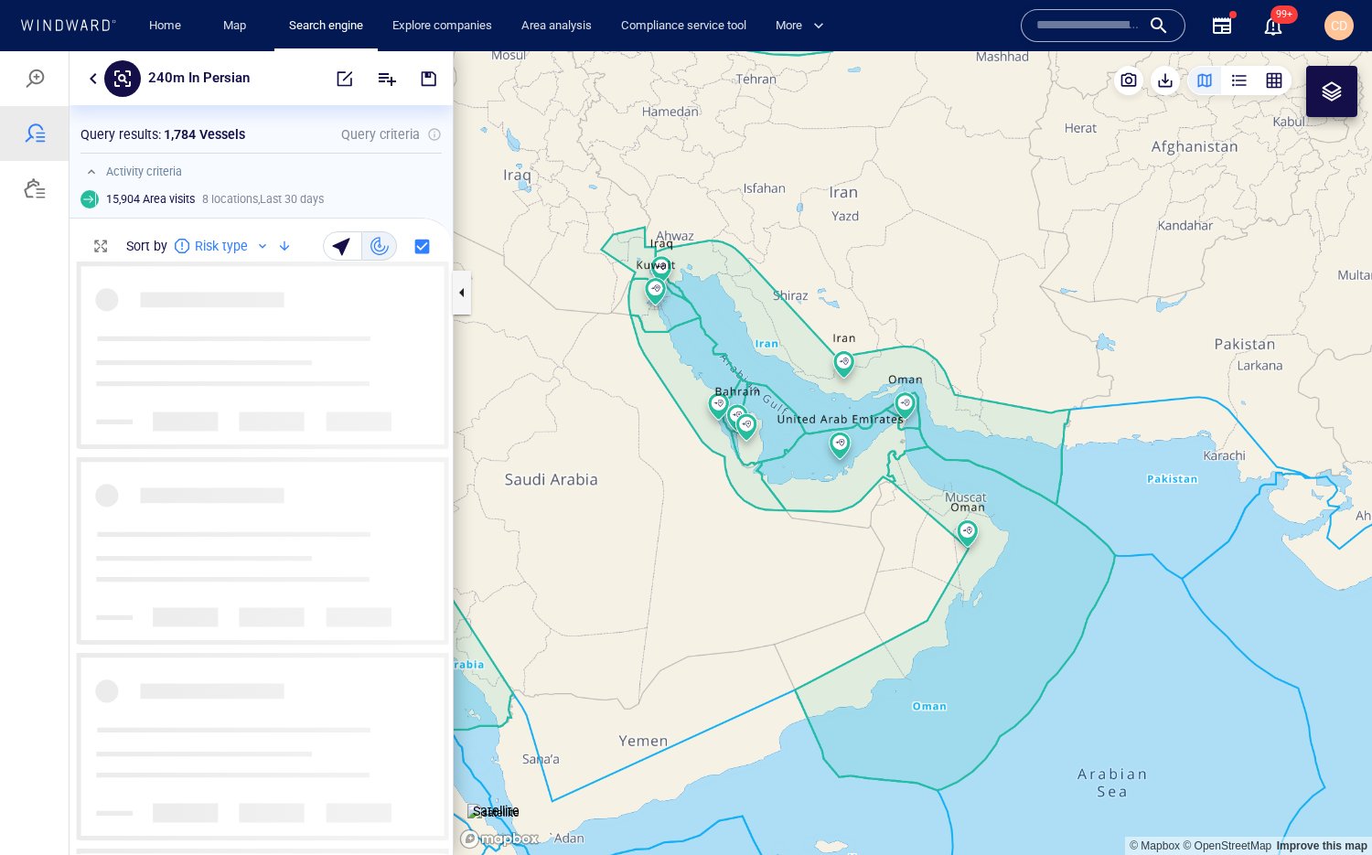
scroll to position [593, 383]
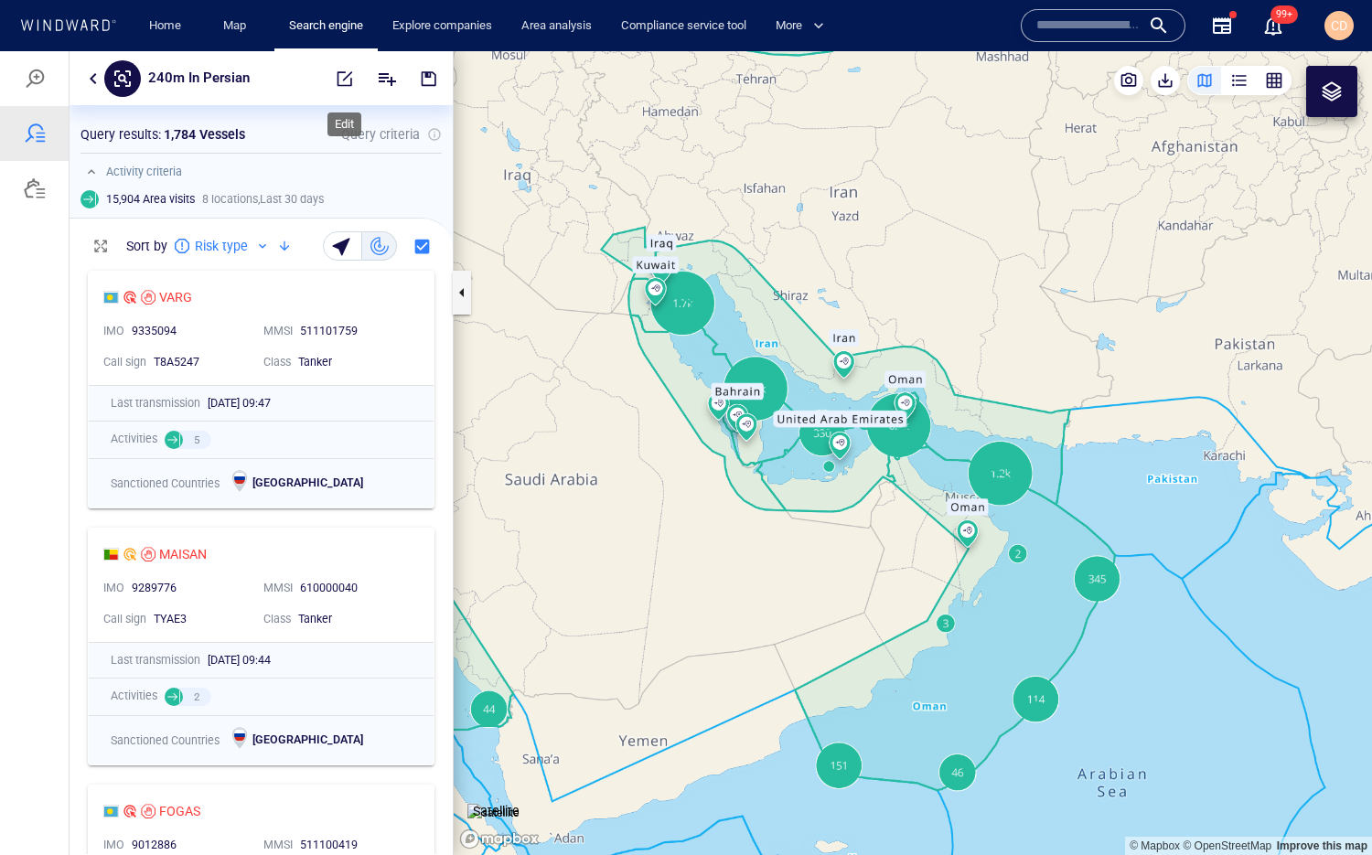
click at [349, 80] on span "button" at bounding box center [345, 78] width 18 height 18
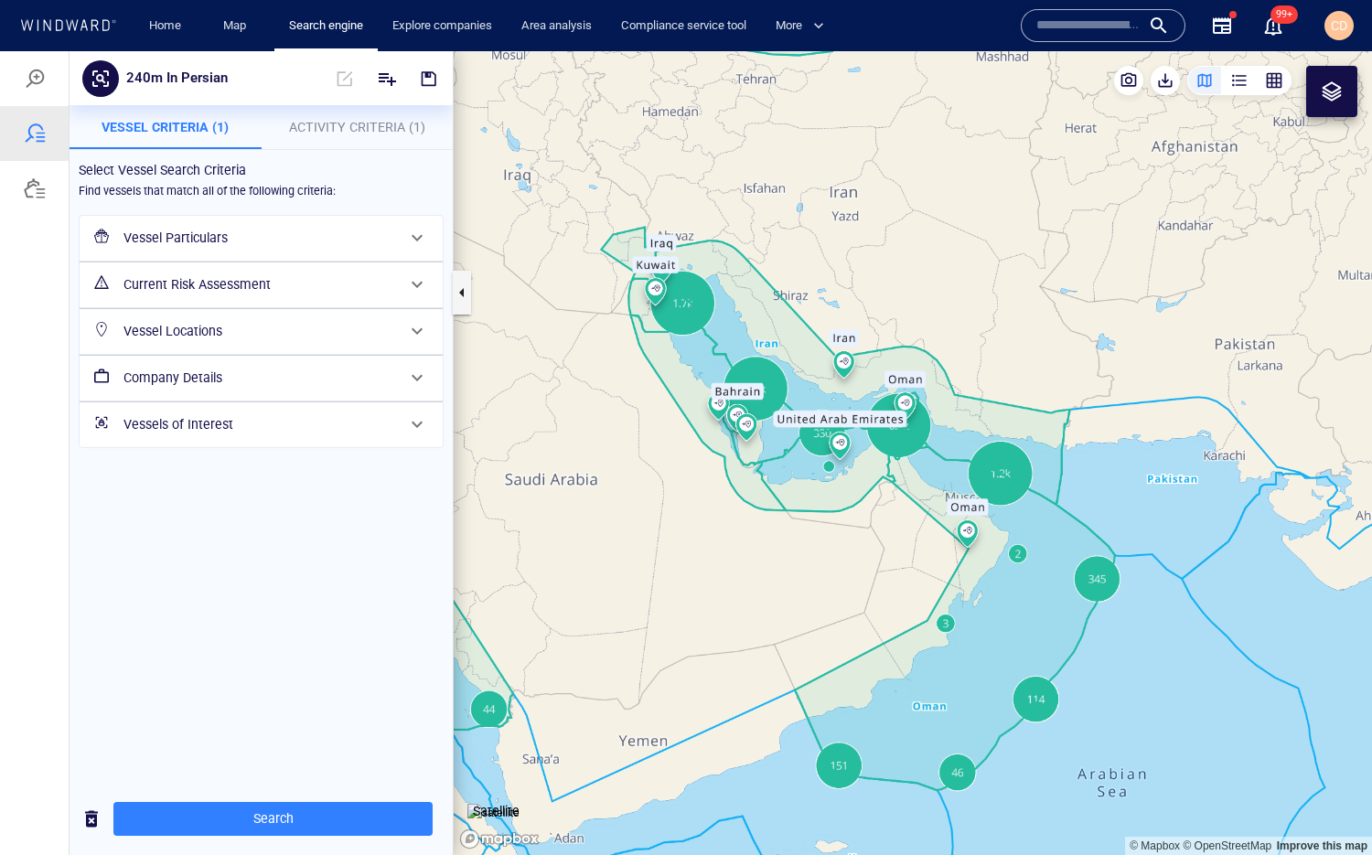
click at [361, 125] on span "Activity Criteria (1)" at bounding box center [357, 127] width 136 height 15
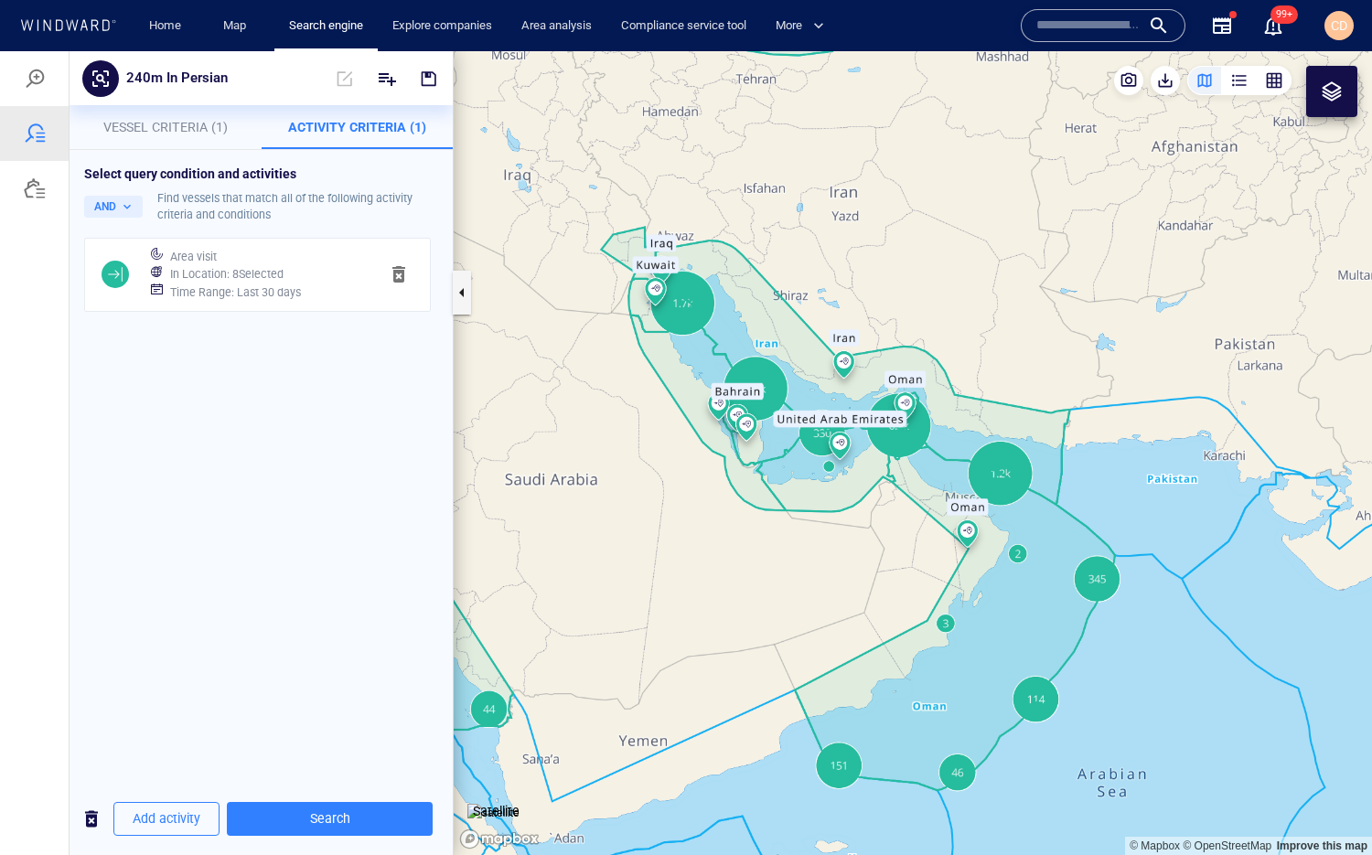
click at [229, 283] on h6 "Time Range : Last 30 days" at bounding box center [235, 292] width 131 height 18
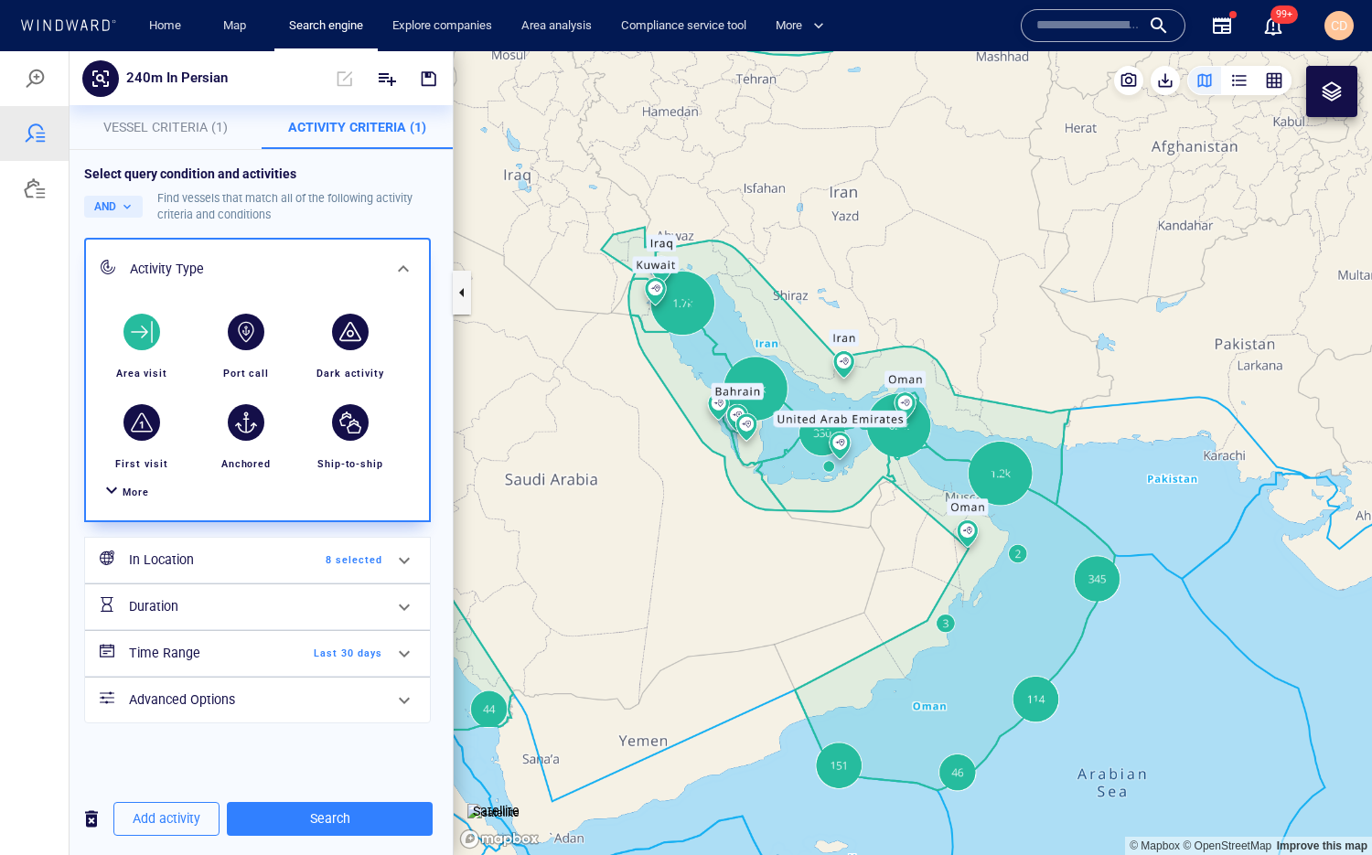
click at [297, 566] on span "8 selected" at bounding box center [329, 560] width 105 height 16
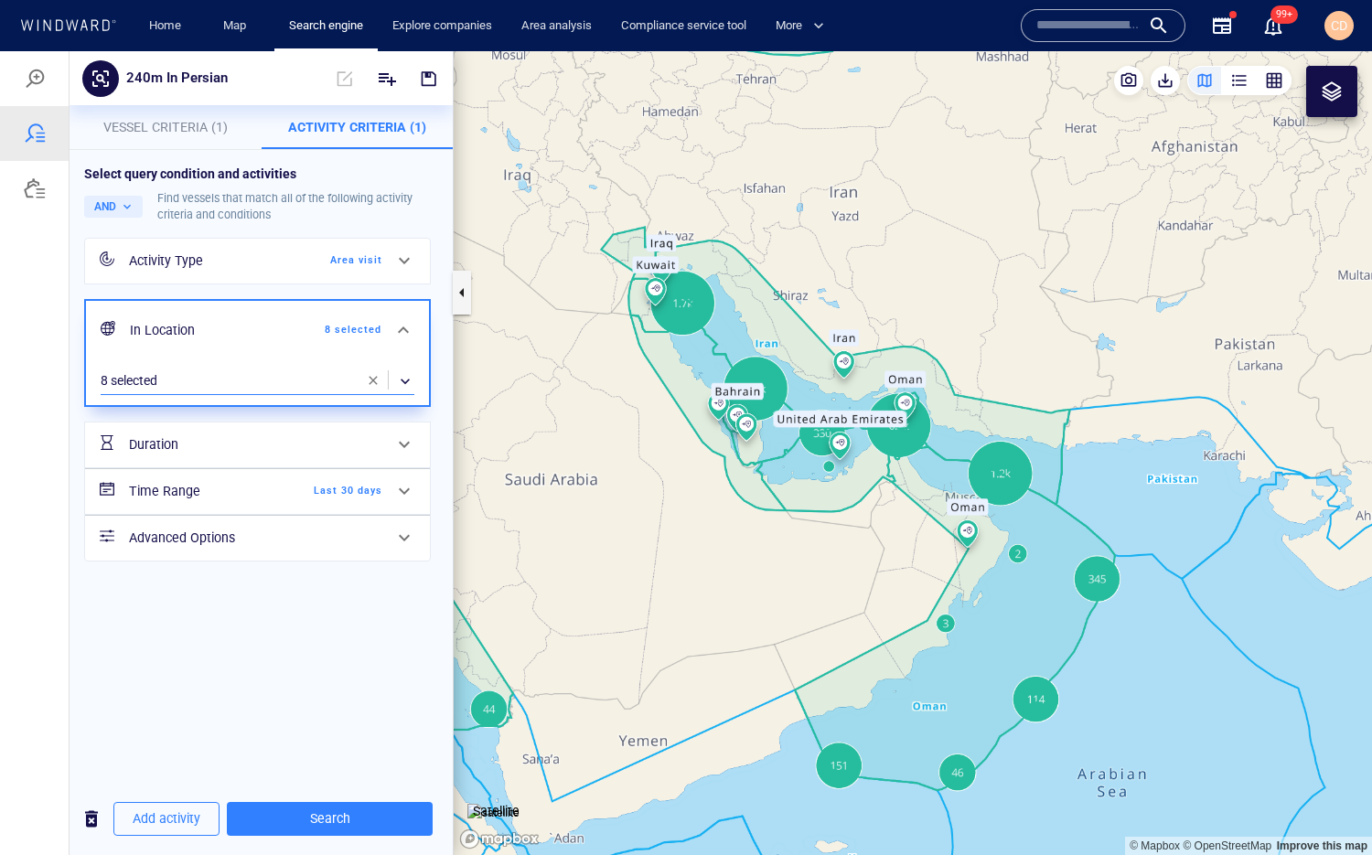
click at [230, 380] on div "​" at bounding box center [258, 381] width 314 height 27
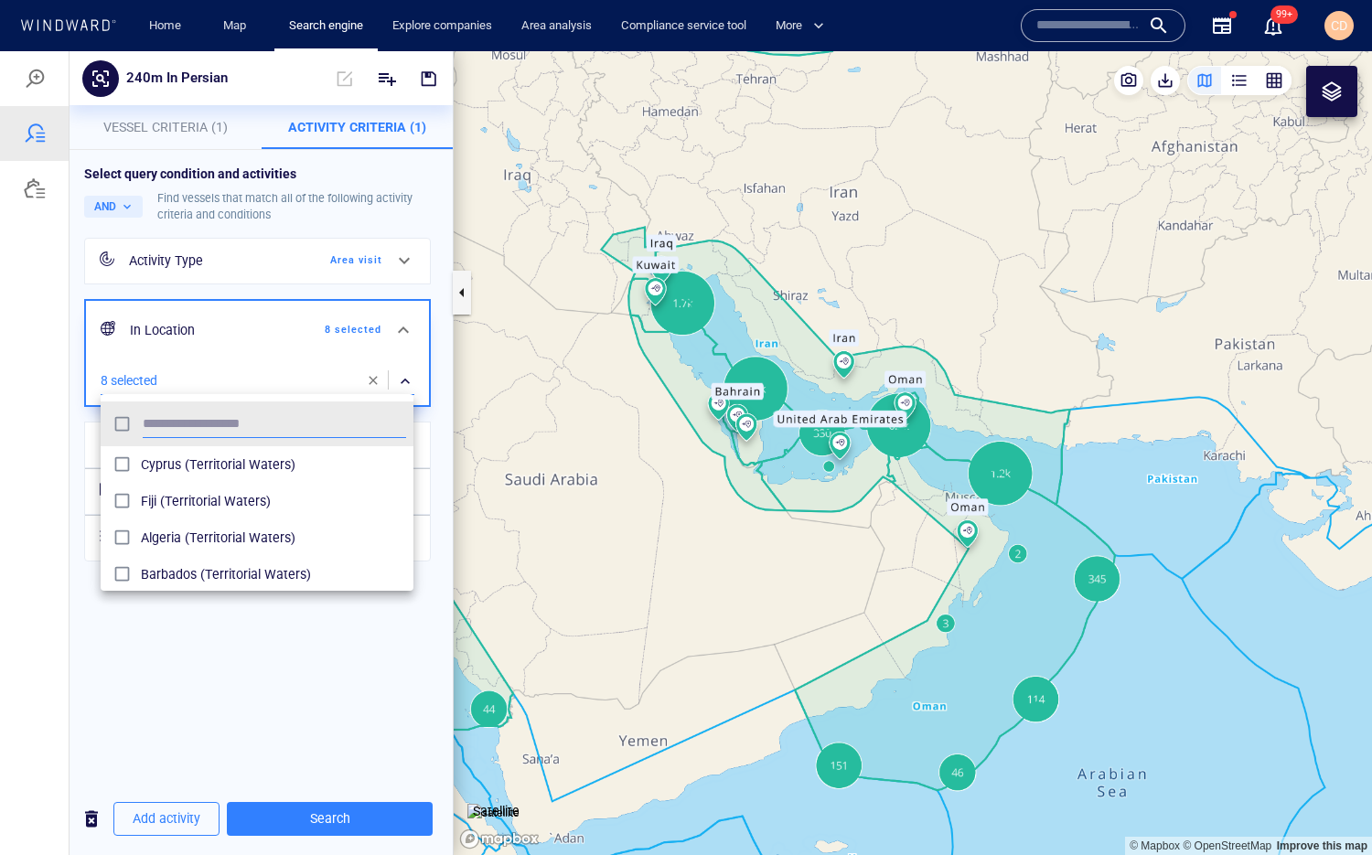
scroll to position [182, 312]
click at [296, 608] on div at bounding box center [686, 453] width 1372 height 804
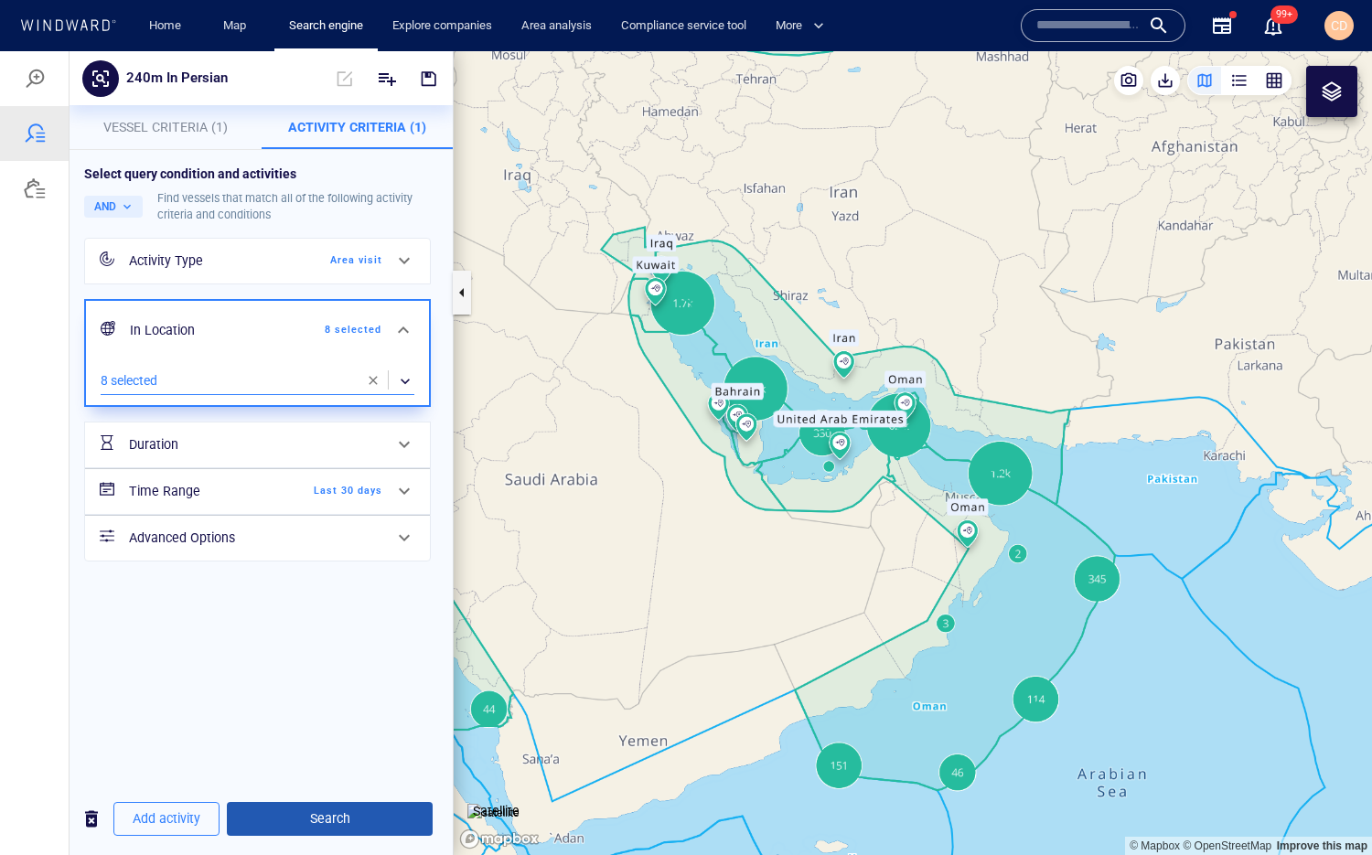
click at [323, 621] on span "Search" at bounding box center [329, 818] width 176 height 23
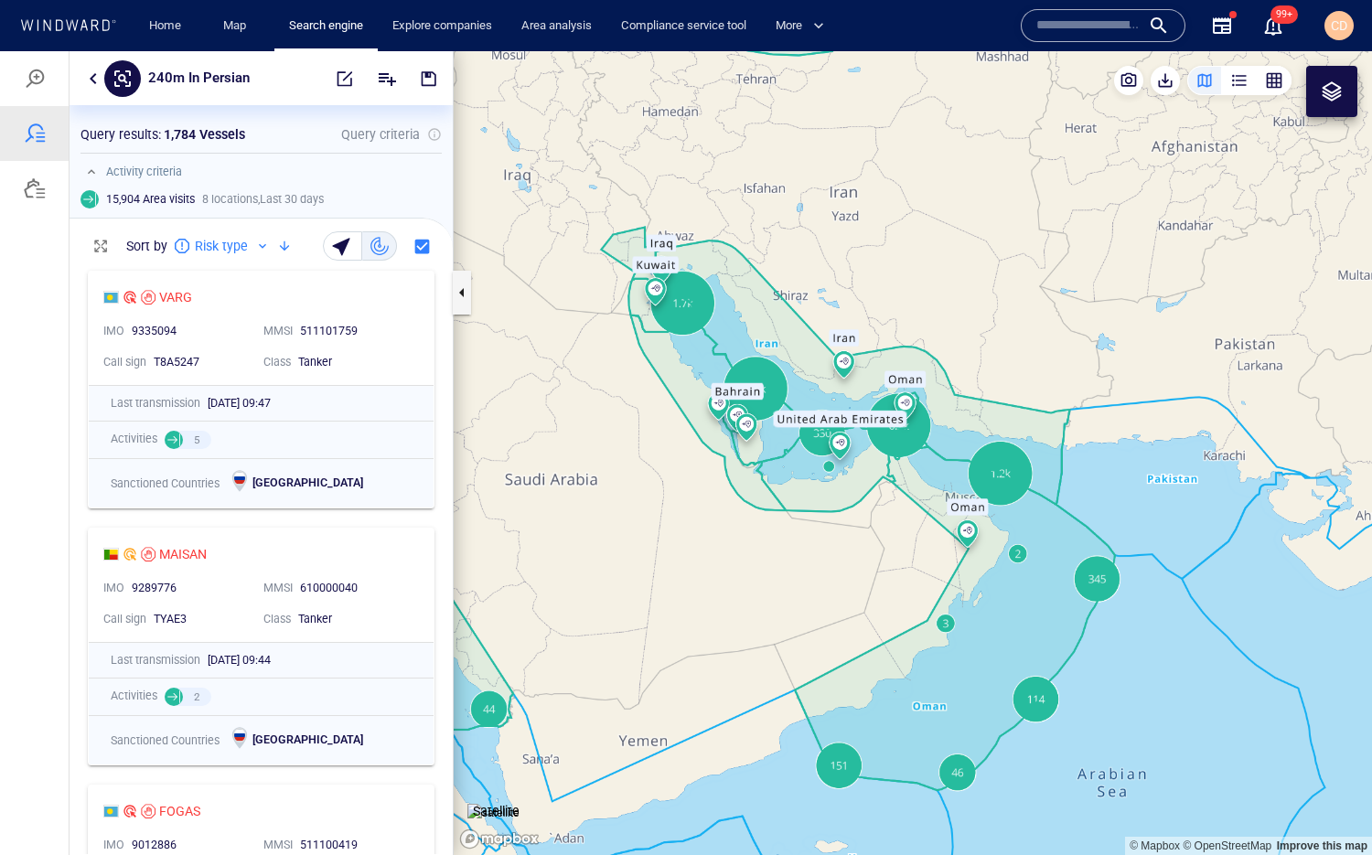
scroll to position [593, 383]
click at [1206, 83] on div "button" at bounding box center [1274, 80] width 18 height 18
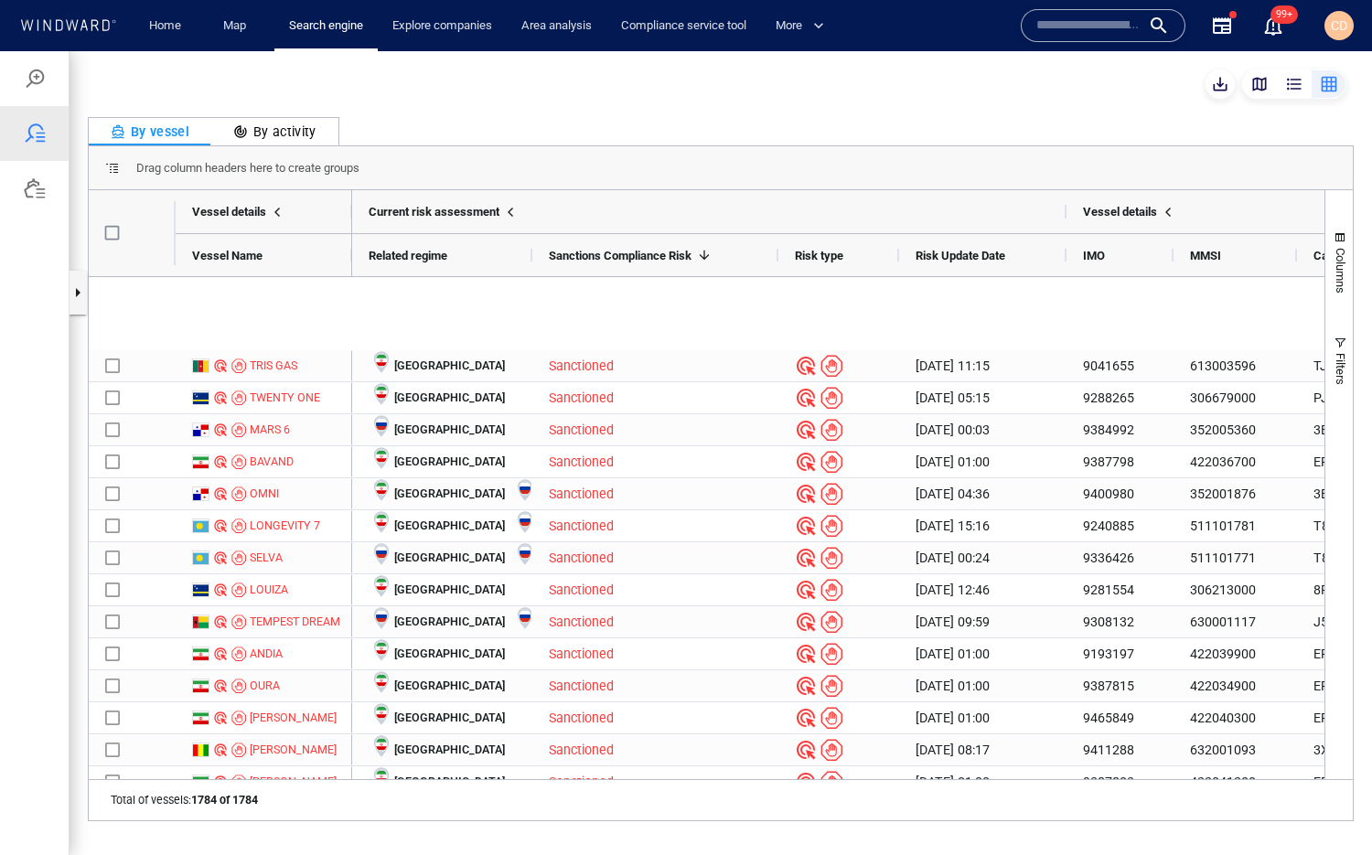
scroll to position [366, 0]
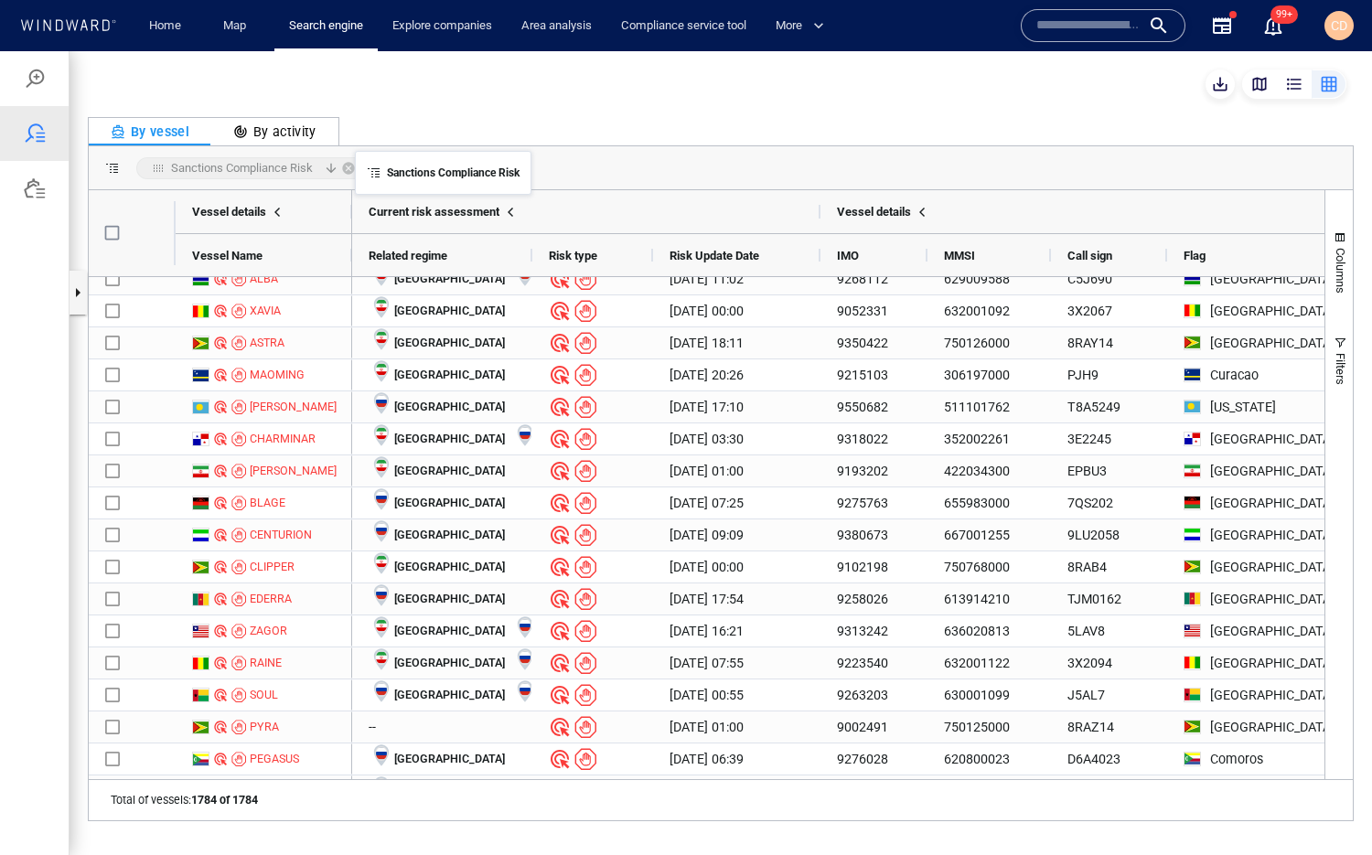
drag, startPoint x: 631, startPoint y: 256, endPoint x: 364, endPoint y: 162, distance: 283.1
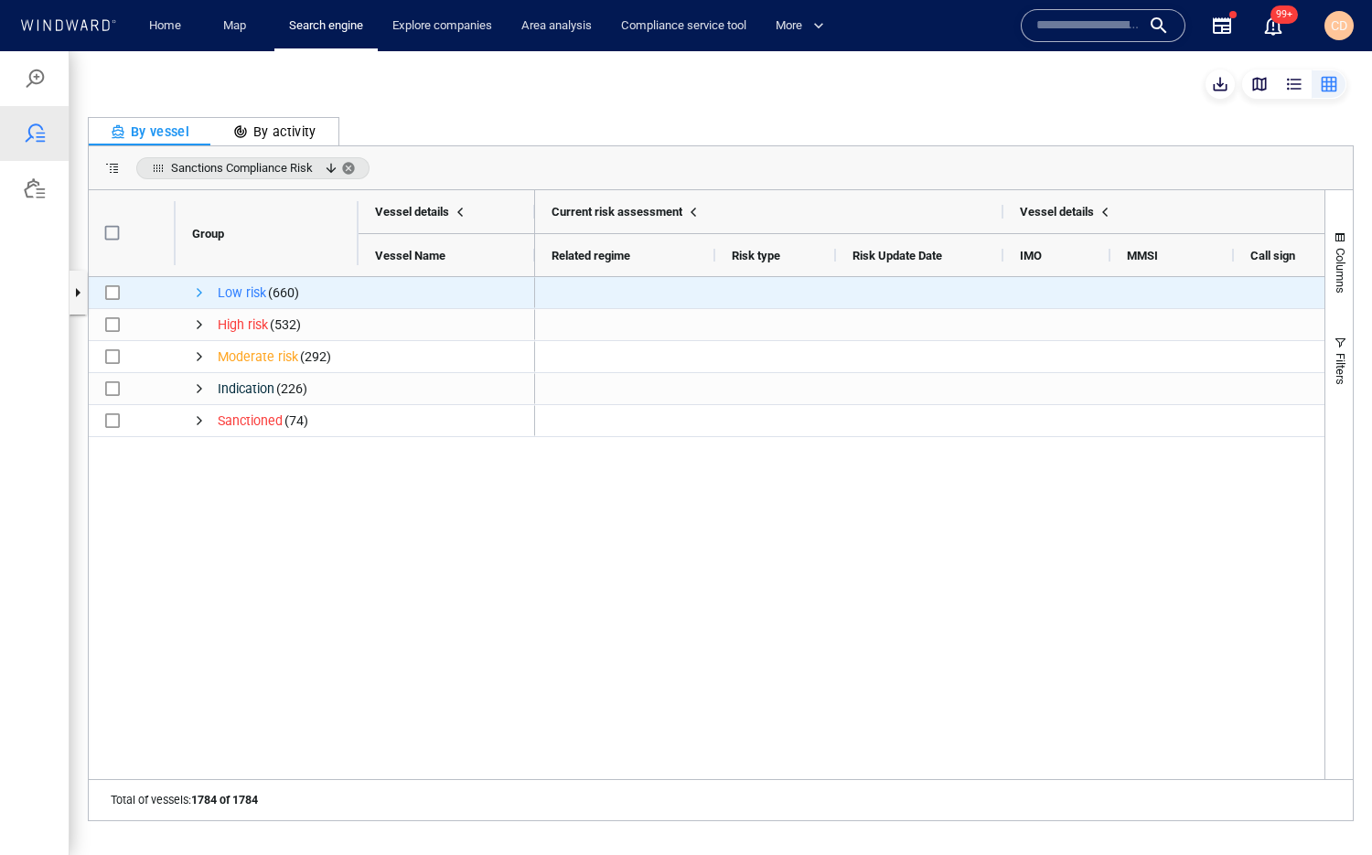
click at [198, 295] on span "Press SPACE to select this row." at bounding box center [199, 292] width 15 height 15
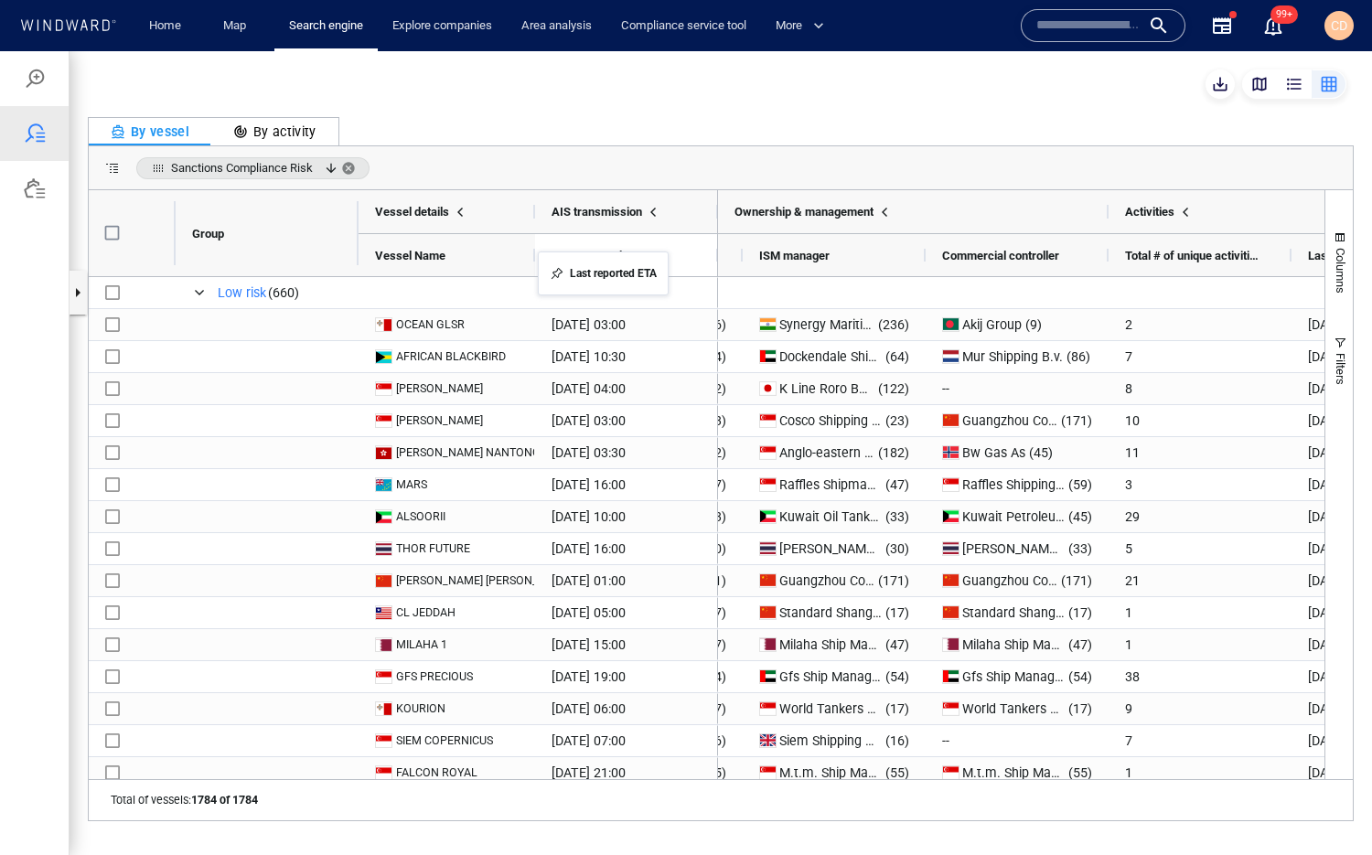
drag, startPoint x: 816, startPoint y: 250, endPoint x: 543, endPoint y: 262, distance: 272.8
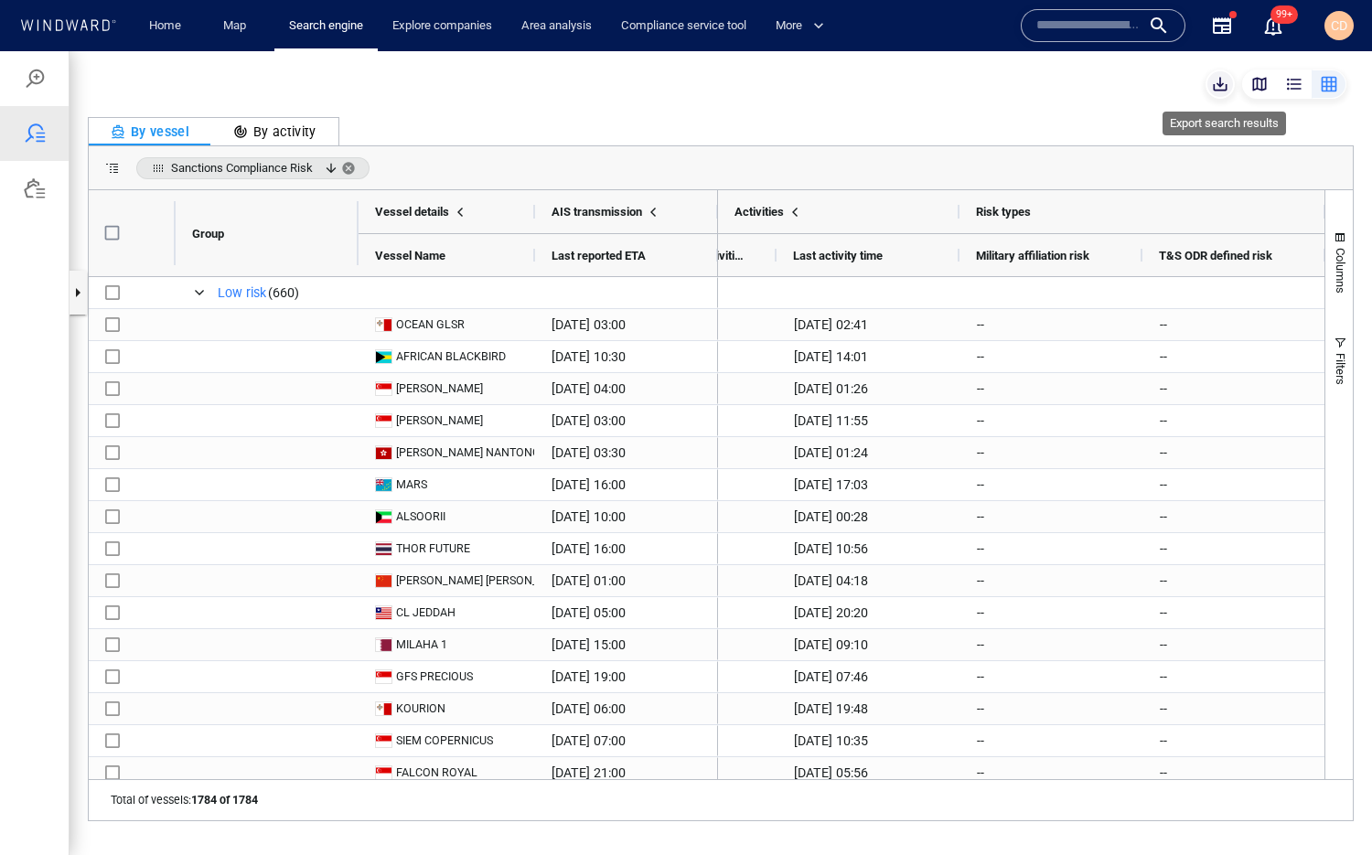
click at [1206, 87] on span "button" at bounding box center [1220, 84] width 18 height 18
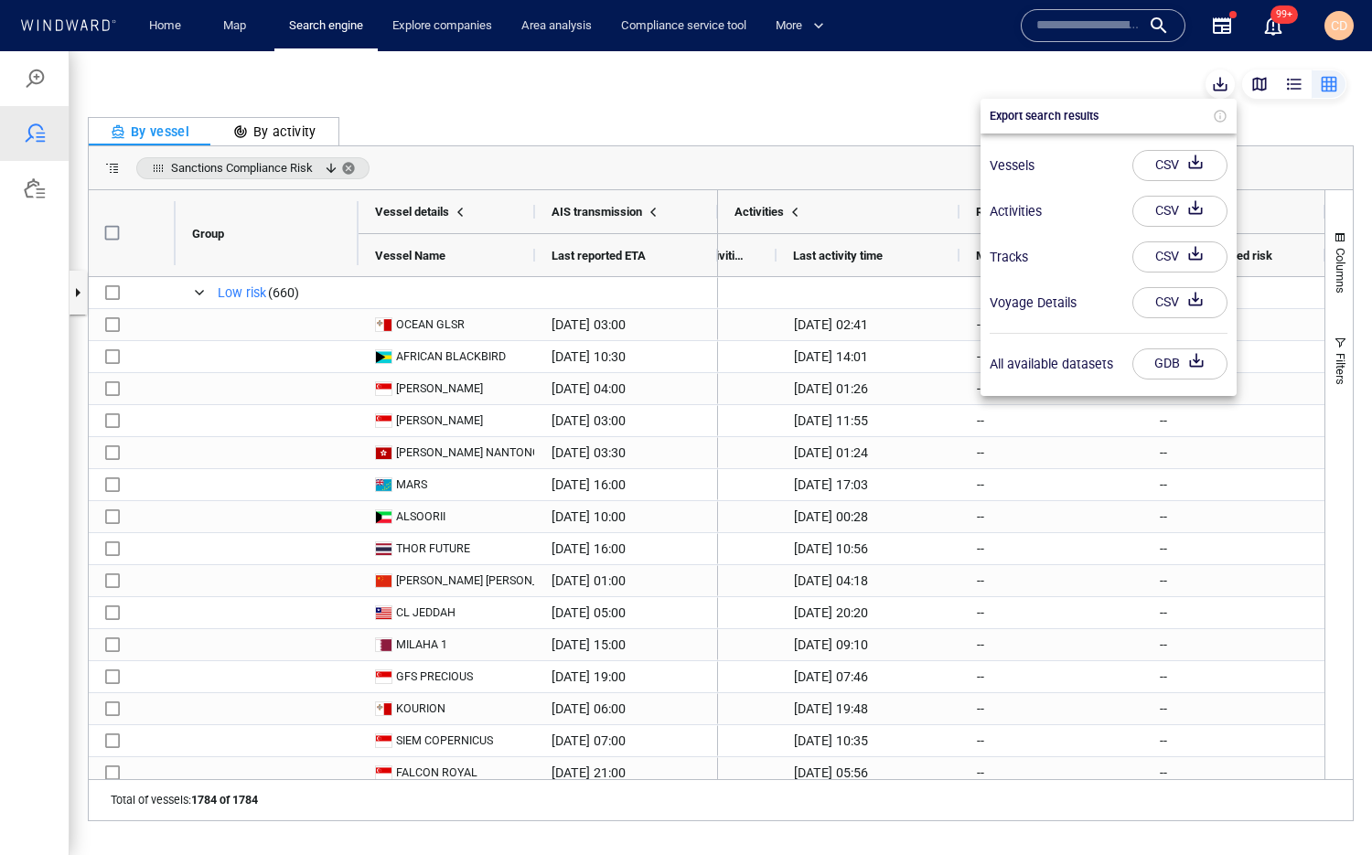
click at [884, 88] on div at bounding box center [686, 453] width 1372 height 804
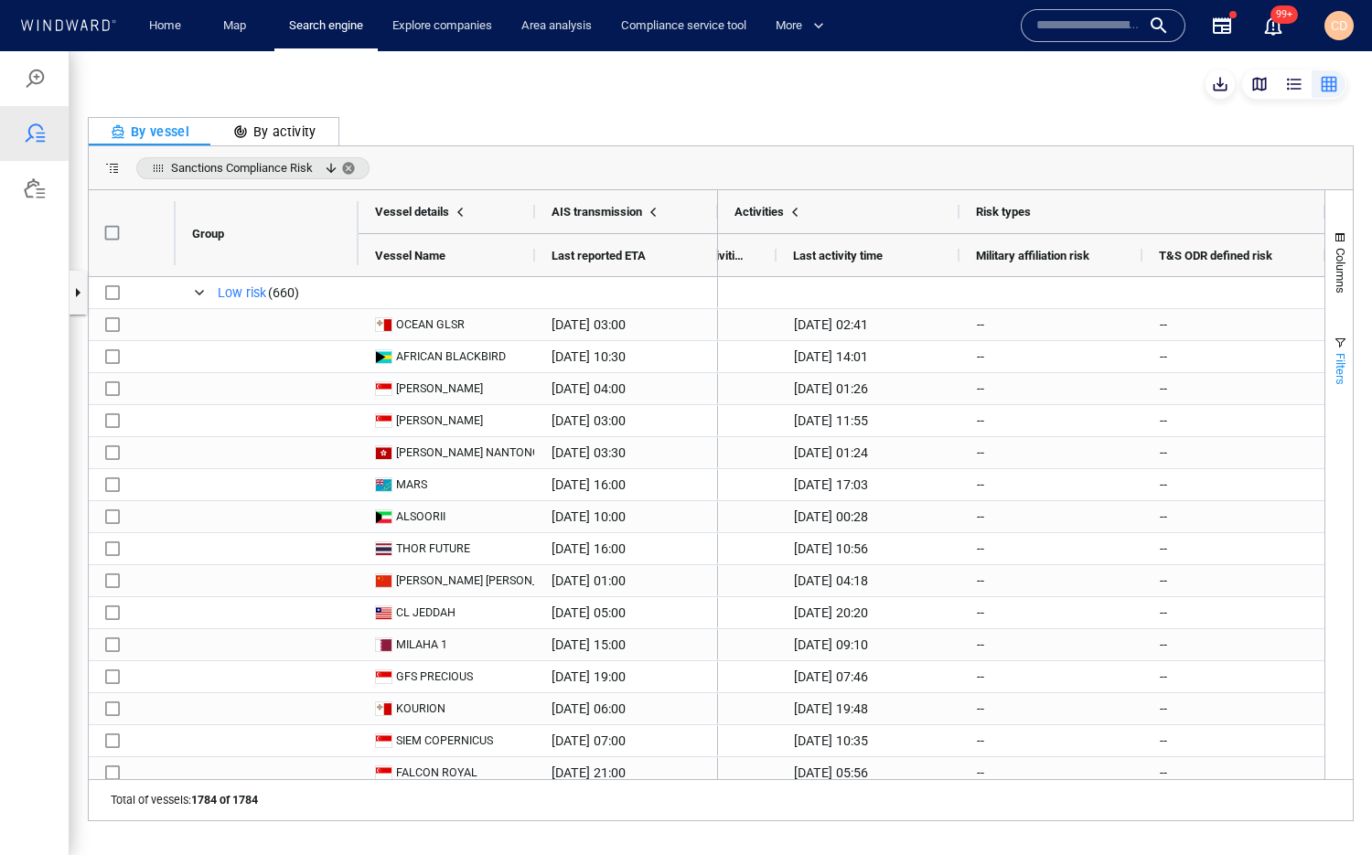
click at [1206, 359] on span "Filters" at bounding box center [1340, 369] width 14 height 32
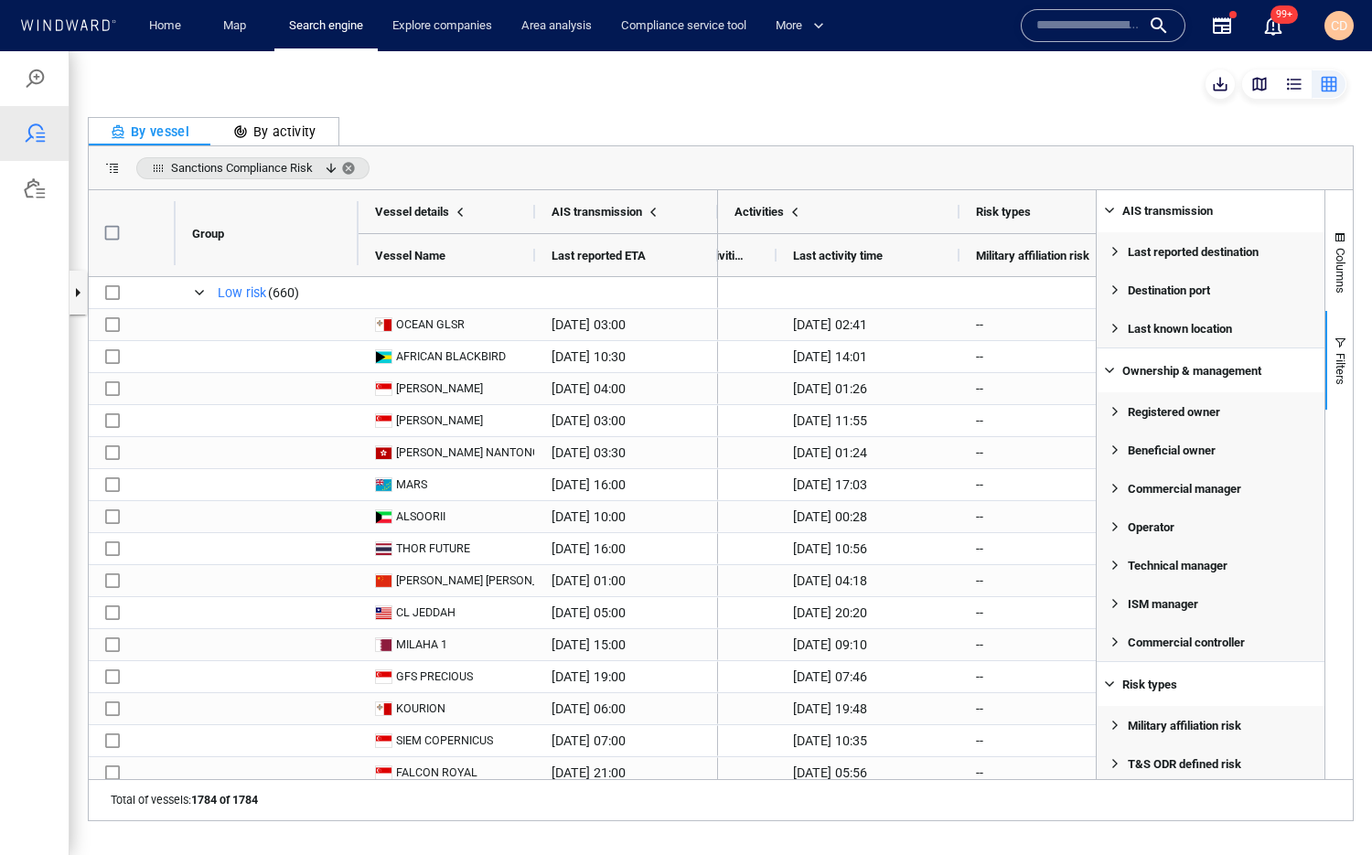
click at [1150, 103] on div "By vessel By activity Sanctions Compliance Risk Drag here to set column labels …" at bounding box center [720, 453] width 1302 height 804
click at [1172, 112] on div "By vessel By activity Sanctions Compliance Risk Drag here to set column labels …" at bounding box center [720, 453] width 1302 height 804
drag, startPoint x: 1180, startPoint y: 486, endPoint x: 1177, endPoint y: 273, distance: 213.1
click at [1177, 273] on div "Current risk assessment Enabled Sanctions Compliance Risk Related regime Risk t…" at bounding box center [1210, 191] width 228 height 1184
click at [1206, 259] on button "Columns" at bounding box center [1338, 261] width 27 height 99
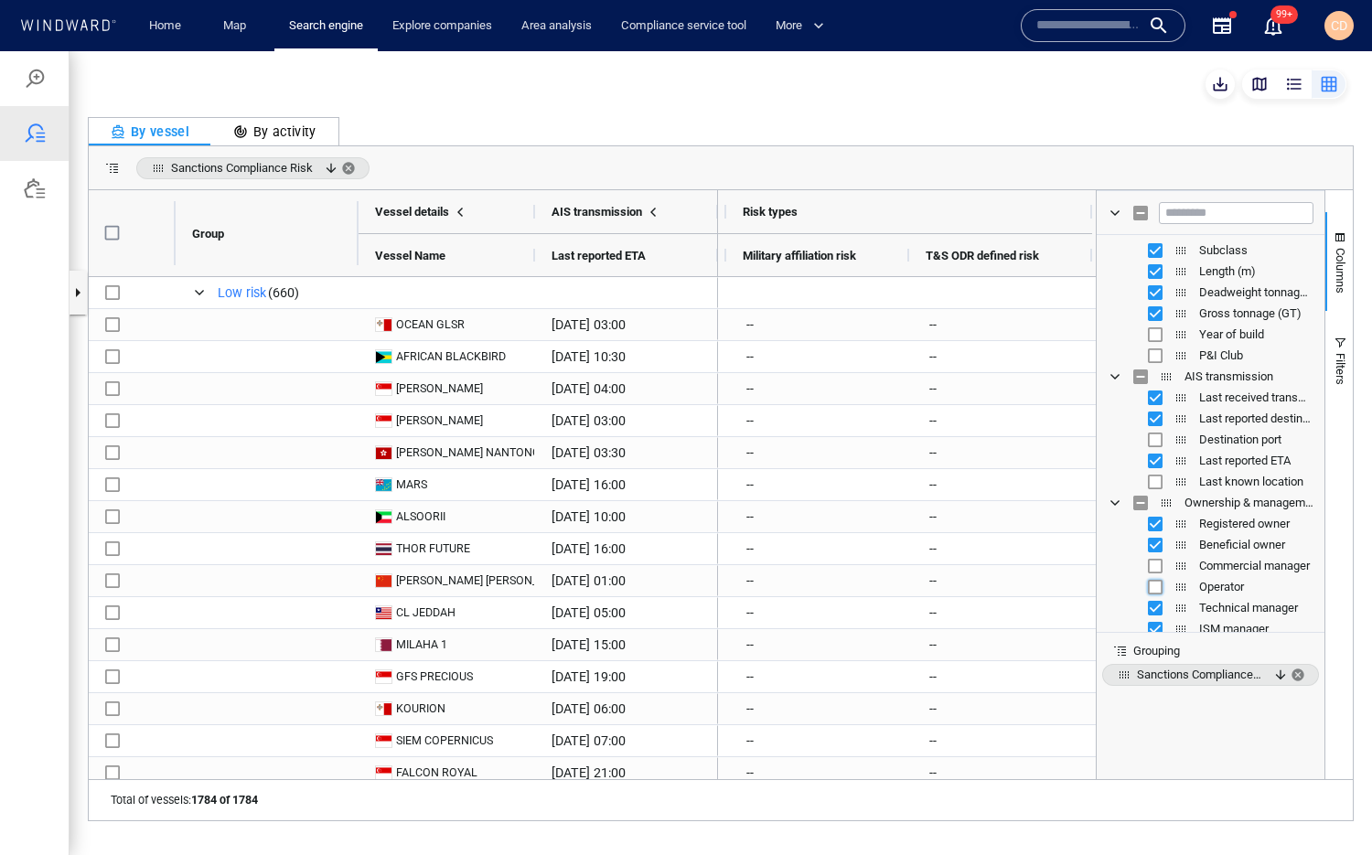
scroll to position [0, 3156]
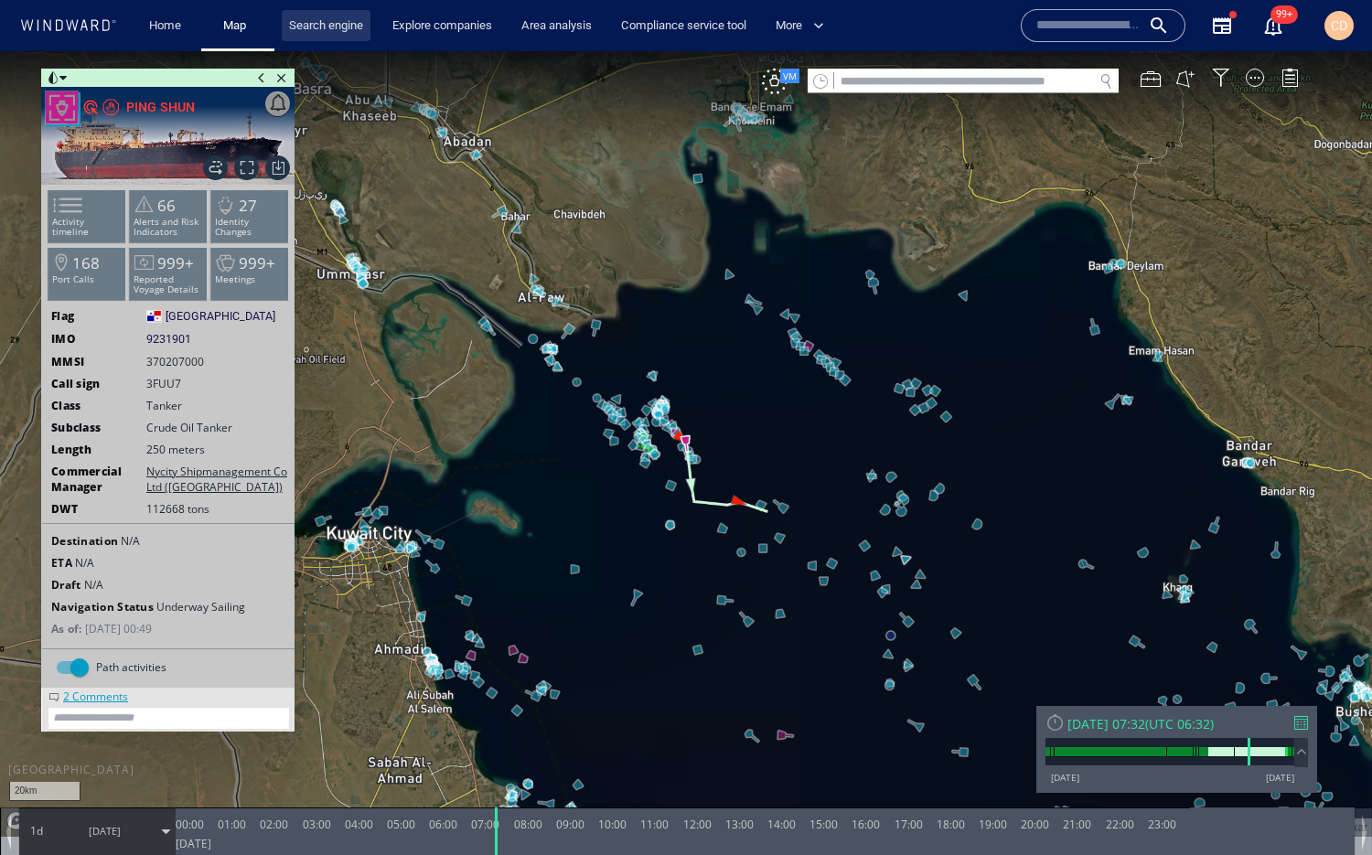
click at [324, 18] on link "Search engine" at bounding box center [326, 26] width 89 height 32
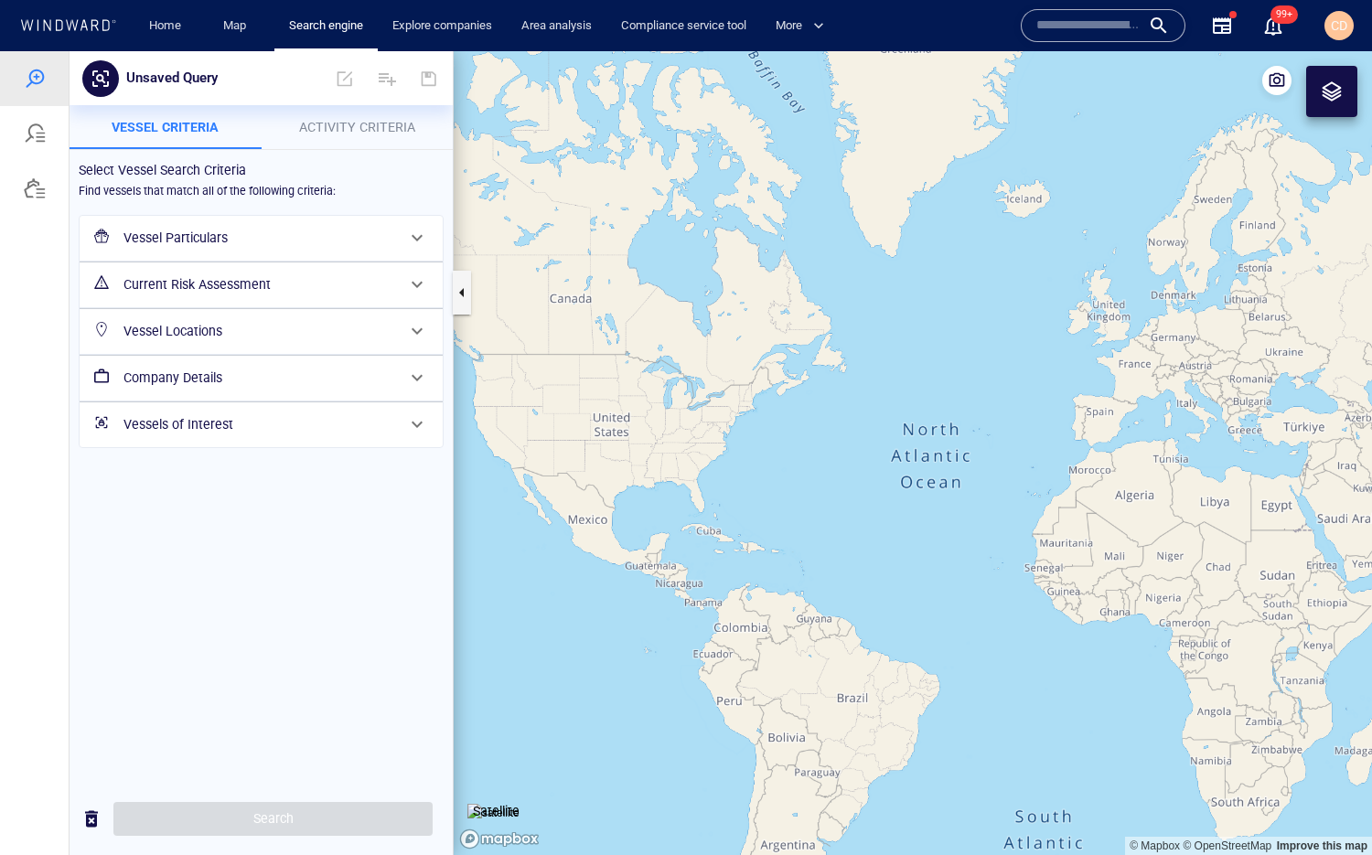
click at [1206, 89] on div at bounding box center [1331, 91] width 22 height 22
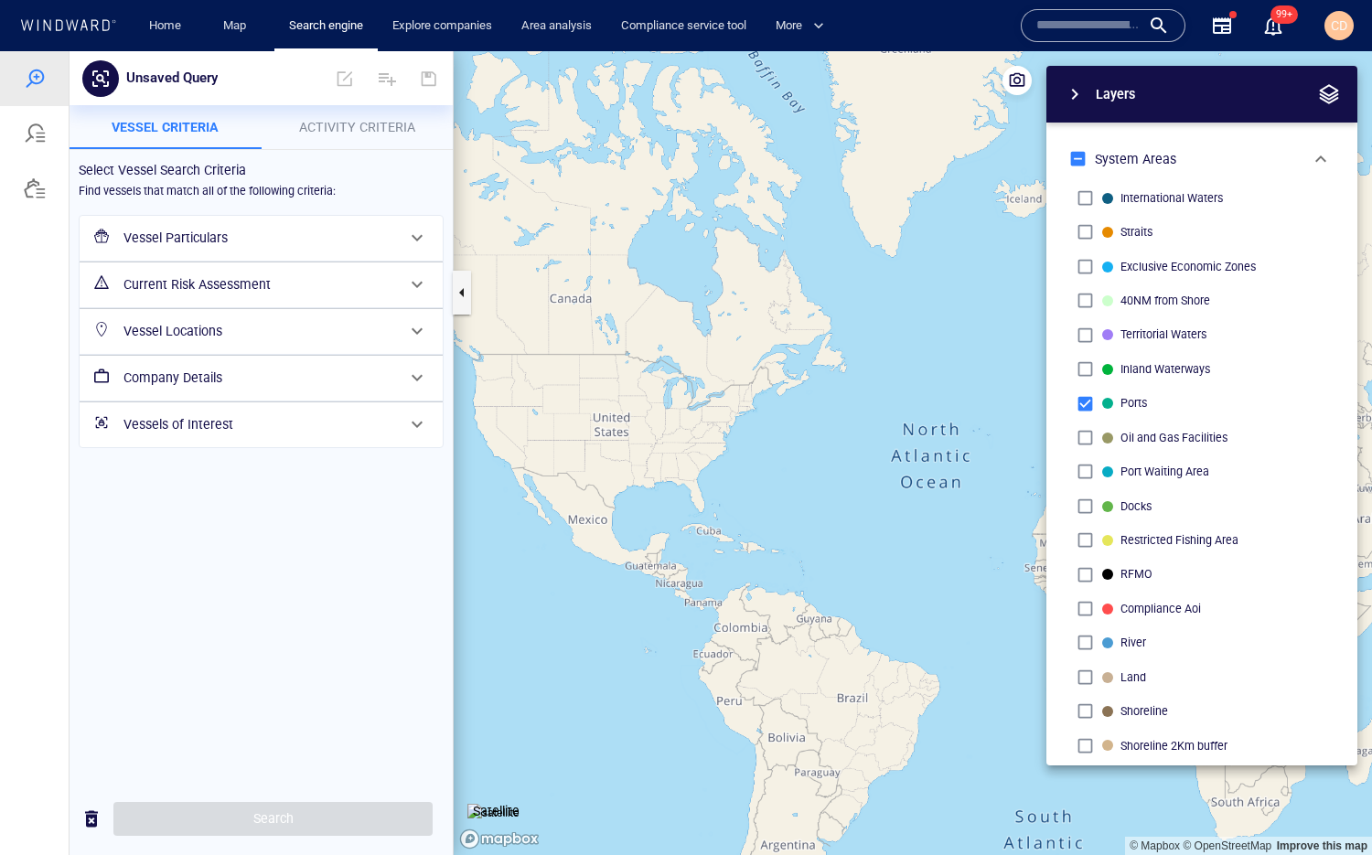
drag, startPoint x: 929, startPoint y: 463, endPoint x: 543, endPoint y: 505, distance: 388.2
click at [543, 506] on canvas "Map" at bounding box center [913, 453] width 918 height 804
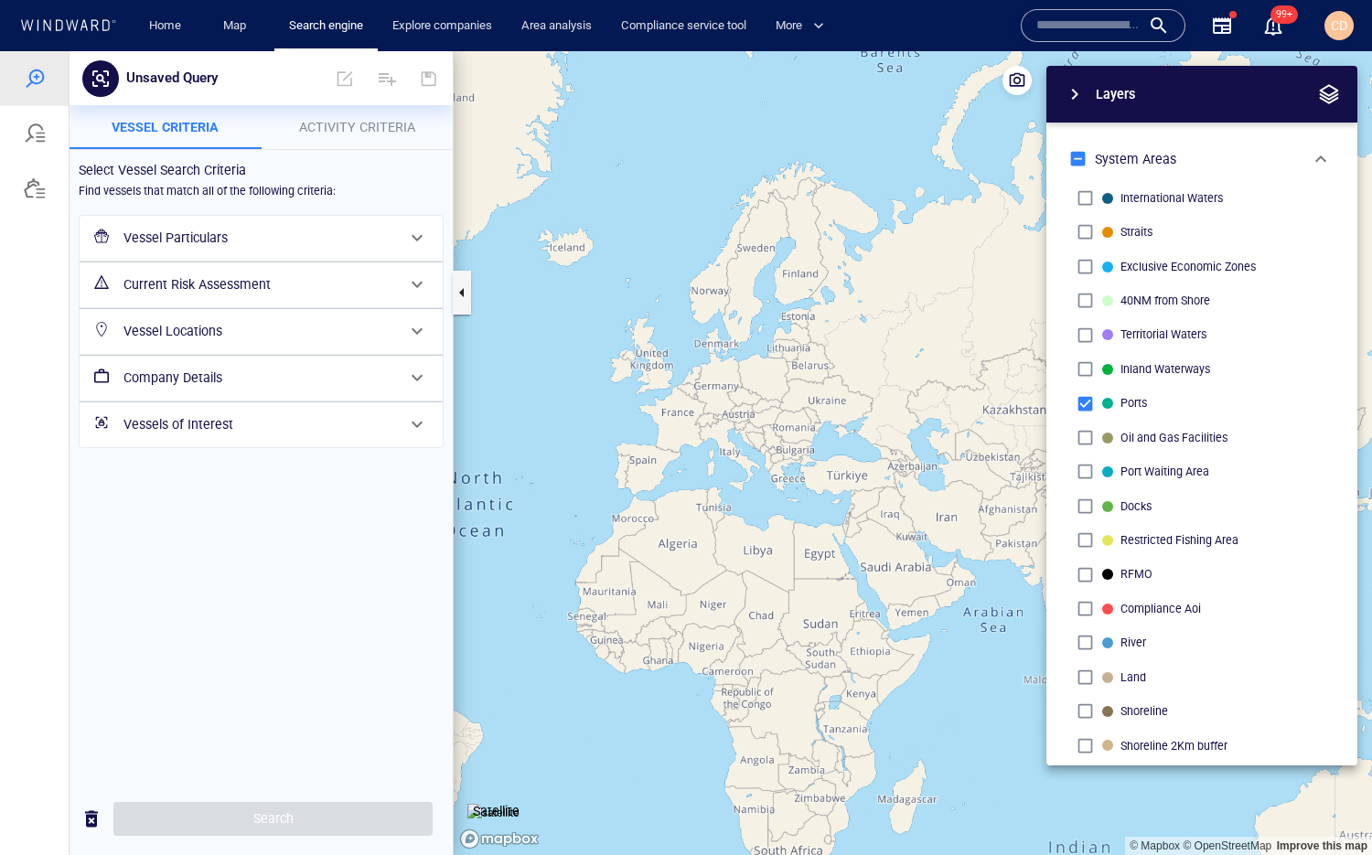
drag, startPoint x: 812, startPoint y: 499, endPoint x: 566, endPoint y: 456, distance: 249.7
click at [566, 457] on canvas "Map" at bounding box center [913, 453] width 918 height 804
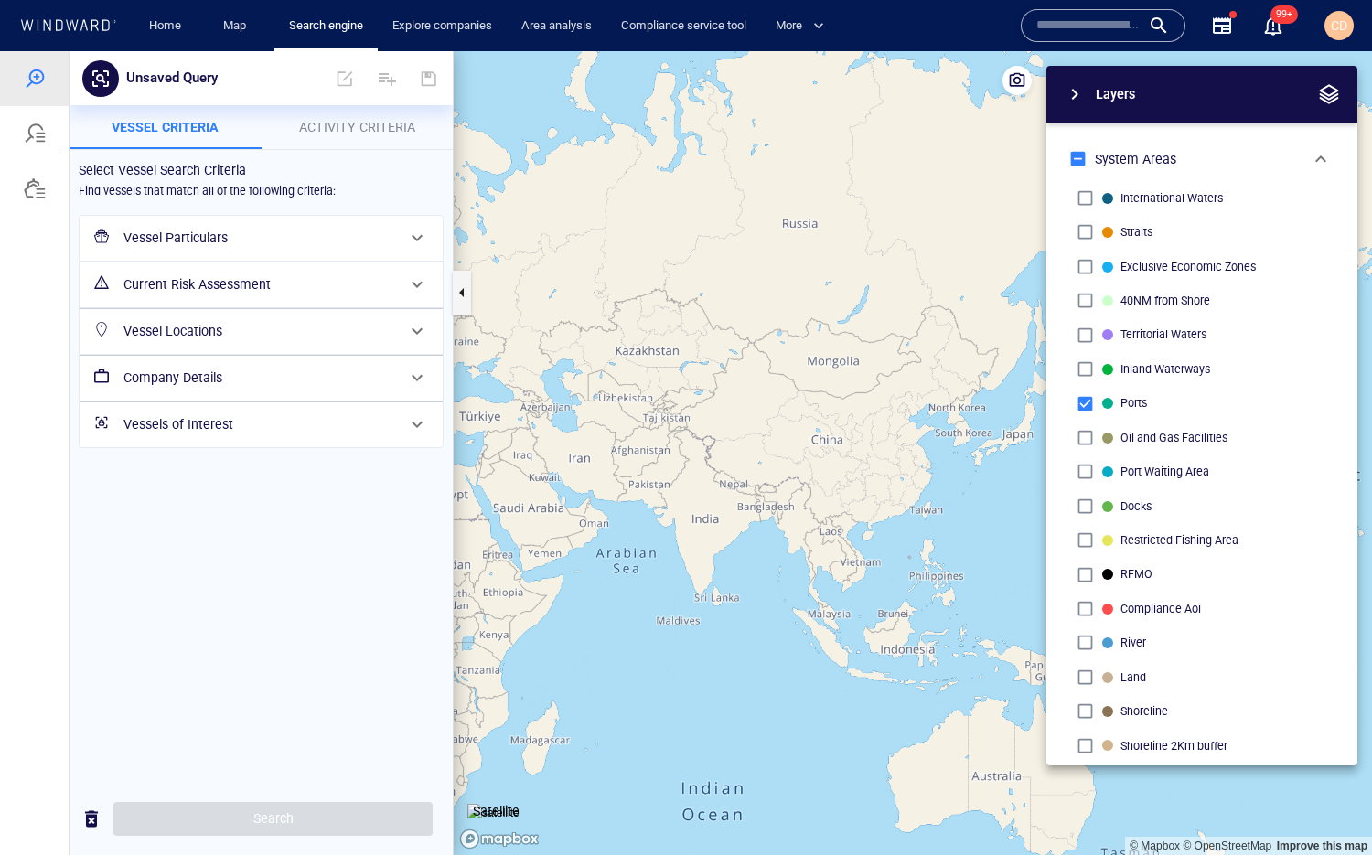
drag, startPoint x: 850, startPoint y: 465, endPoint x: 735, endPoint y: 485, distance: 117.0
click at [734, 486] on canvas "Map" at bounding box center [913, 453] width 918 height 804
click at [854, 416] on canvas "Map" at bounding box center [913, 453] width 918 height 804
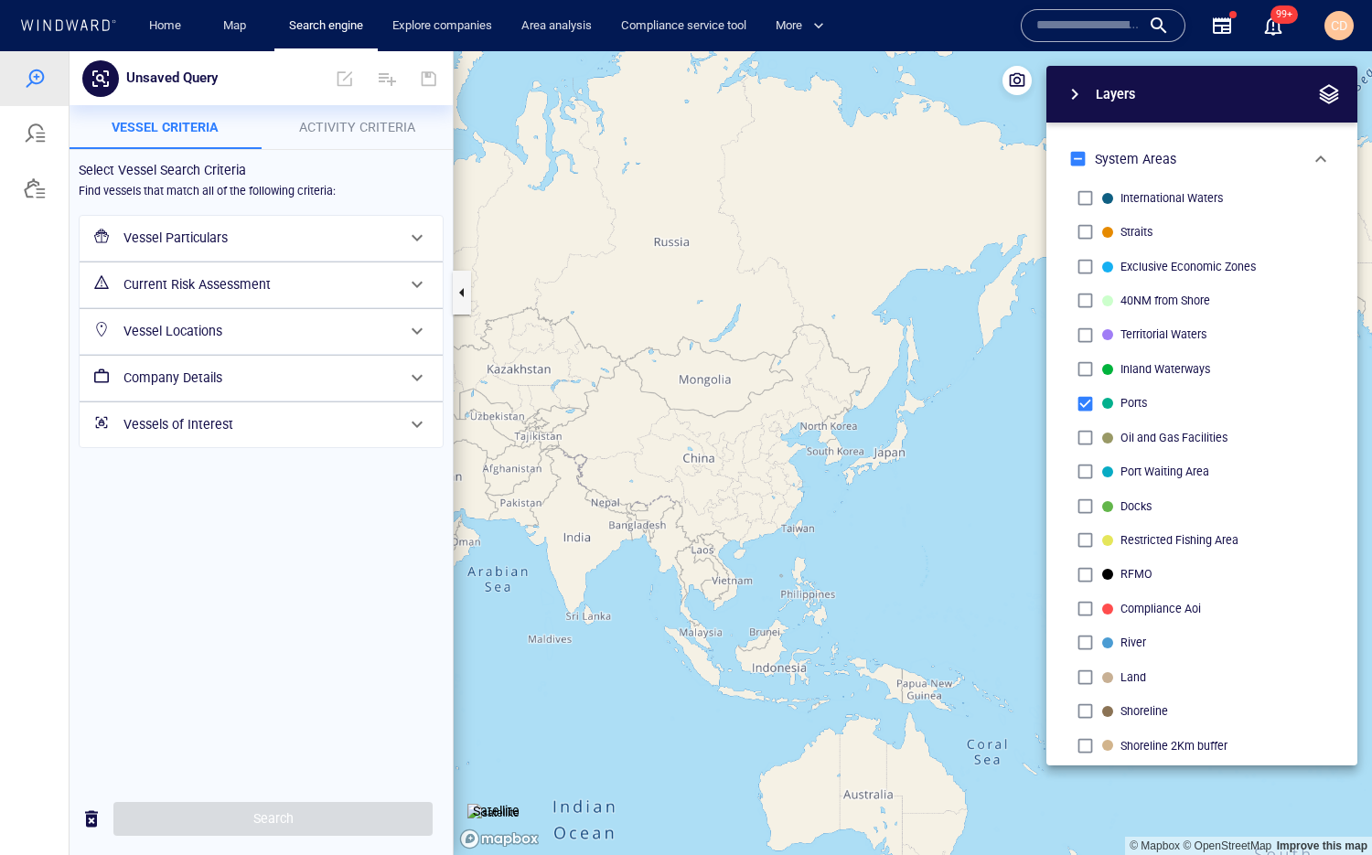
click at [854, 417] on canvas "Map" at bounding box center [913, 453] width 918 height 804
click at [831, 475] on canvas "Map" at bounding box center [913, 453] width 918 height 804
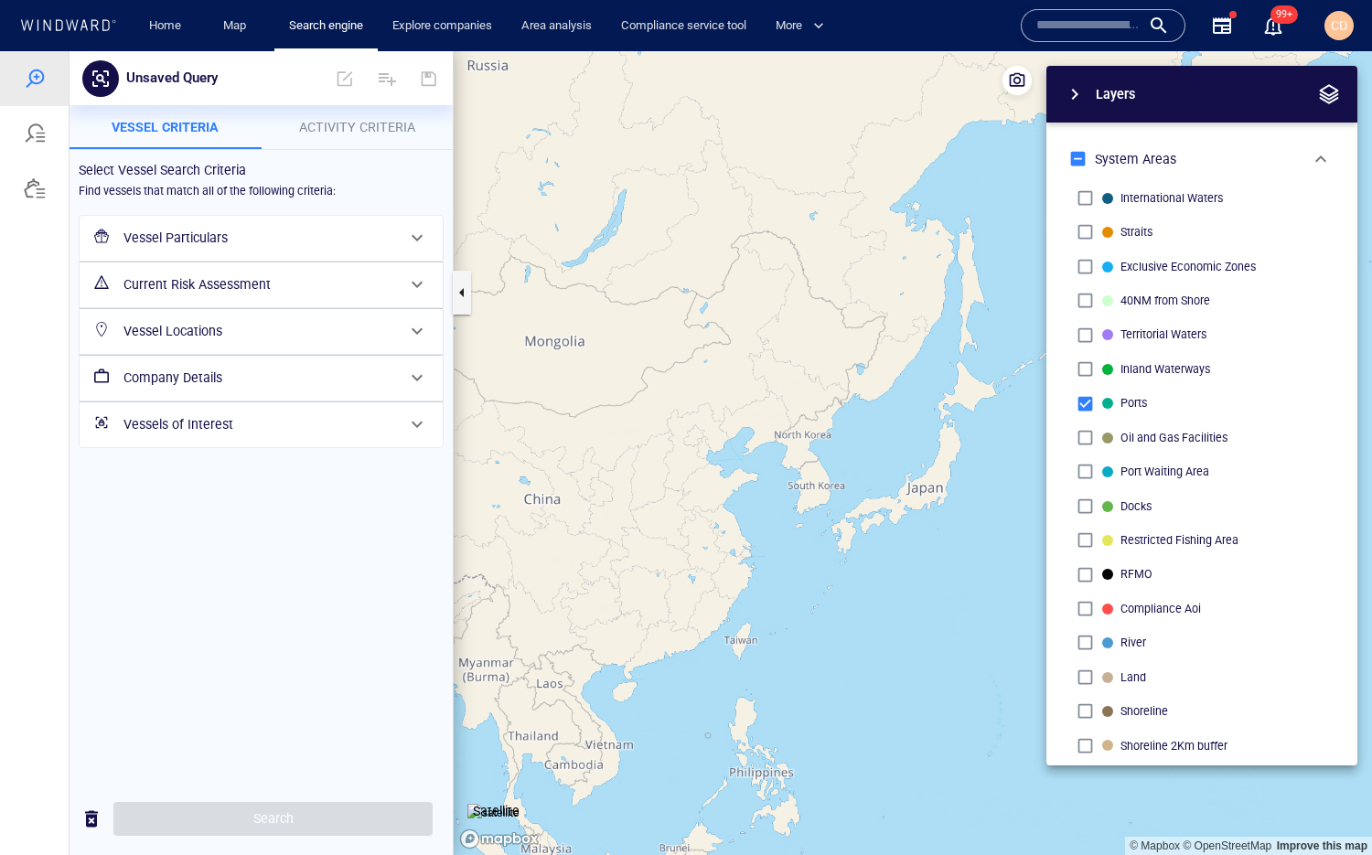
click at [839, 439] on canvas "Map" at bounding box center [913, 453] width 918 height 804
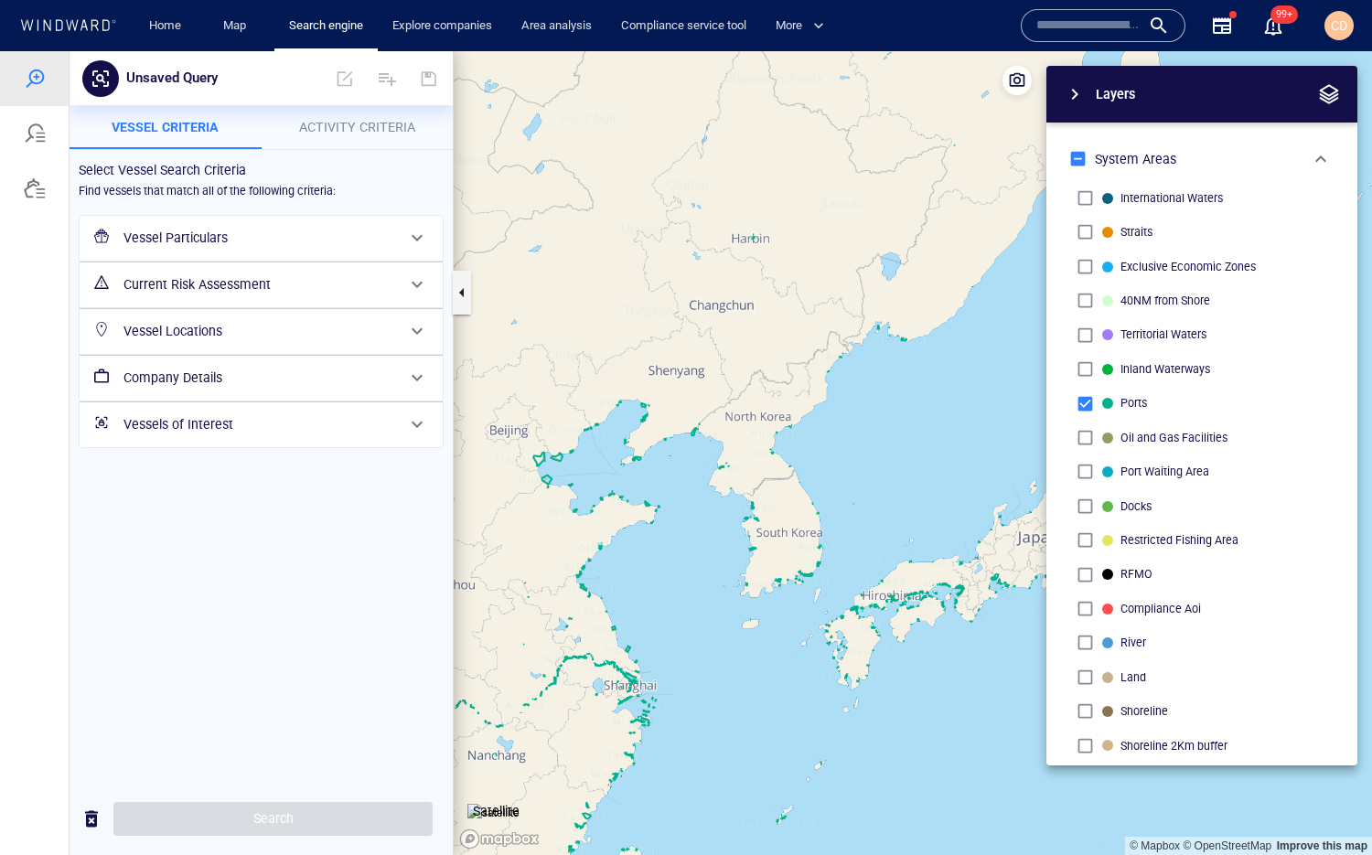
click at [839, 439] on canvas "Map" at bounding box center [913, 453] width 918 height 804
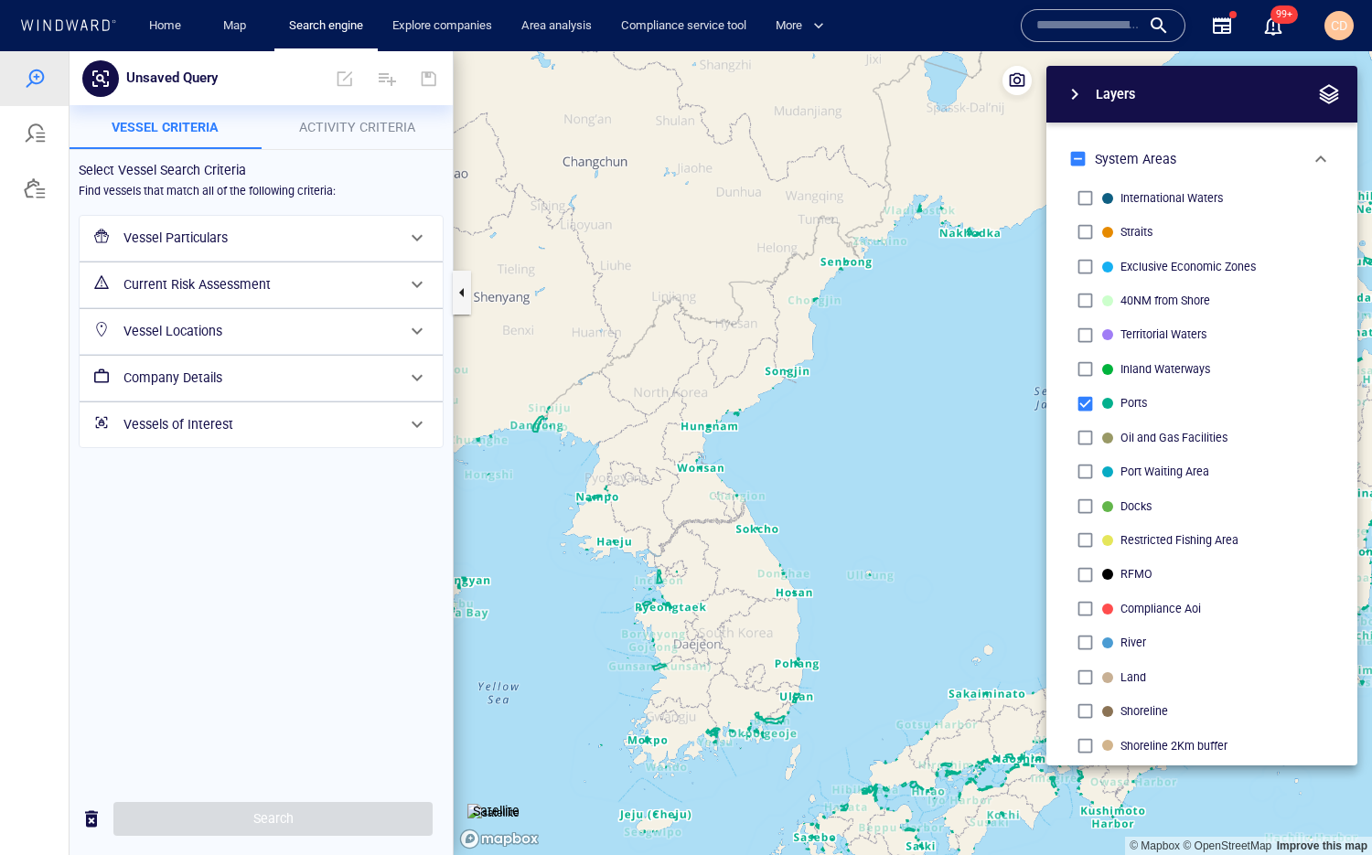
drag, startPoint x: 817, startPoint y: 583, endPoint x: 869, endPoint y: 344, distance: 245.0
click at [870, 344] on canvas "Map" at bounding box center [913, 453] width 918 height 804
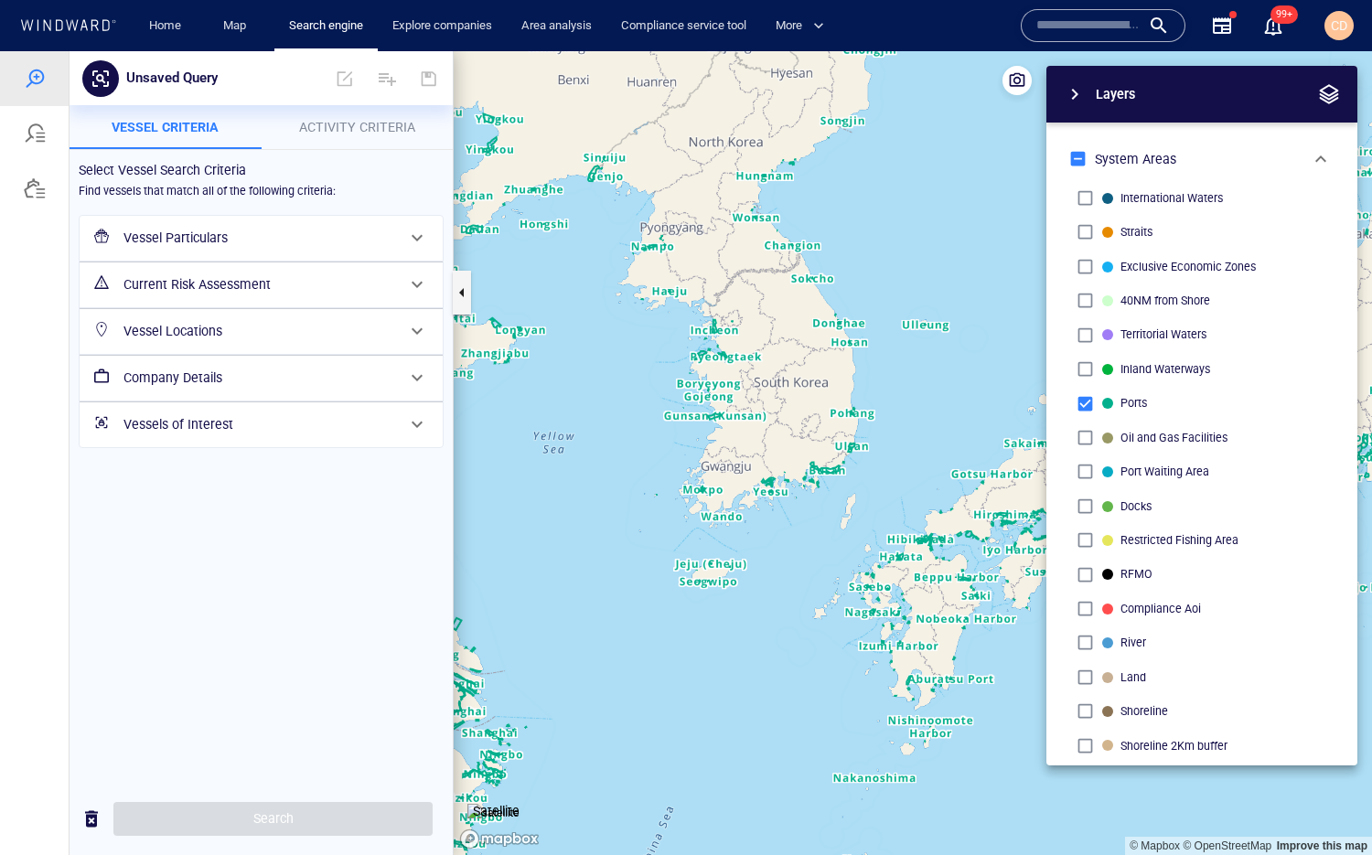
click at [786, 524] on canvas "Map" at bounding box center [913, 453] width 918 height 804
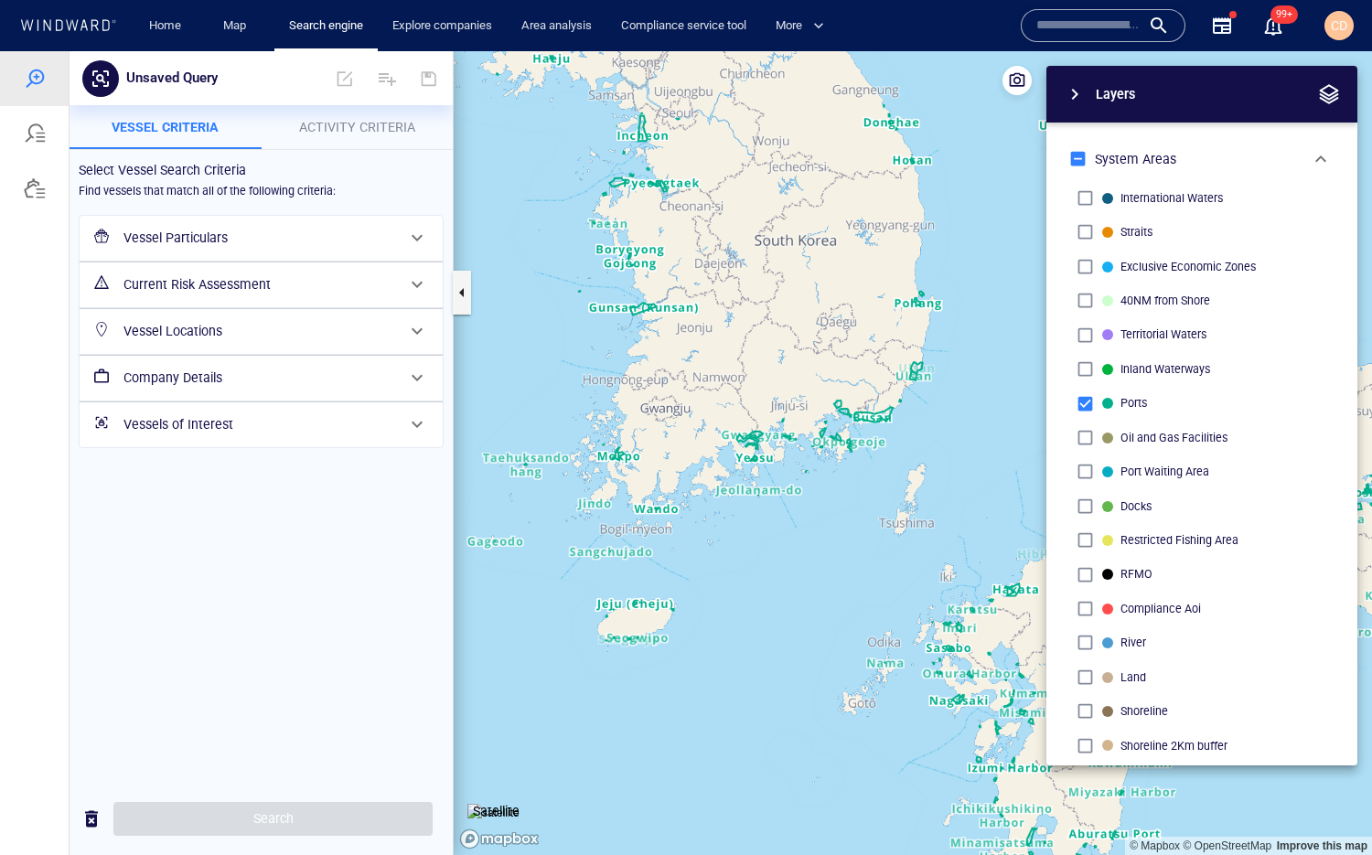
click at [841, 495] on canvas "Map" at bounding box center [913, 453] width 918 height 804
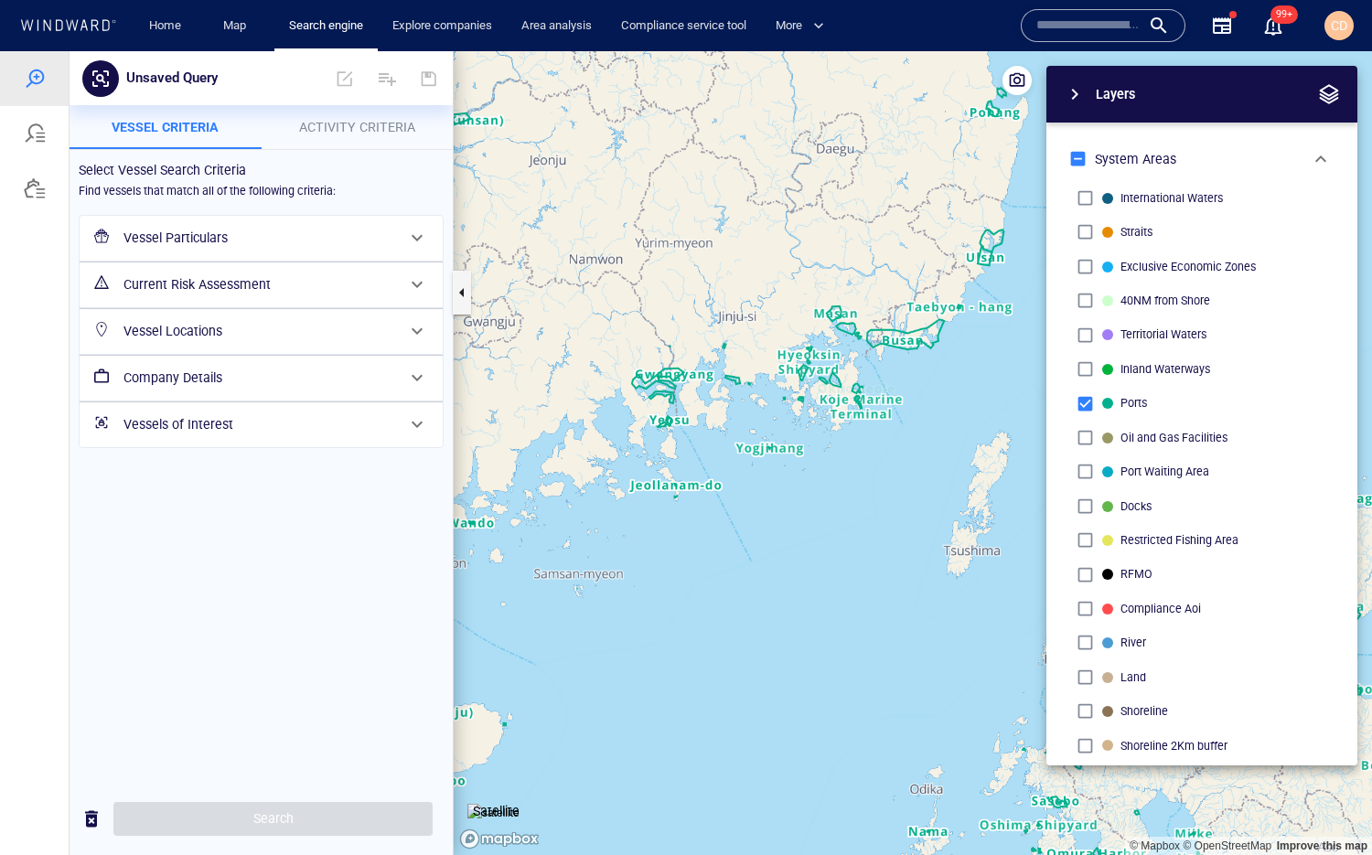
click at [812, 456] on canvas "Map" at bounding box center [913, 453] width 918 height 804
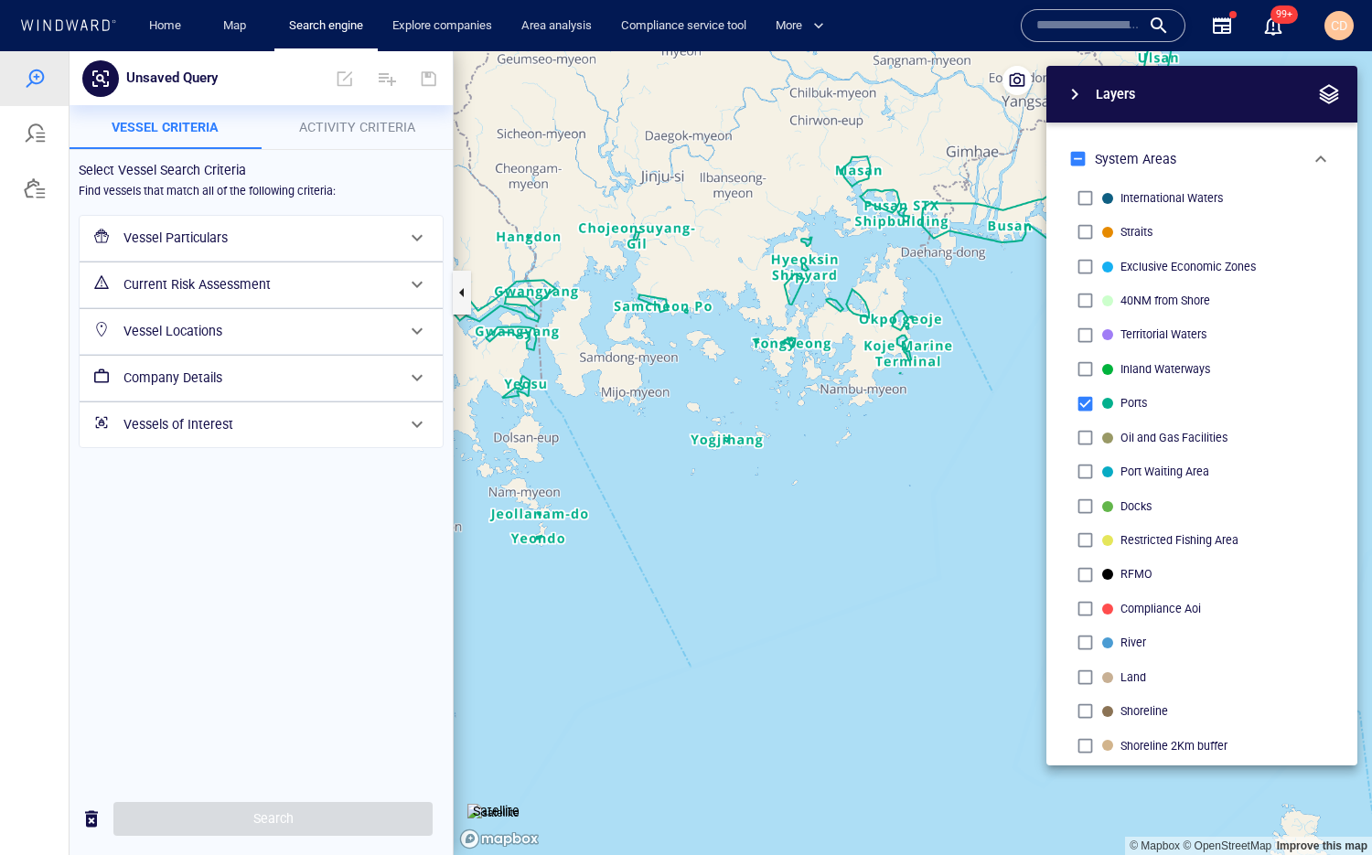
click at [836, 421] on canvas "Map" at bounding box center [913, 453] width 918 height 804
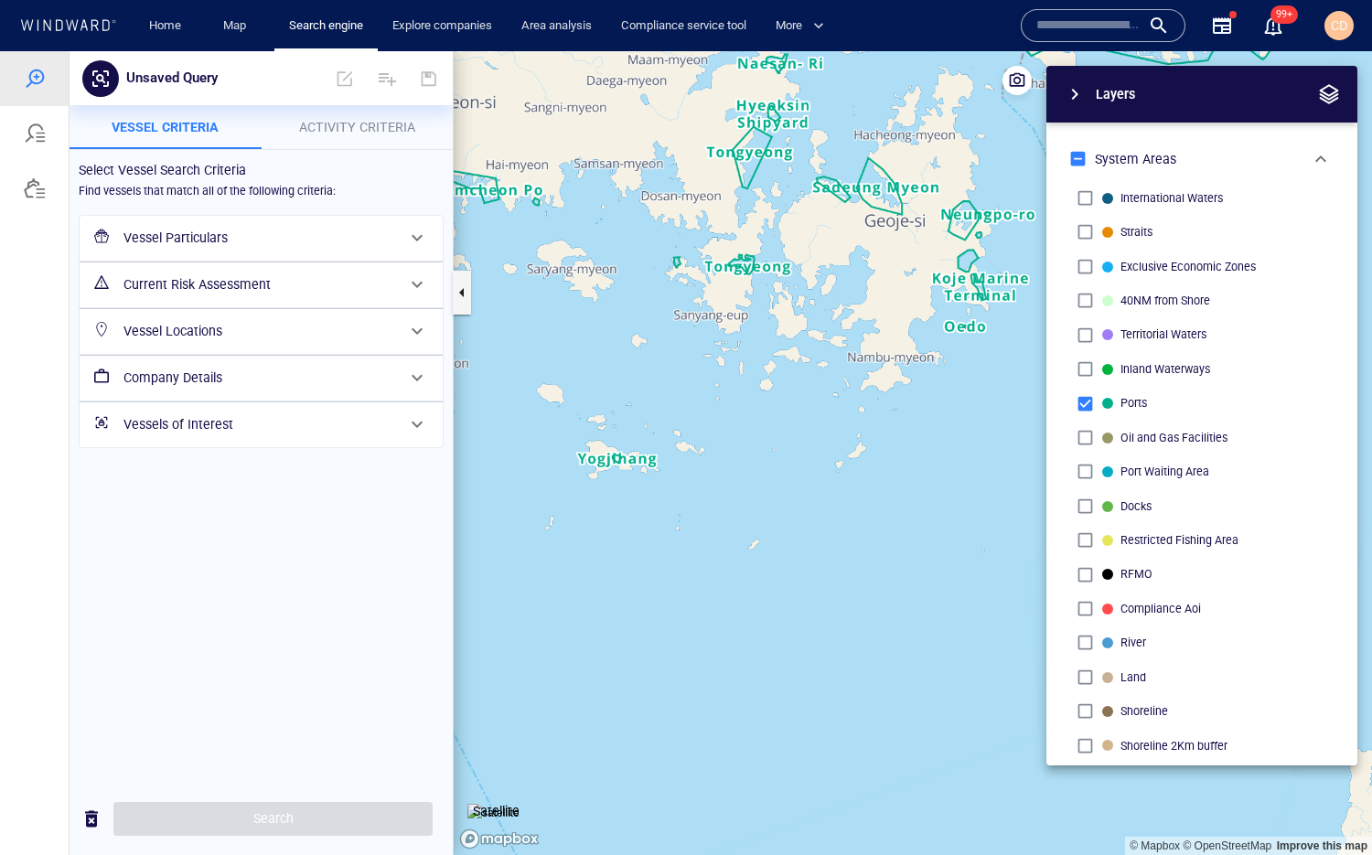
drag, startPoint x: 844, startPoint y: 252, endPoint x: 844, endPoint y: 364, distance: 111.6
click at [844, 364] on canvas "Map" at bounding box center [913, 453] width 918 height 804
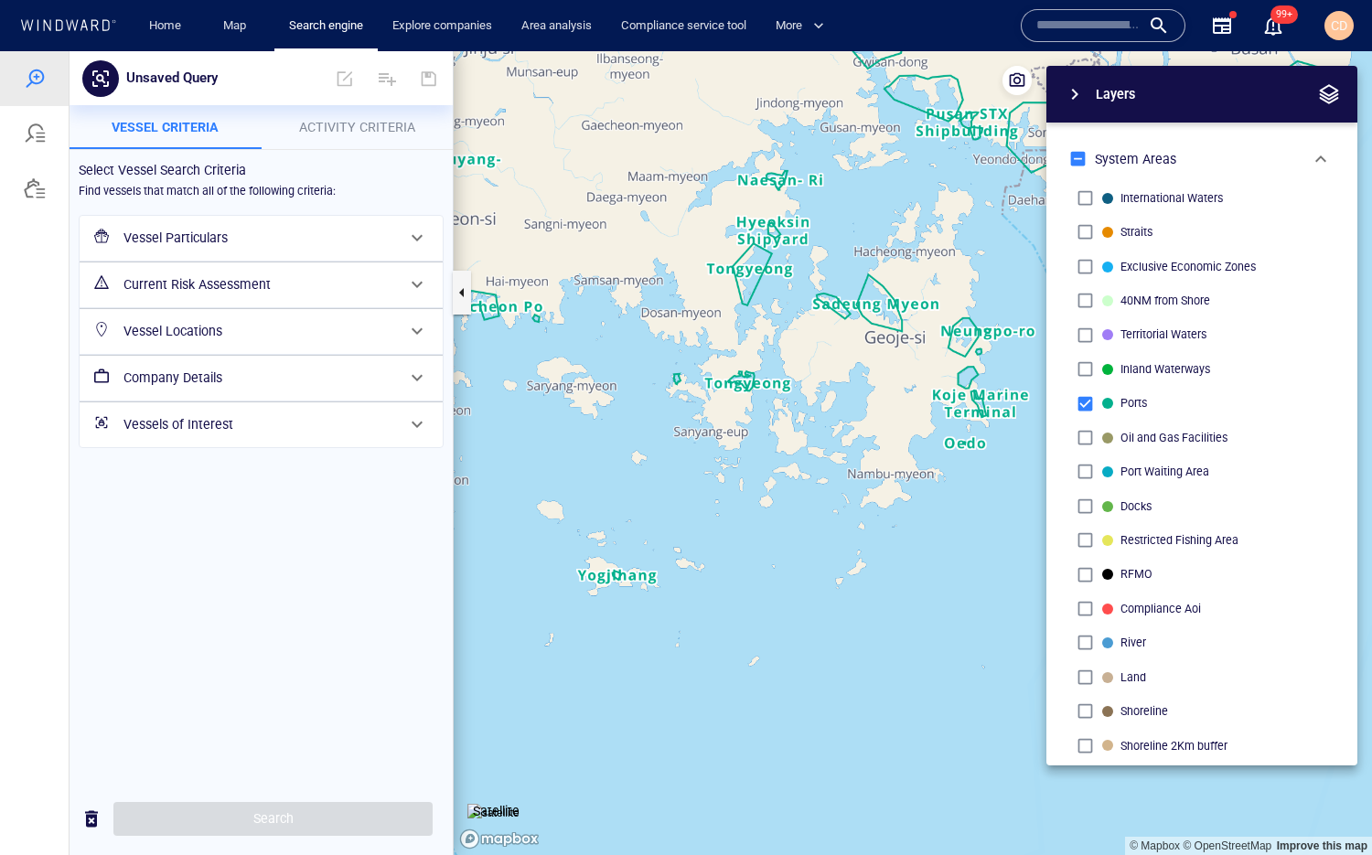
drag, startPoint x: 788, startPoint y: 304, endPoint x: 806, endPoint y: 392, distance: 90.4
click at [806, 392] on canvas "Map" at bounding box center [913, 453] width 918 height 804
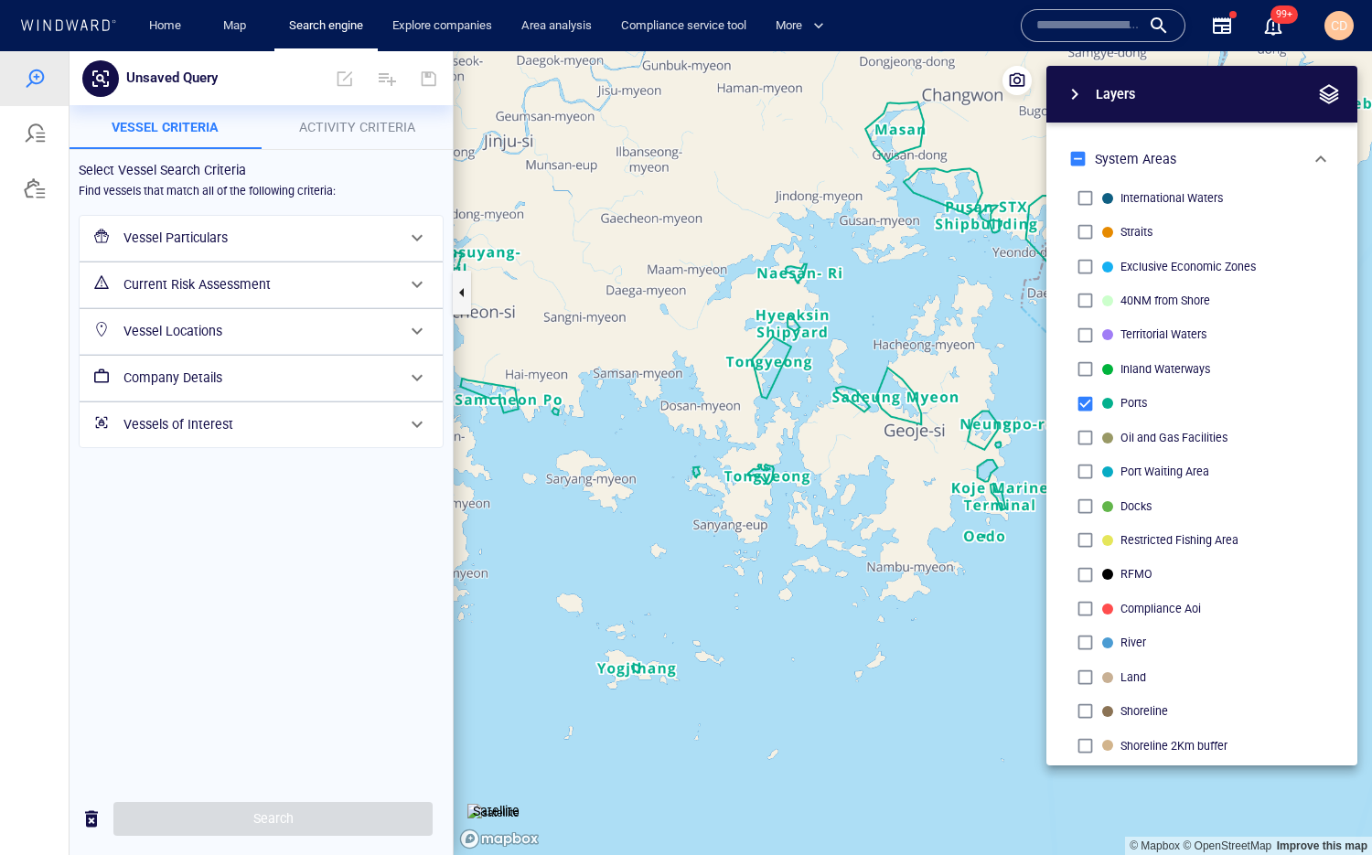
click at [861, 301] on canvas "Map" at bounding box center [913, 453] width 918 height 804
click at [861, 302] on canvas "Map" at bounding box center [913, 453] width 918 height 804
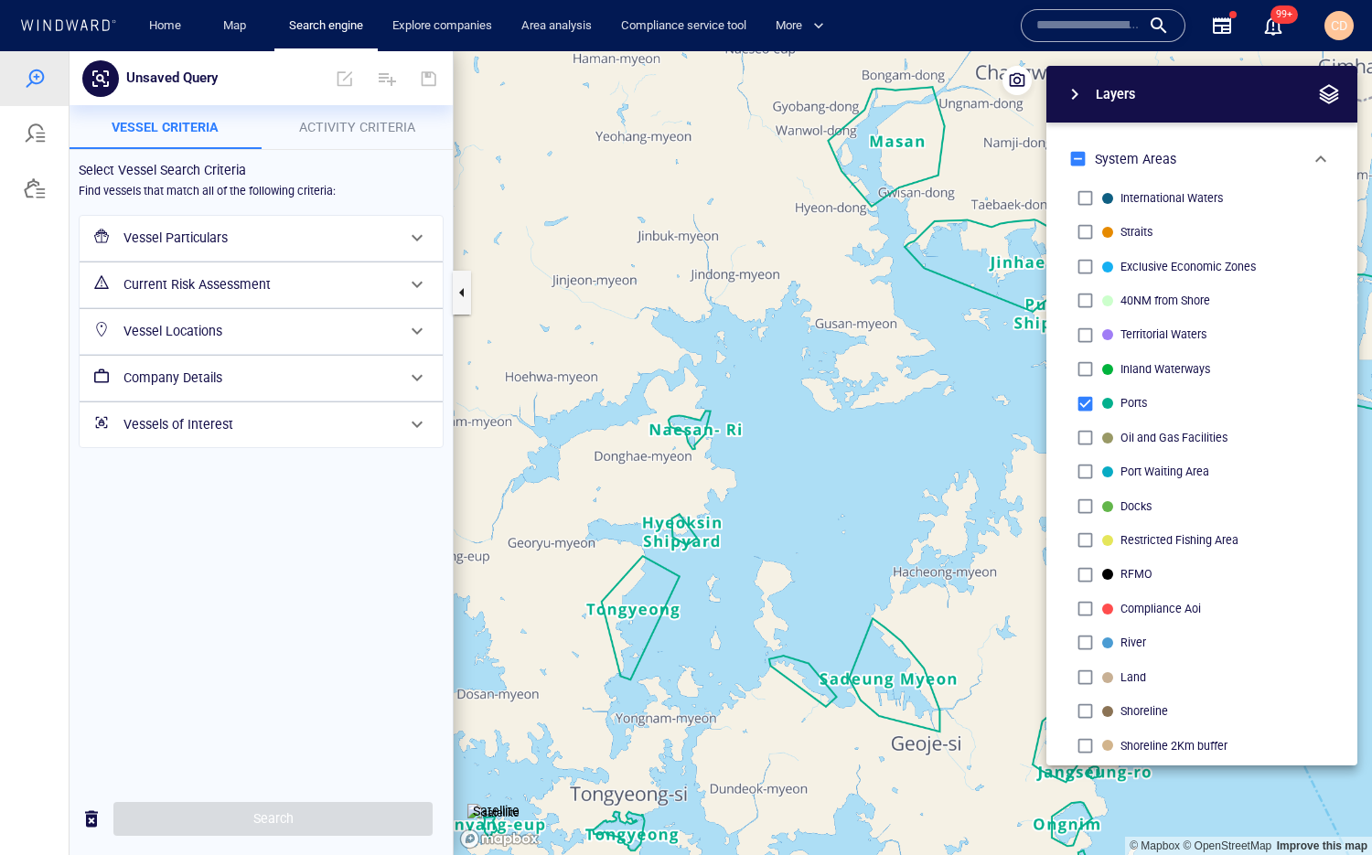
drag, startPoint x: 852, startPoint y: 353, endPoint x: 729, endPoint y: 596, distance: 272.8
click at [729, 598] on canvas "Map" at bounding box center [913, 453] width 918 height 804
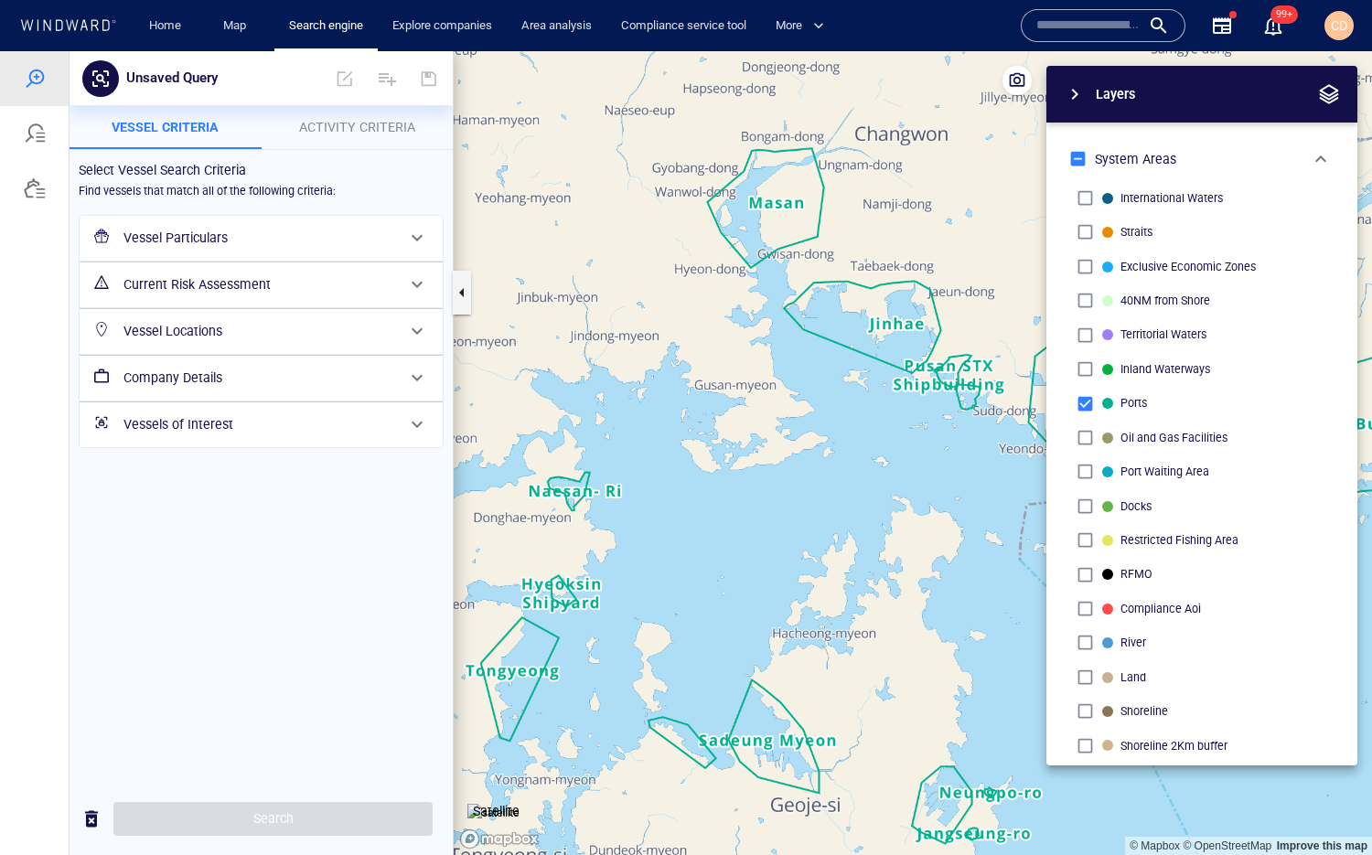
drag, startPoint x: 927, startPoint y: 453, endPoint x: 891, endPoint y: 449, distance: 36.8
click at [891, 450] on canvas "Map" at bounding box center [913, 453] width 918 height 804
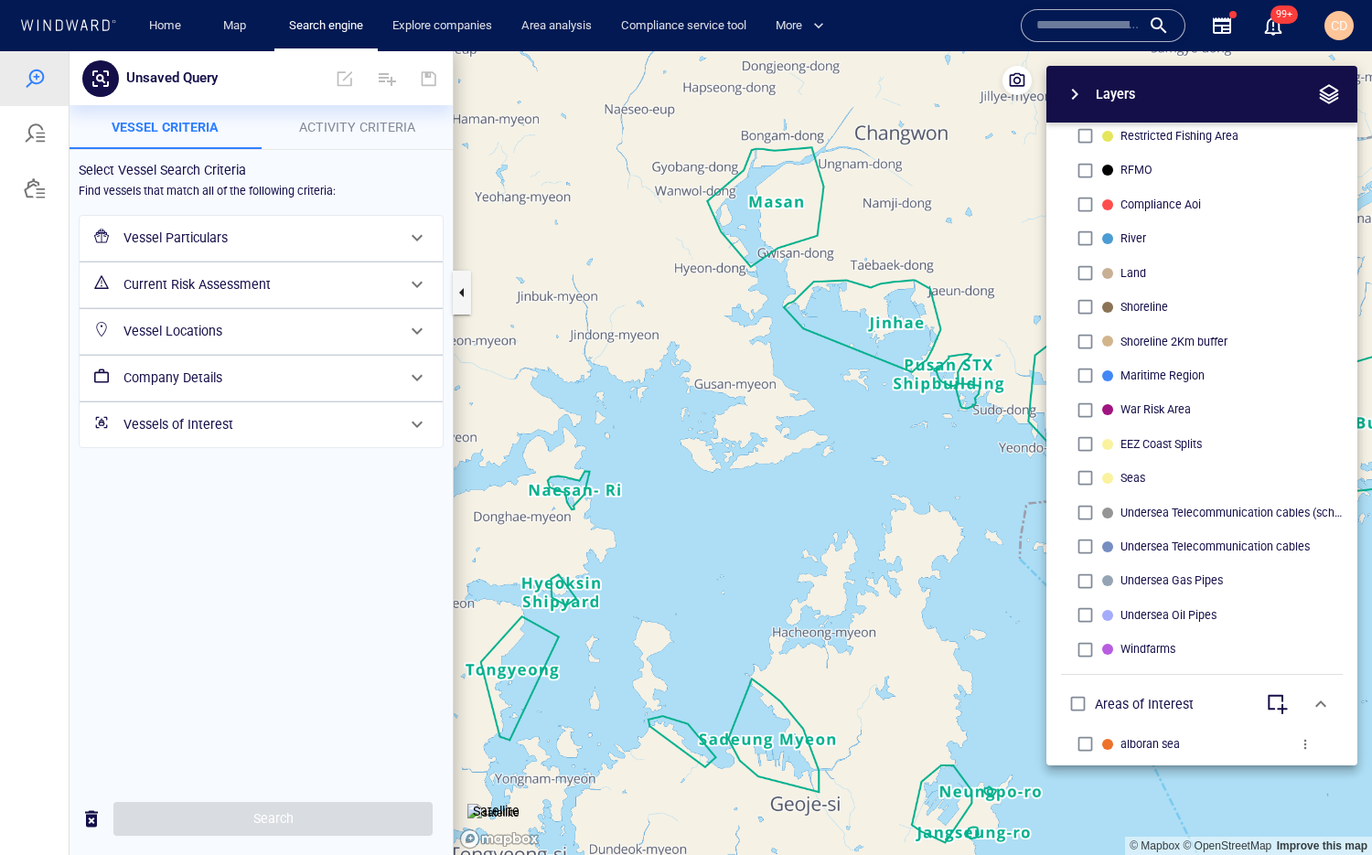
scroll to position [405, 0]
click at [1074, 91] on span "button" at bounding box center [1074, 94] width 22 height 22
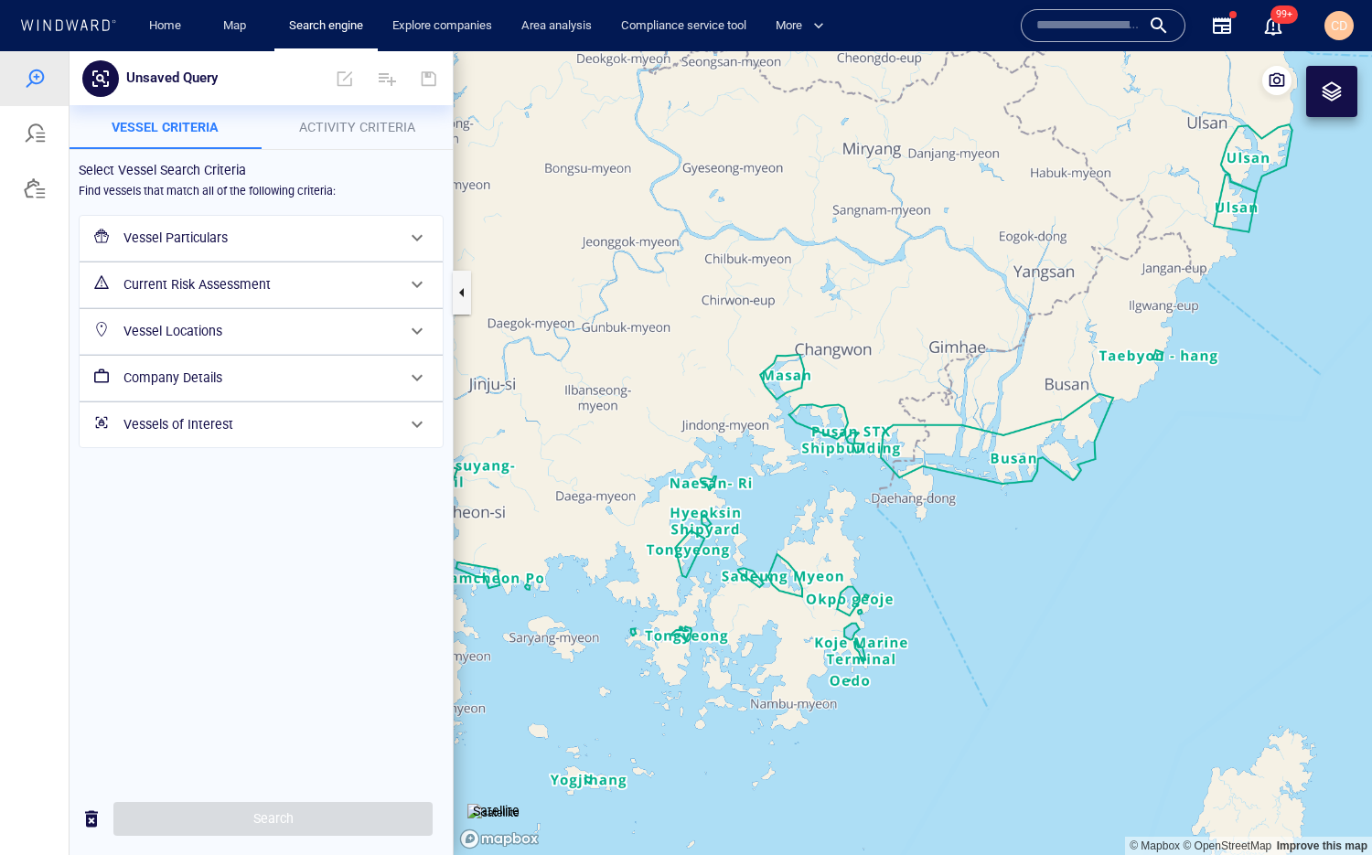
click at [176, 238] on h6 "Vessel Particulars" at bounding box center [259, 238] width 272 height 23
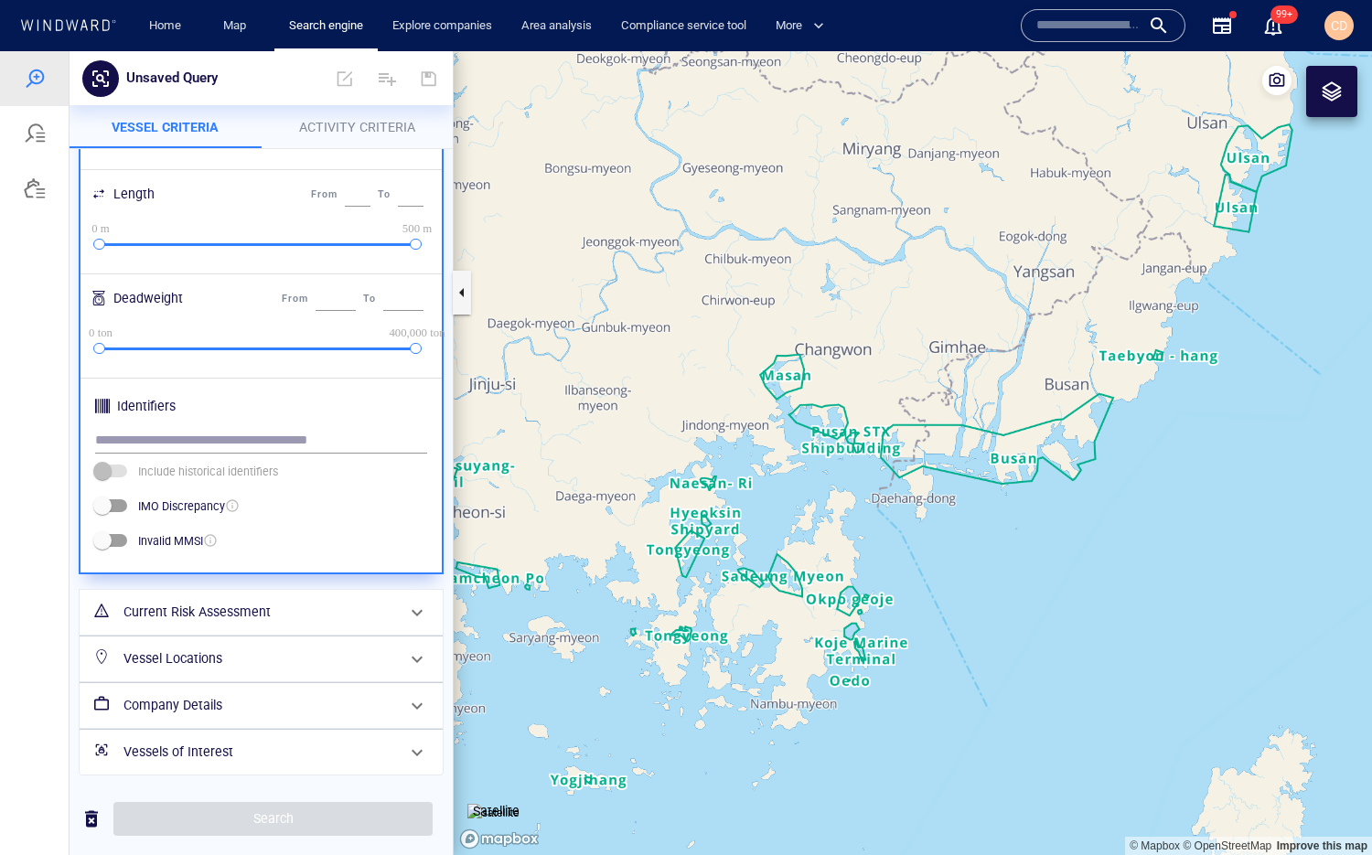
scroll to position [455, 0]
click at [234, 612] on h6 "Current Risk Assessment" at bounding box center [259, 614] width 272 height 23
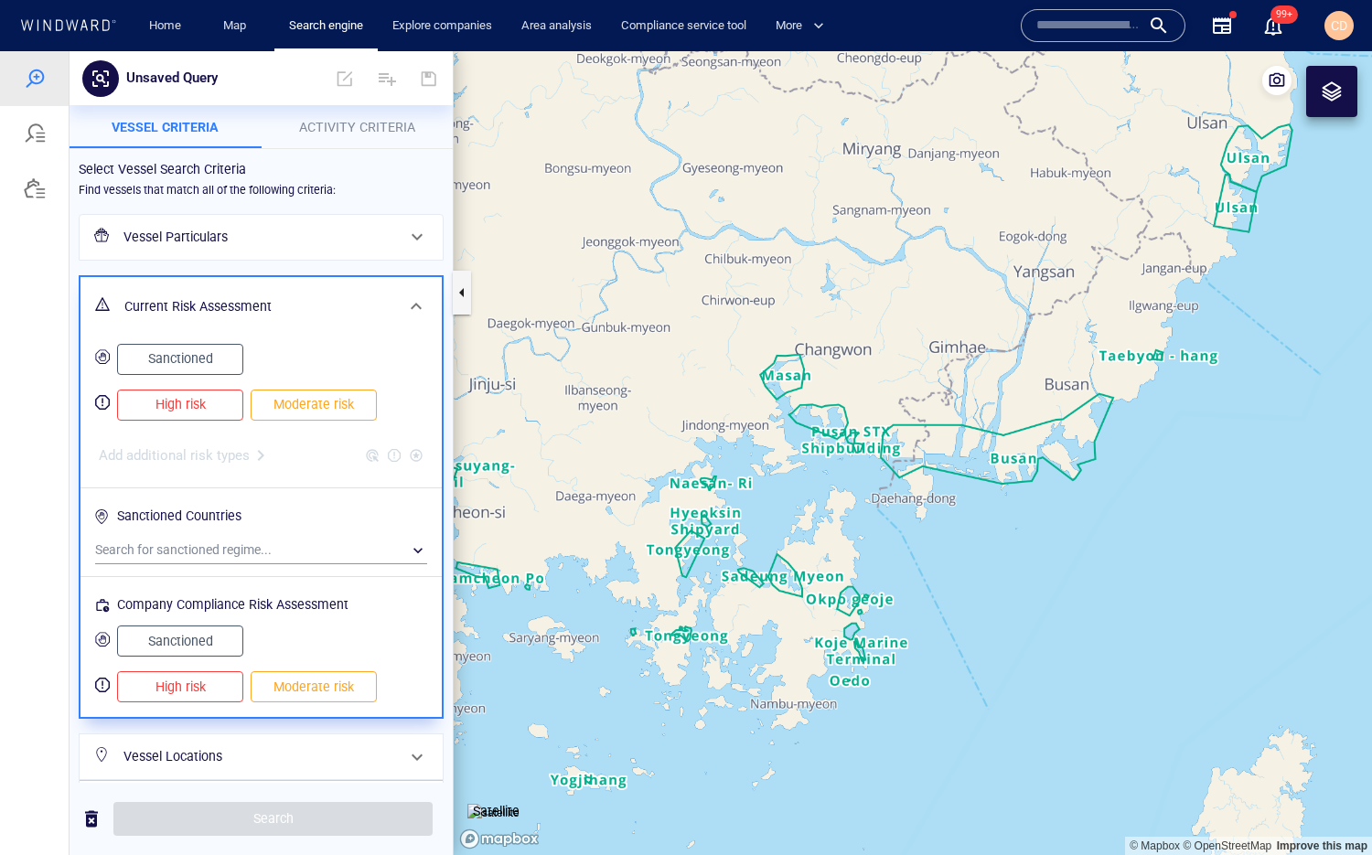
click at [41, 561] on div at bounding box center [34, 453] width 69 height 804
click at [243, 621] on h6 "Vessel Locations" at bounding box center [259, 756] width 272 height 23
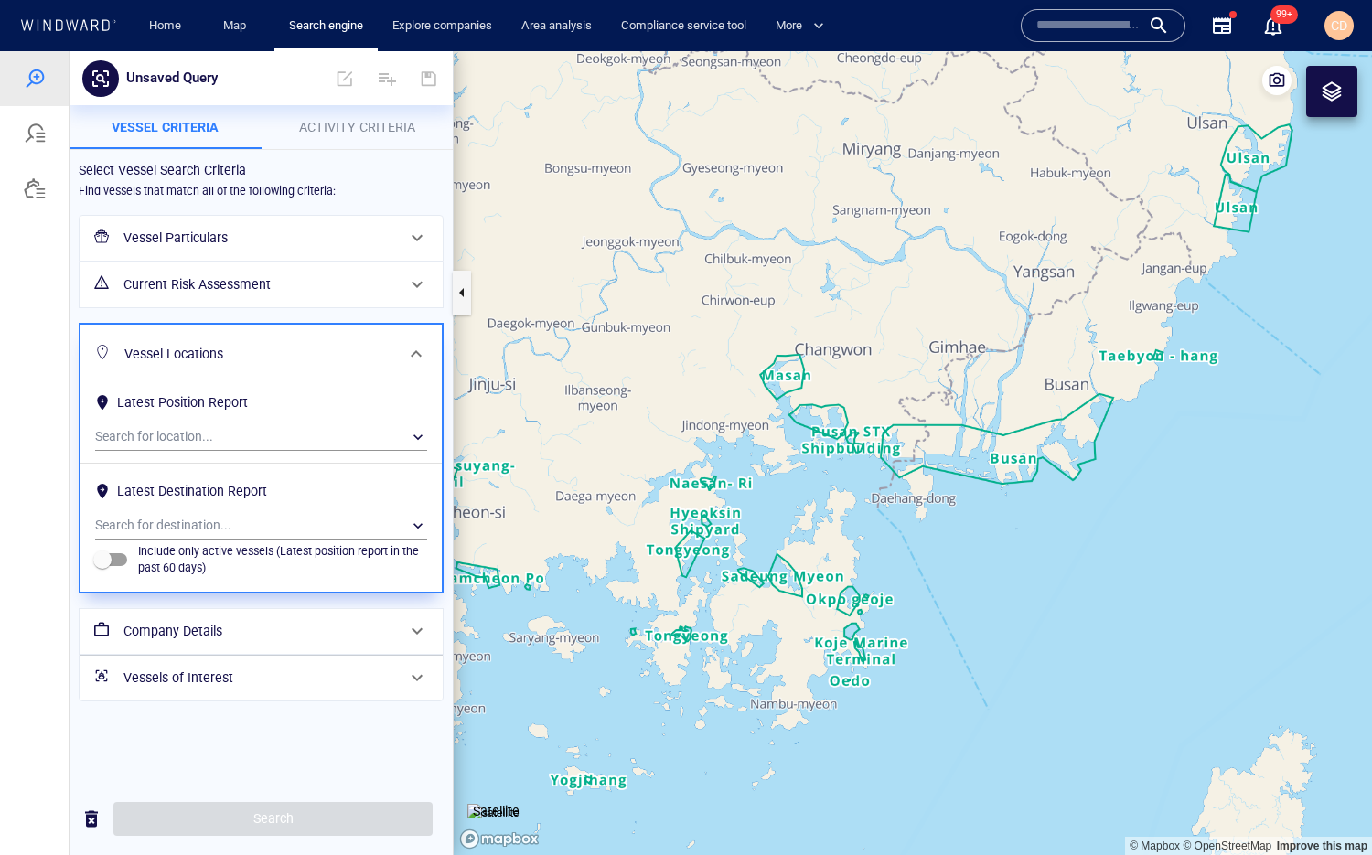
click at [188, 621] on h6 "Company Details" at bounding box center [259, 631] width 272 height 23
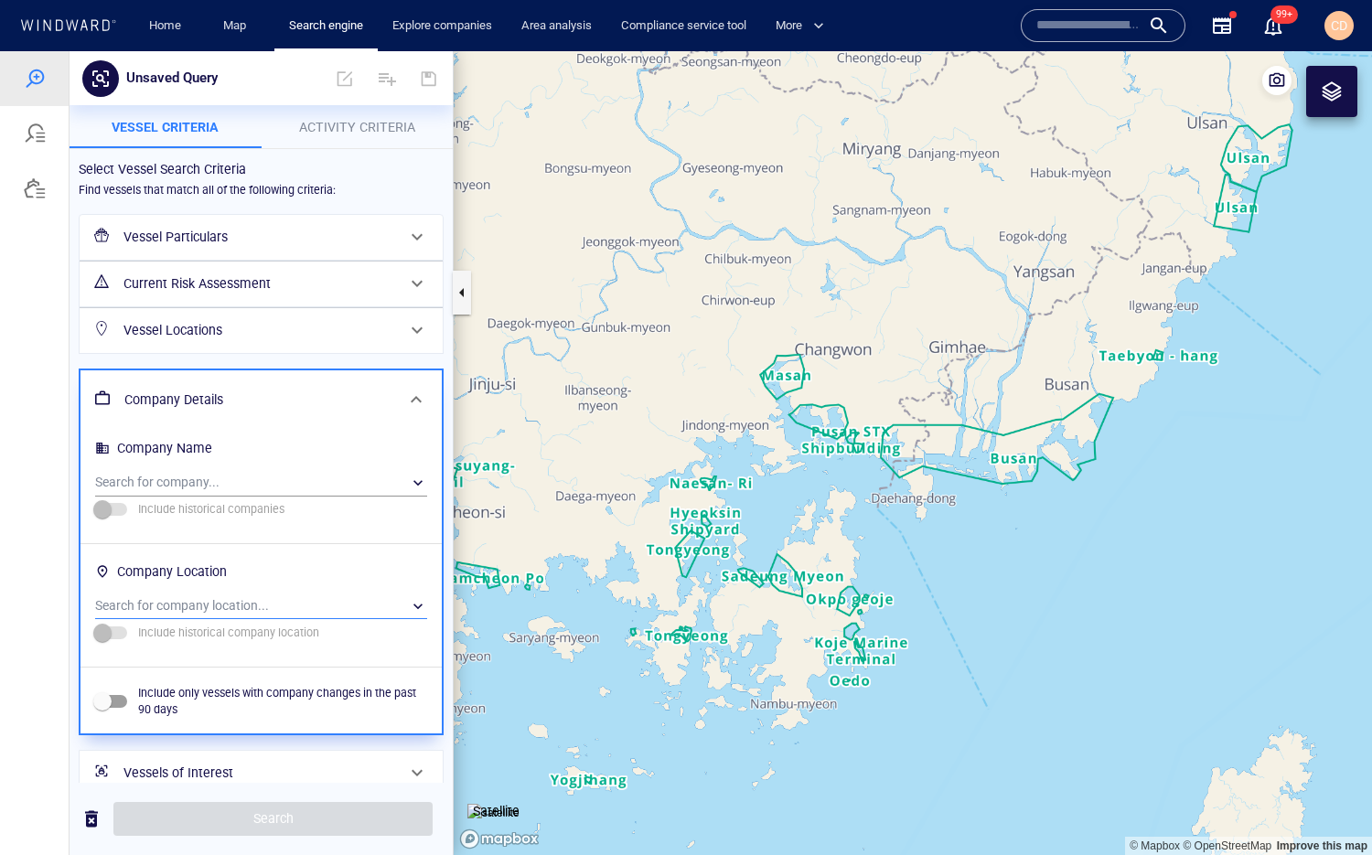
scroll to position [21, 0]
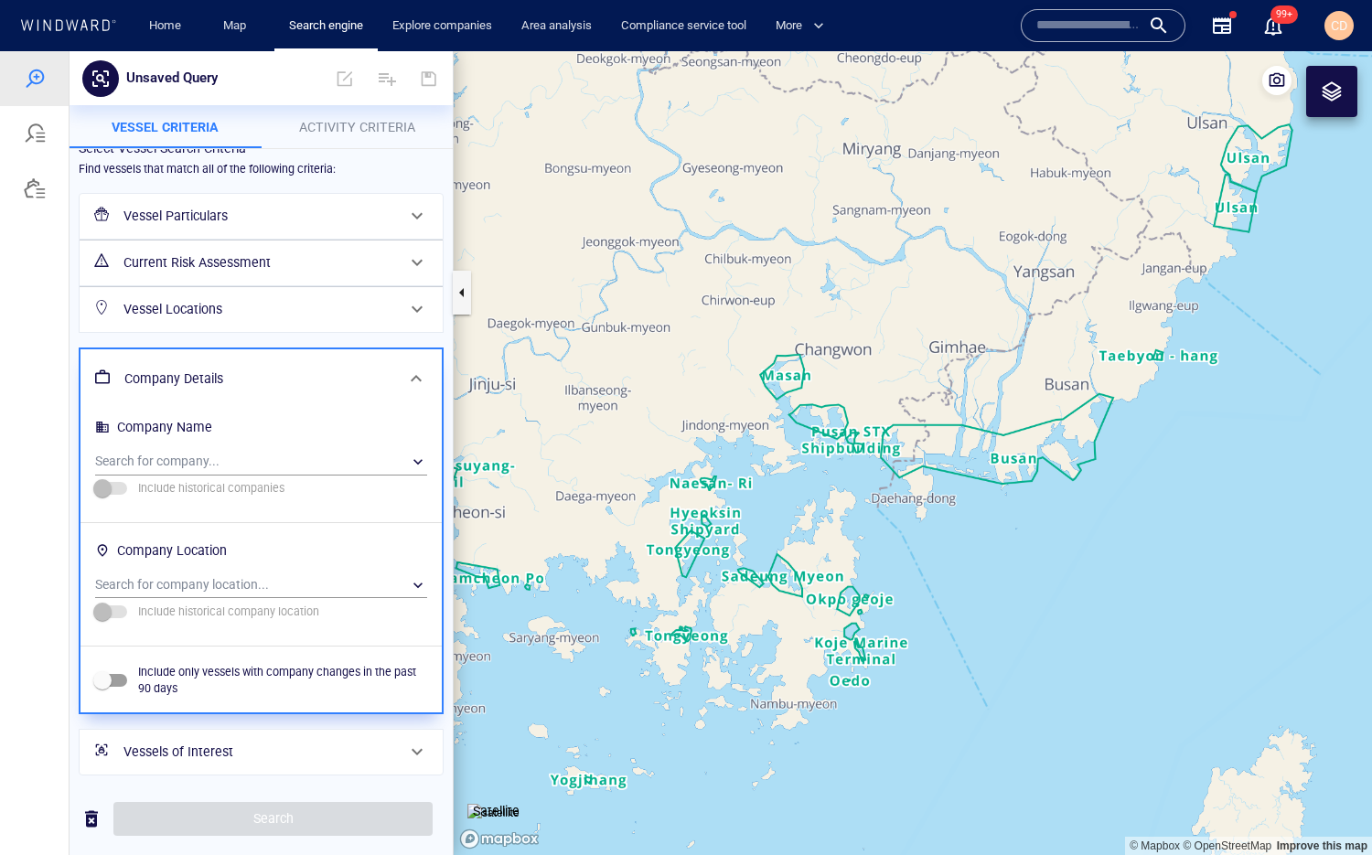
click at [338, 124] on span "Activity Criteria" at bounding box center [357, 127] width 116 height 15
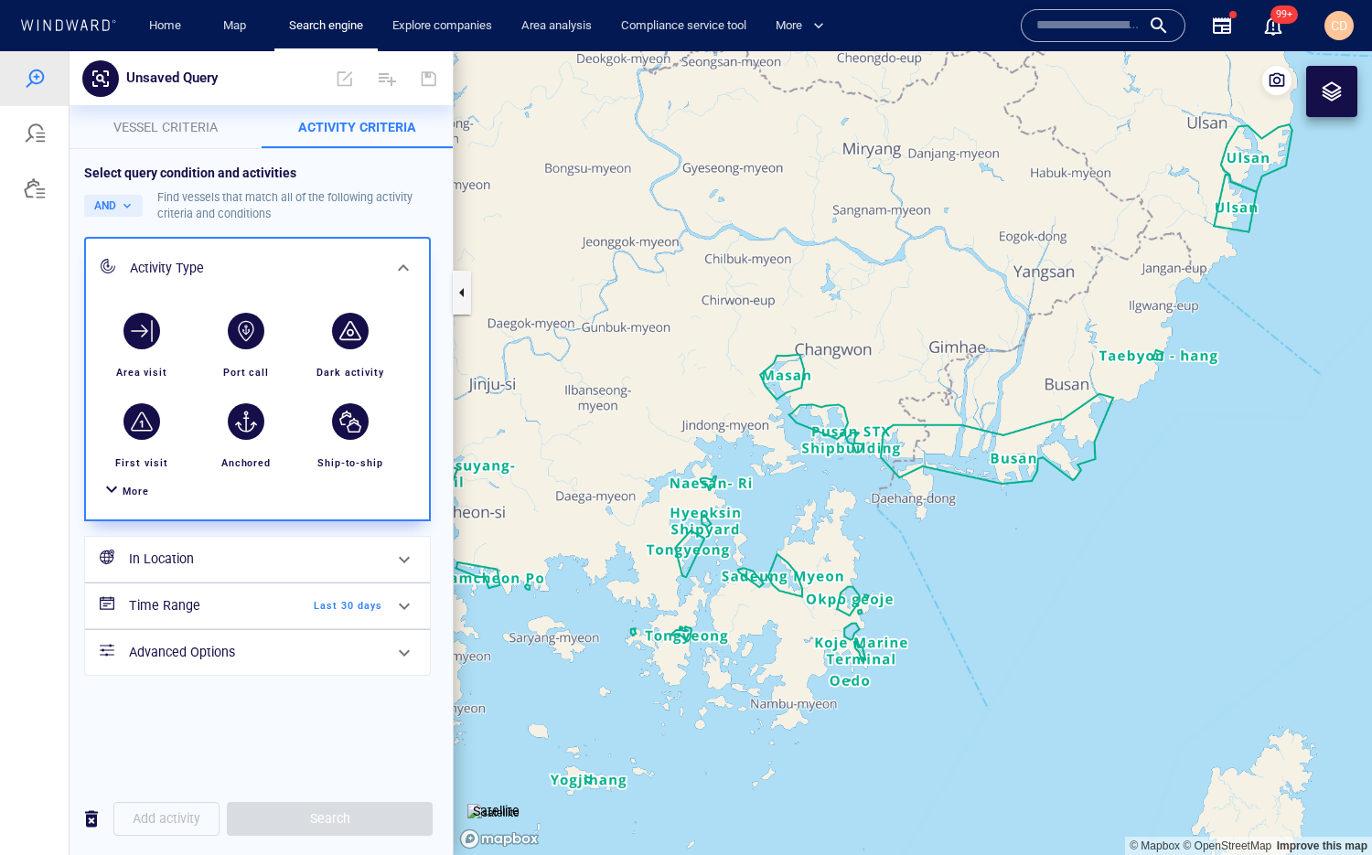
click at [126, 496] on span "More" at bounding box center [136, 492] width 27 height 12
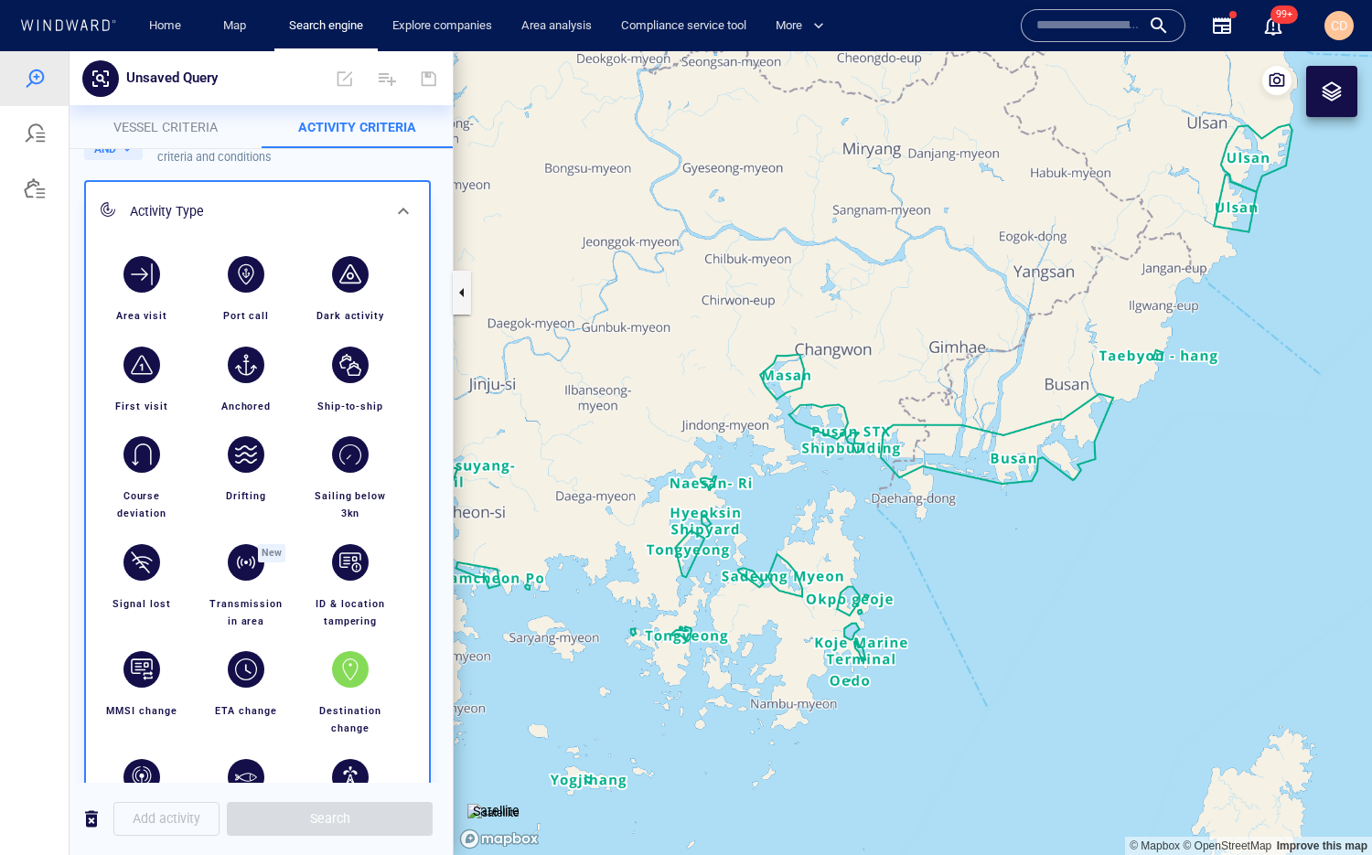
scroll to position [52, 0]
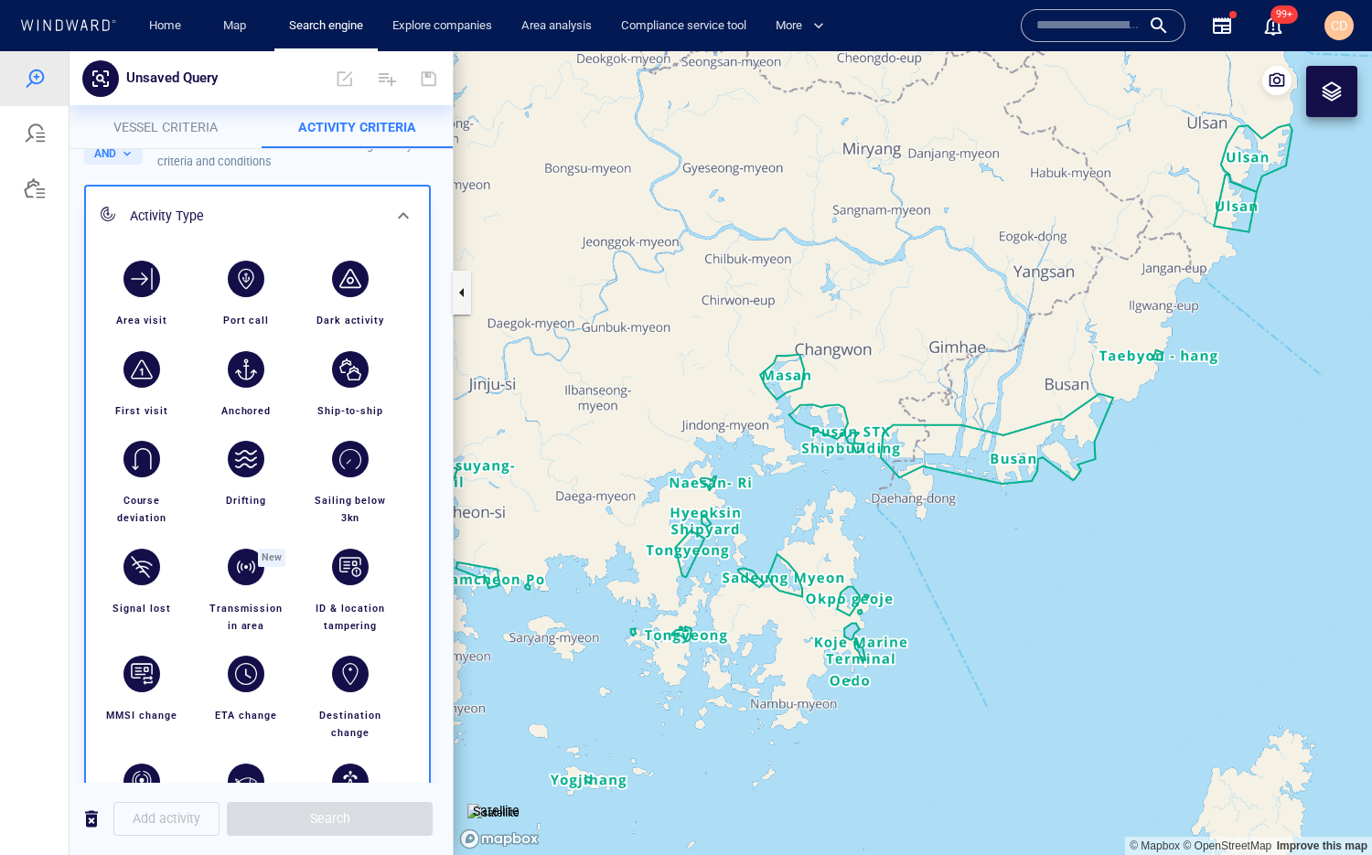
drag, startPoint x: 908, startPoint y: 399, endPoint x: 881, endPoint y: 429, distance: 40.8
click at [881, 429] on canvas "Map" at bounding box center [913, 453] width 918 height 804
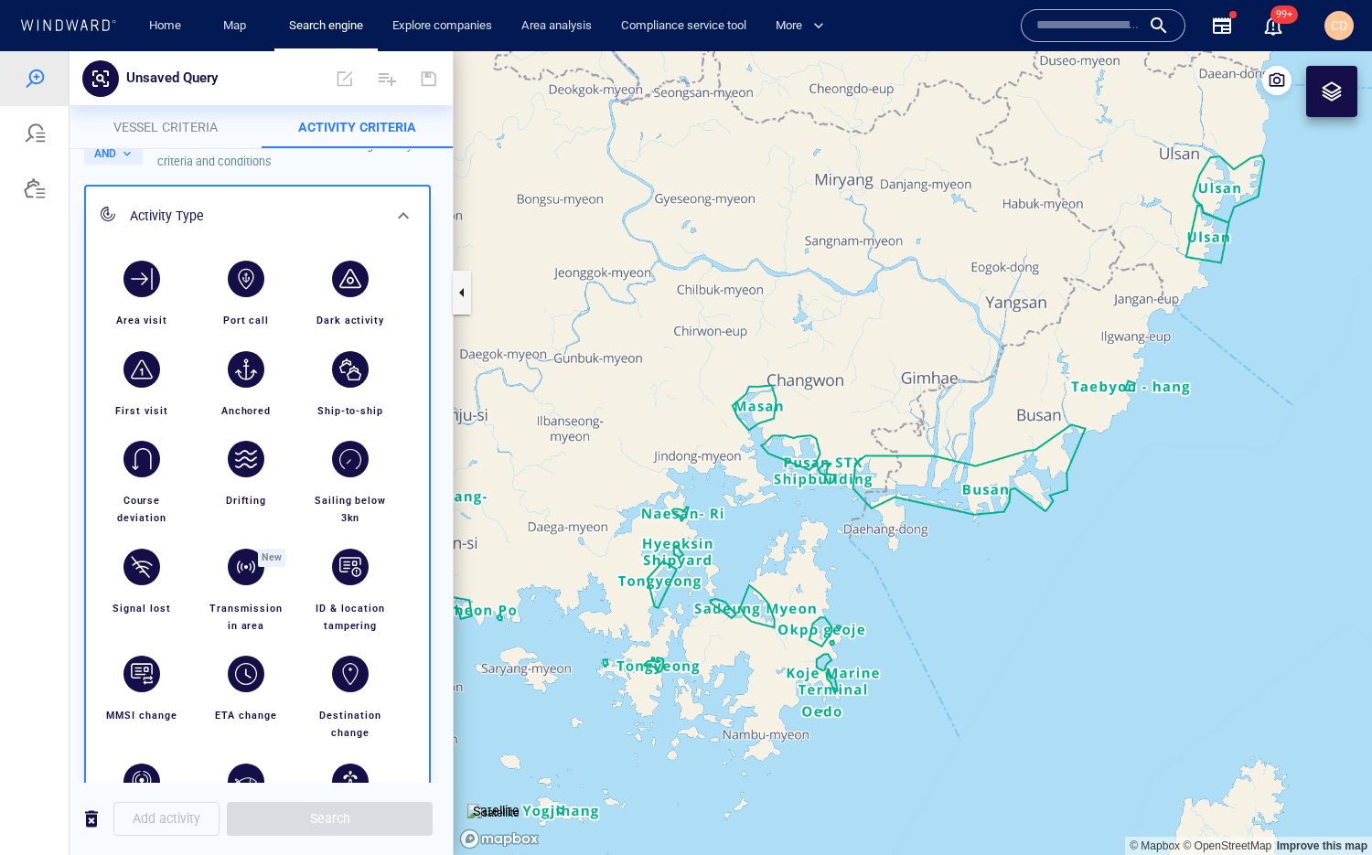
click at [869, 403] on canvas "Map" at bounding box center [913, 453] width 918 height 804
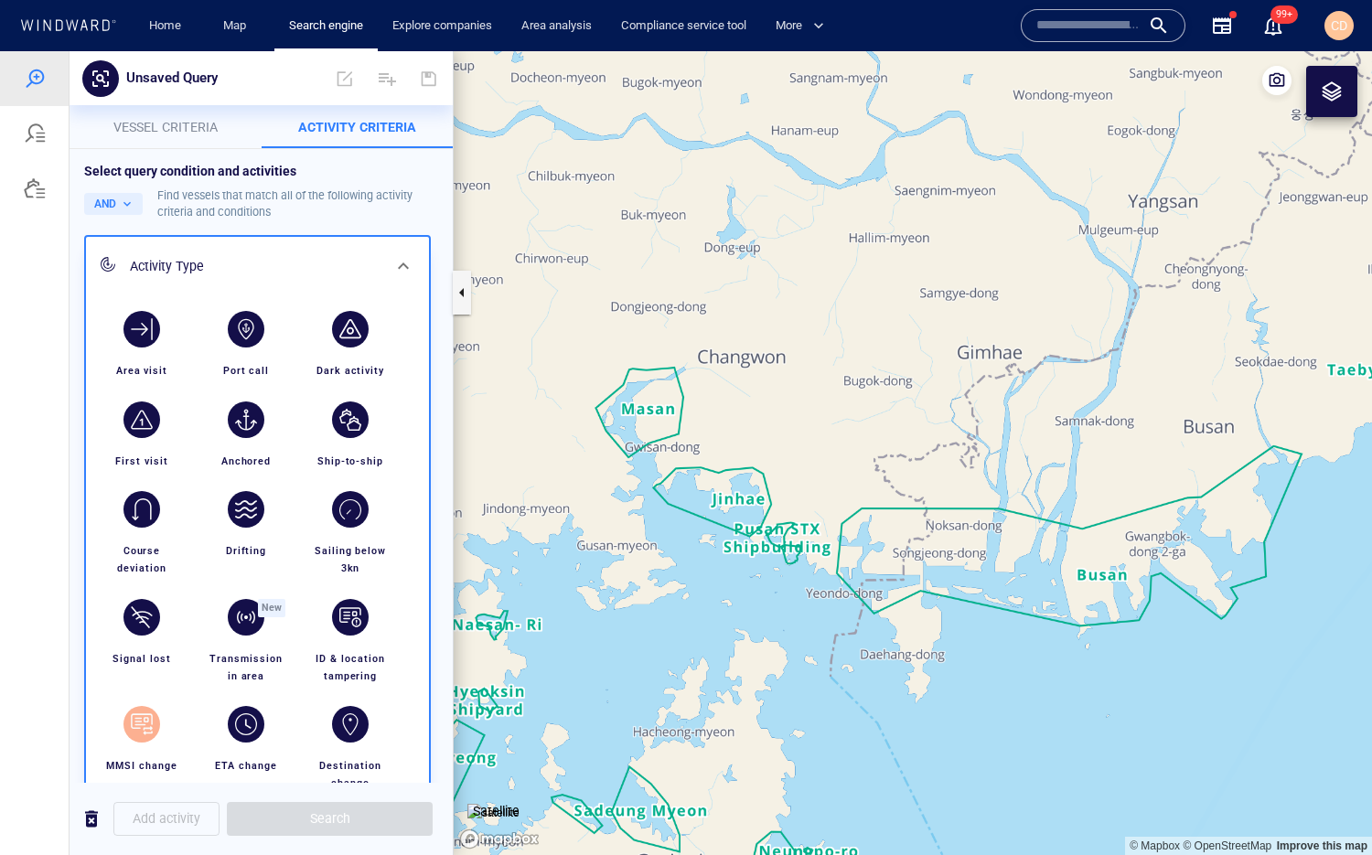
scroll to position [0, 0]
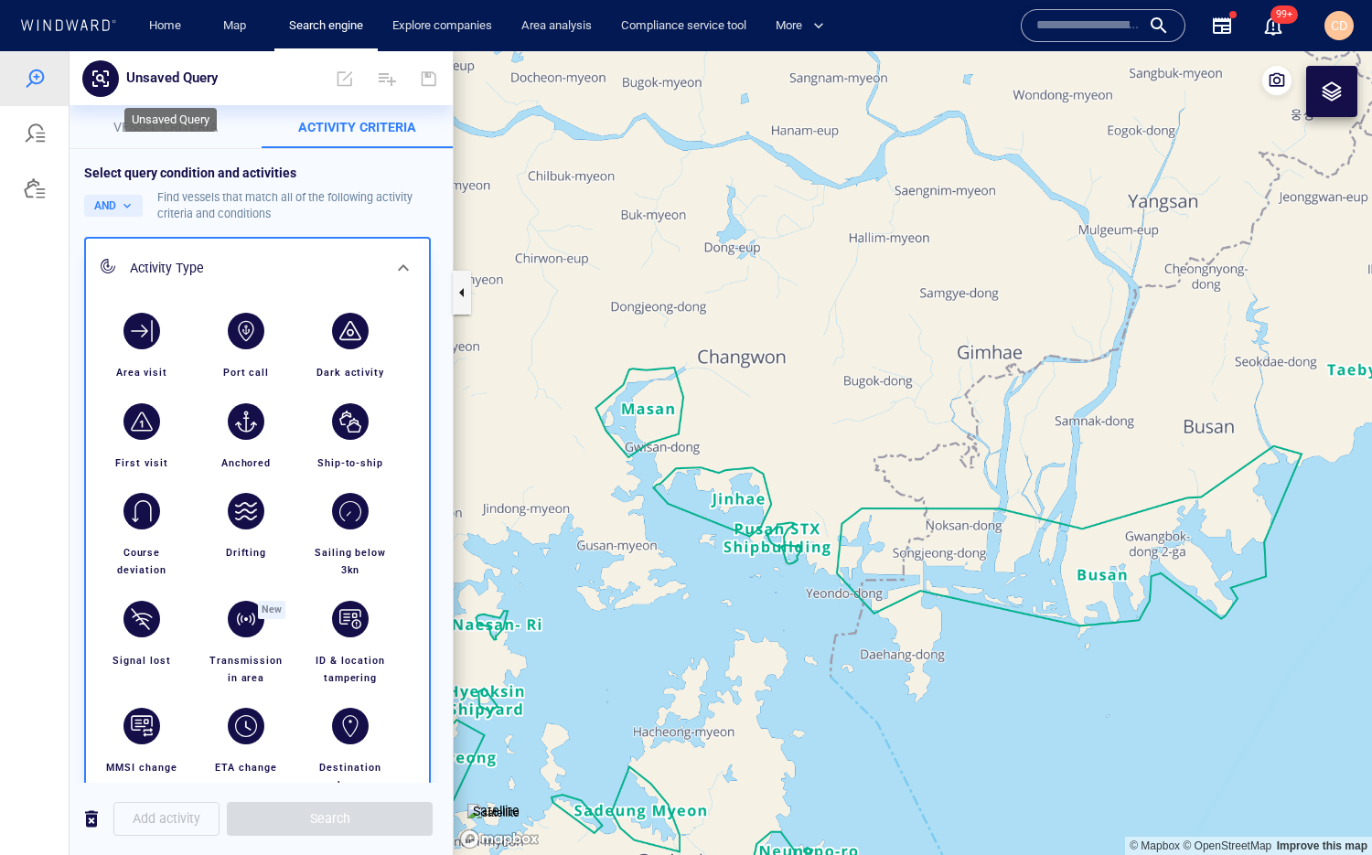
click at [193, 84] on p "Unsaved Query" at bounding box center [171, 79] width 91 height 24
click at [166, 133] on p "Vessel criteria" at bounding box center [165, 127] width 170 height 22
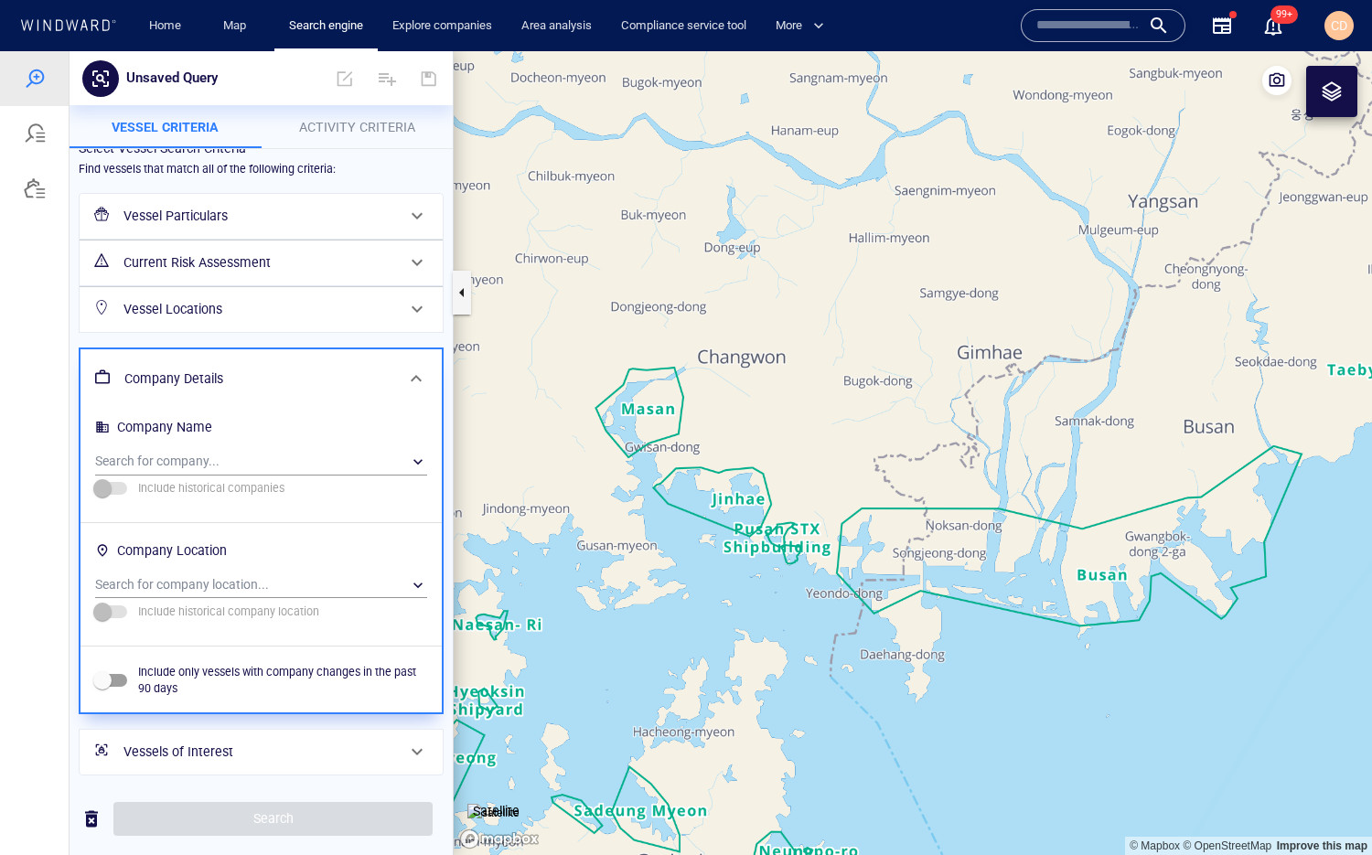
click at [217, 302] on h6 "Vessel Locations" at bounding box center [259, 309] width 272 height 23
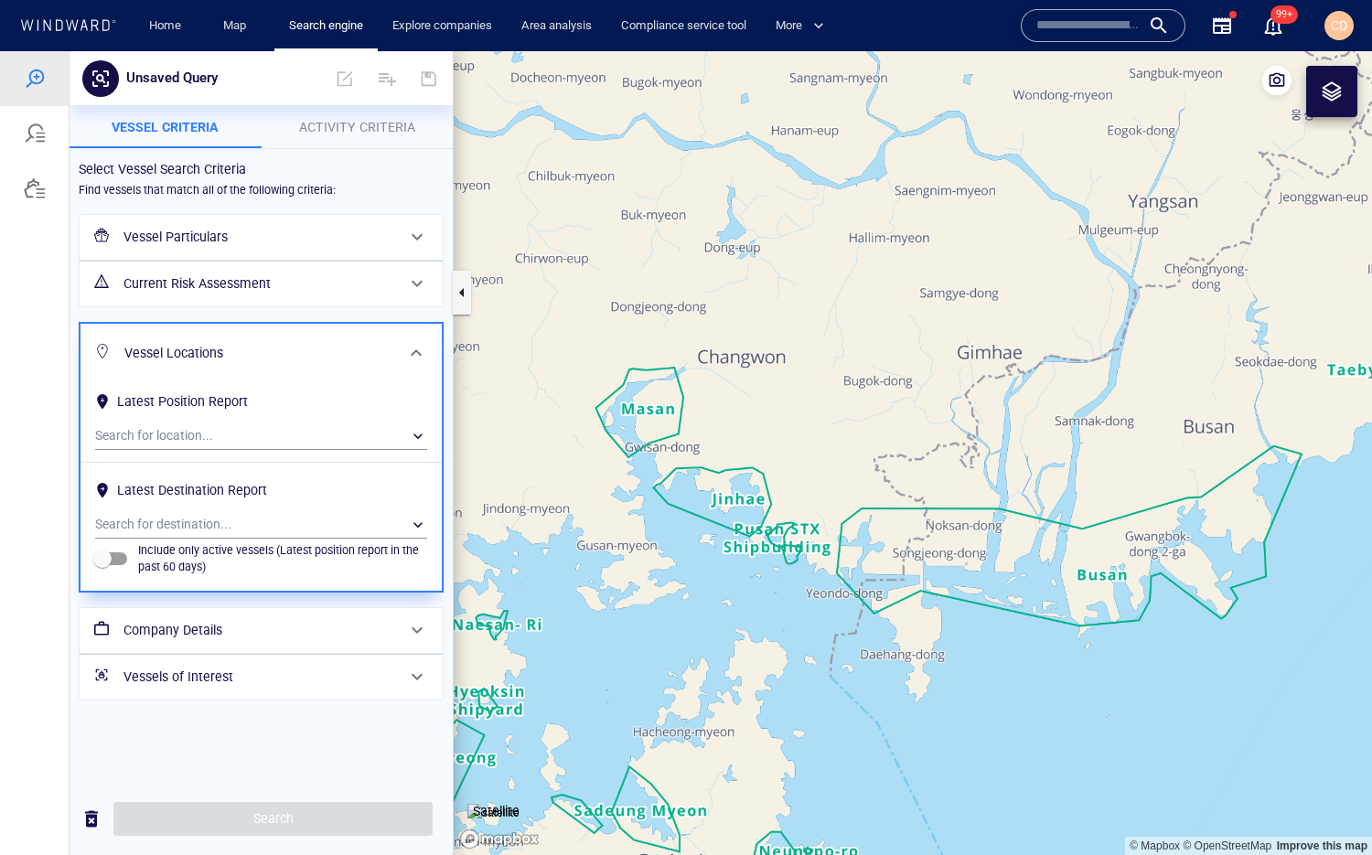
click at [206, 226] on h6 "Vessel Particulars" at bounding box center [259, 237] width 272 height 23
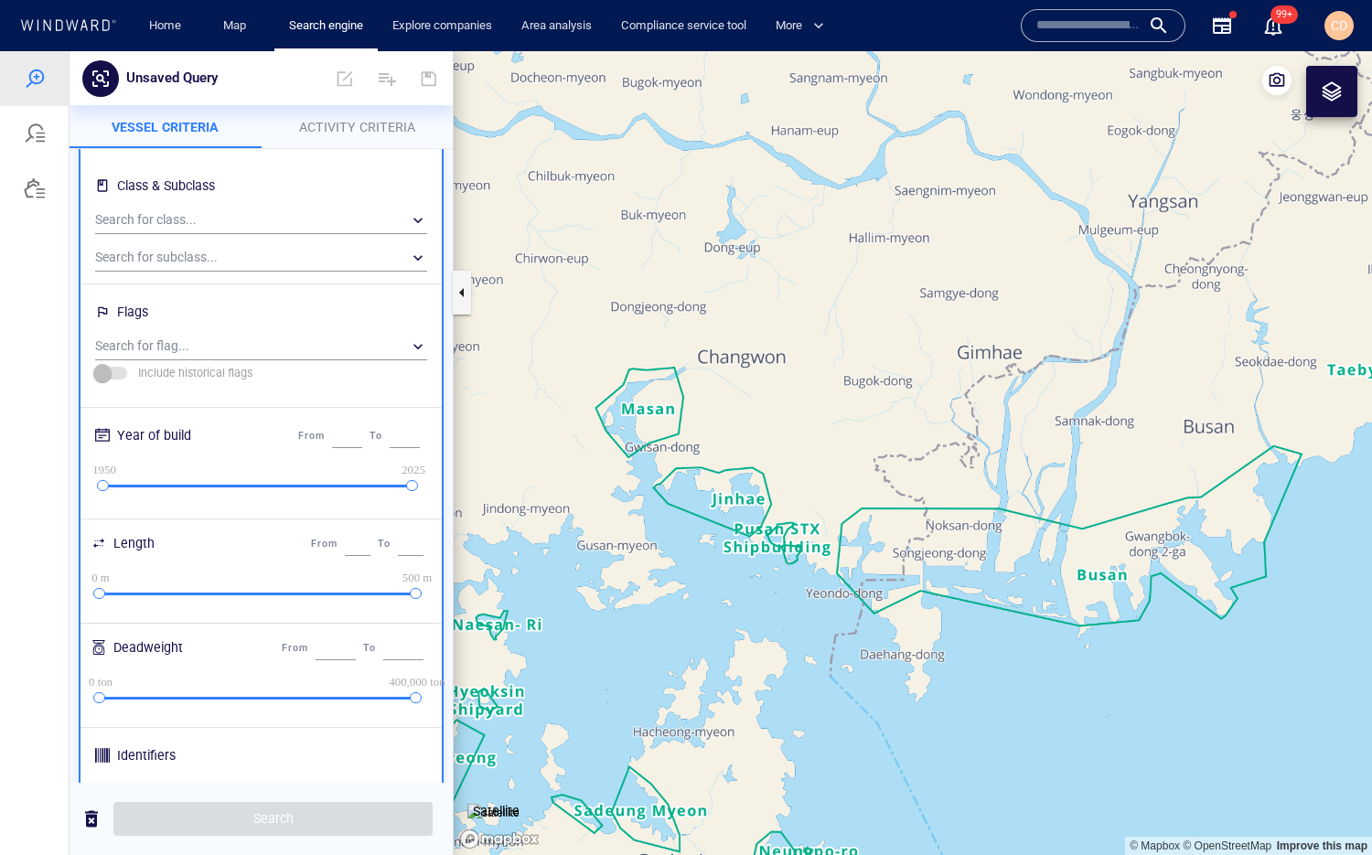
scroll to position [110, 0]
drag, startPoint x: 414, startPoint y: 593, endPoint x: 184, endPoint y: 600, distance: 230.5
click at [184, 600] on div "0 m 0 m 140 m 500 m" at bounding box center [259, 593] width 316 height 15
type input "***"
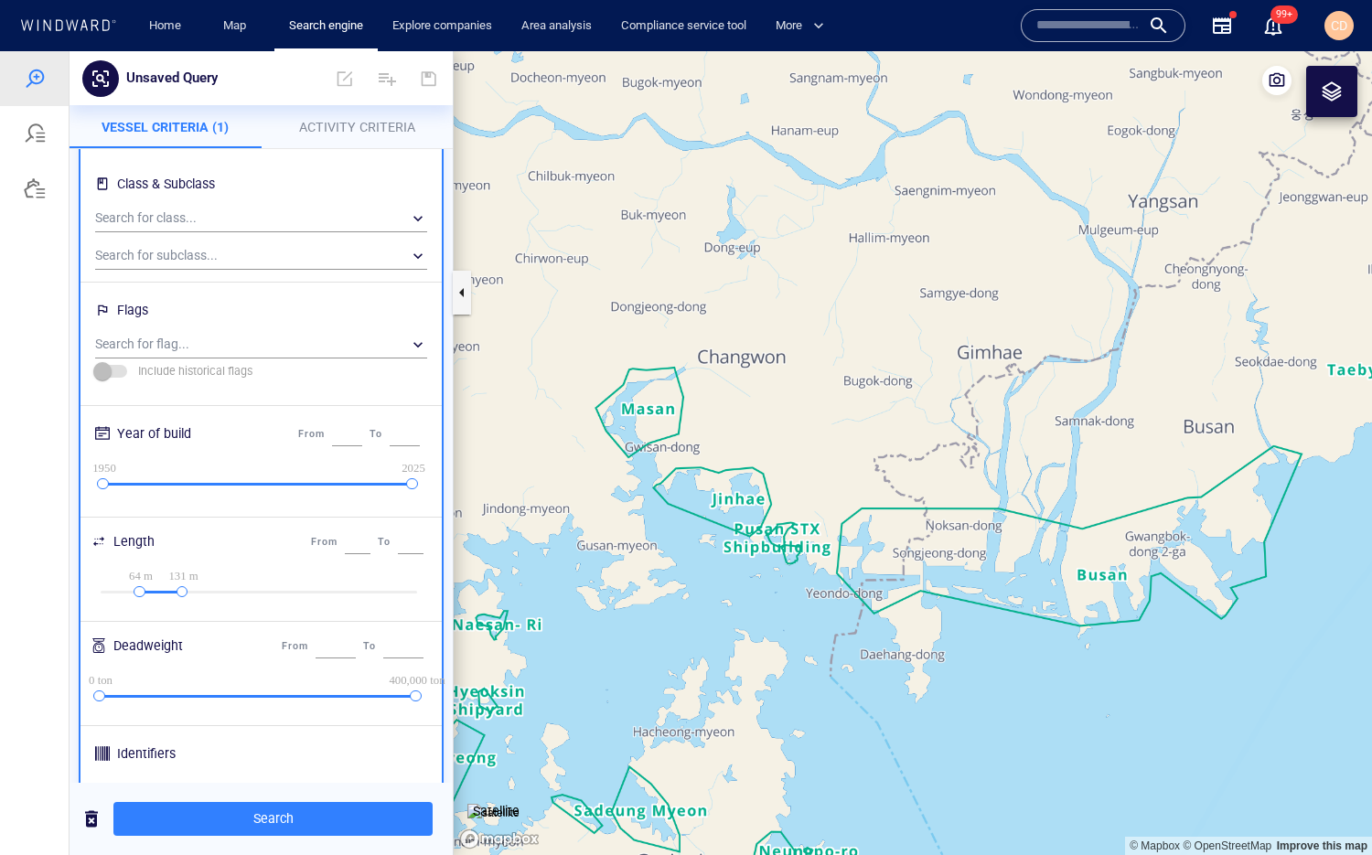
drag, startPoint x: 101, startPoint y: 593, endPoint x: 142, endPoint y: 593, distance: 41.2
click at [142, 593] on div at bounding box center [139, 592] width 12 height 12
type input "**"
click at [34, 133] on div at bounding box center [35, 134] width 22 height 22
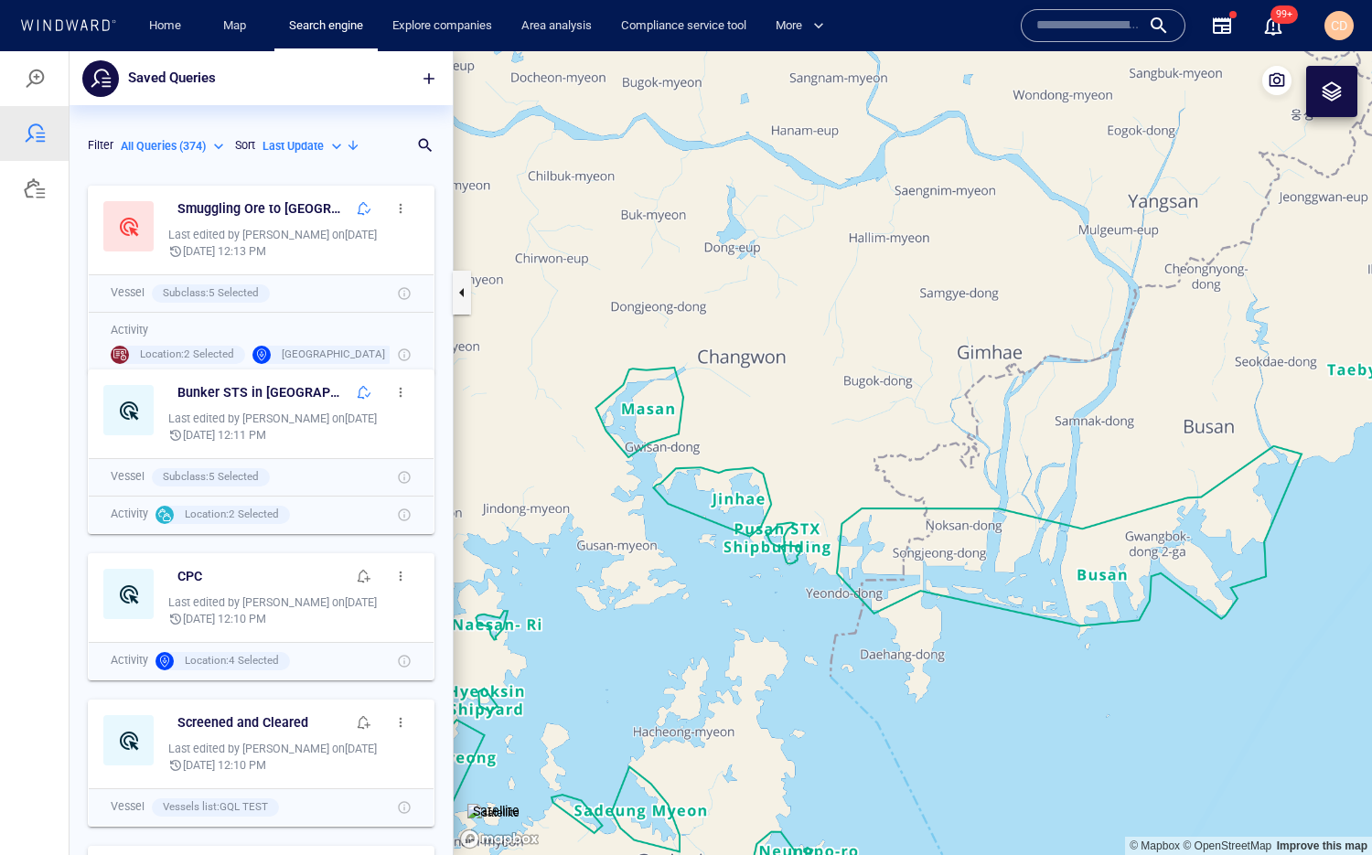
scroll to position [1, 0]
click at [41, 194] on div at bounding box center [35, 188] width 22 height 22
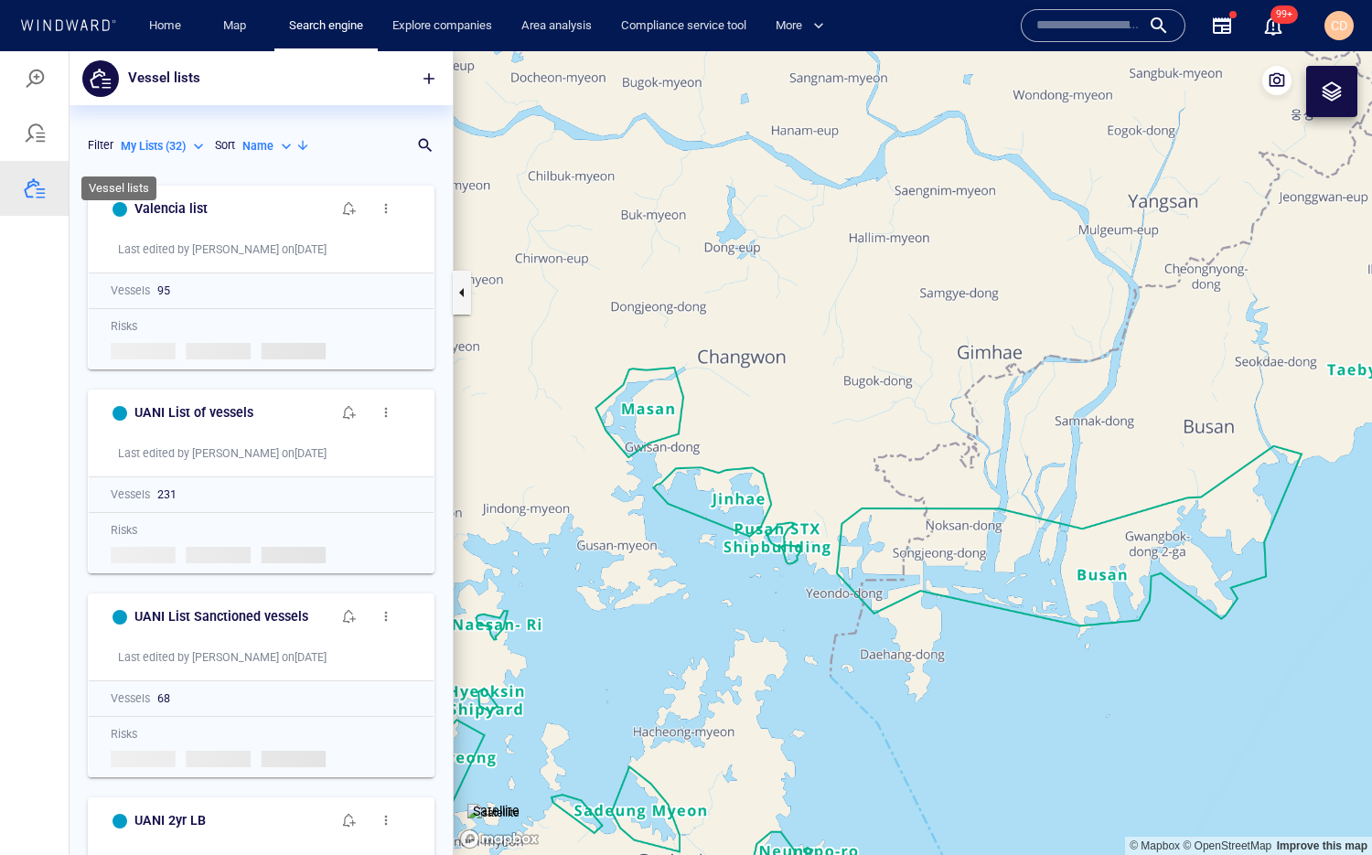
scroll to position [678, 383]
click at [33, 140] on div at bounding box center [35, 134] width 22 height 22
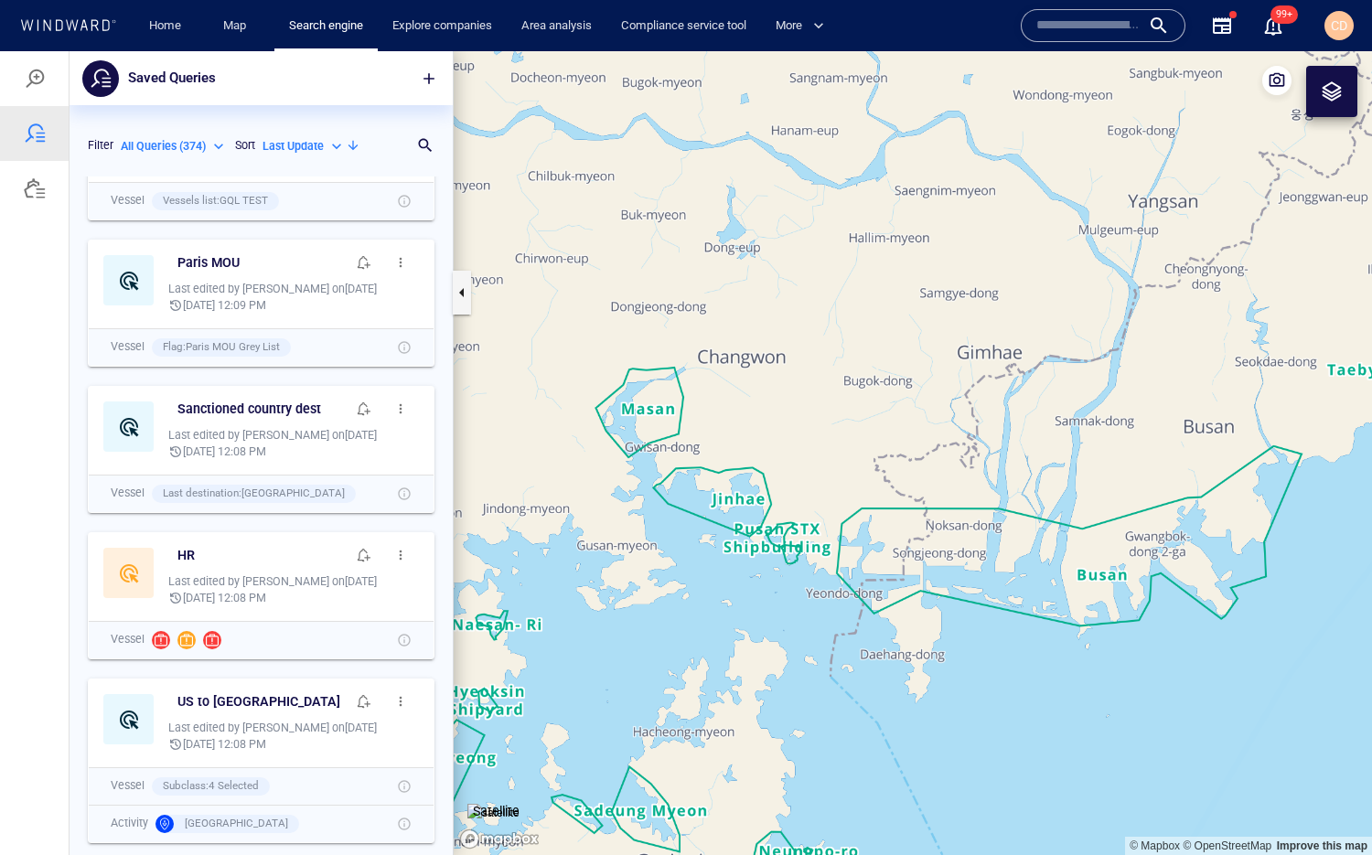
scroll to position [0, 0]
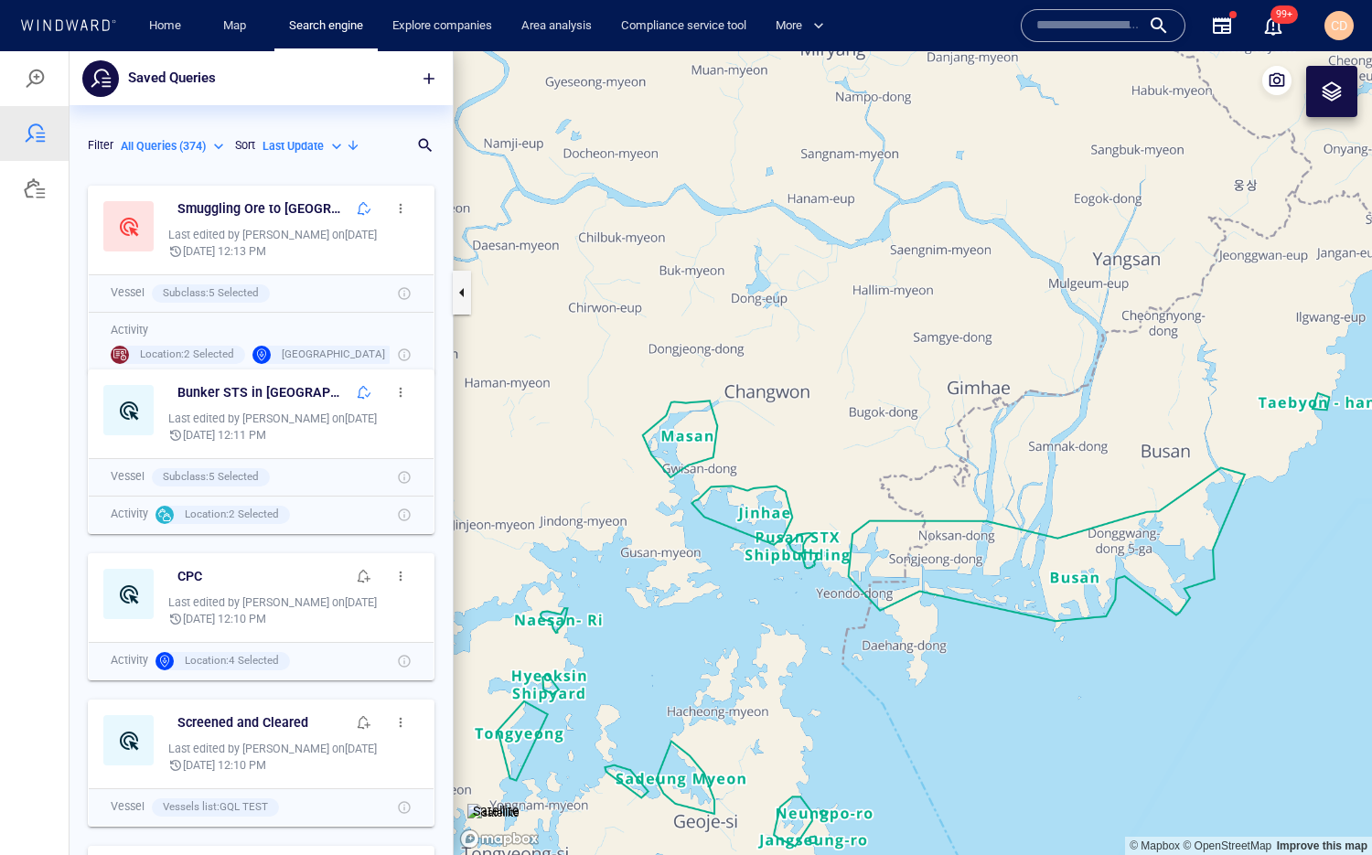
click at [1206, 93] on div at bounding box center [1331, 91] width 22 height 22
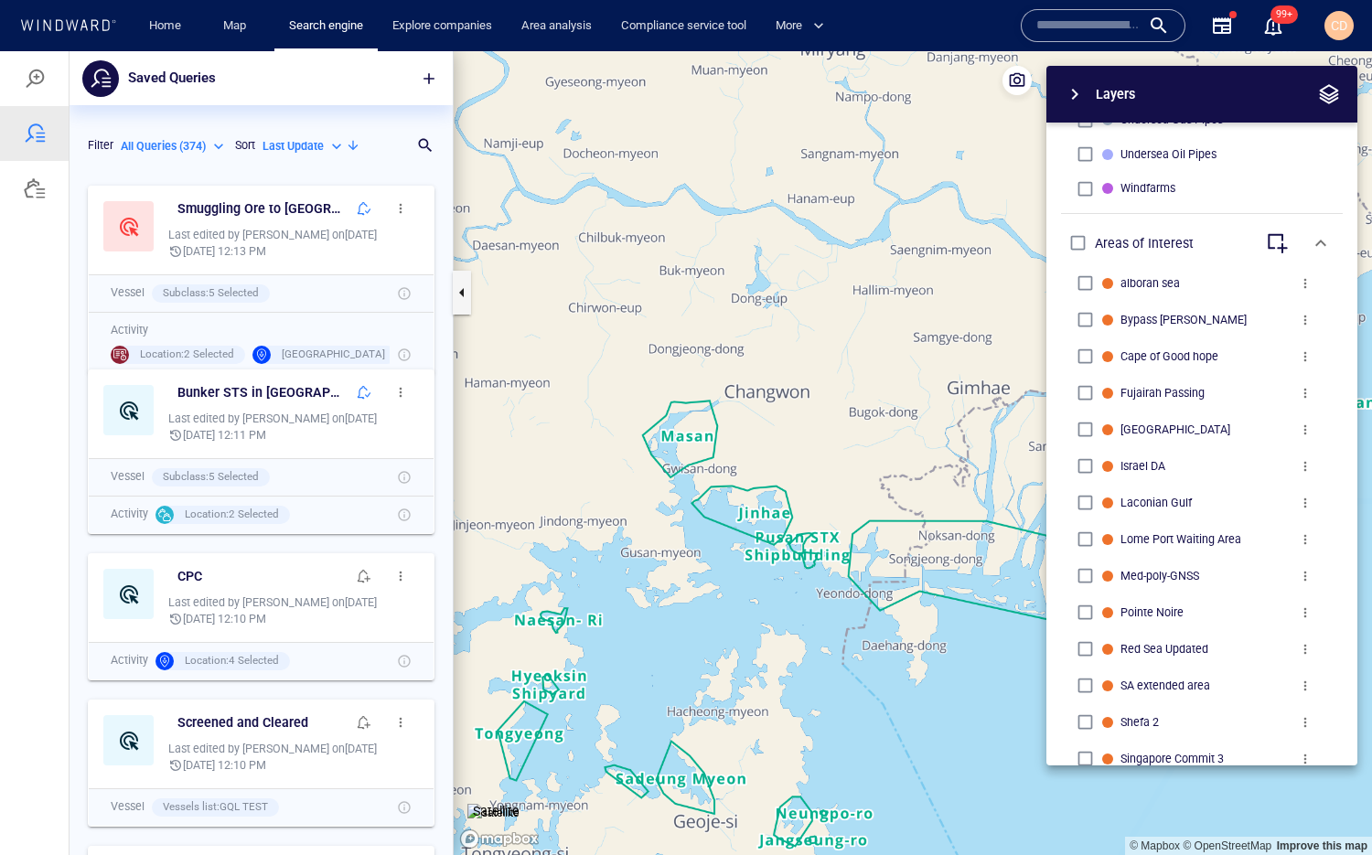
scroll to position [867, 0]
click at [1206, 241] on div "button" at bounding box center [1213, 240] width 18 height 18
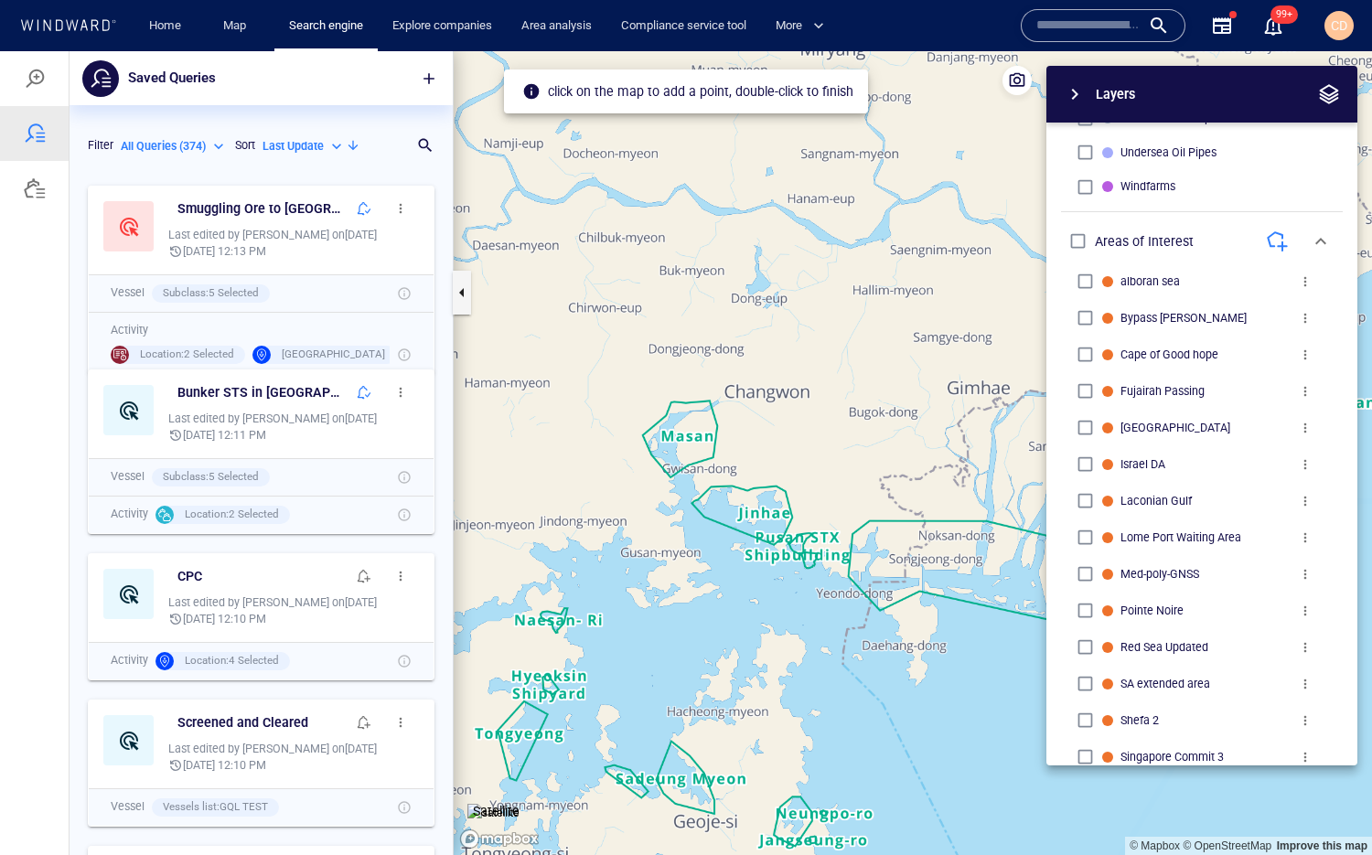
click at [777, 547] on canvas "Map" at bounding box center [913, 453] width 918 height 804
click at [869, 574] on canvas "Map" at bounding box center [913, 453] width 918 height 804
click at [845, 621] on canvas "Map" at bounding box center [913, 453] width 918 height 804
click at [708, 605] on canvas "Map" at bounding box center [913, 453] width 918 height 804
click at [775, 550] on canvas "Map" at bounding box center [913, 453] width 918 height 804
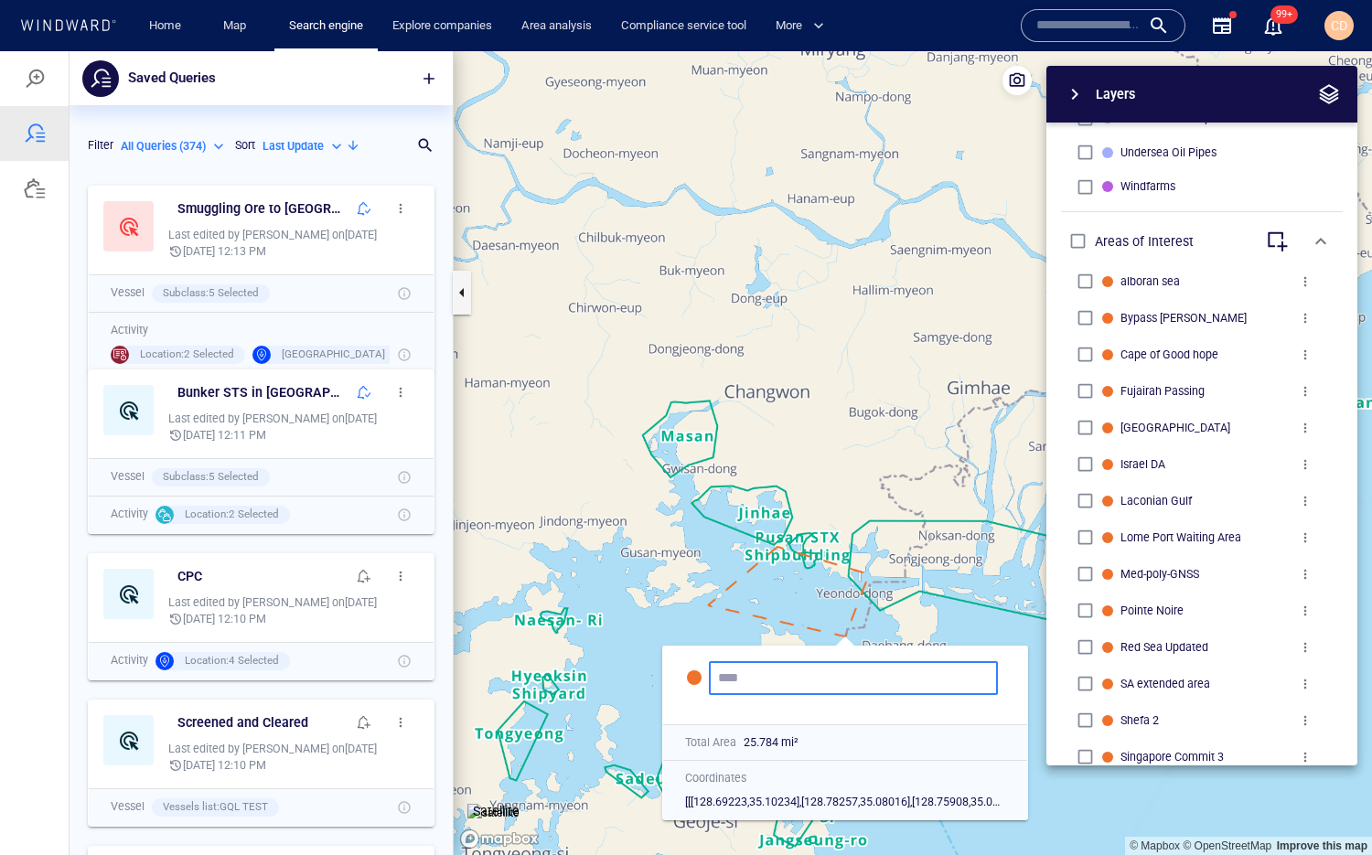
click at [742, 621] on input "text" at bounding box center [853, 678] width 271 height 16
type input "*********"
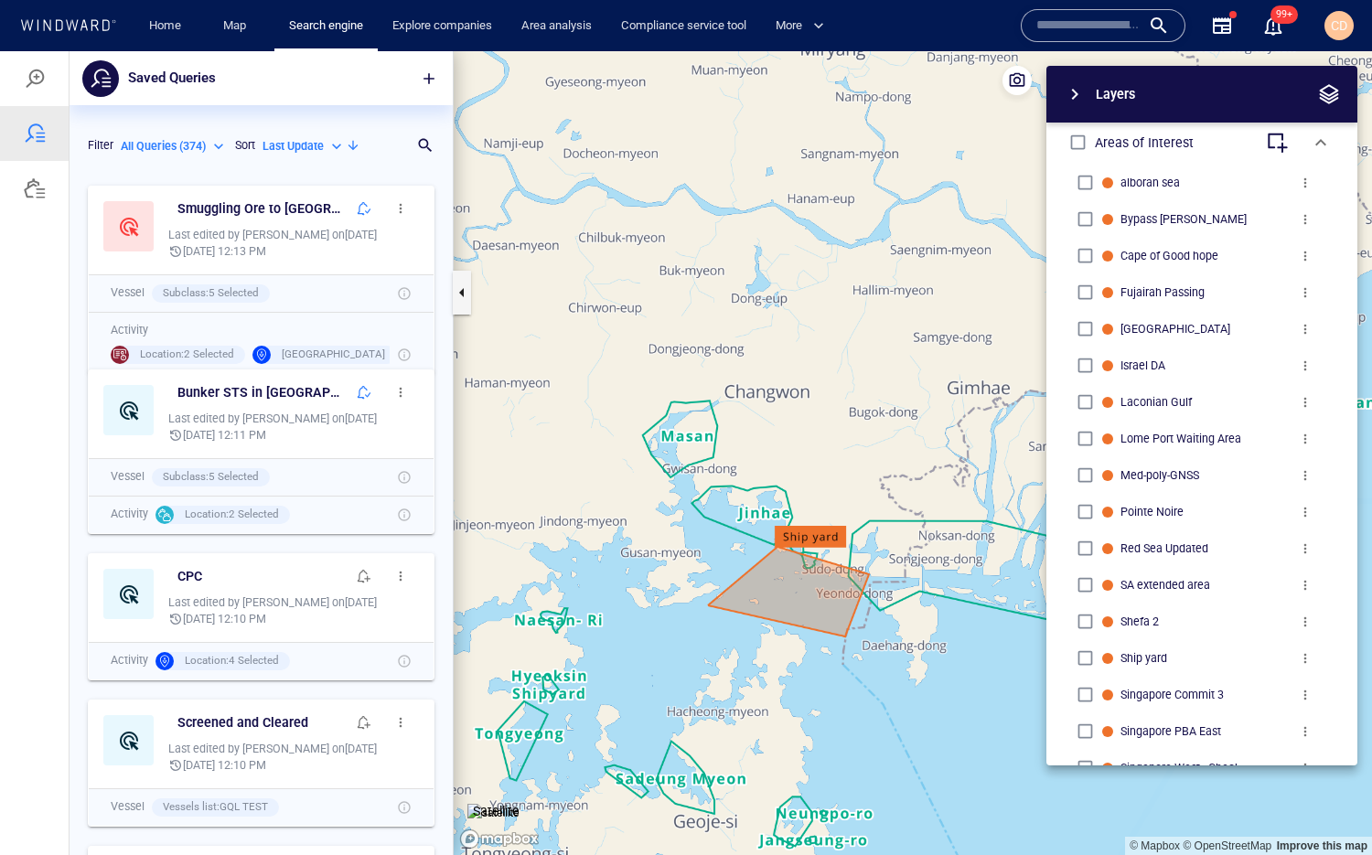
scroll to position [1044, 0]
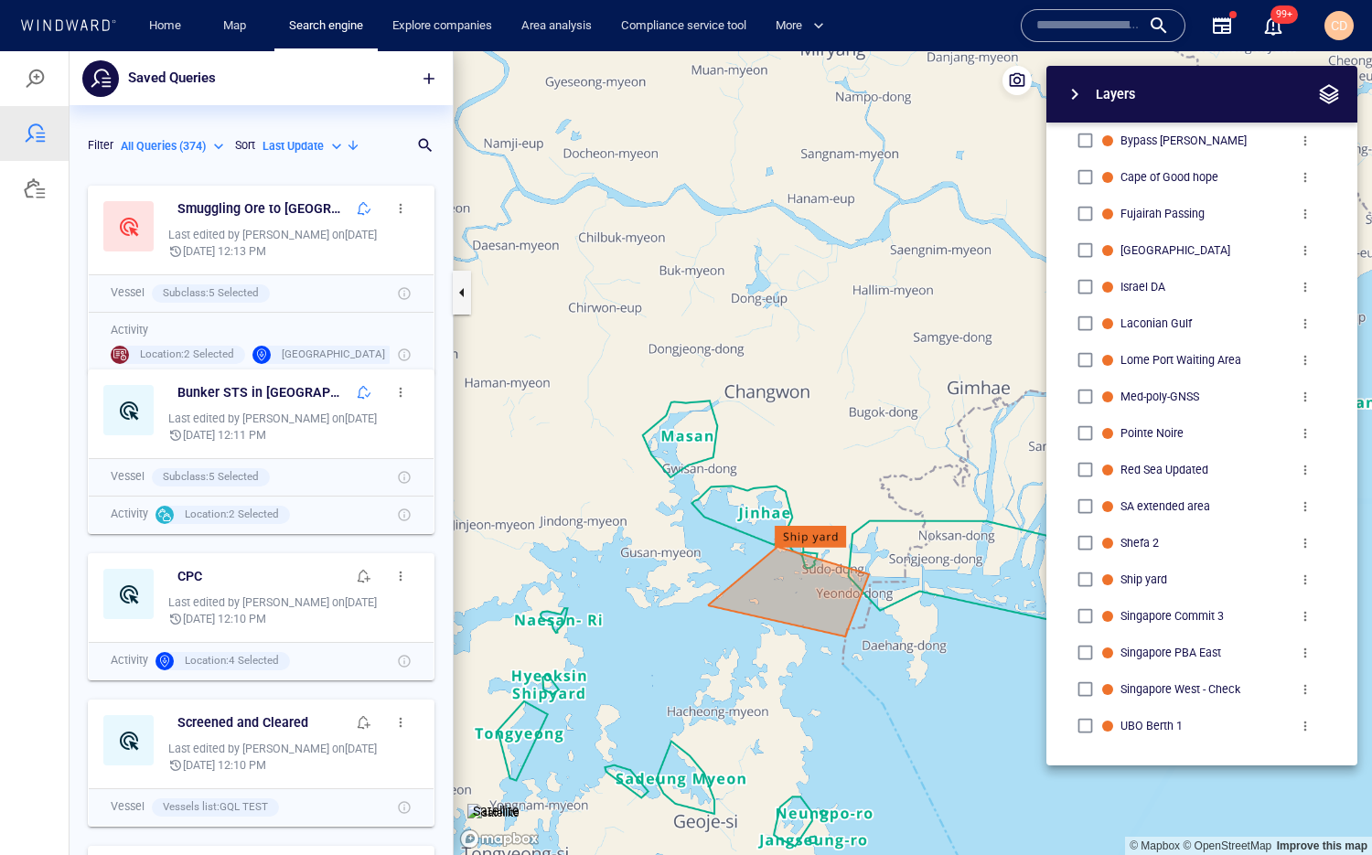
click at [1206, 580] on span "more" at bounding box center [1304, 579] width 15 height 15
click at [1206, 616] on li "Delete" at bounding box center [1265, 611] width 183 height 33
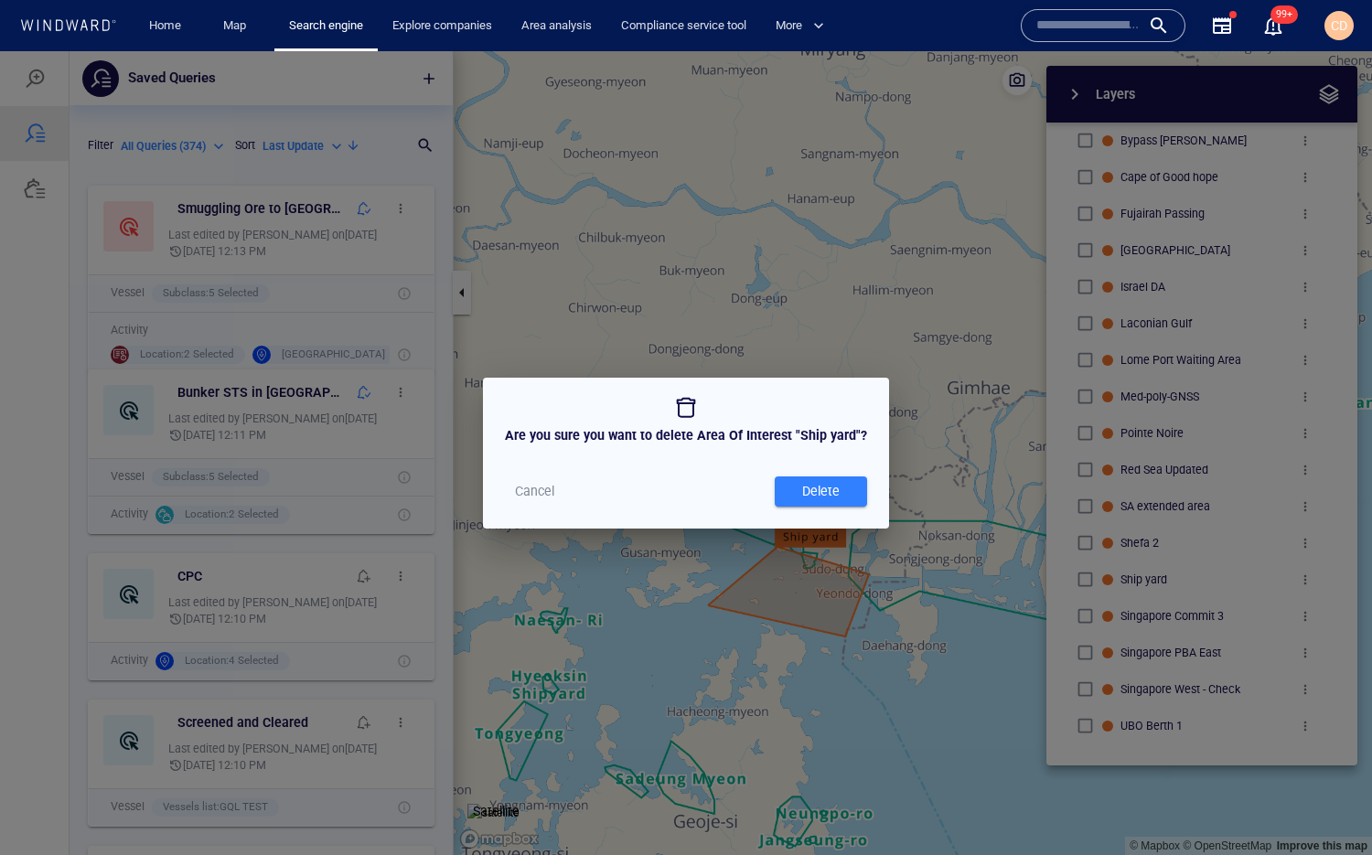
click at [825, 488] on div "Delete" at bounding box center [820, 491] width 45 height 30
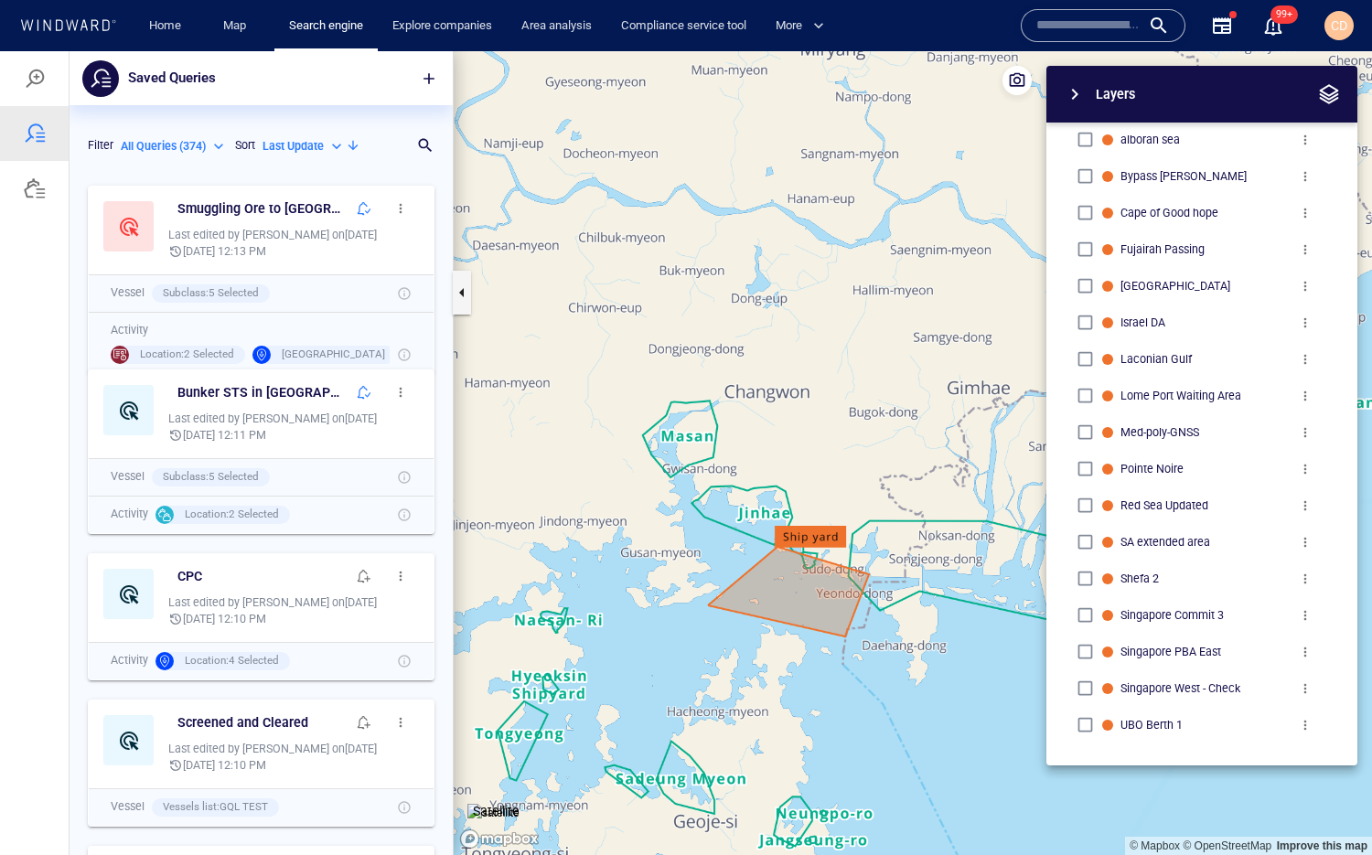
scroll to position [1008, 0]
click at [1073, 86] on span "button" at bounding box center [1074, 94] width 22 height 22
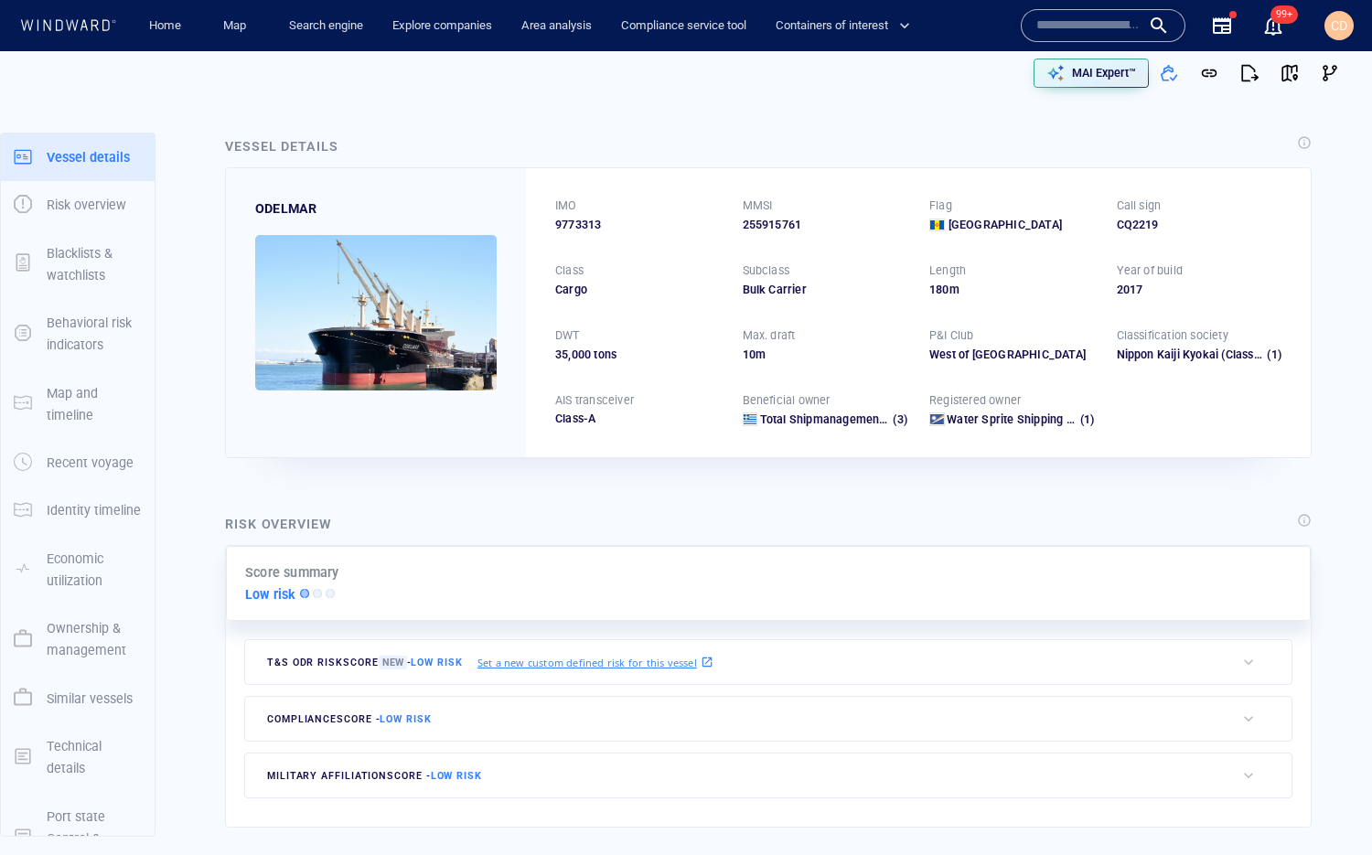
click at [1078, 16] on input "text" at bounding box center [1088, 25] width 104 height 27
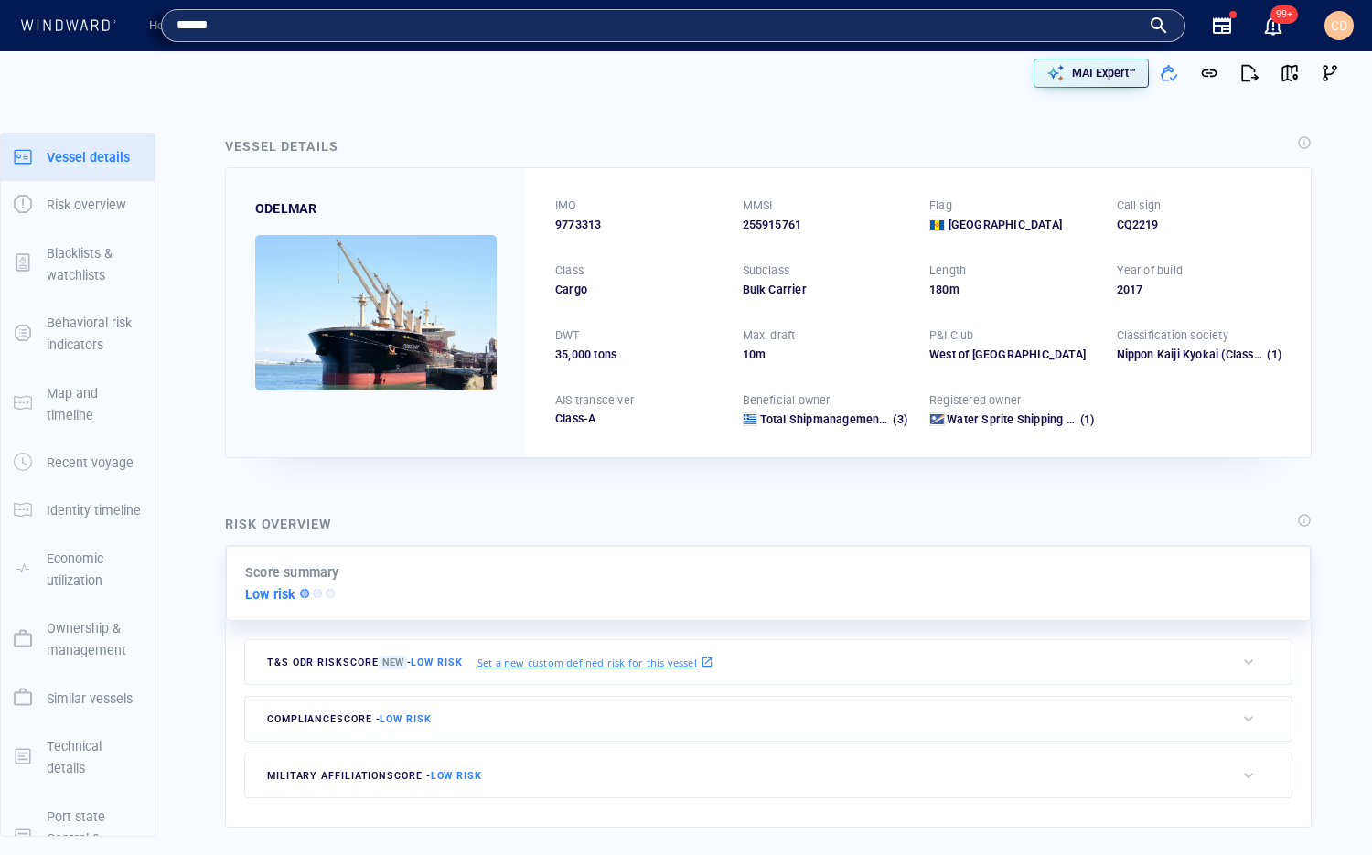
type input "******"
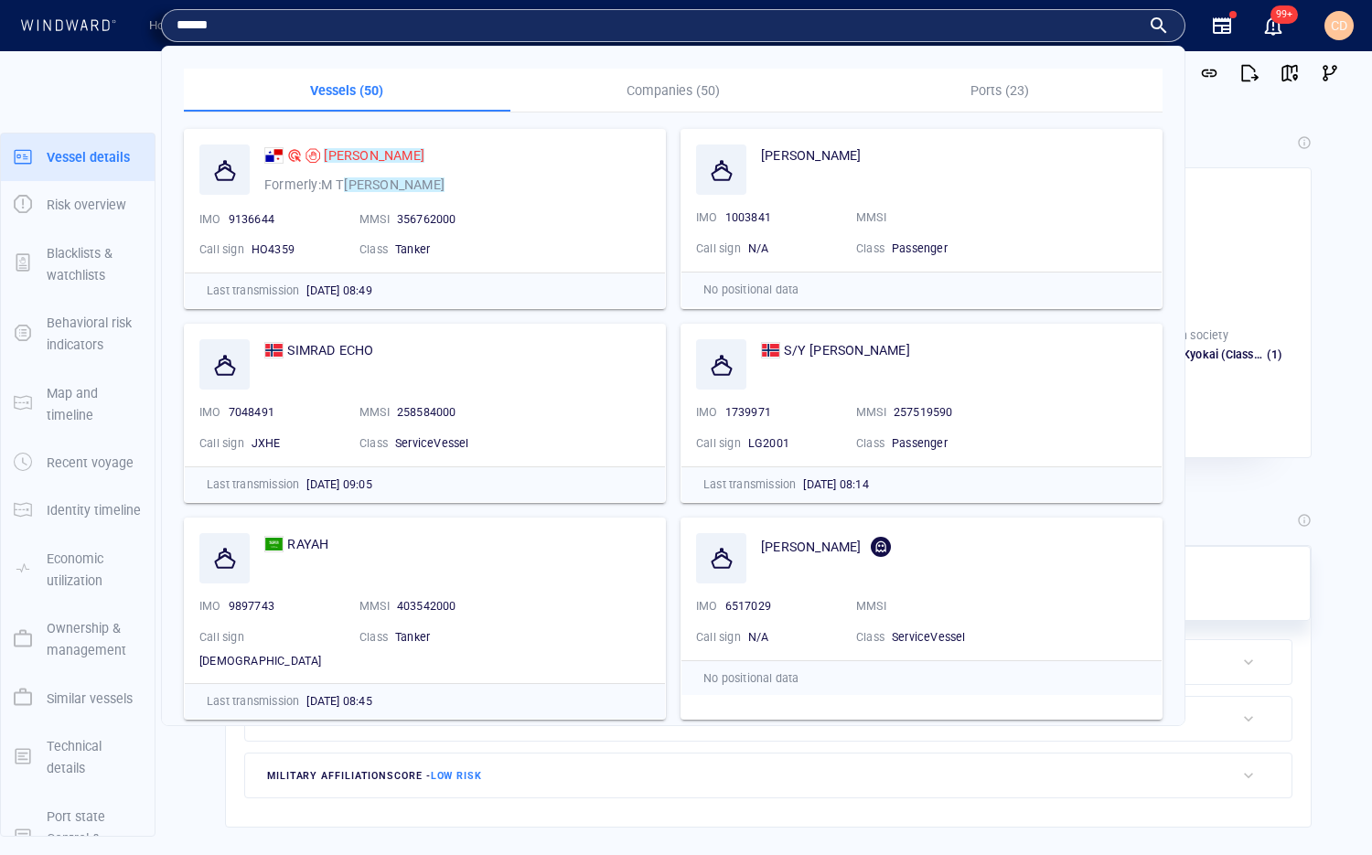
click at [256, 27] on input "******" at bounding box center [658, 25] width 964 height 27
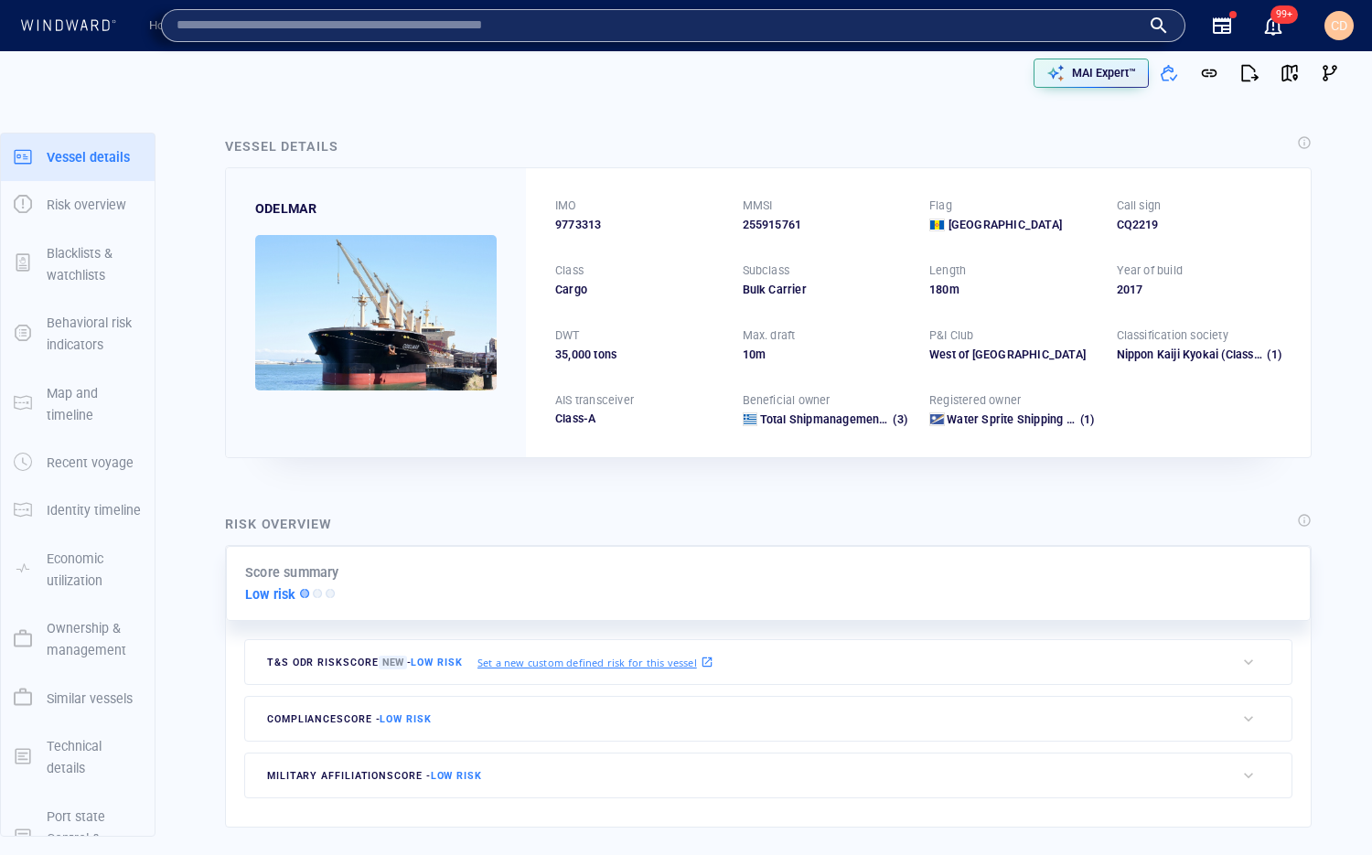
click at [707, 32] on input "text" at bounding box center [658, 25] width 964 height 27
type input "******"
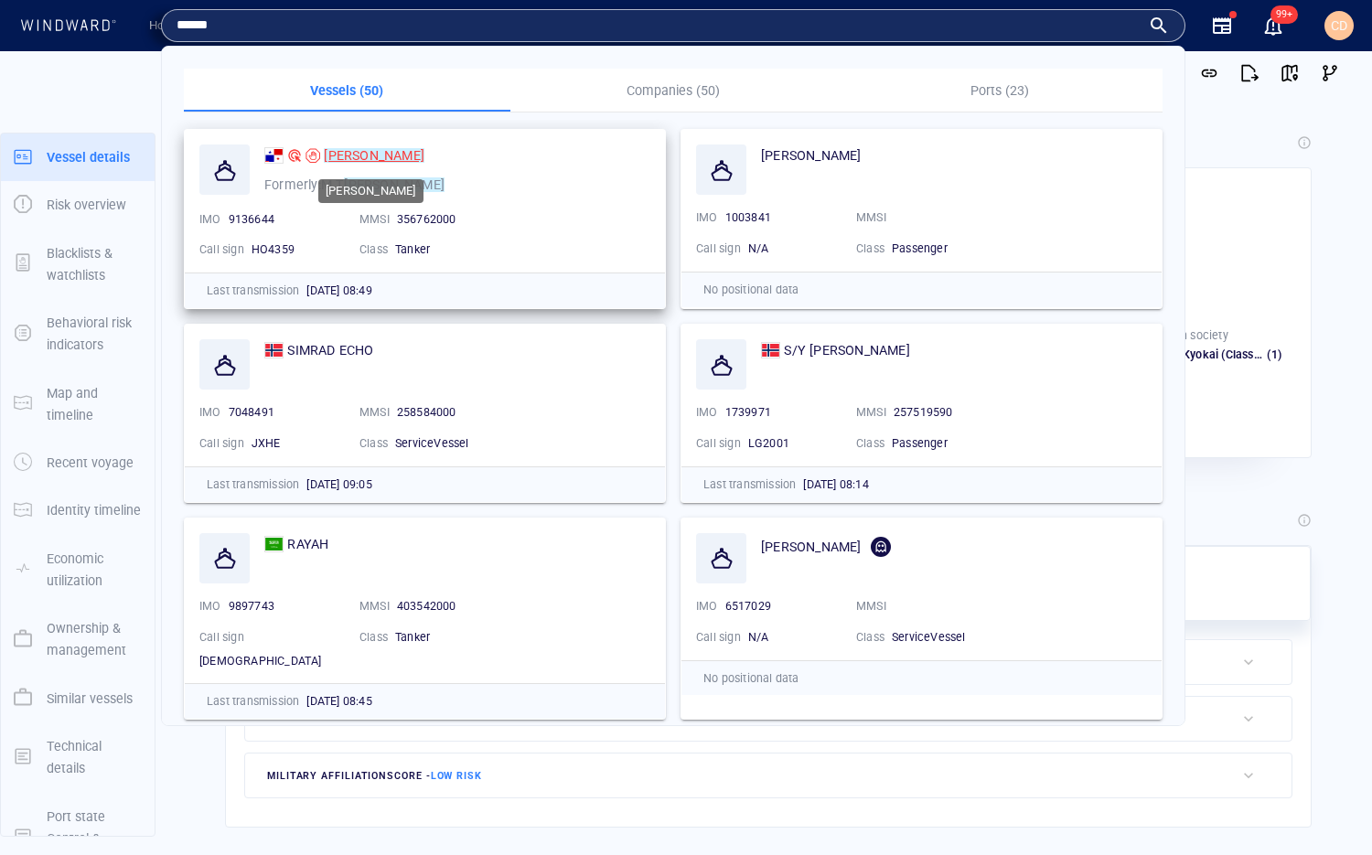
click at [357, 159] on mark "[PERSON_NAME]" at bounding box center [374, 155] width 101 height 15
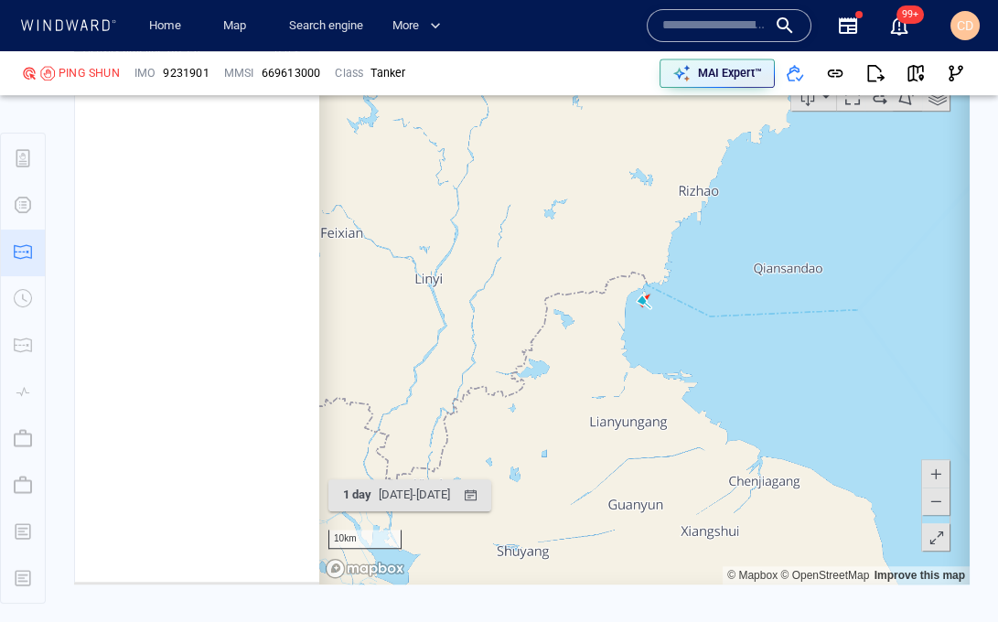
scroll to position [2428, 0]
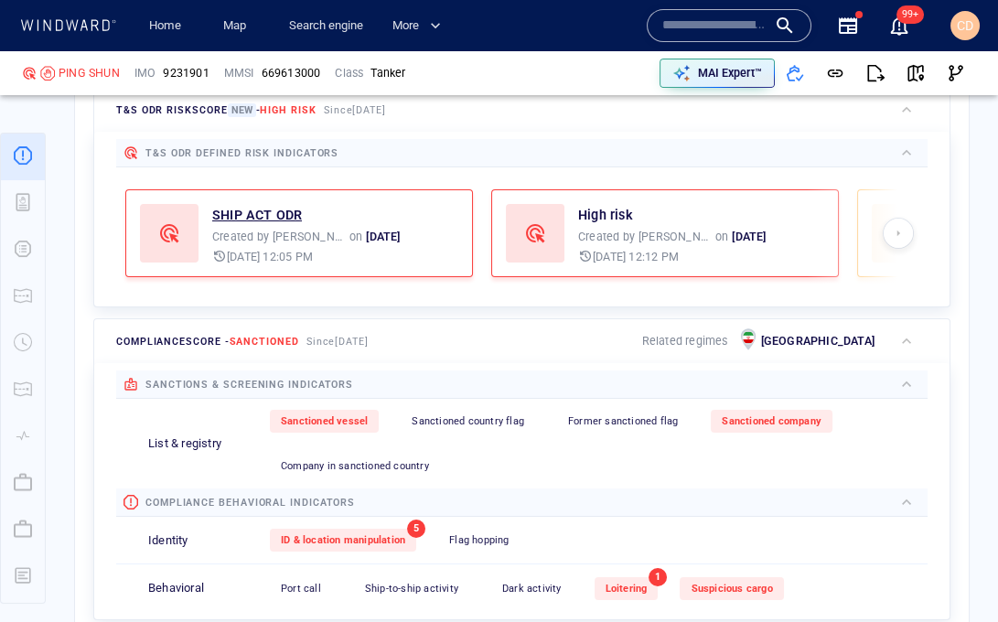
scroll to position [550, 0]
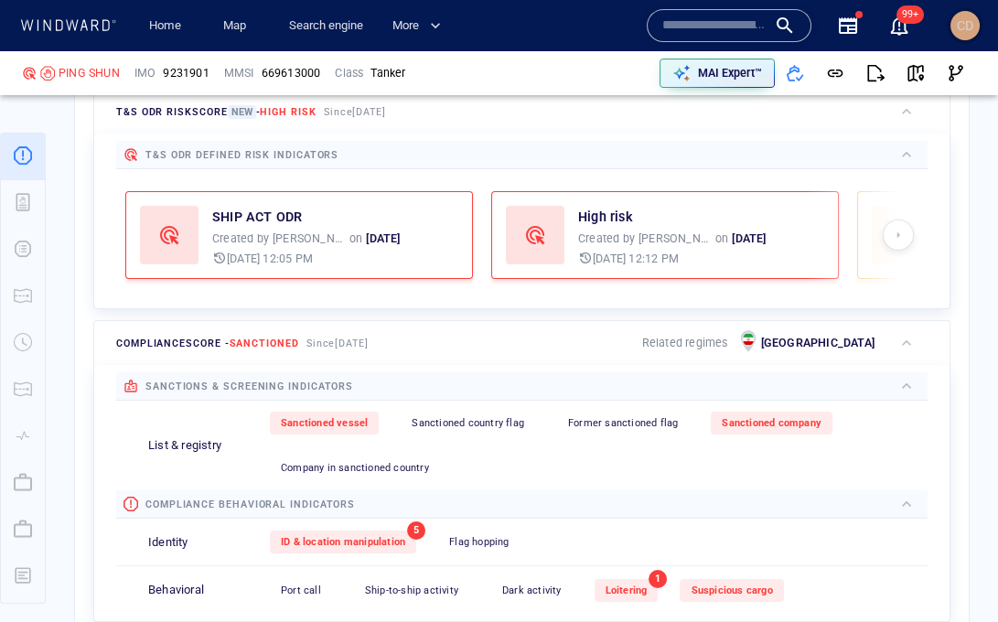
click at [970, 22] on span "CD" at bounding box center [964, 25] width 16 height 15
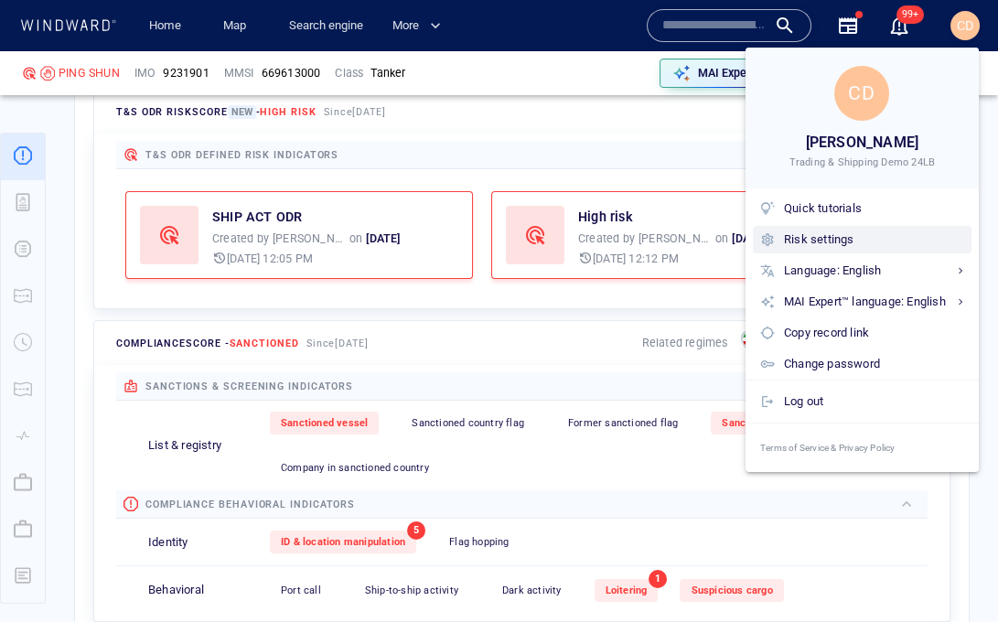
click at [822, 235] on div "Risk settings" at bounding box center [874, 240] width 180 height 20
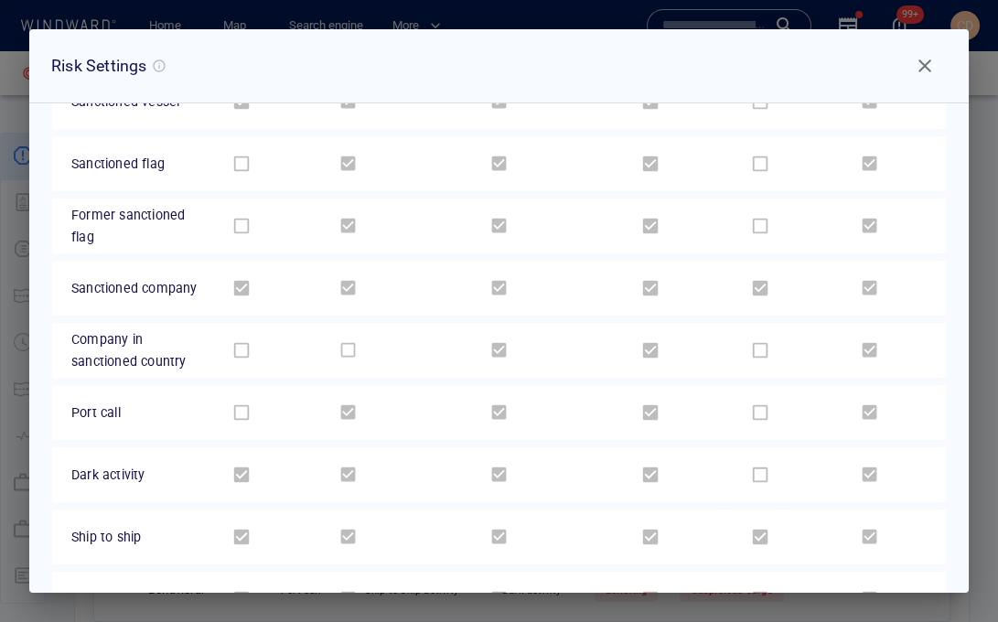
scroll to position [165, 0]
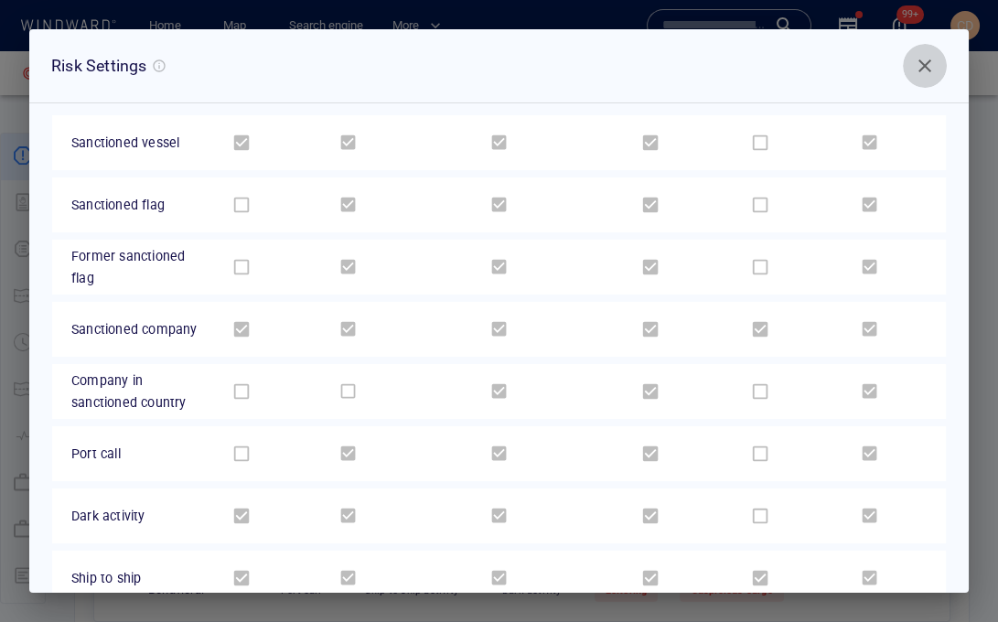
click at [922, 61] on span "Close" at bounding box center [924, 66] width 22 height 22
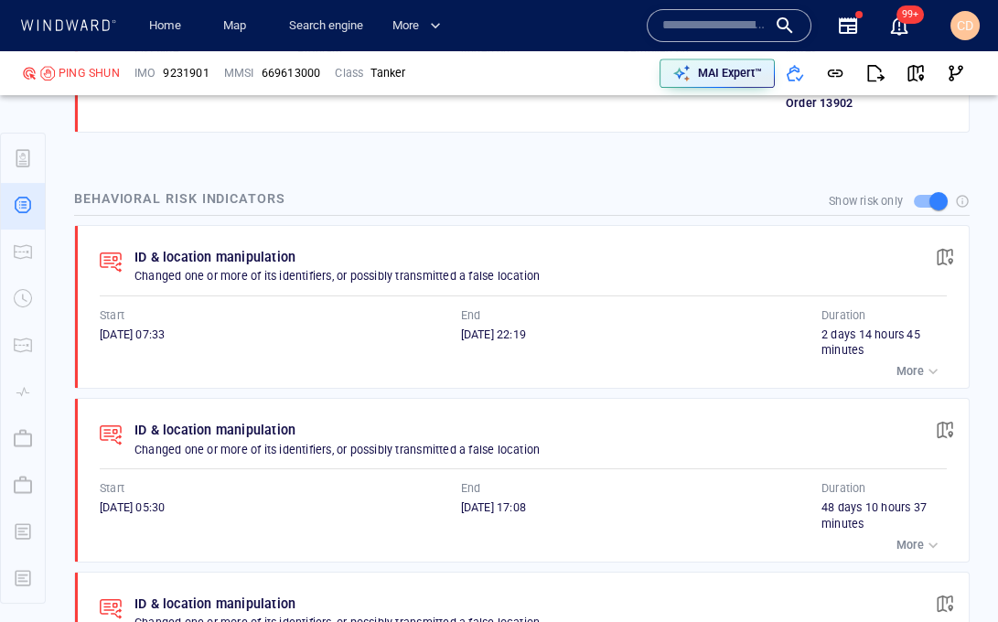
scroll to position [1405, 0]
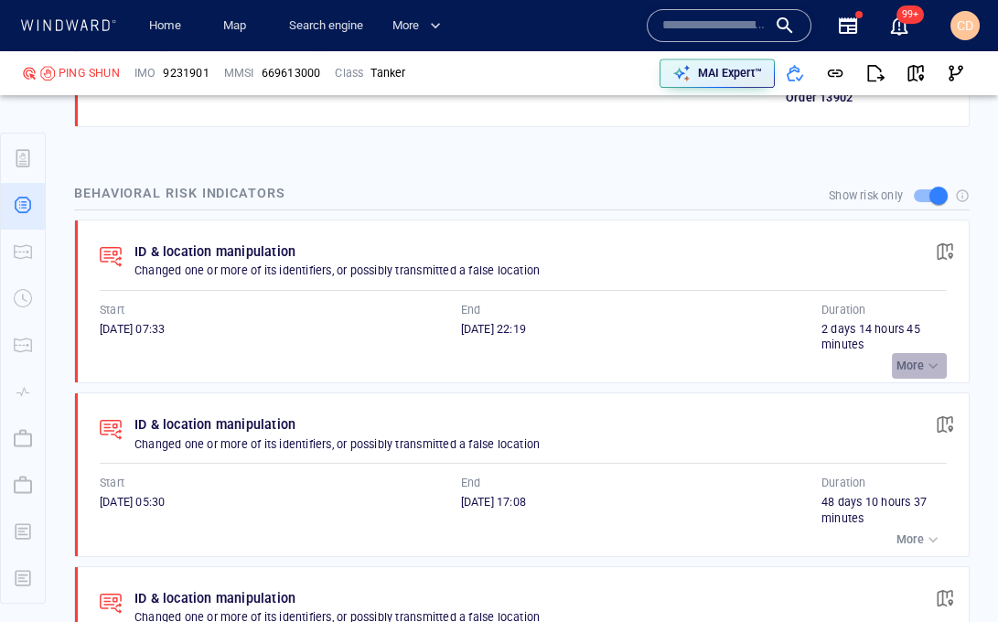
click at [928, 363] on div "button" at bounding box center [933, 366] width 18 height 18
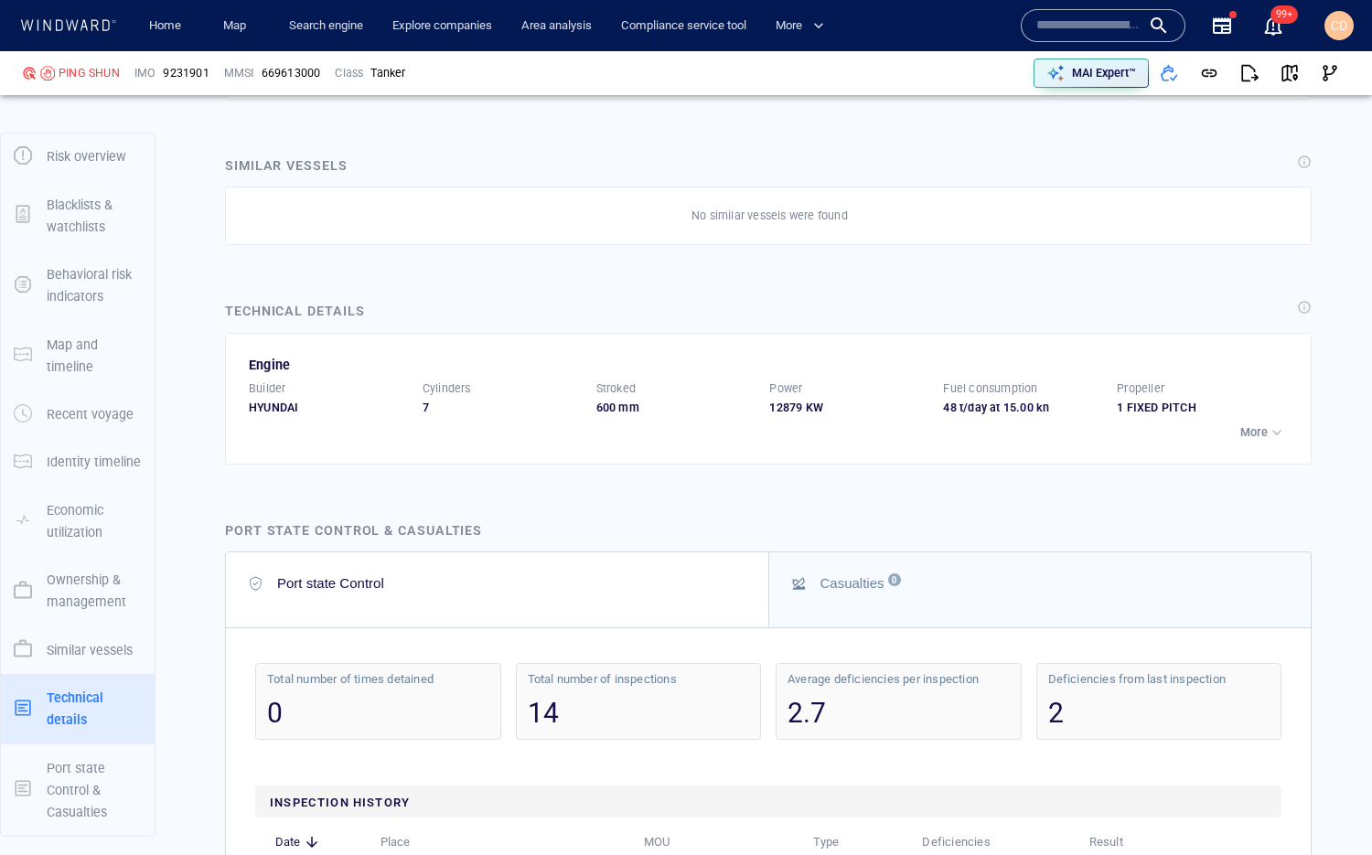
scroll to position [4744, 0]
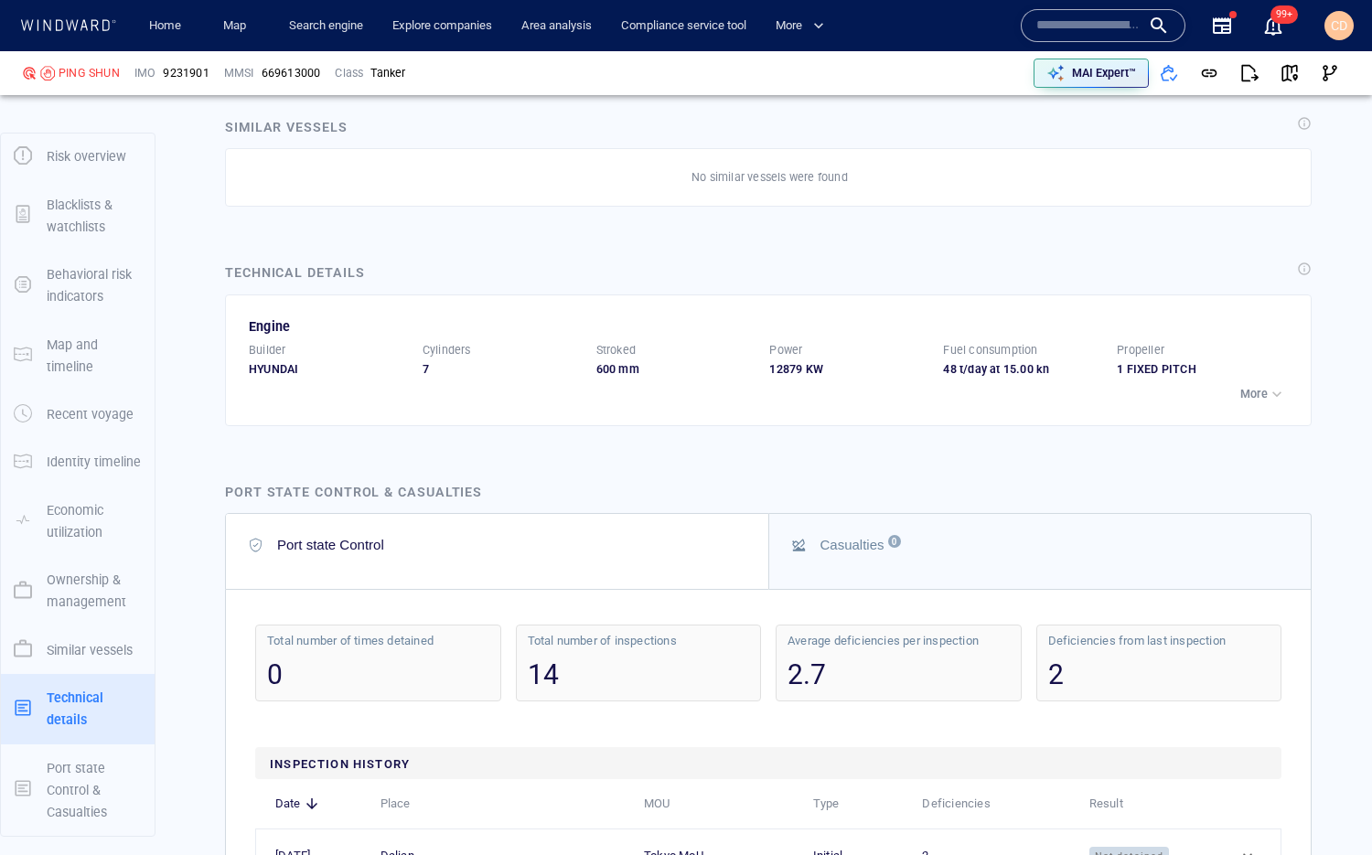
click at [1206, 402] on p "More" at bounding box center [1253, 394] width 27 height 16
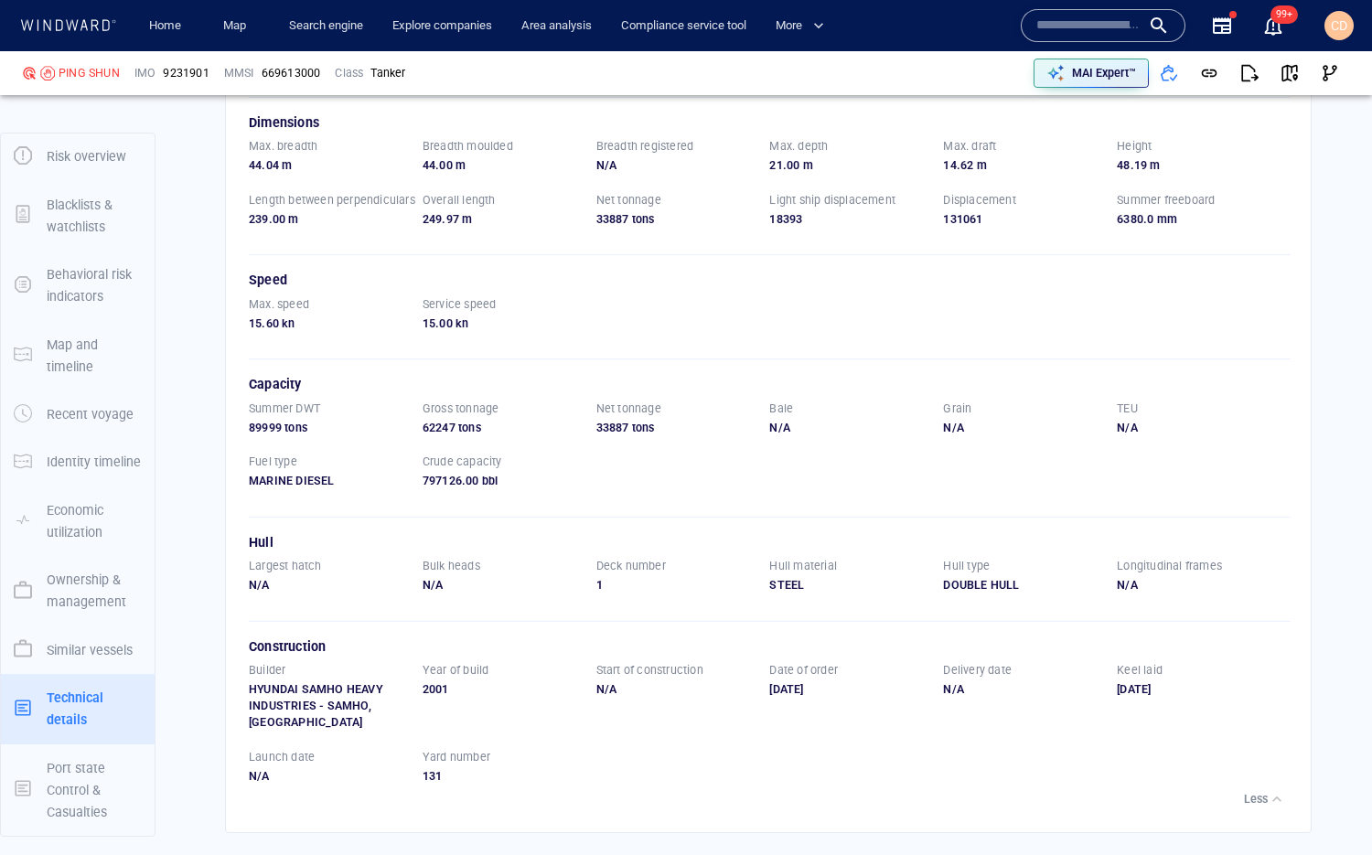
scroll to position [5008, 0]
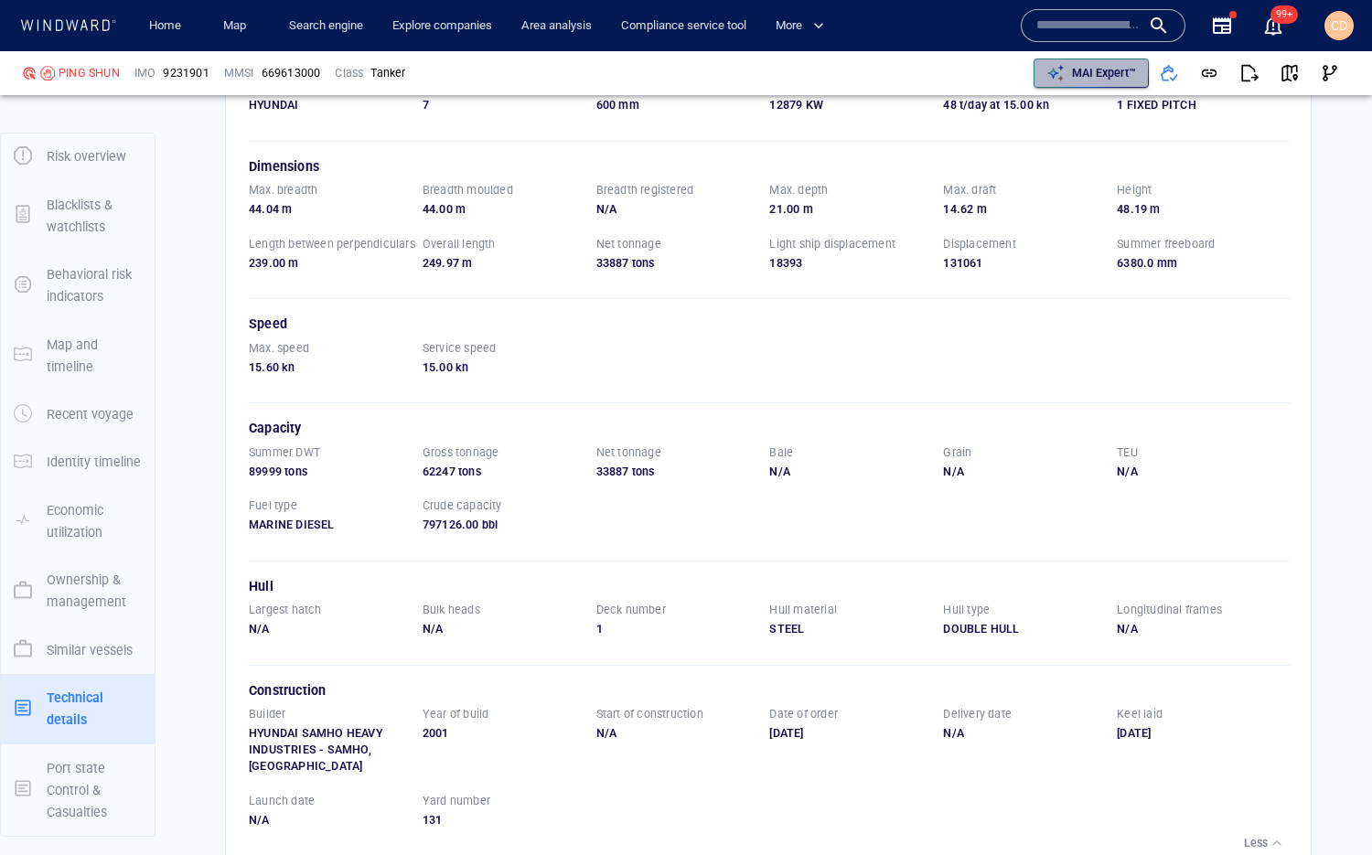
click at [1082, 68] on p "MAI Expert™" at bounding box center [1104, 73] width 64 height 16
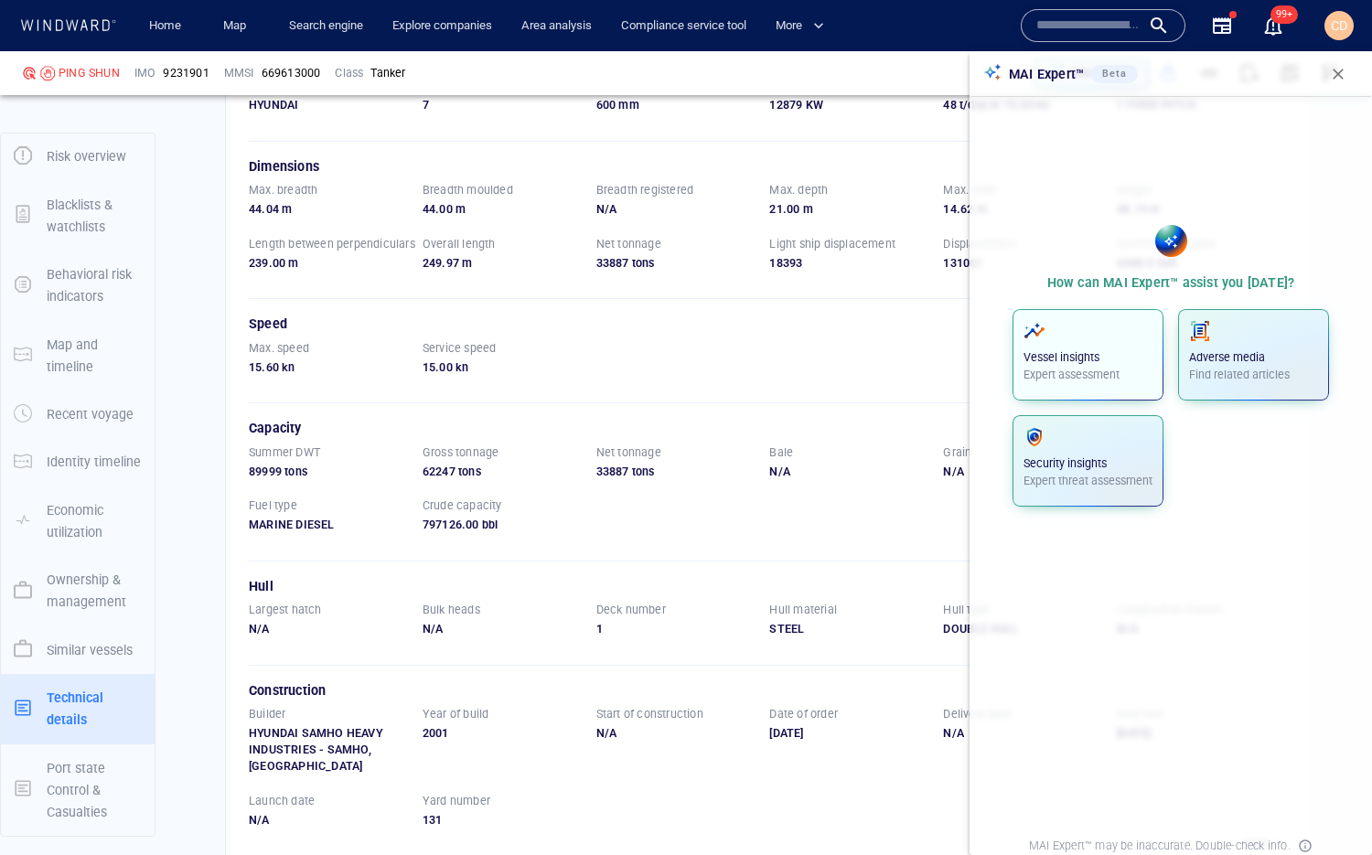
click at [1052, 358] on p "Vessel insights" at bounding box center [1087, 357] width 129 height 16
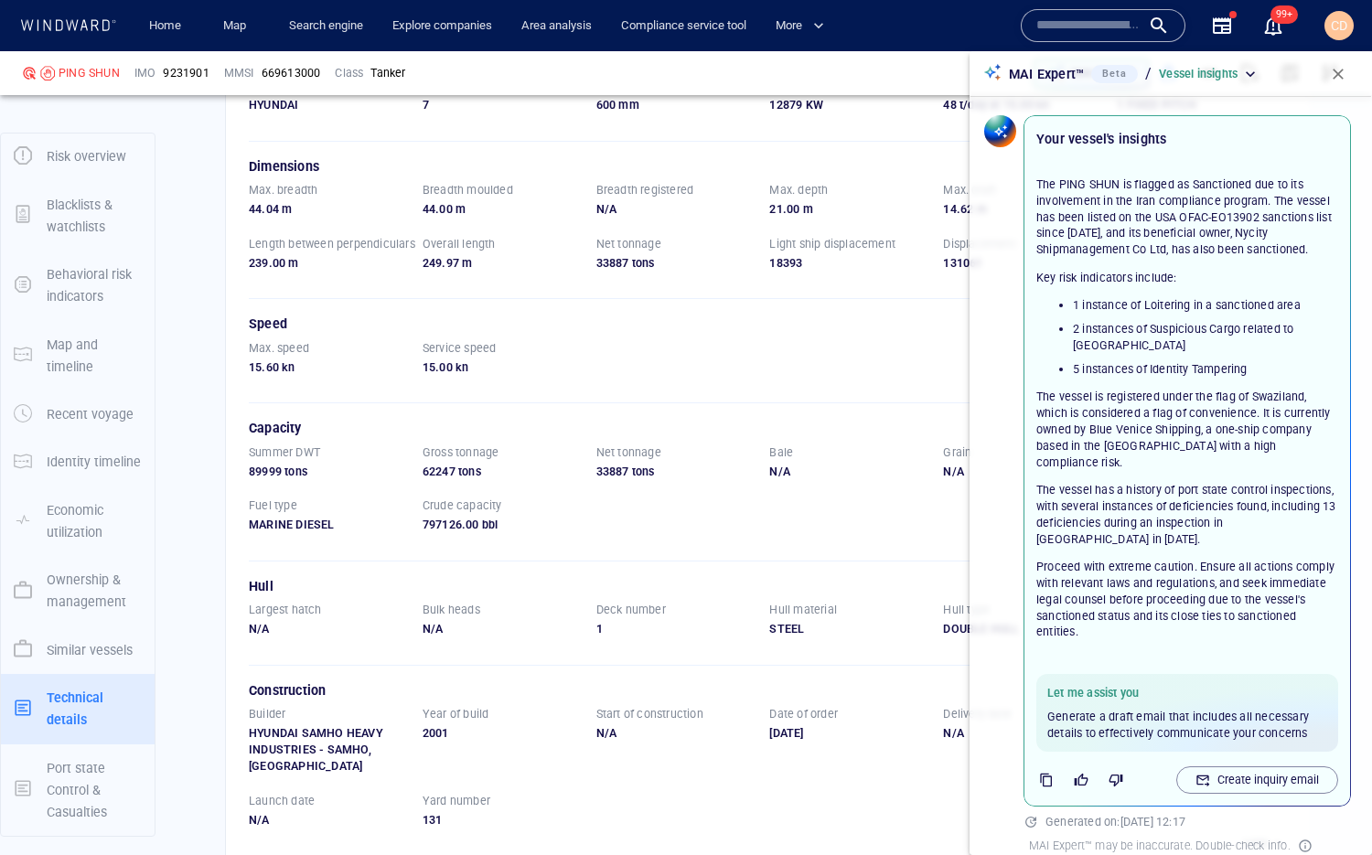
click at [214, 323] on div "Technical details Engine Builder HYUNDAI Cylinders 7 Stroked 600 mm Power 12879…" at bounding box center [768, 437] width 1116 height 908
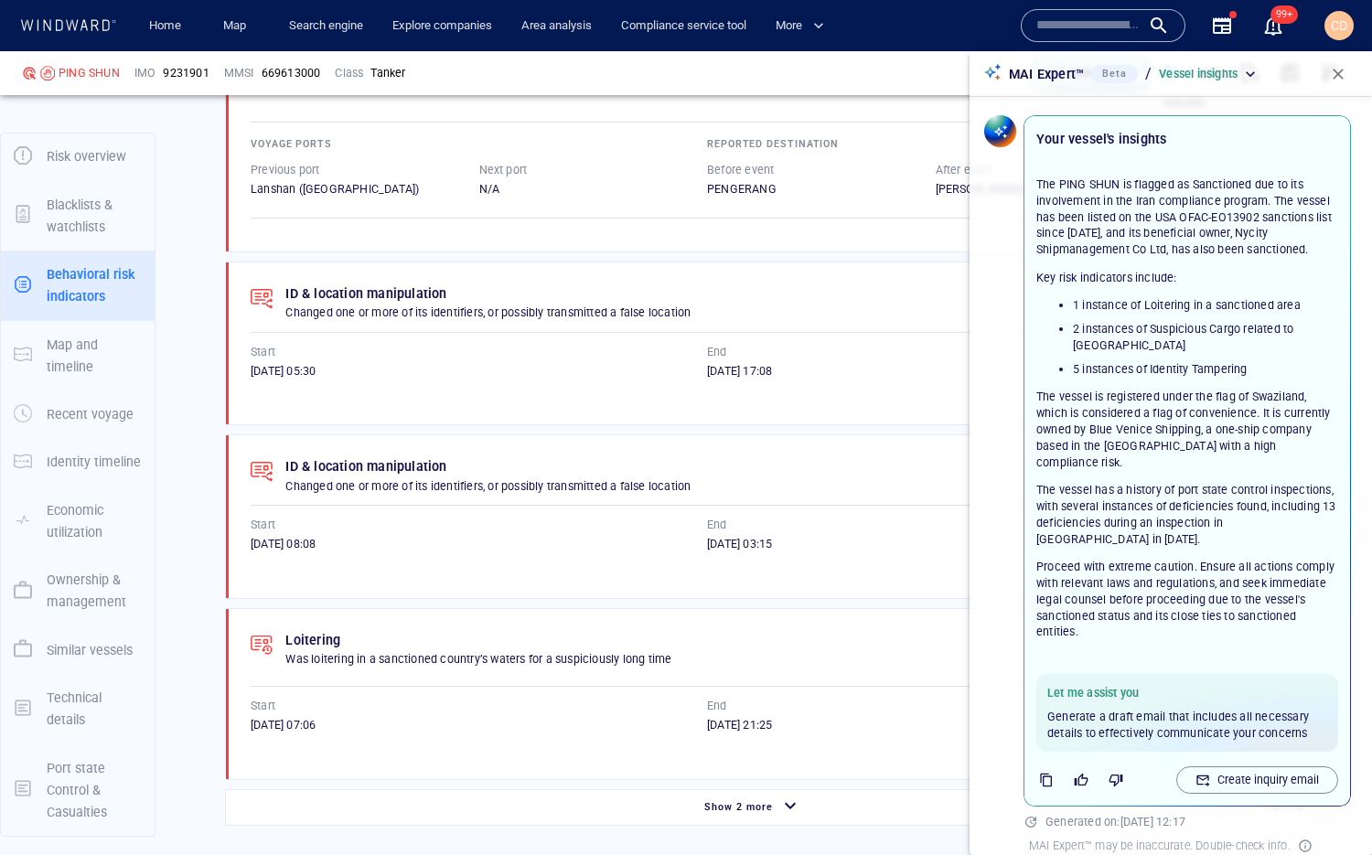
scroll to position [1591, 0]
click at [1206, 621] on p "Create inquiry email" at bounding box center [1267, 780] width 101 height 16
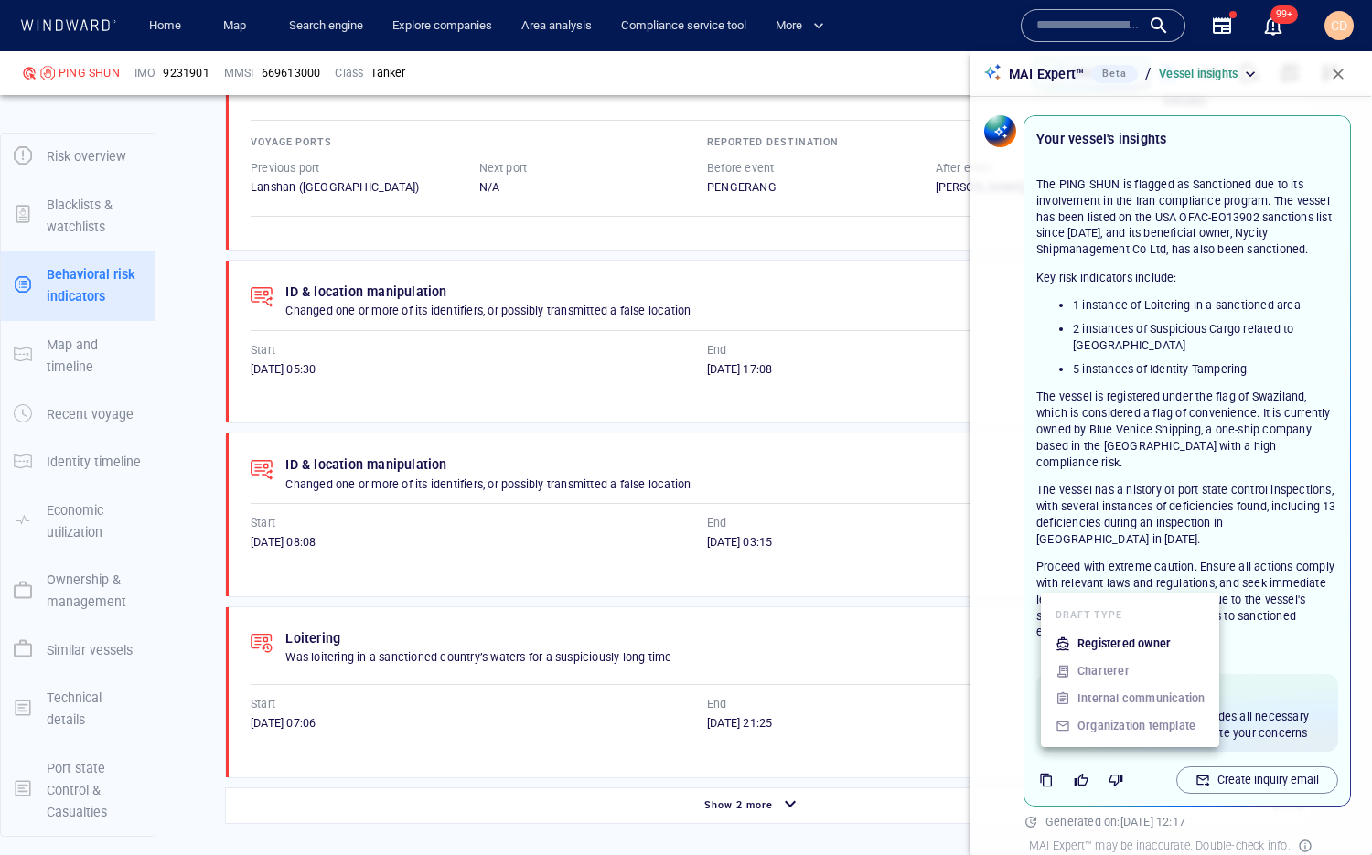
click at [1159, 621] on p "Registered owner" at bounding box center [1123, 643] width 93 height 16
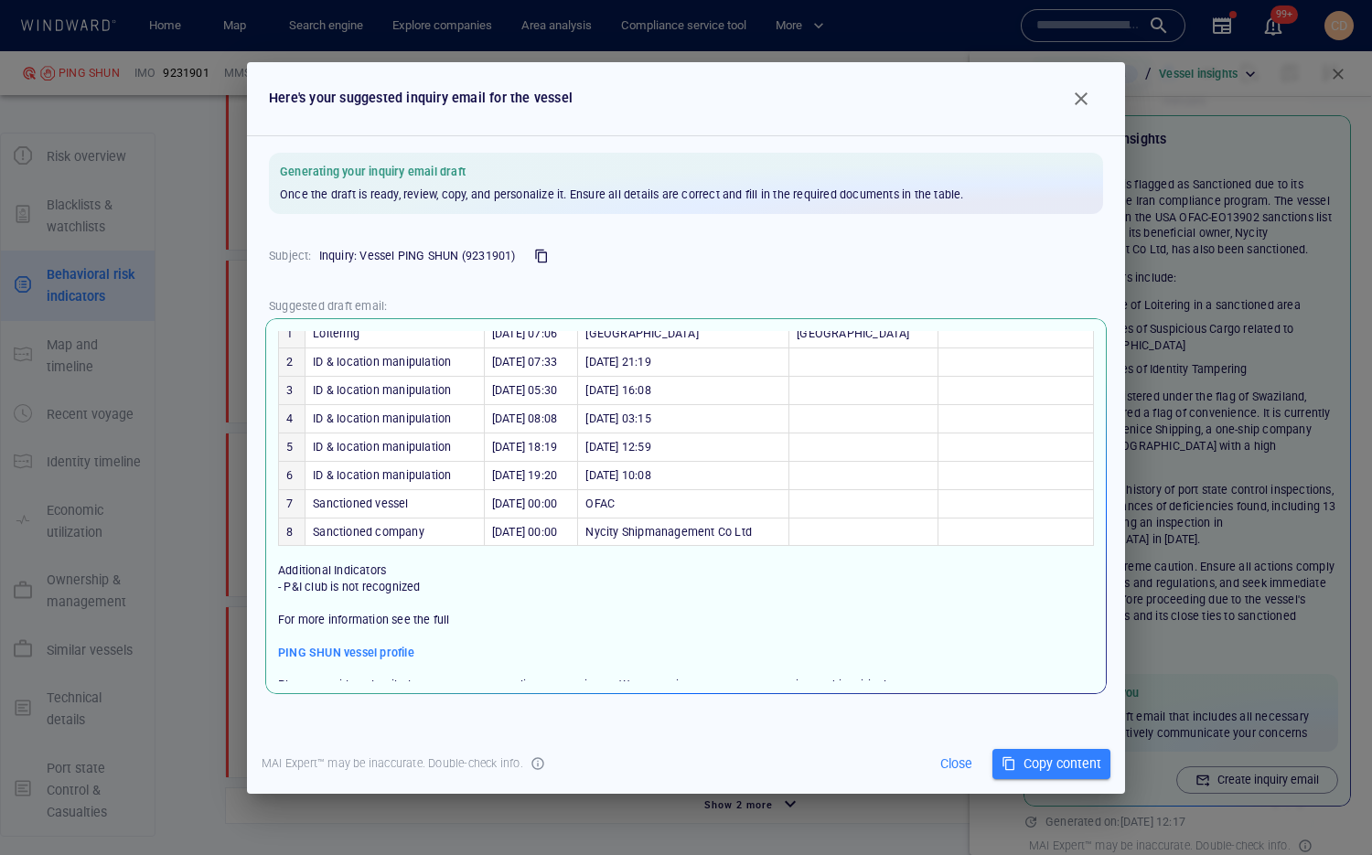
scroll to position [175, 0]
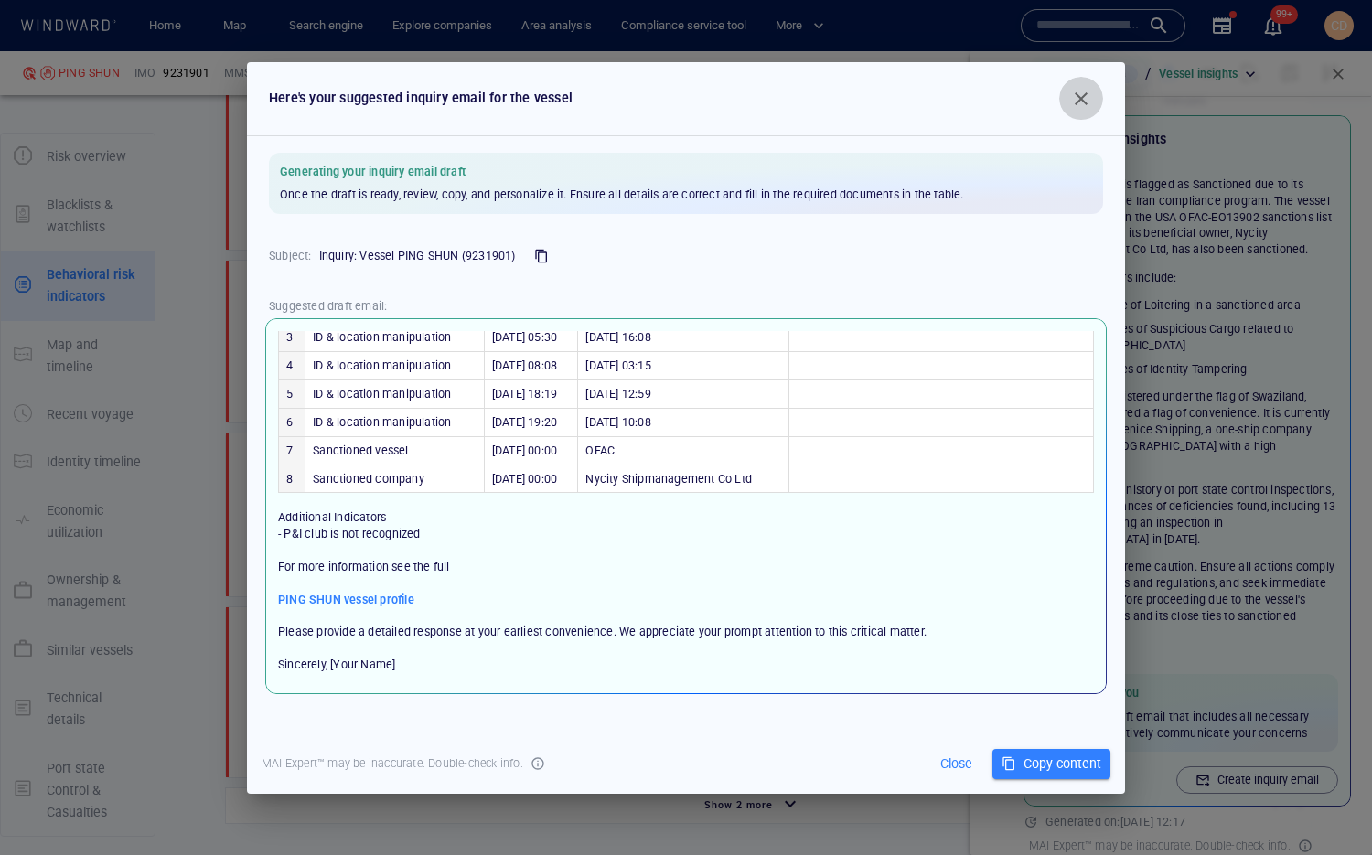
click at [1084, 97] on span "button" at bounding box center [1081, 99] width 22 height 22
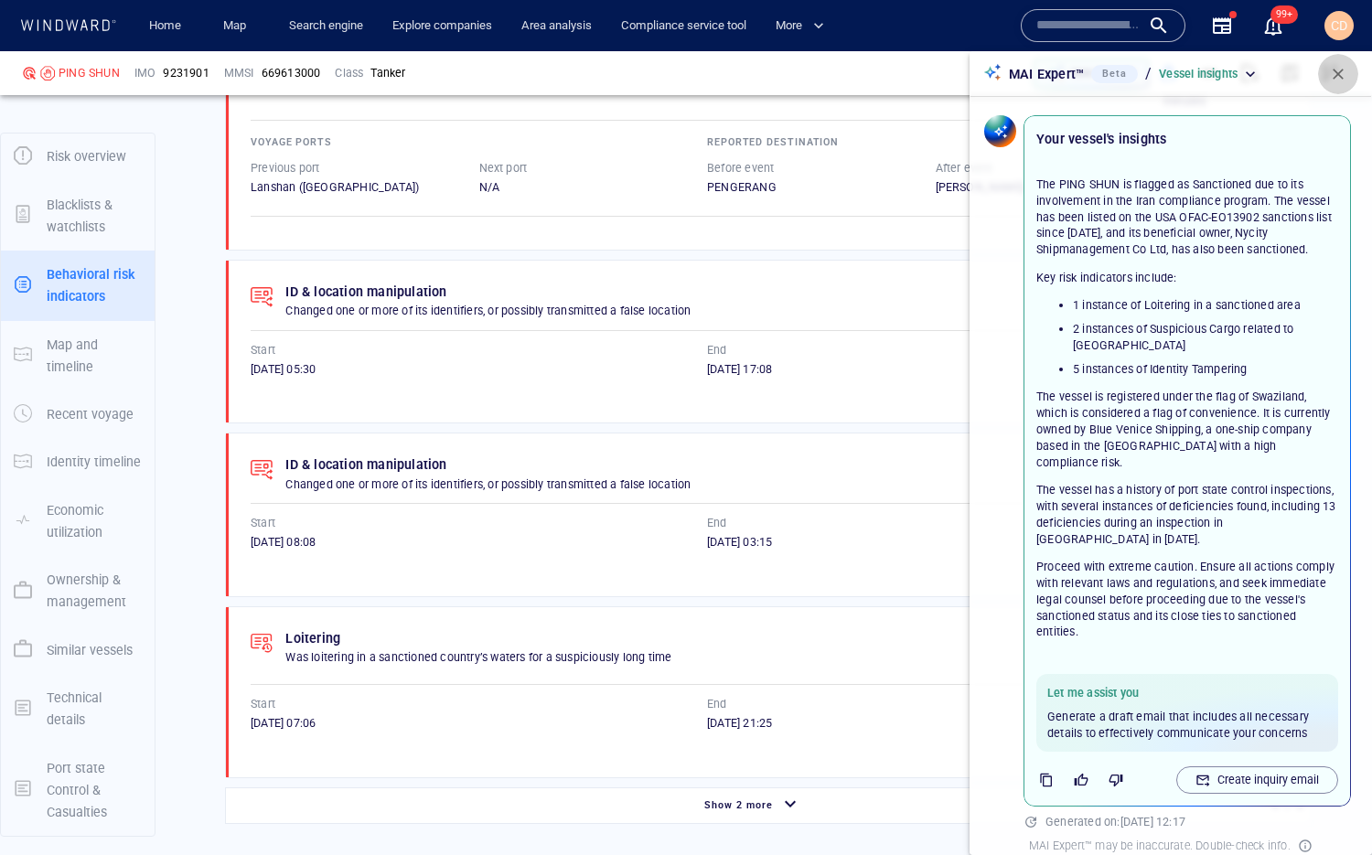
click at [1206, 69] on span "button" at bounding box center [1338, 74] width 18 height 18
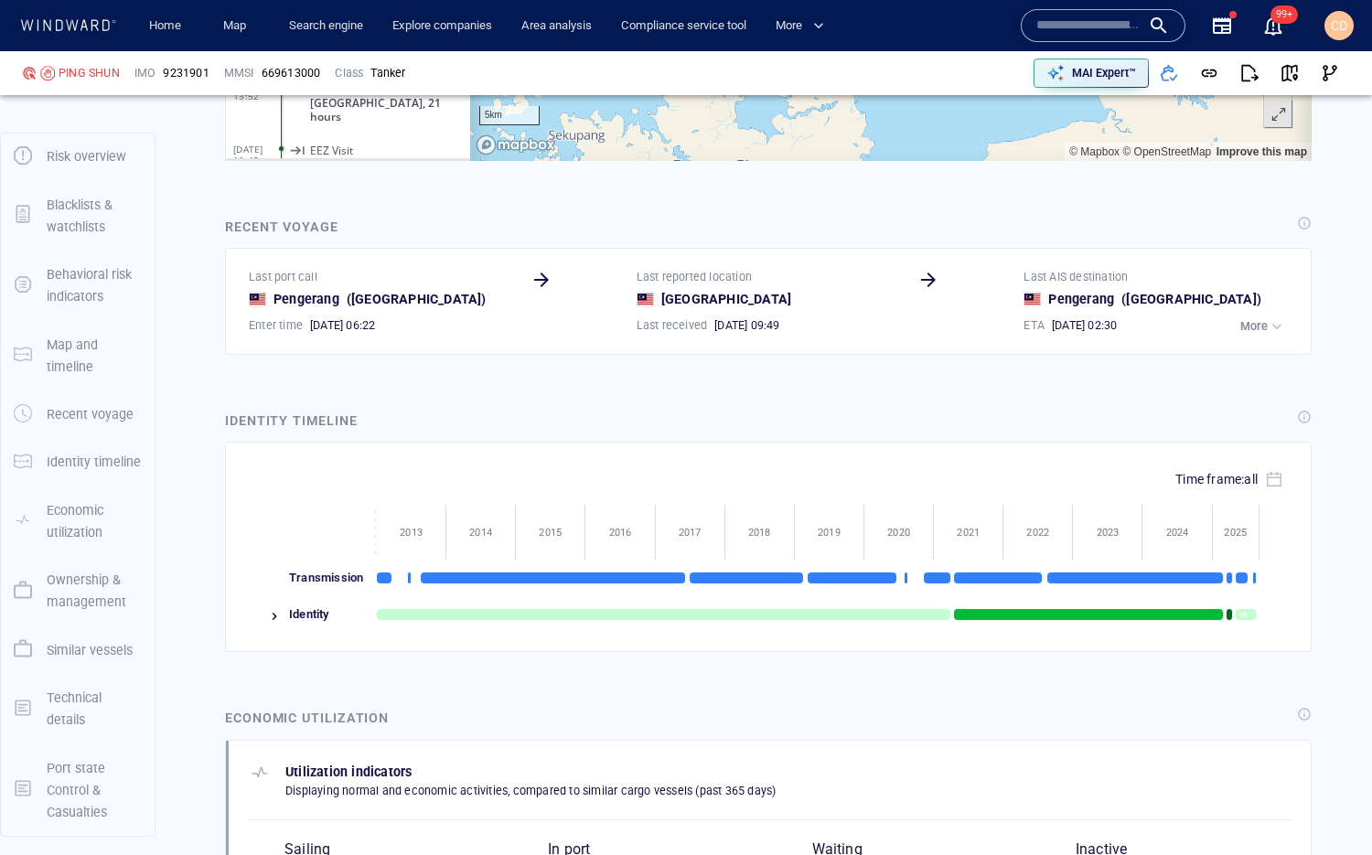
scroll to position [2904, 0]
click at [1206, 328] on button "More" at bounding box center [1262, 328] width 55 height 26
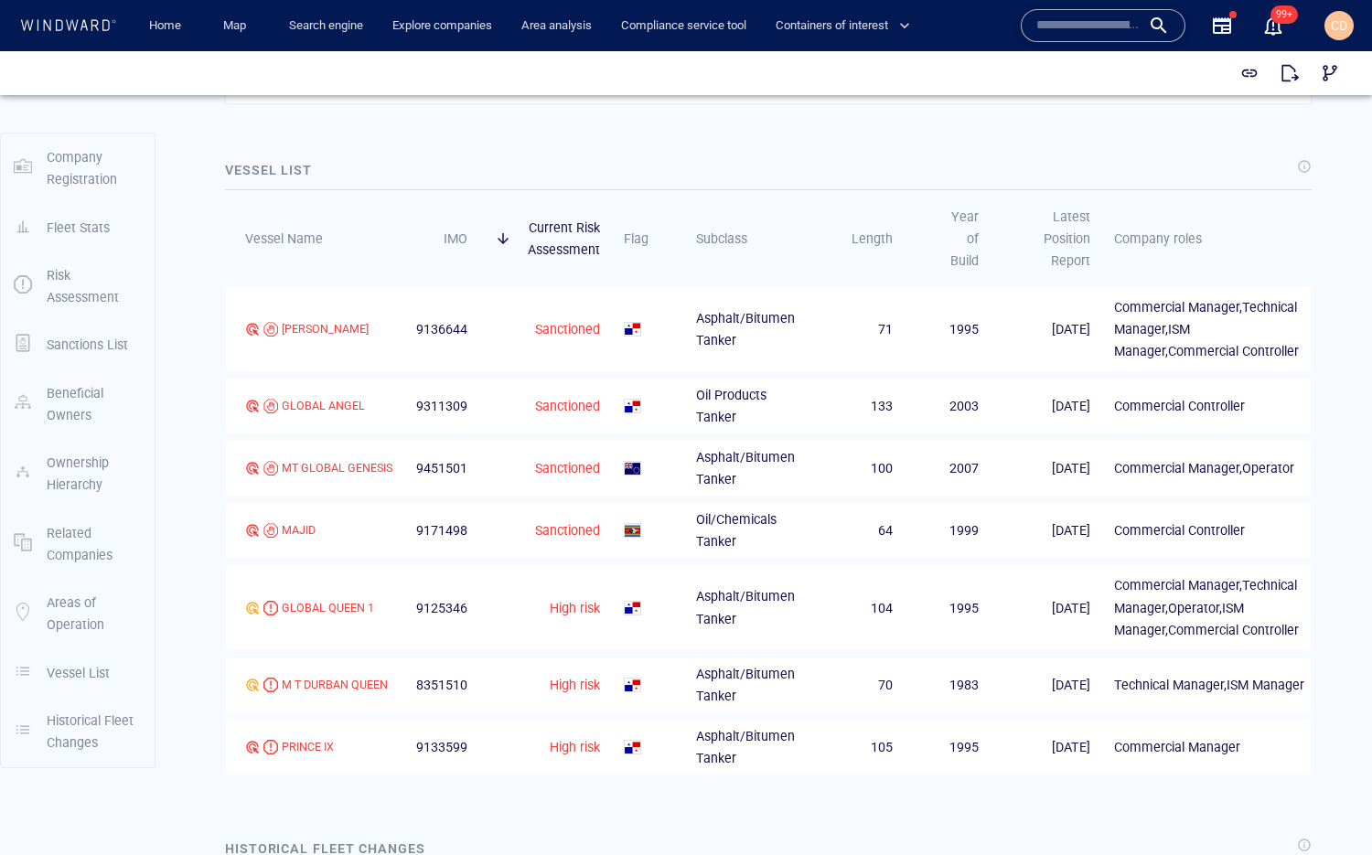
scroll to position [2556, 0]
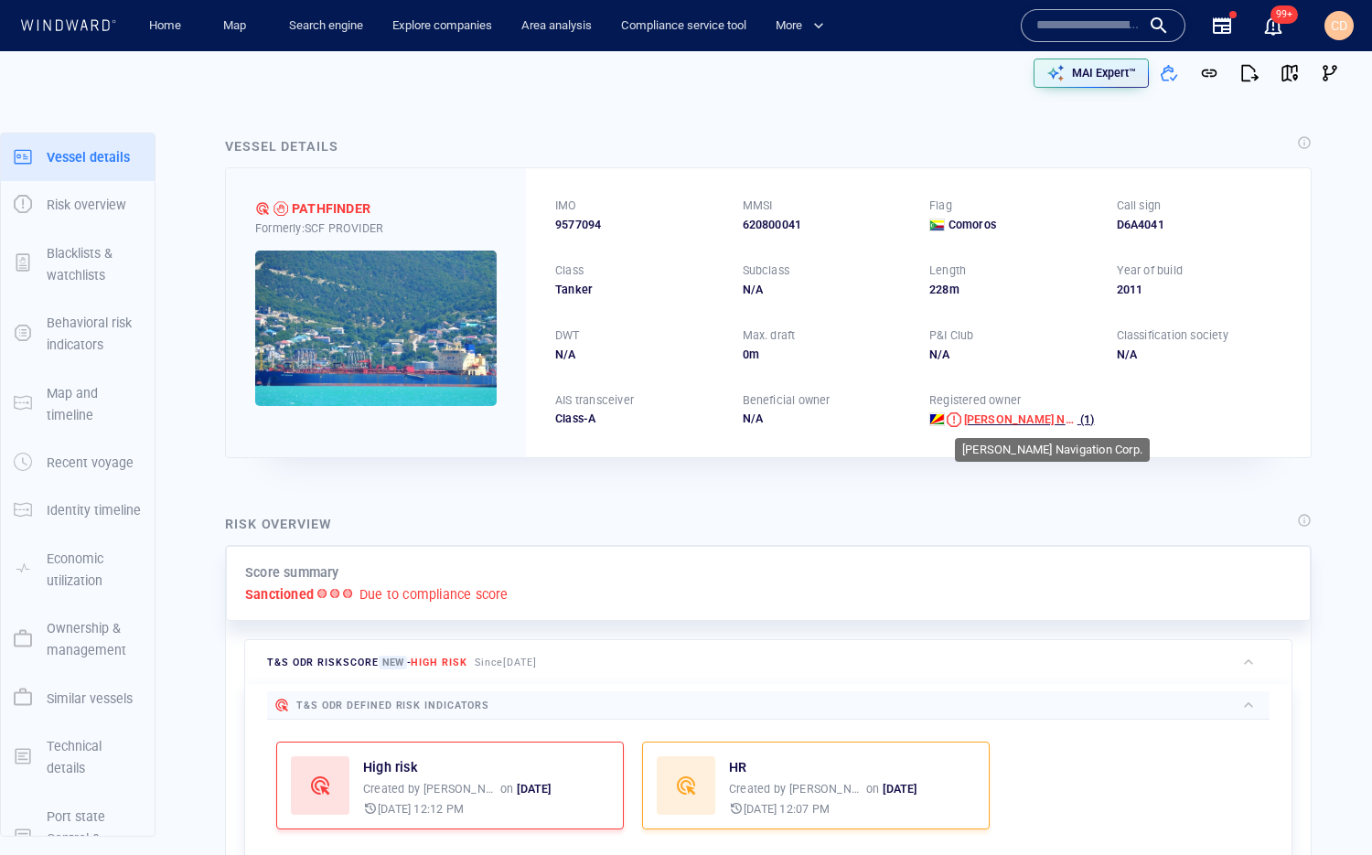
click at [987, 422] on span "[PERSON_NAME] Navigation Corp." at bounding box center [1055, 419] width 182 height 14
click at [318, 21] on link "Search engine" at bounding box center [326, 26] width 89 height 32
click at [339, 23] on link "Search engine" at bounding box center [326, 26] width 89 height 32
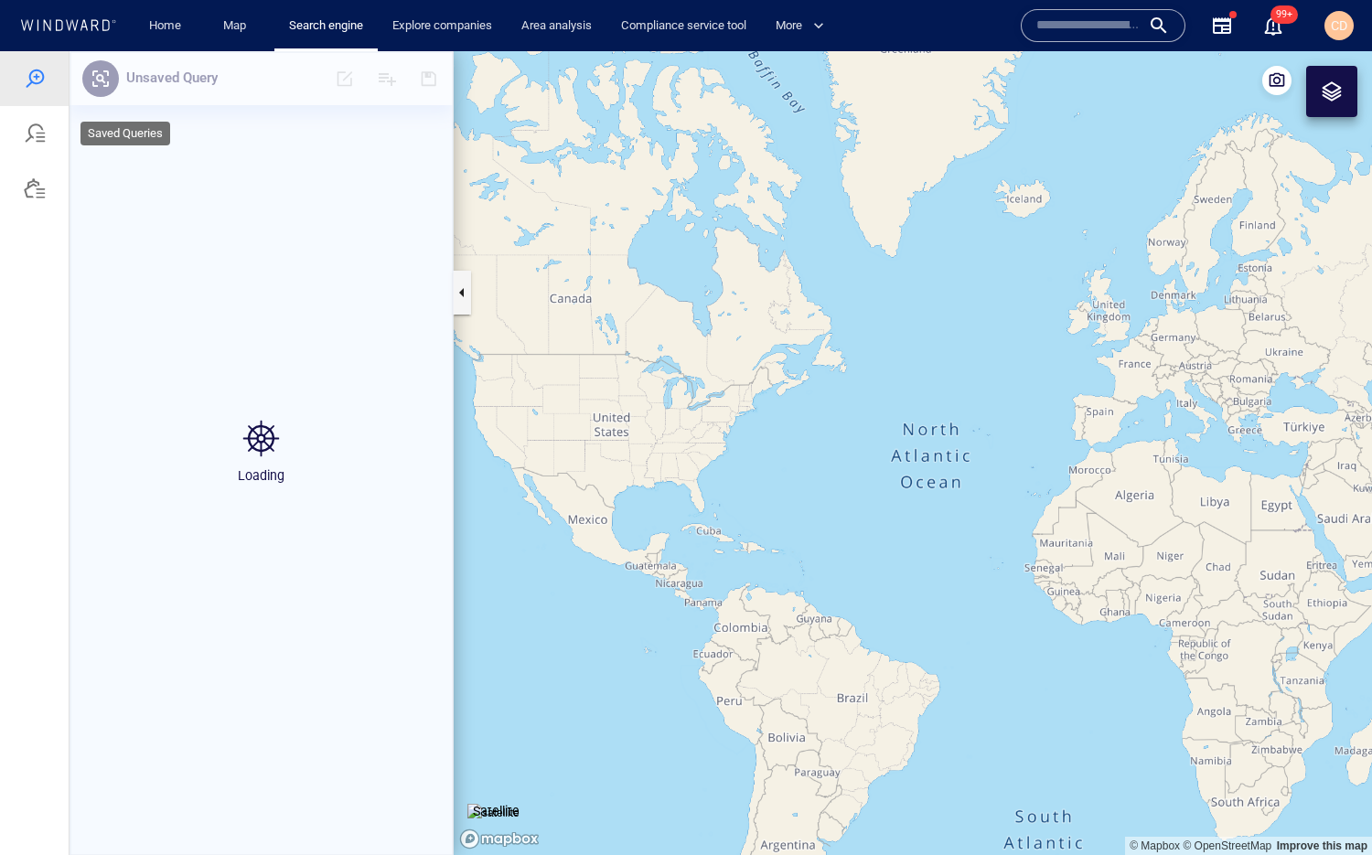
click at [39, 139] on div at bounding box center [35, 134] width 22 height 22
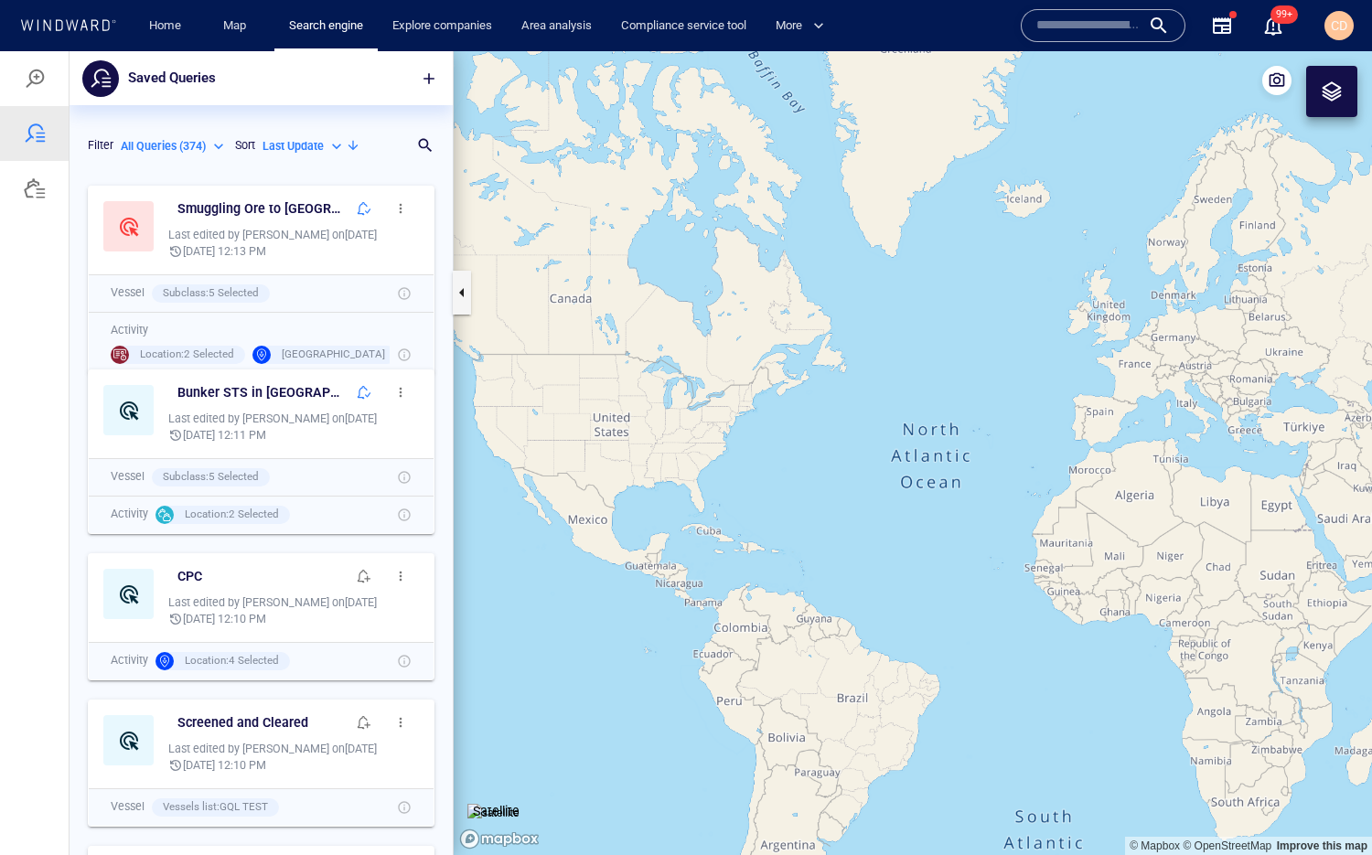
scroll to position [678, 383]
click at [38, 84] on div at bounding box center [35, 79] width 22 height 22
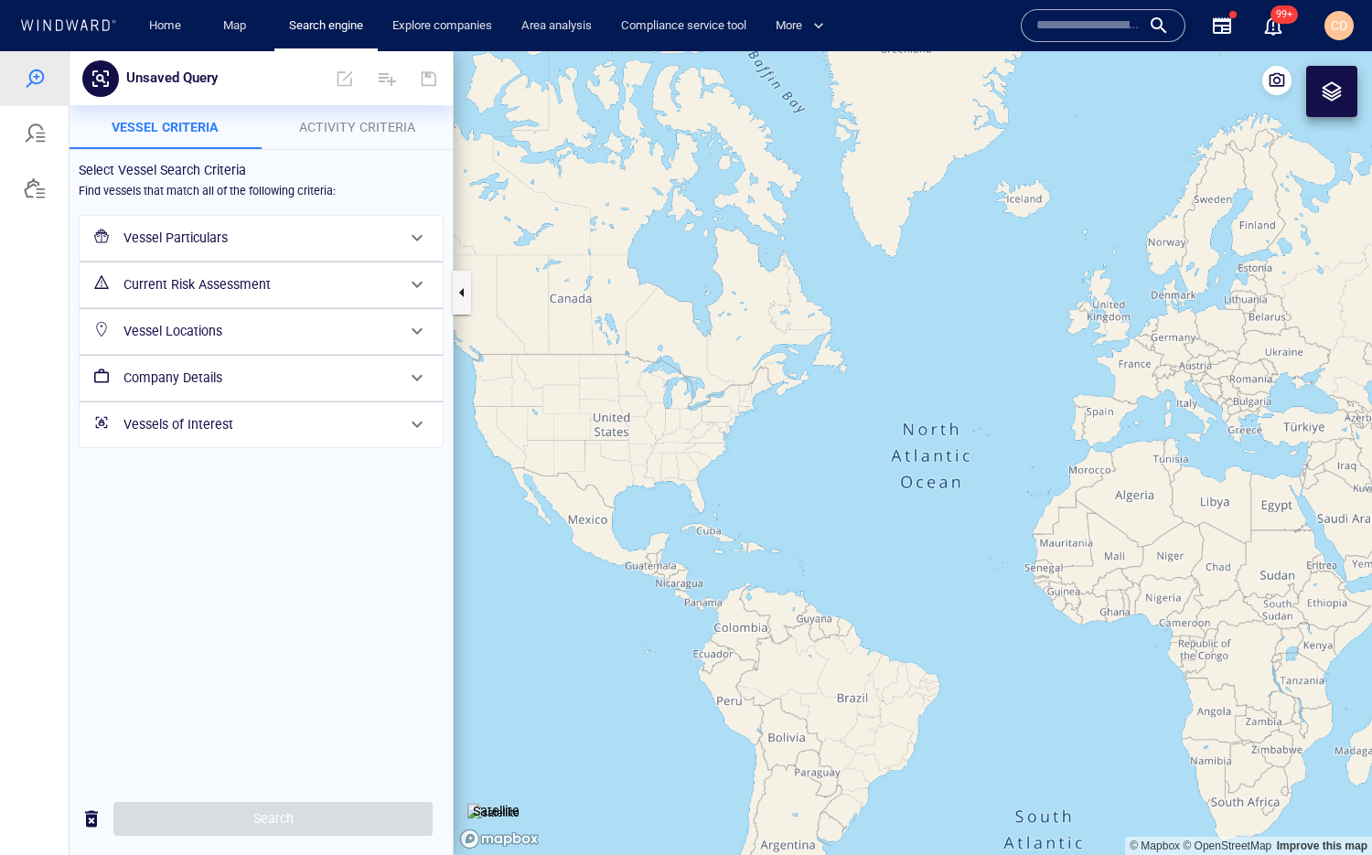
click at [207, 232] on h6 "Vessel Particulars" at bounding box center [259, 238] width 272 height 23
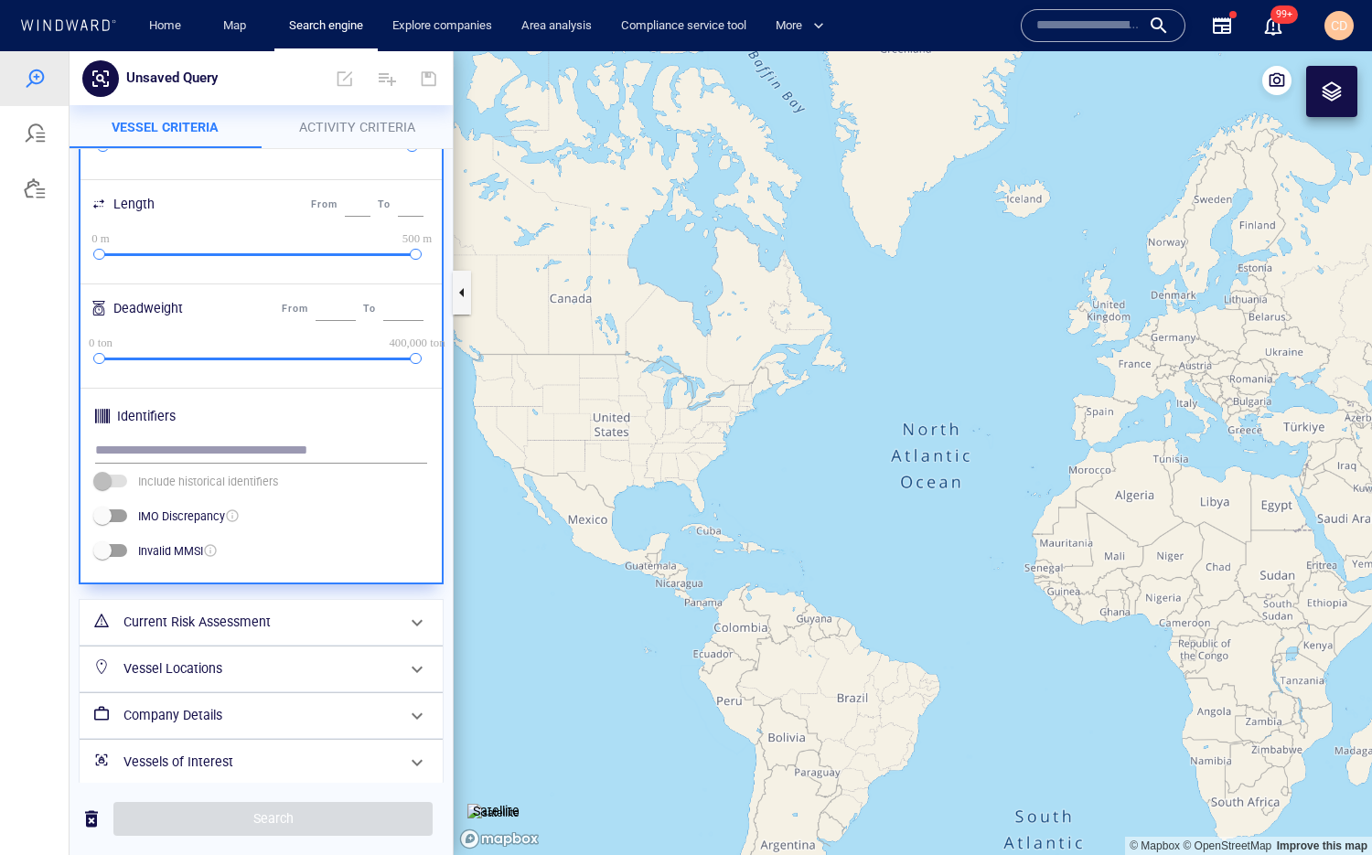
scroll to position [447, 0]
click at [213, 618] on h6 "Current Risk Assessment" at bounding box center [259, 622] width 272 height 23
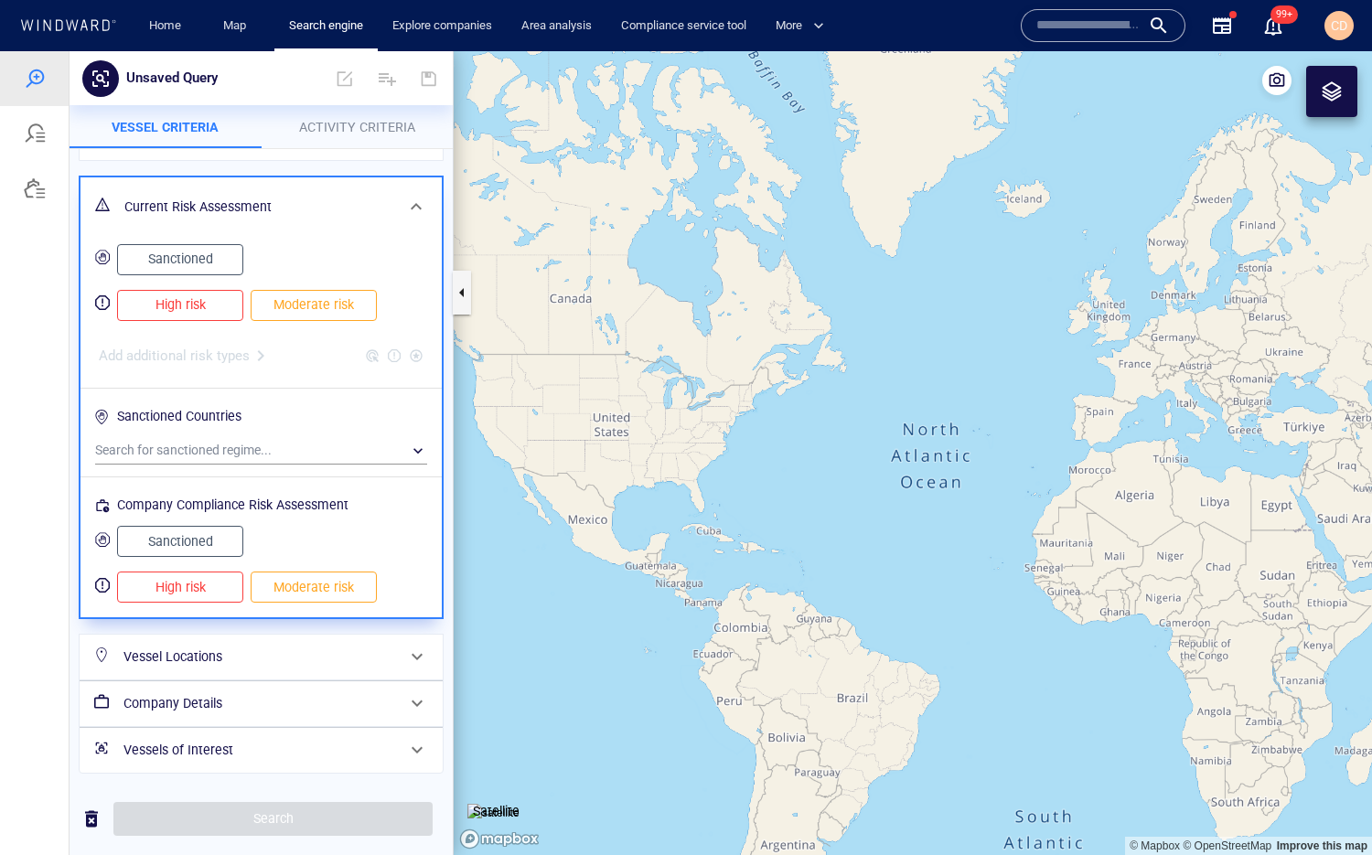
scroll to position [0, 0]
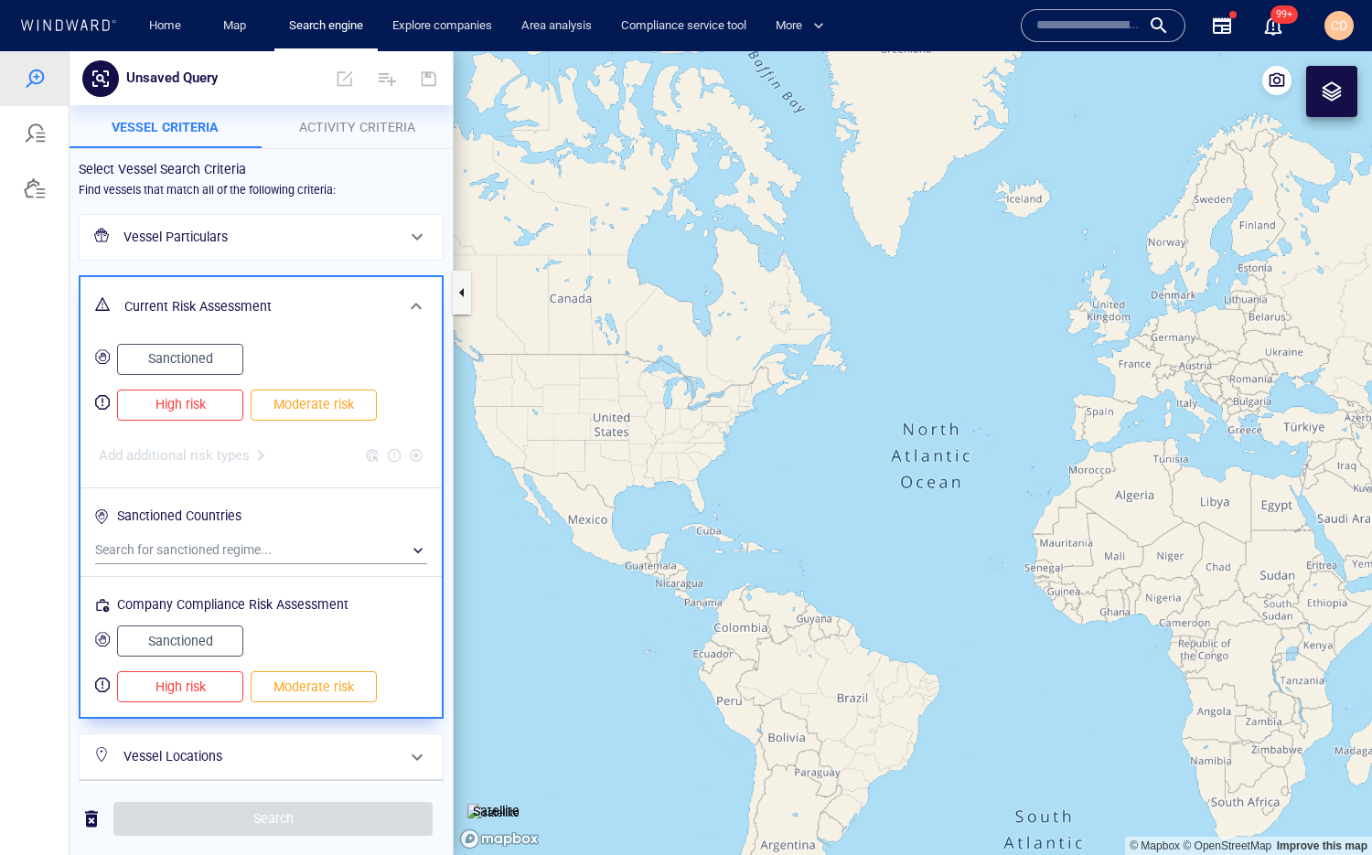
click at [197, 399] on span "High risk" at bounding box center [180, 404] width 88 height 23
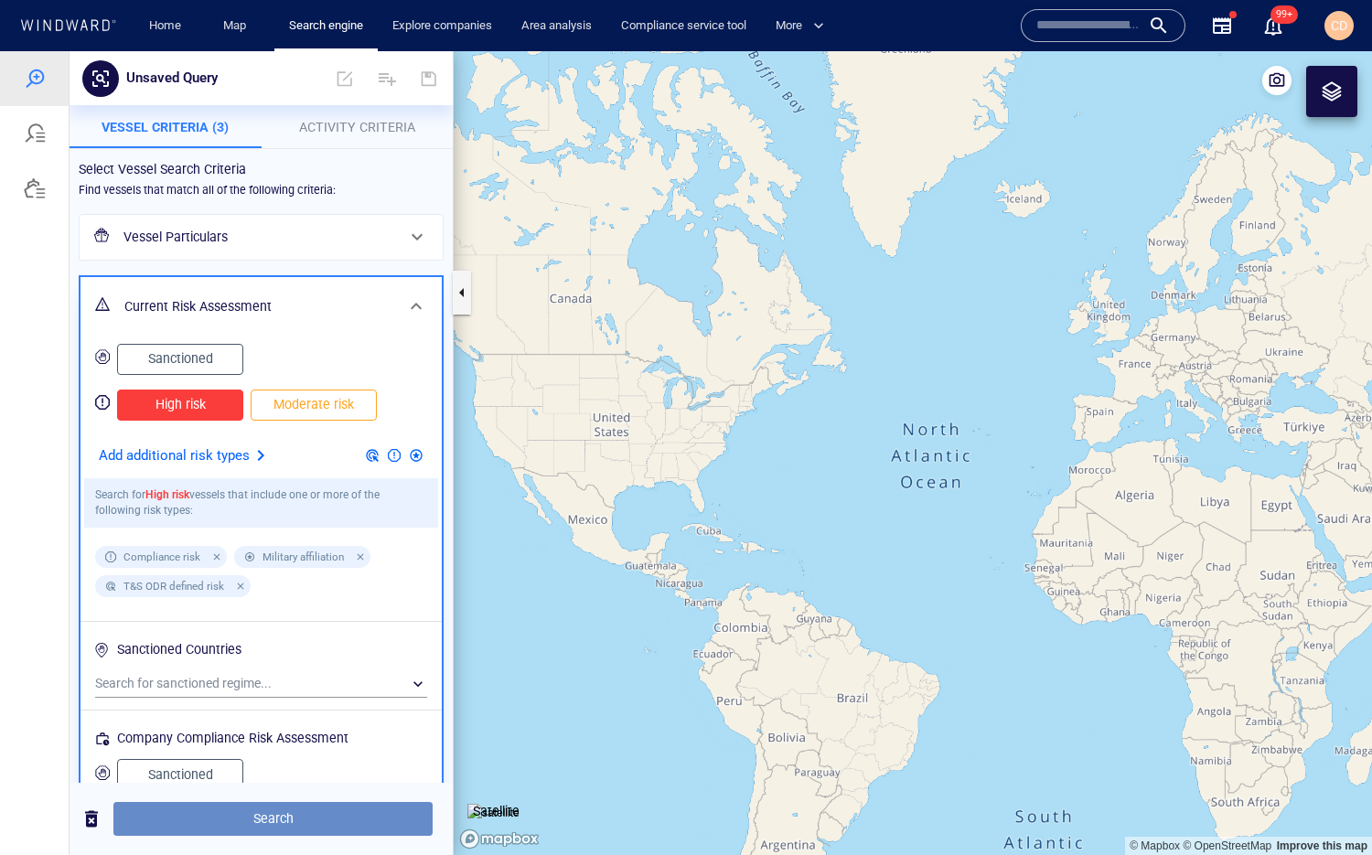
click at [278, 621] on span "Search" at bounding box center [273, 818] width 290 height 23
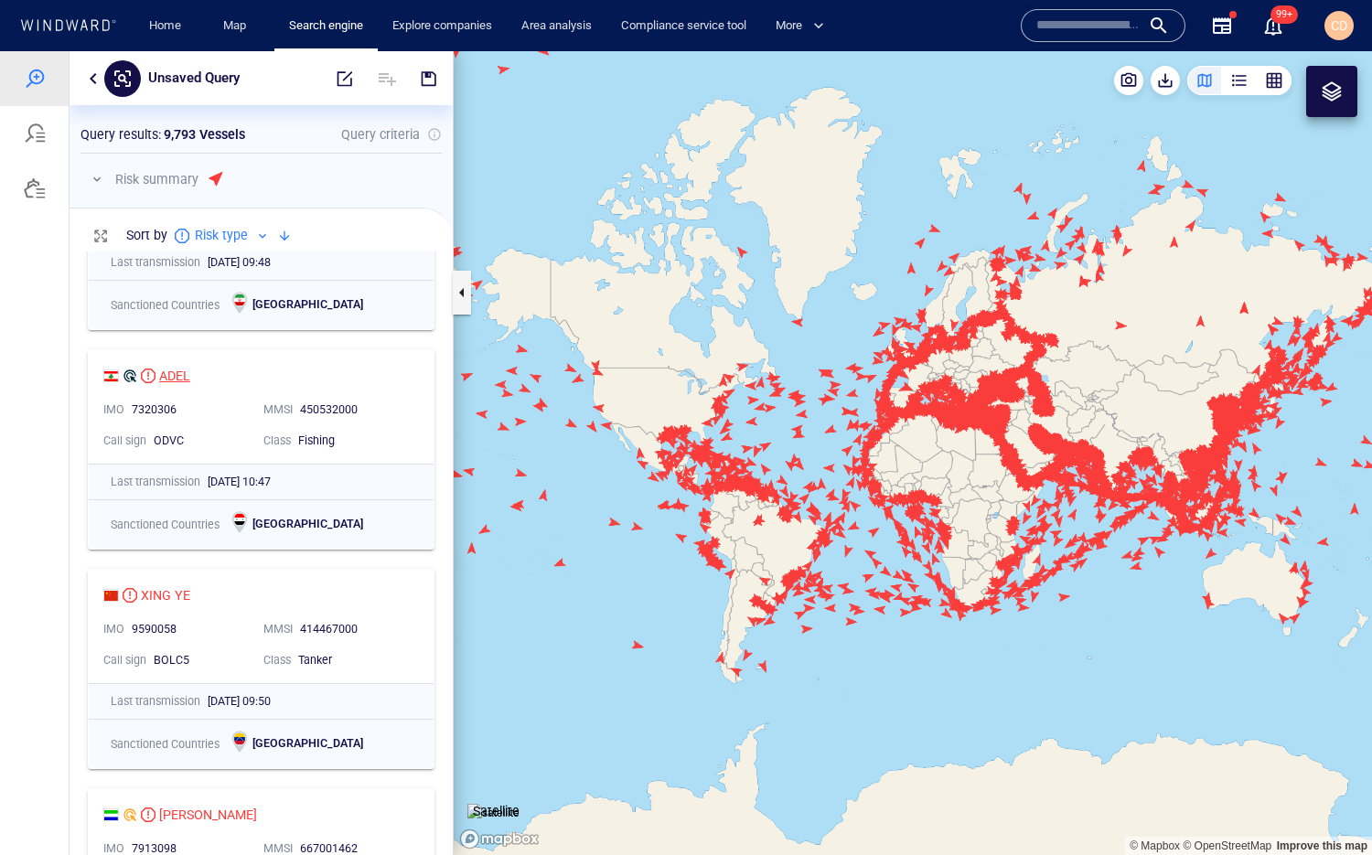
scroll to position [140, 0]
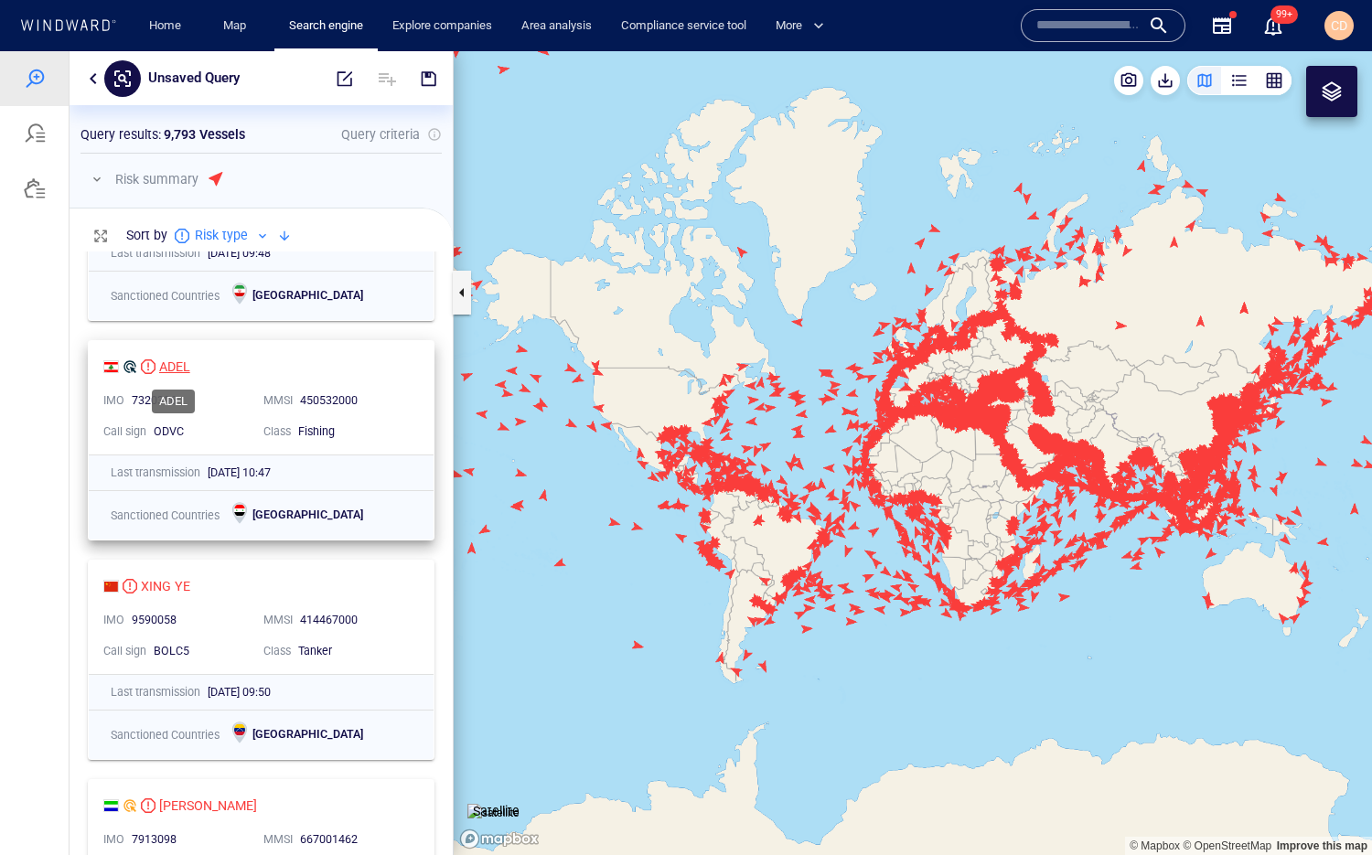
click at [177, 362] on div "ADEL" at bounding box center [174, 367] width 31 height 22
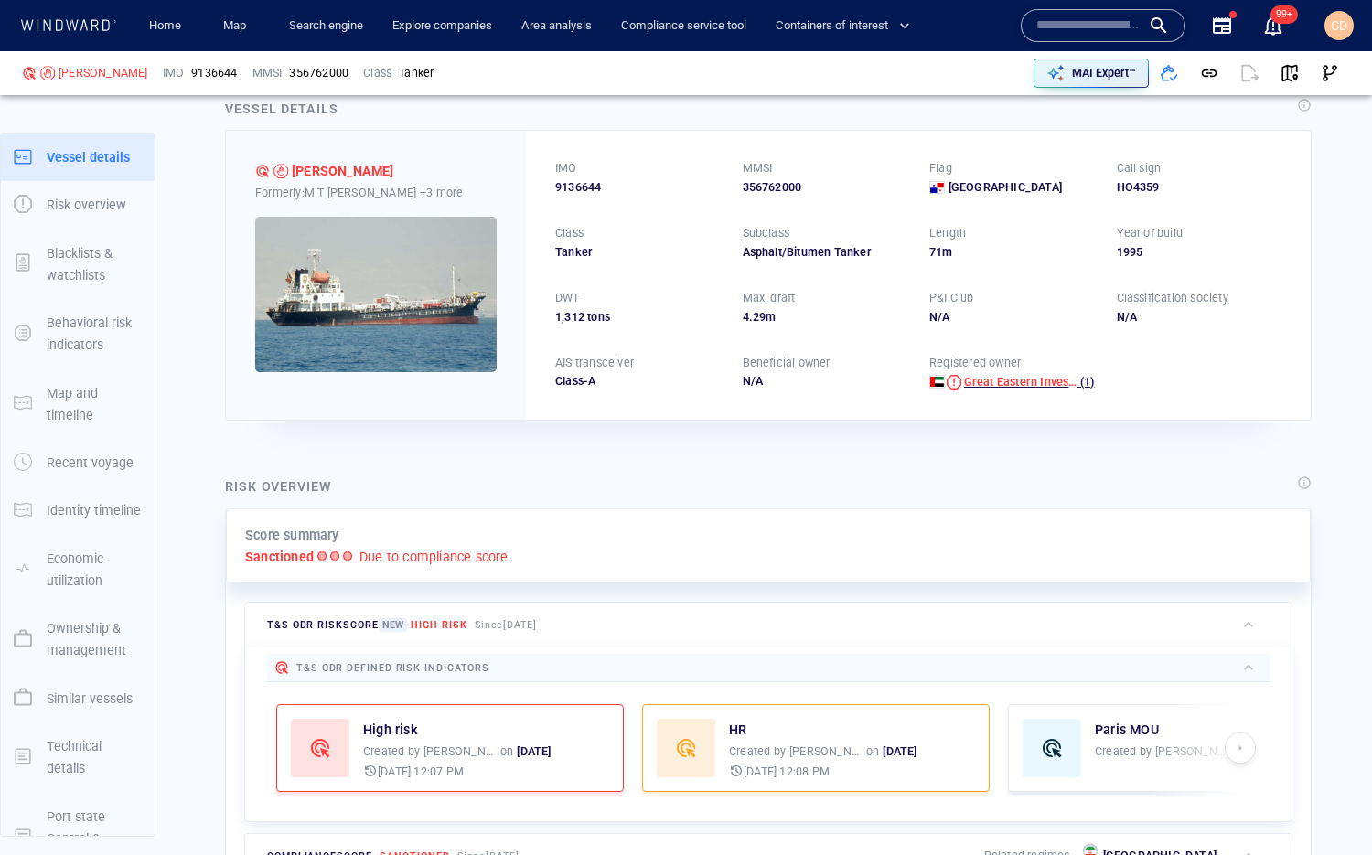
click at [980, 374] on span "Great Eastern Investments" at bounding box center [1020, 382] width 113 height 16
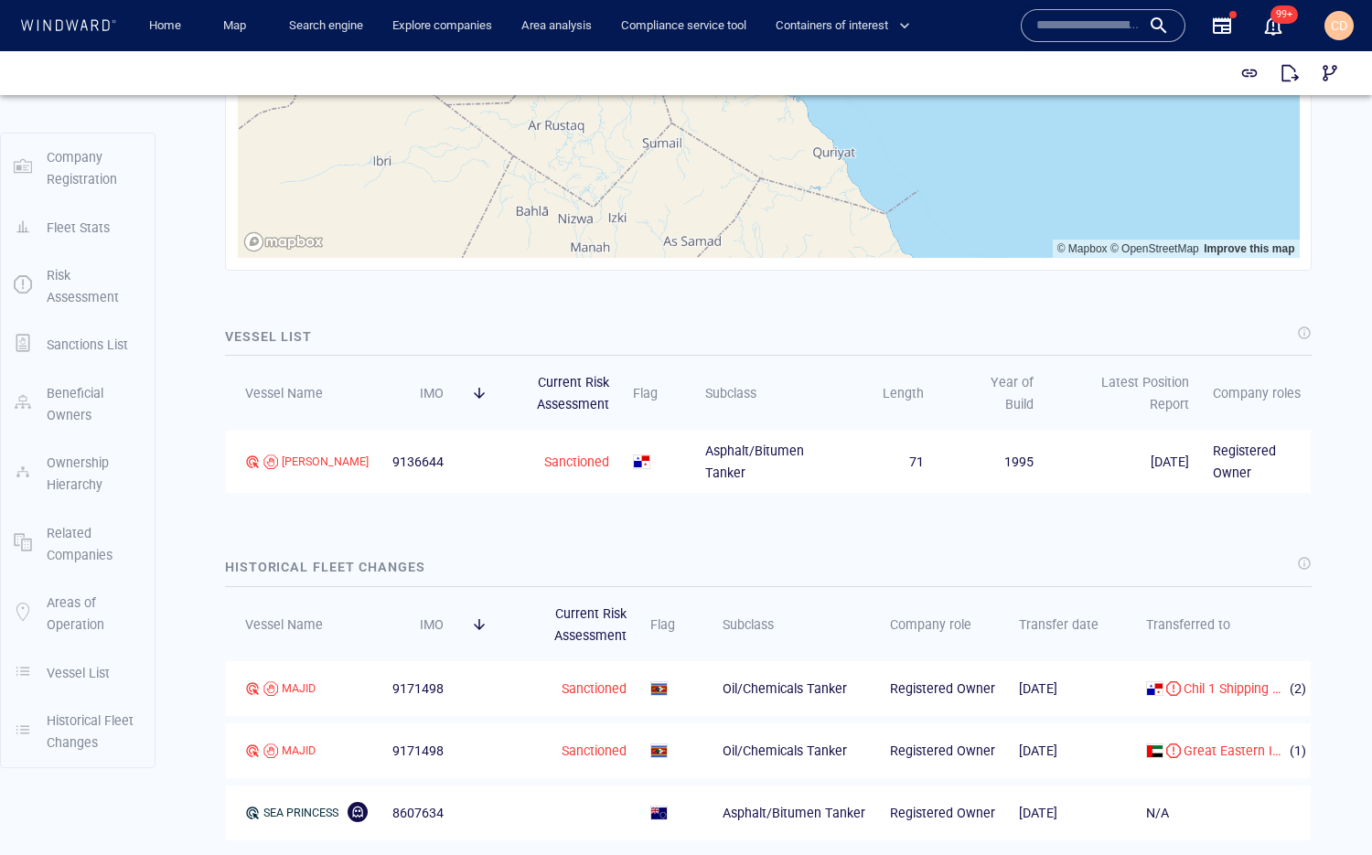
scroll to position [952, 0]
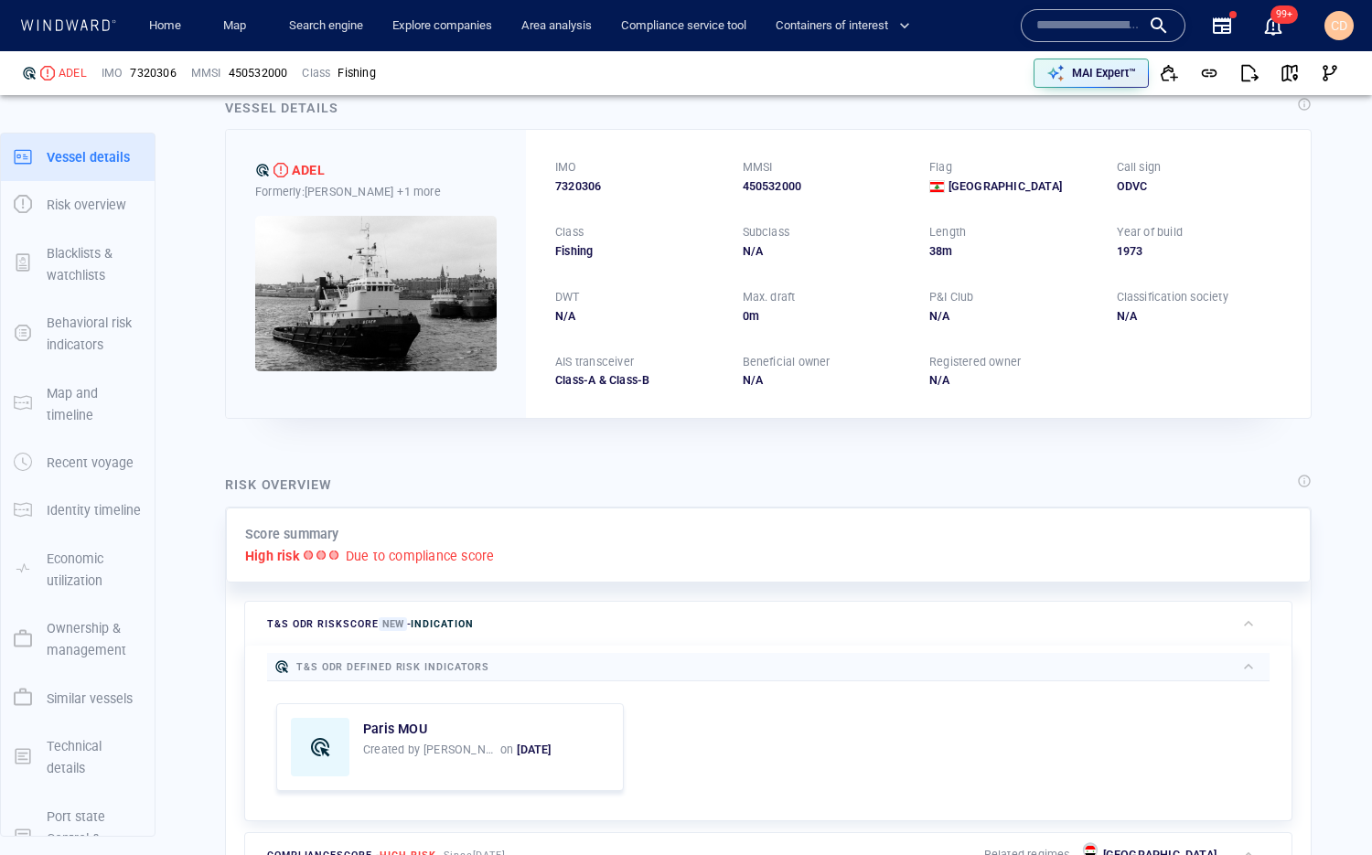
scroll to position [37, 0]
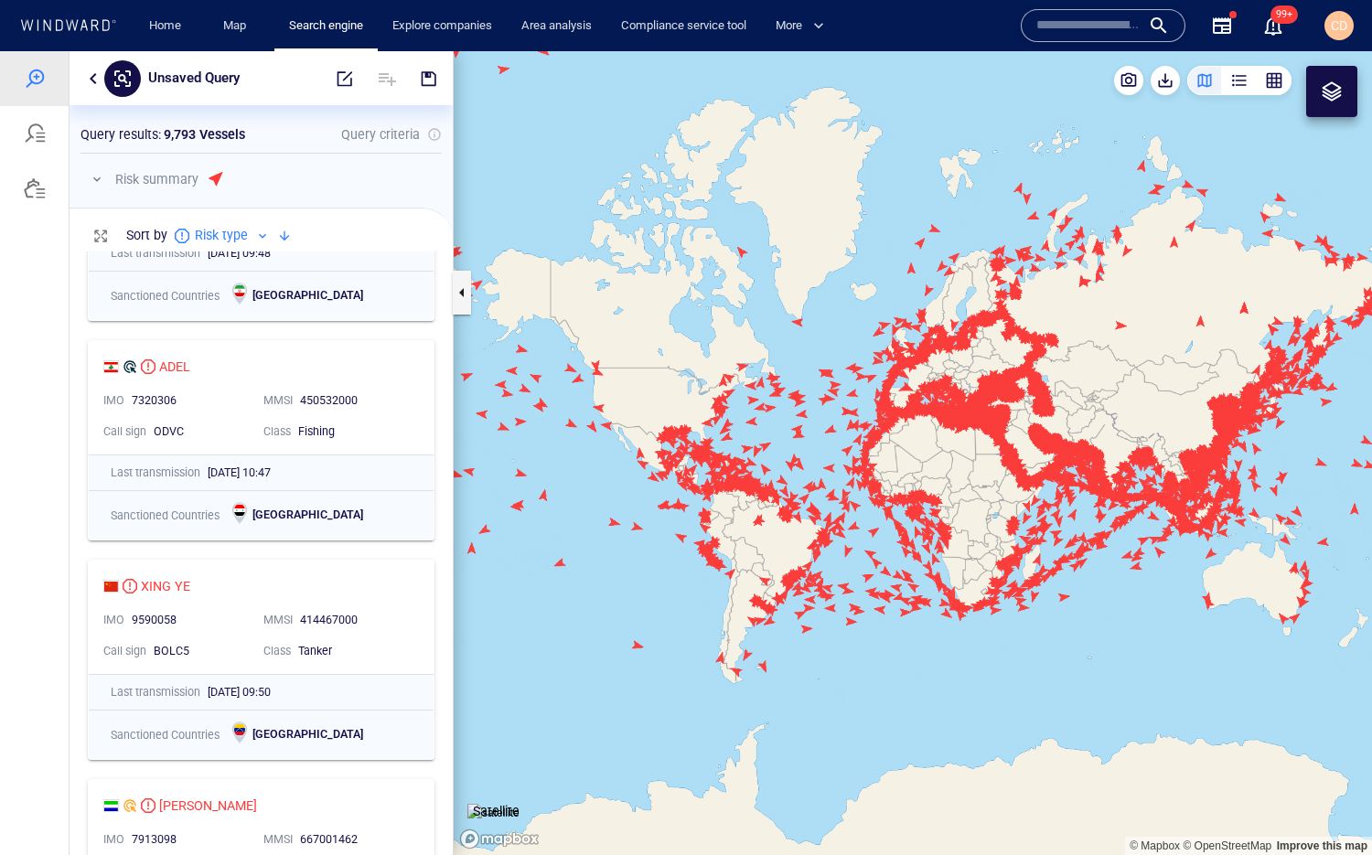
scroll to position [245, 0]
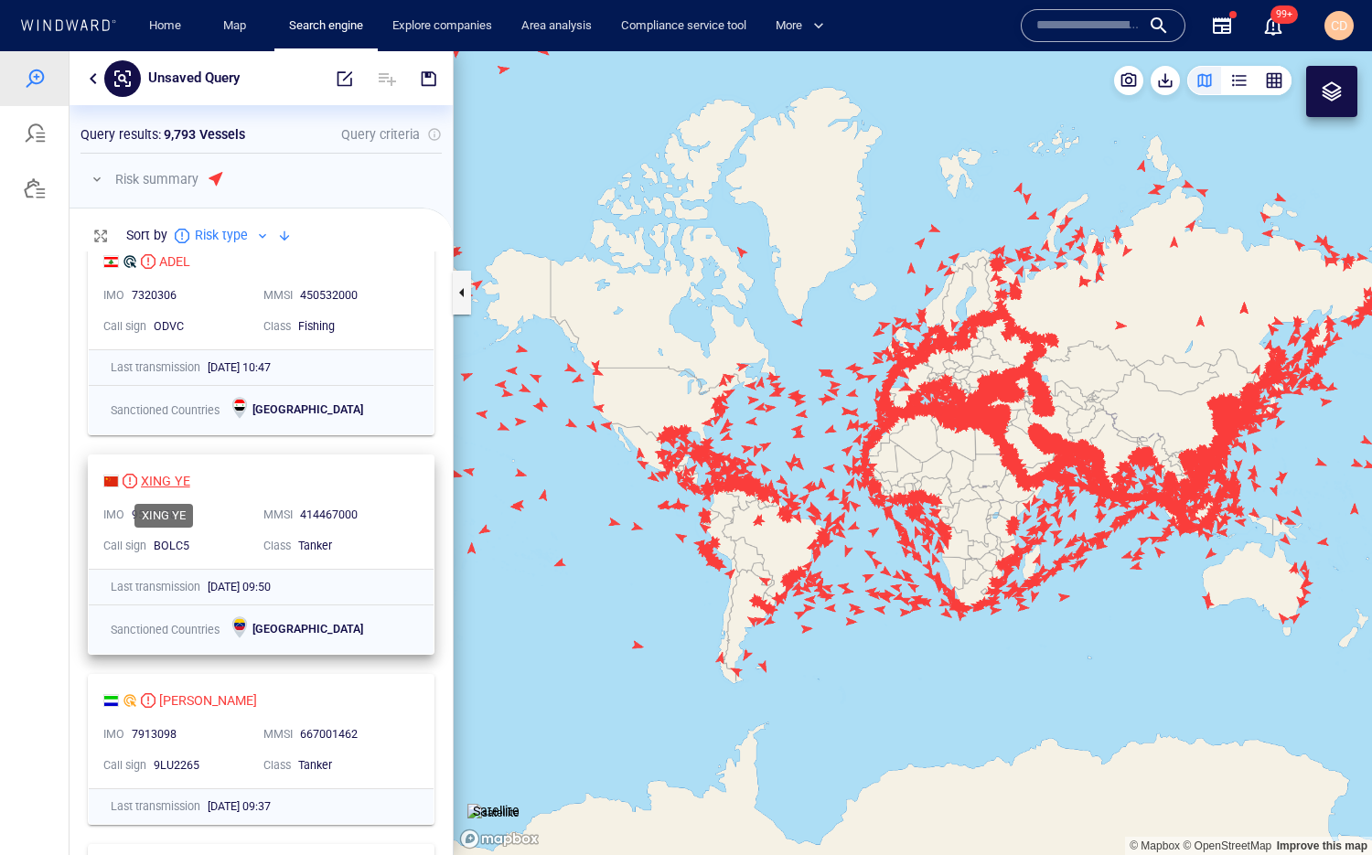
click at [176, 479] on div "XING YE" at bounding box center [165, 481] width 49 height 22
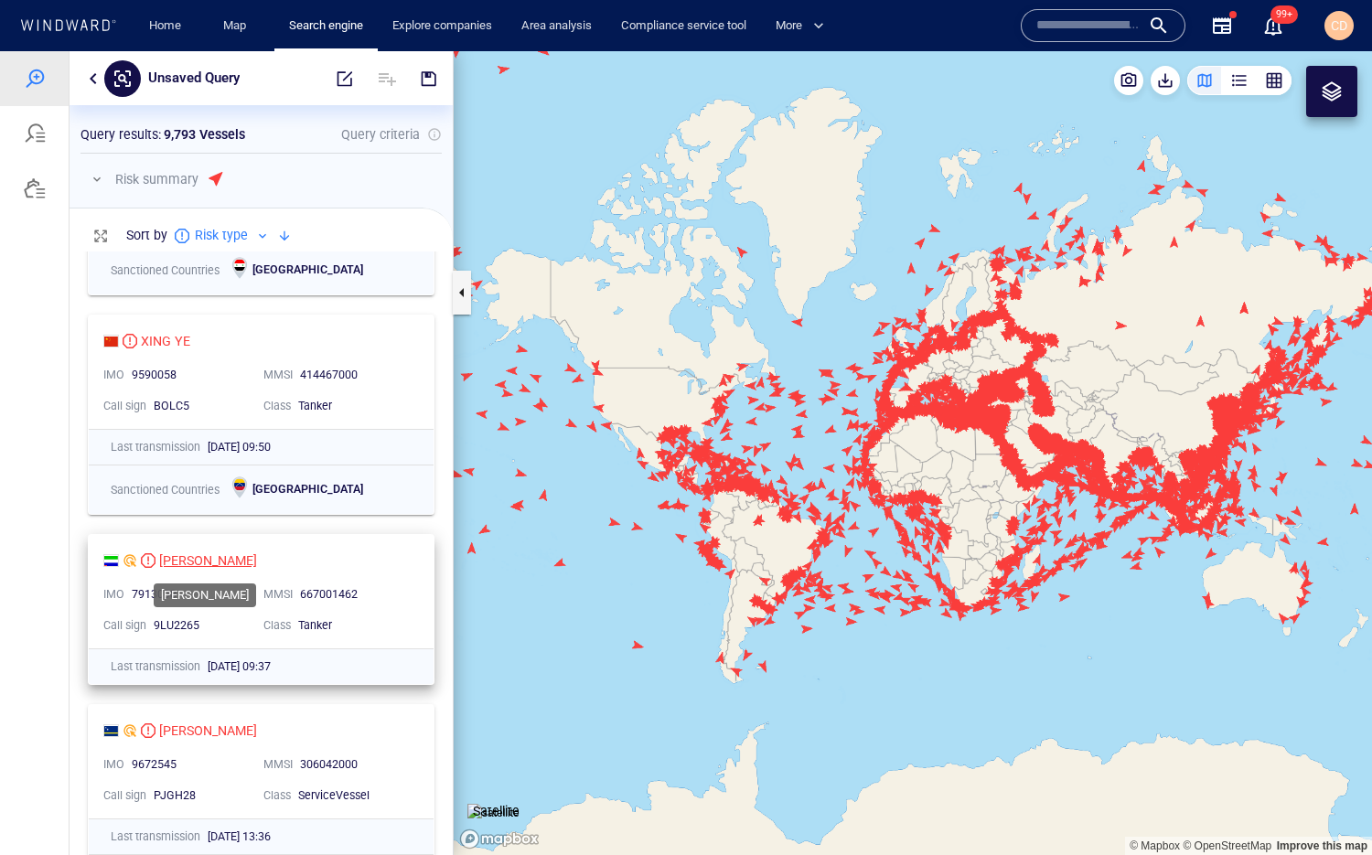
click at [198, 562] on div "[PERSON_NAME]" at bounding box center [208, 561] width 98 height 22
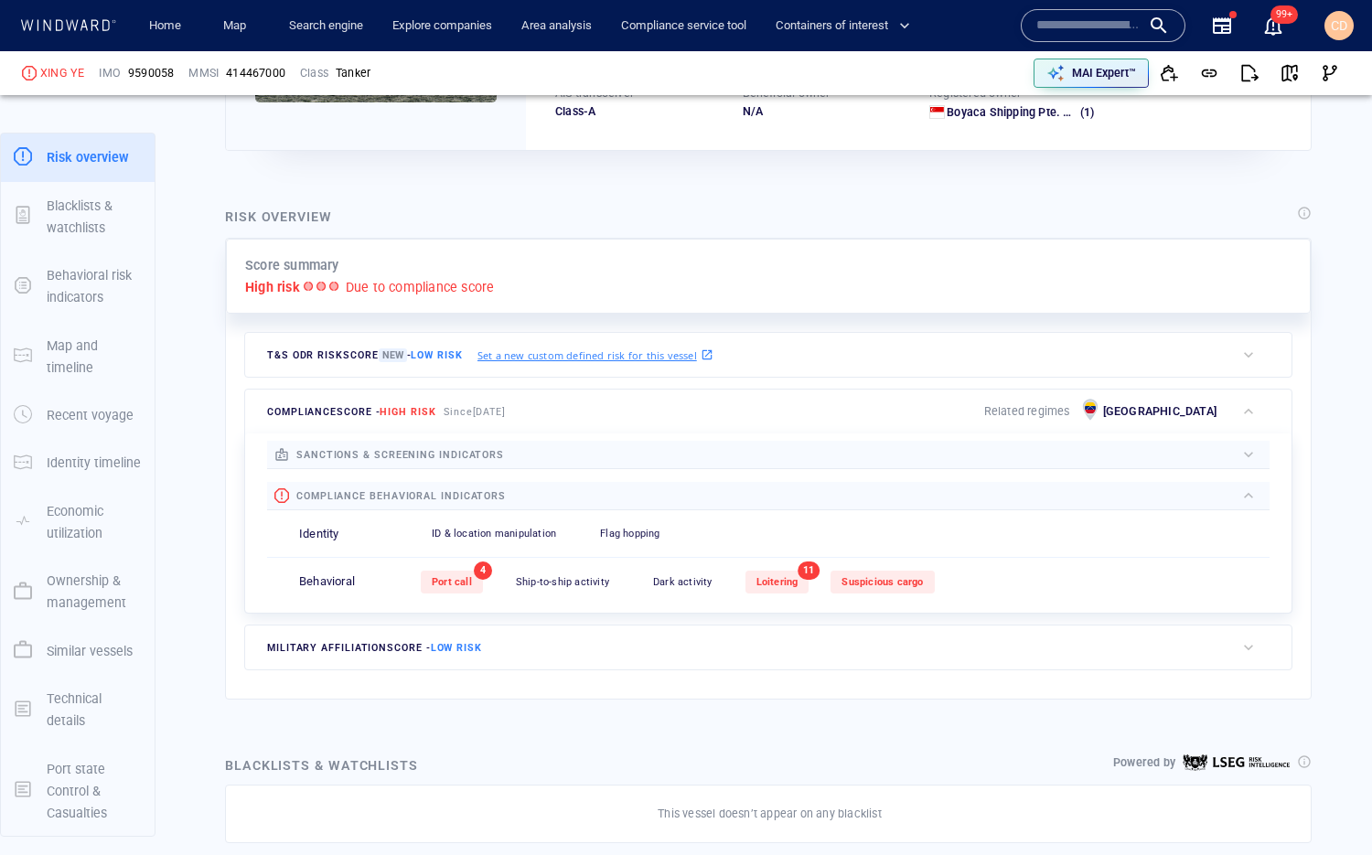
scroll to position [309, 0]
click at [1097, 63] on div "MAI Expert™" at bounding box center [1103, 73] width 71 height 24
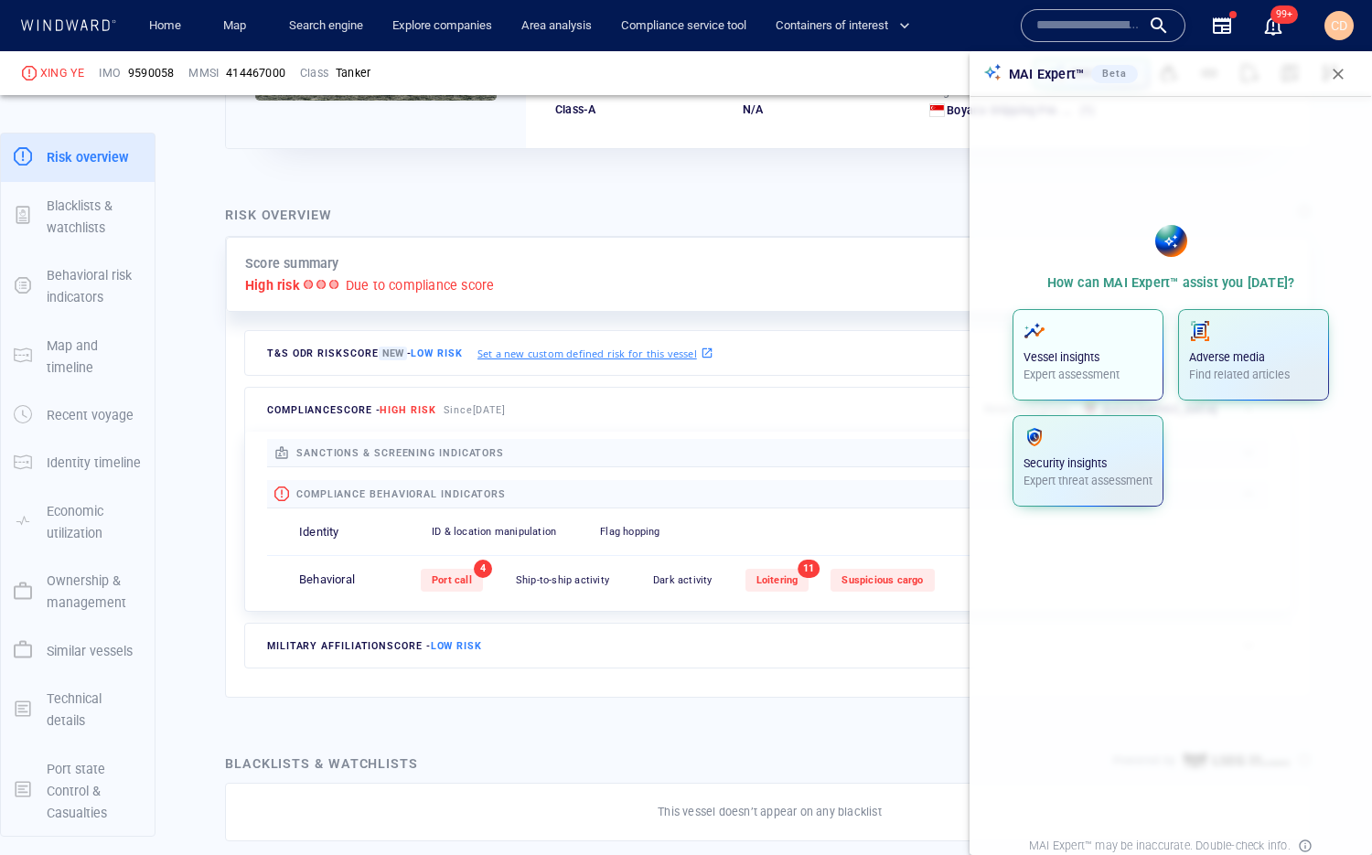
click at [1100, 379] on p "Expert assessment" at bounding box center [1087, 375] width 129 height 16
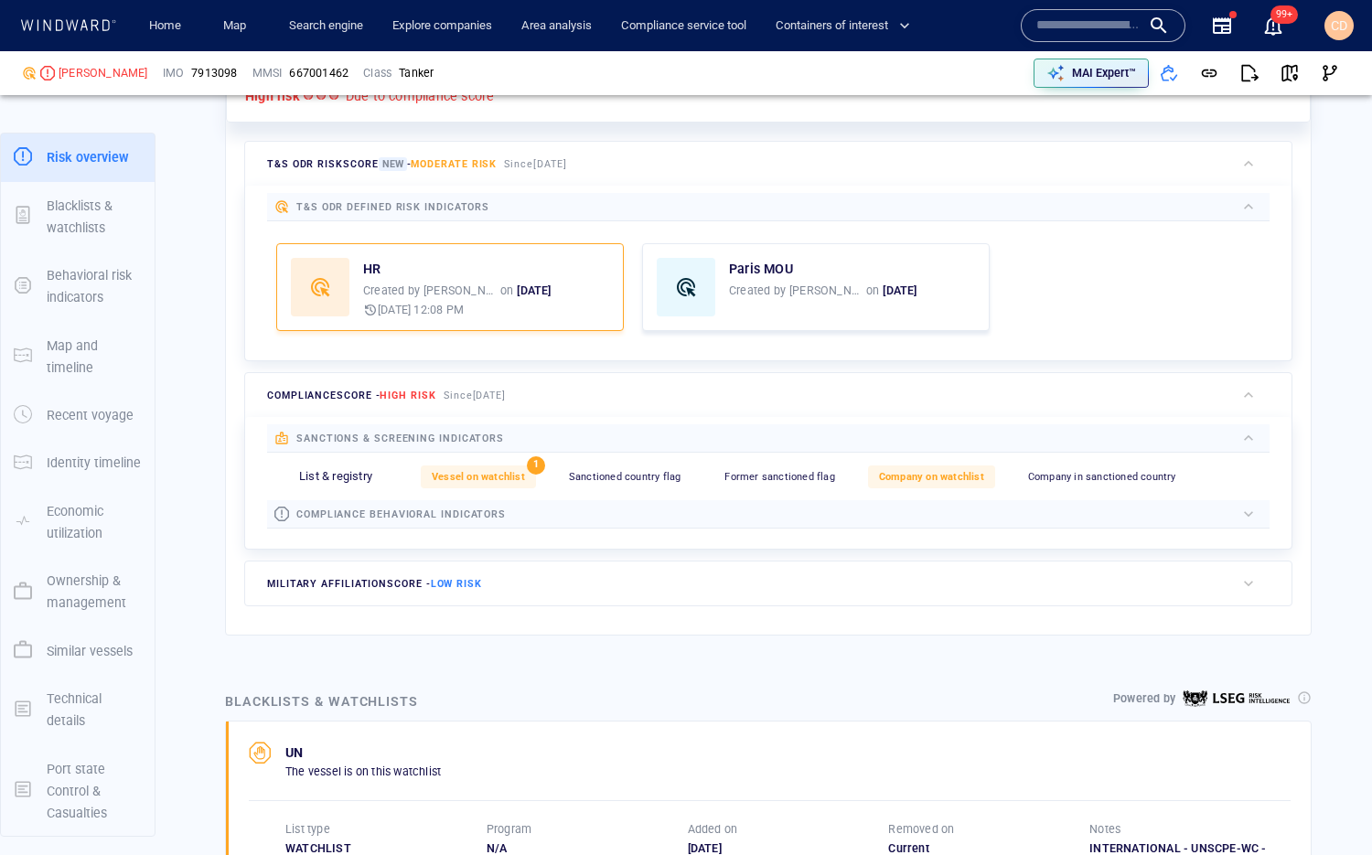
scroll to position [517, 0]
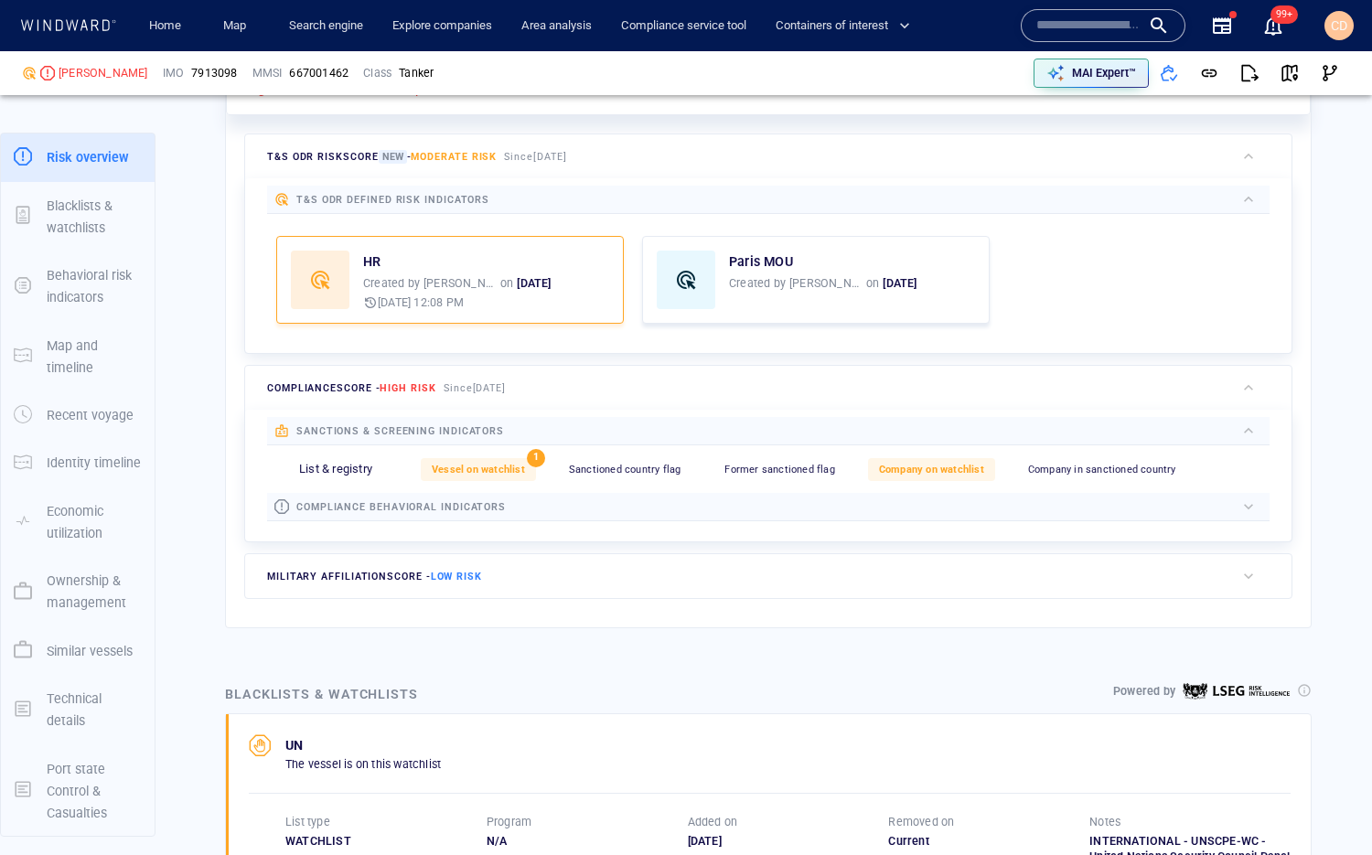
click at [548, 497] on div at bounding box center [870, 507] width 729 height 21
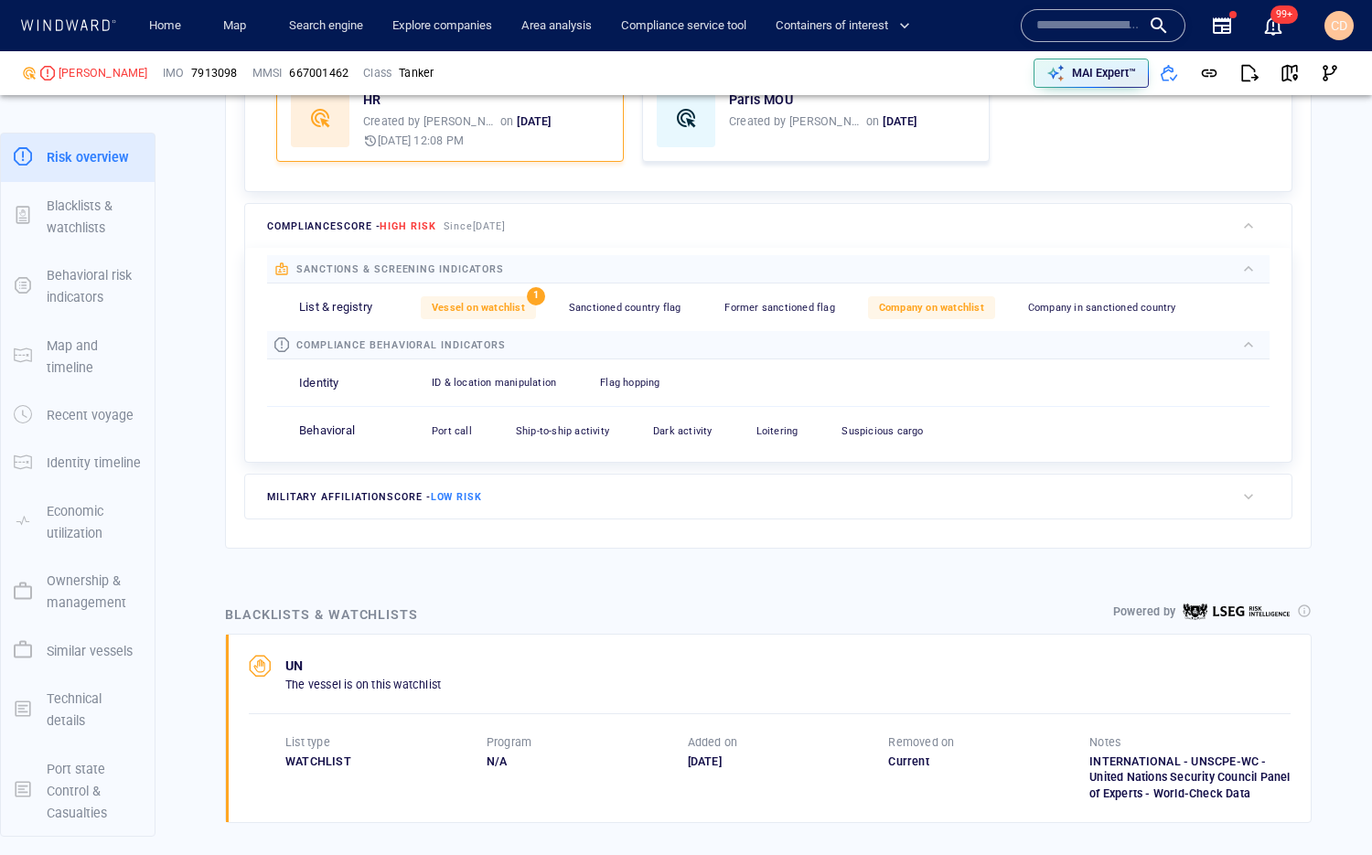
scroll to position [678, 0]
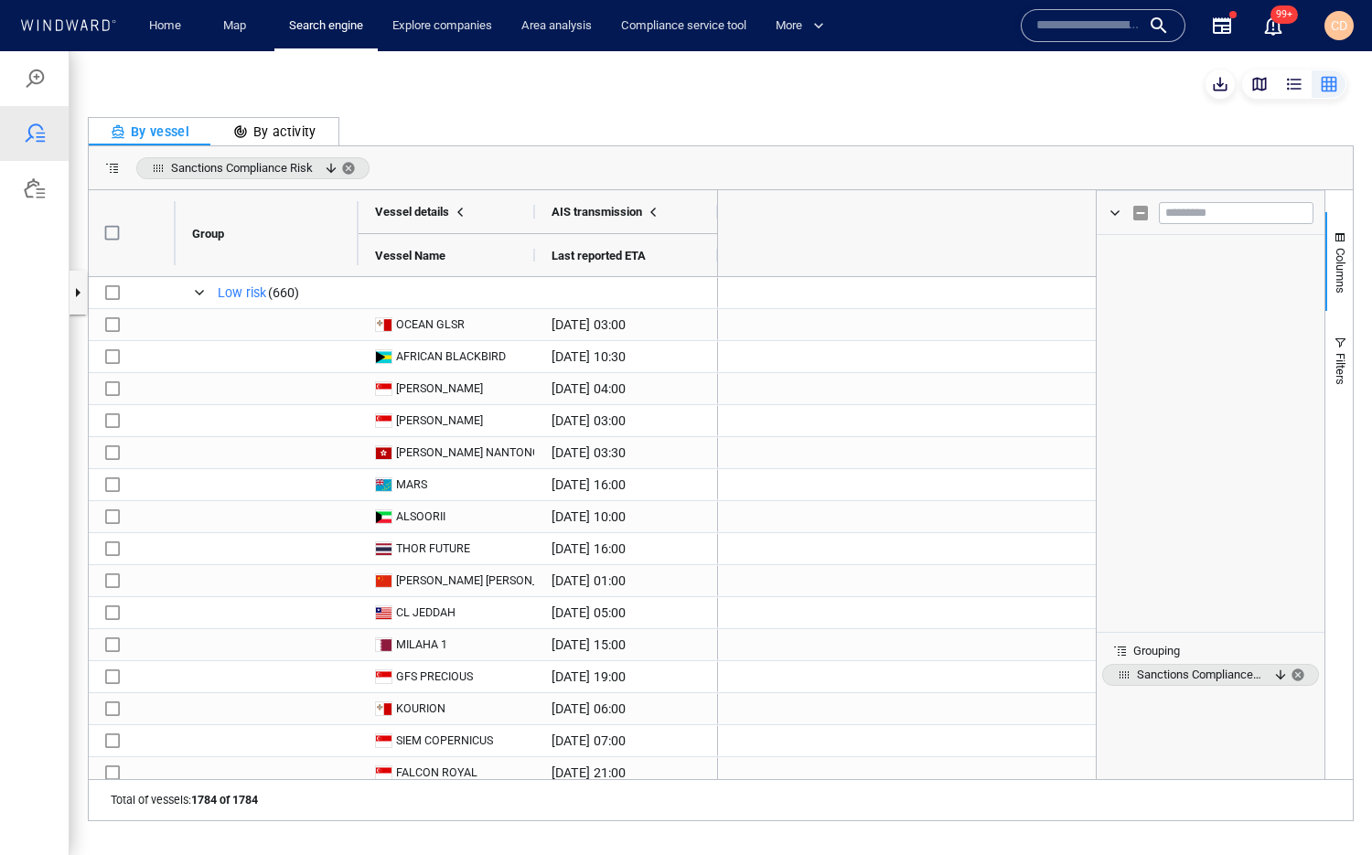
scroll to position [432, 0]
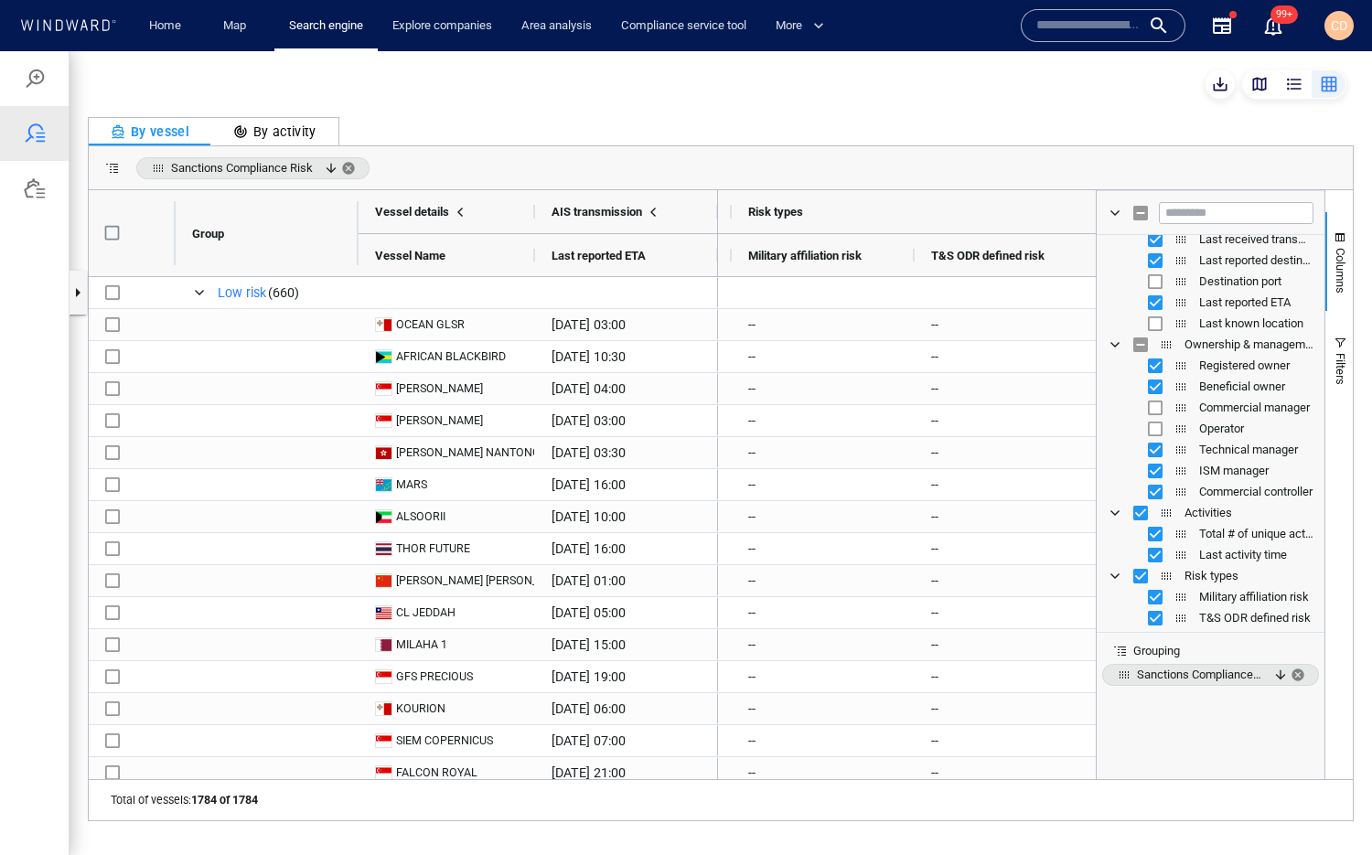
click at [1076, 91] on div at bounding box center [720, 83] width 1265 height 29
click at [1259, 85] on div "button" at bounding box center [1259, 84] width 18 height 18
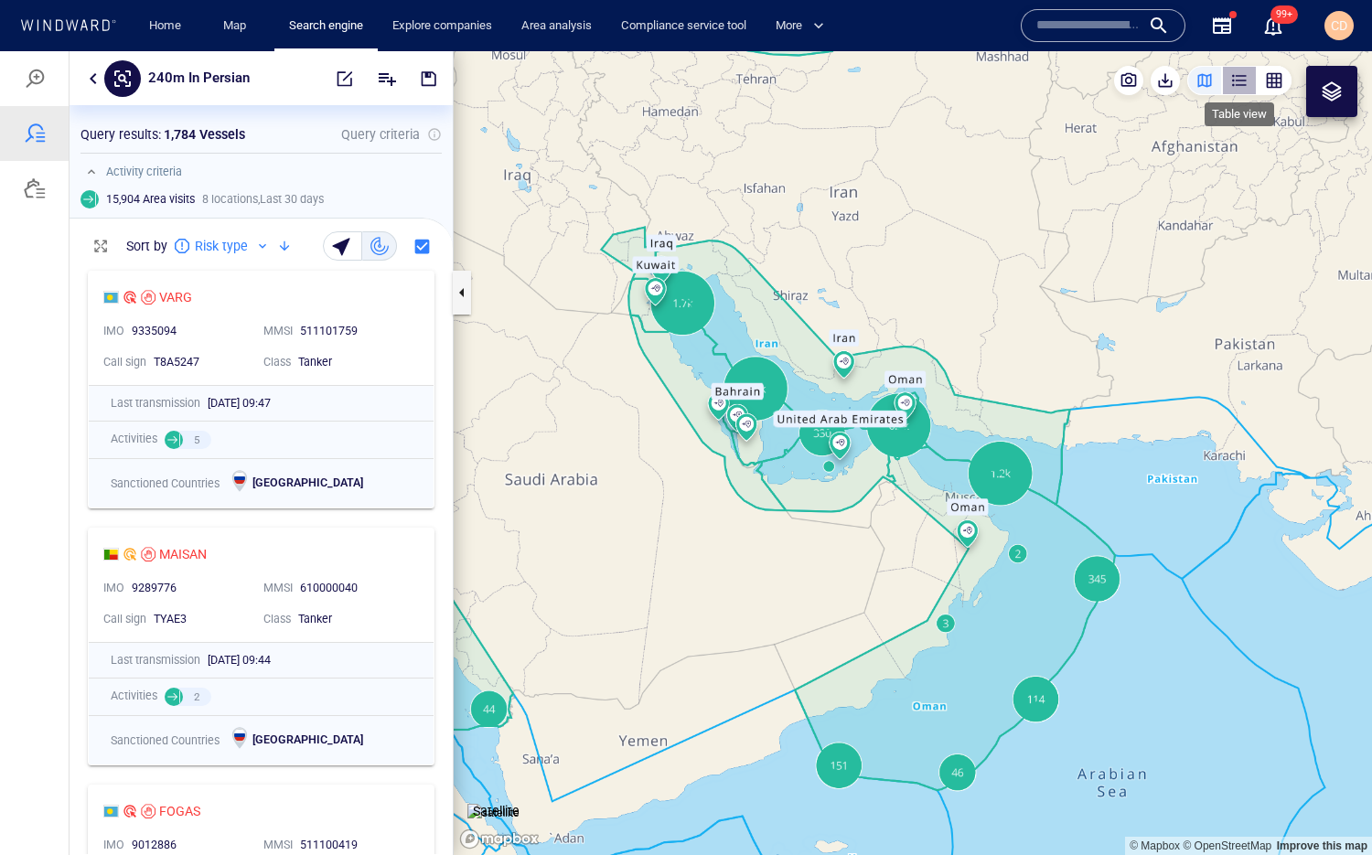
click at [1244, 79] on div "button" at bounding box center [1239, 80] width 18 height 18
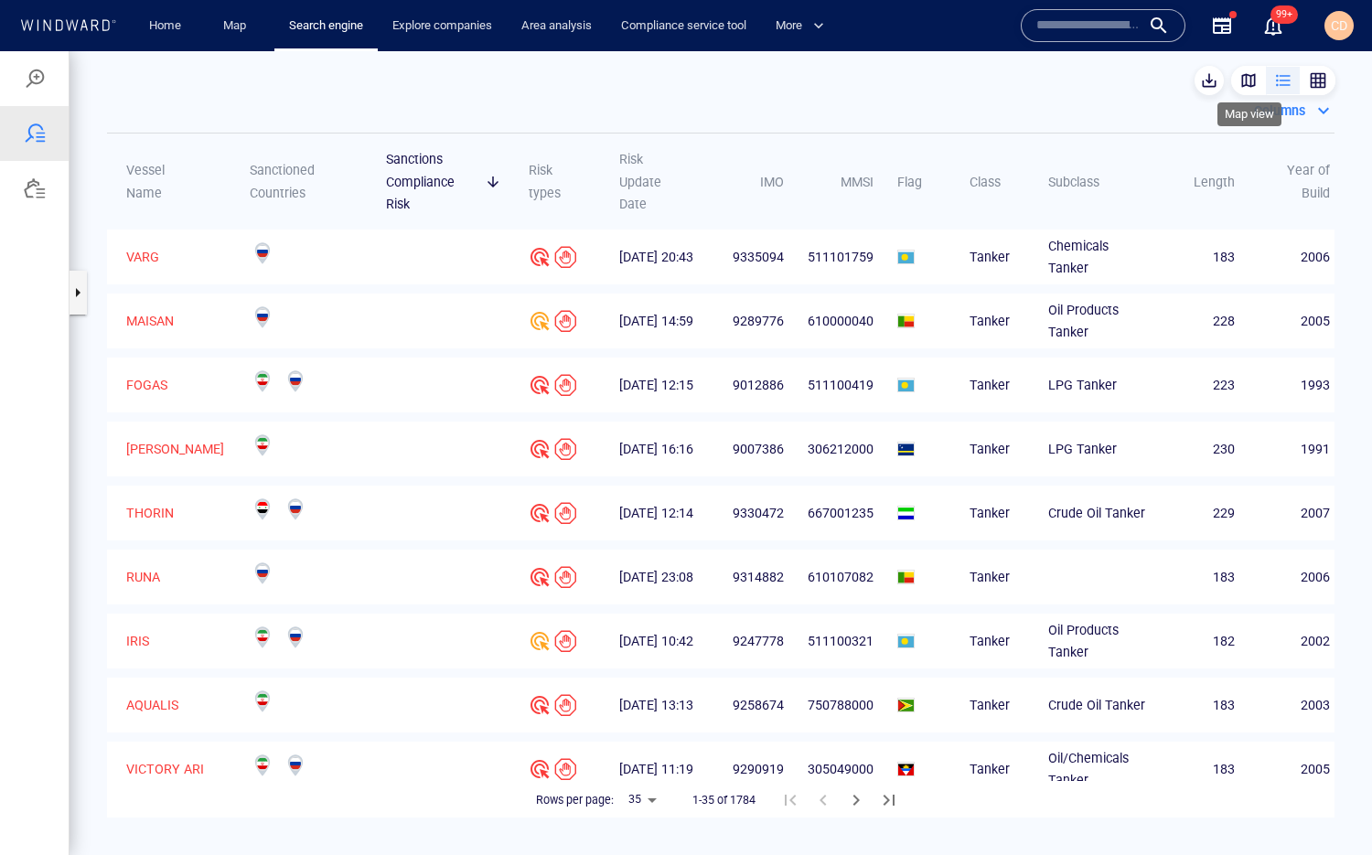
click at [1253, 80] on div "button" at bounding box center [1248, 80] width 18 height 18
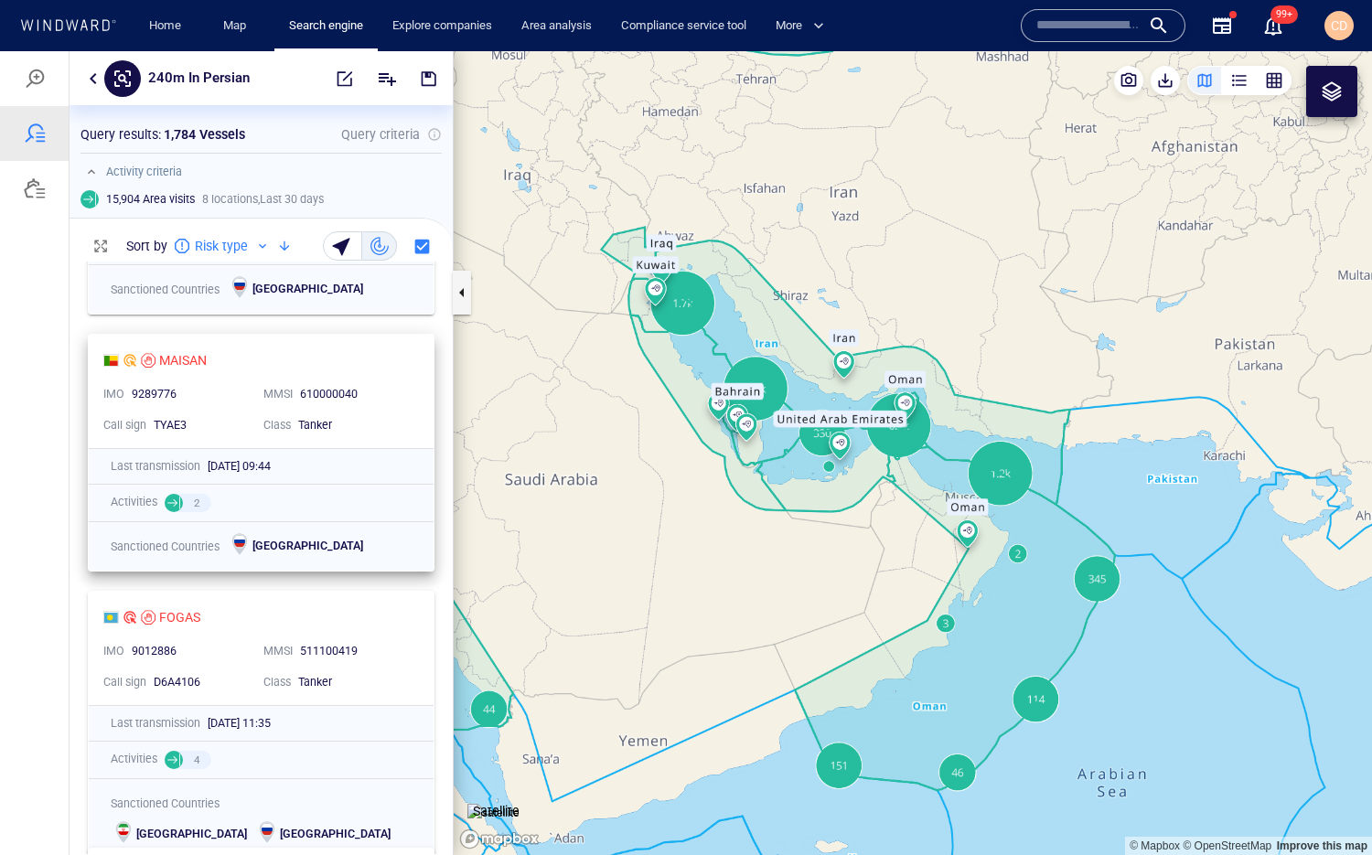
scroll to position [0, 0]
